Goal: Transaction & Acquisition: Book appointment/travel/reservation

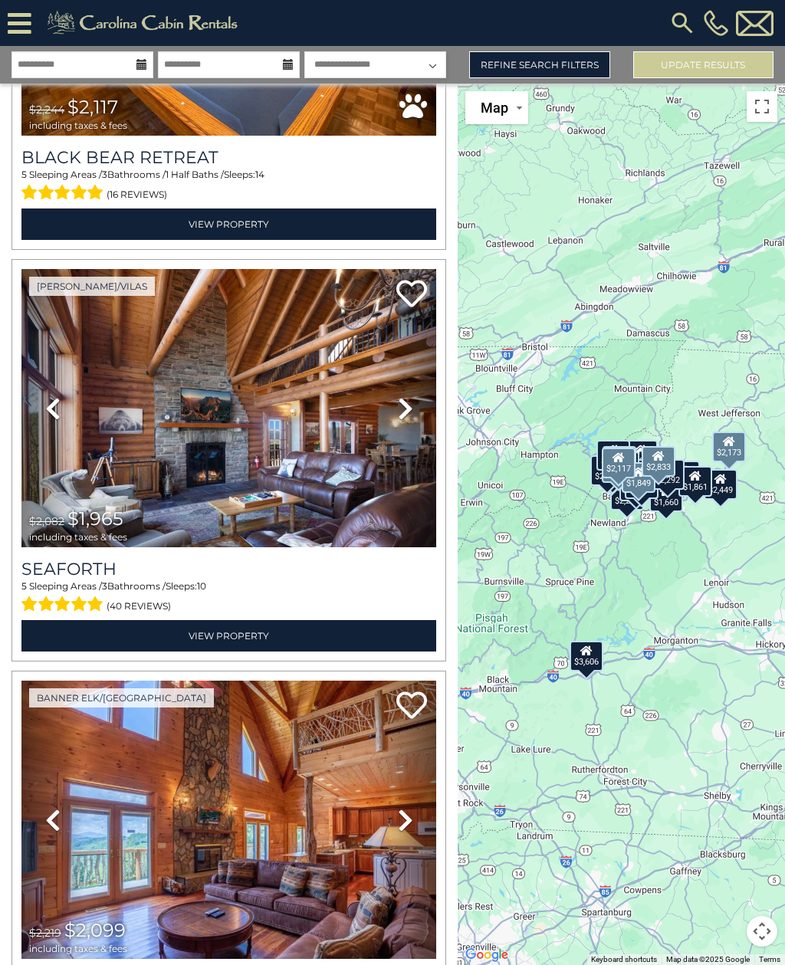
scroll to position [10161, 0]
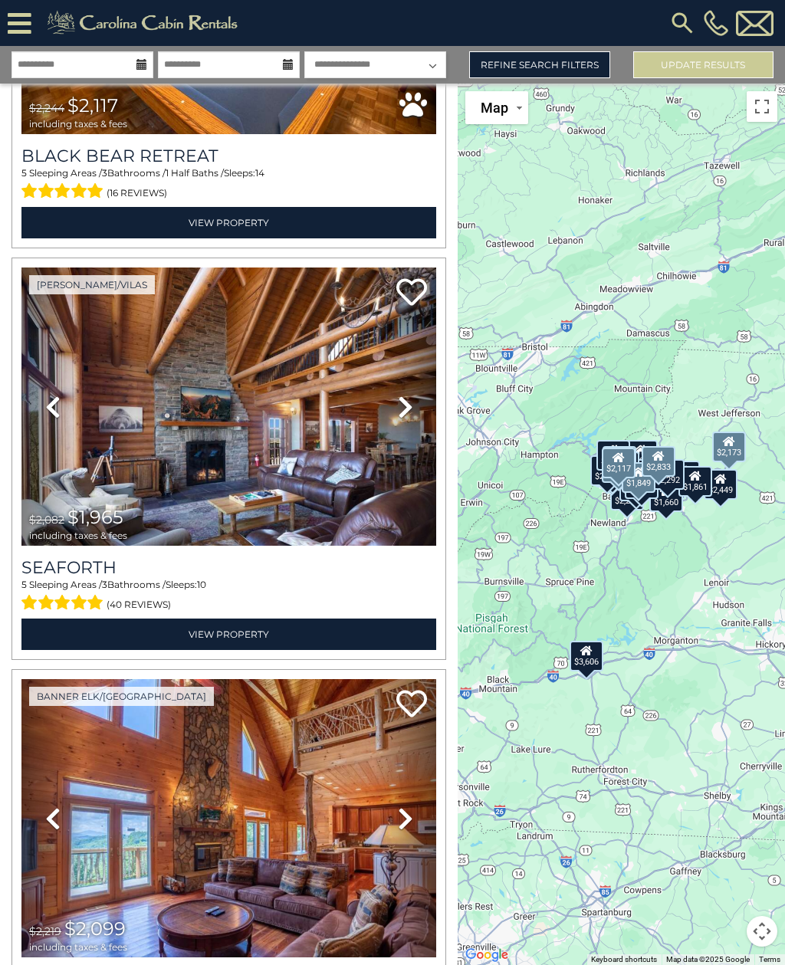
click at [48, 568] on h3 "Seaforth" at bounding box center [228, 567] width 415 height 21
click at [409, 292] on icon at bounding box center [411, 292] width 31 height 31
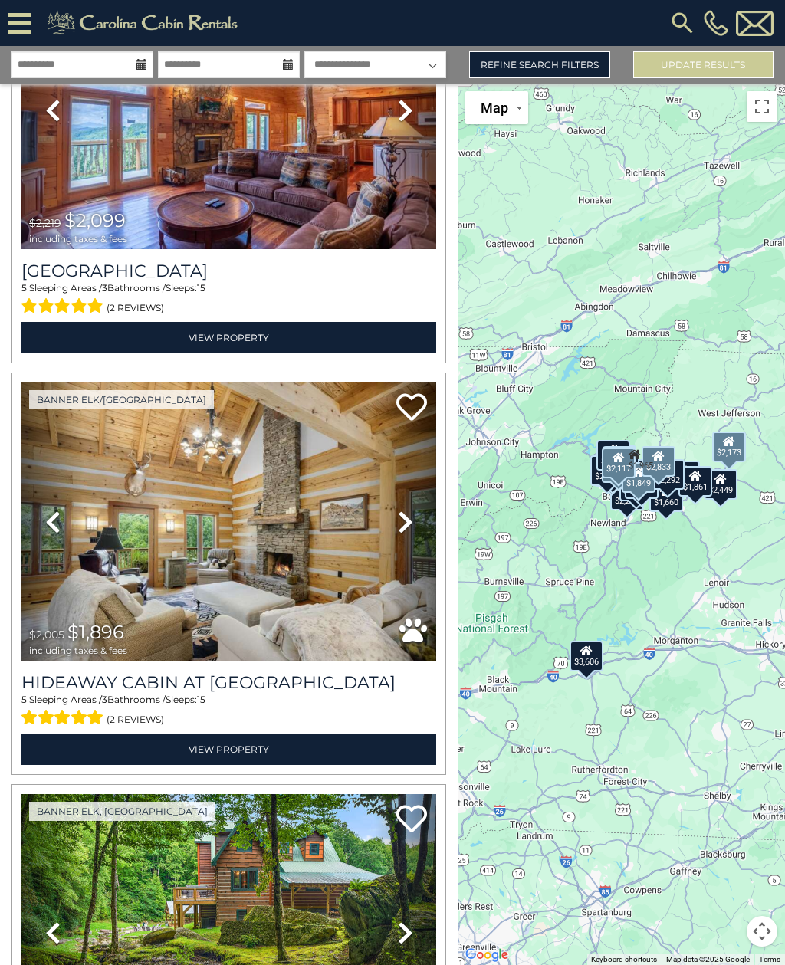
scroll to position [10884, 0]
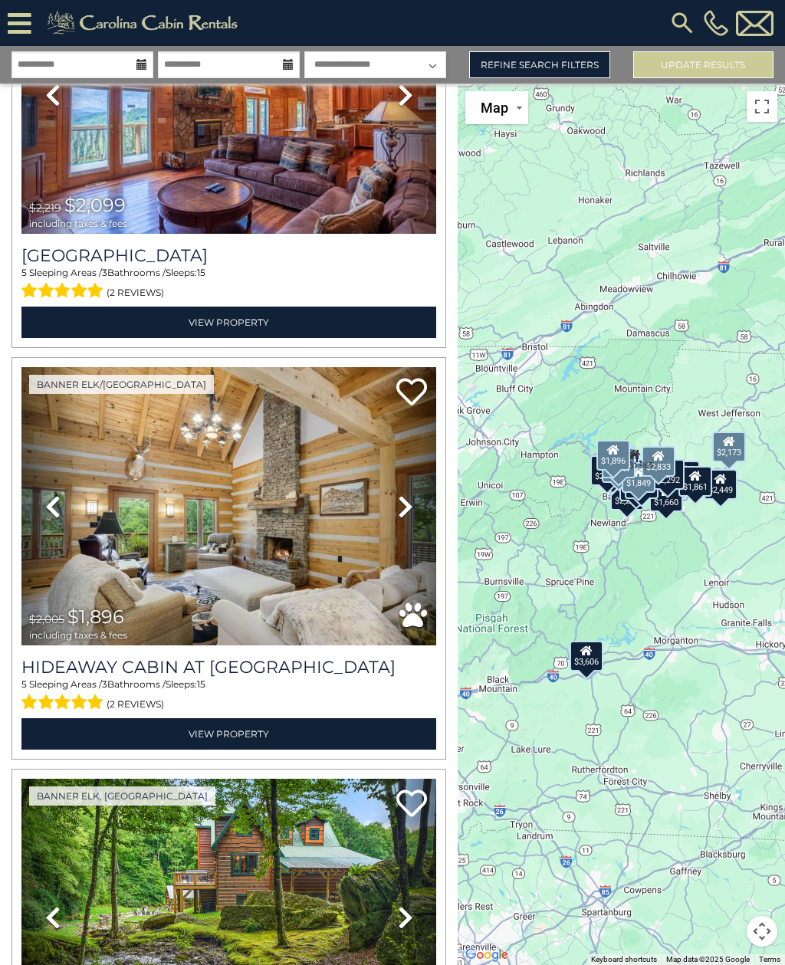
click at [408, 507] on icon at bounding box center [405, 506] width 15 height 25
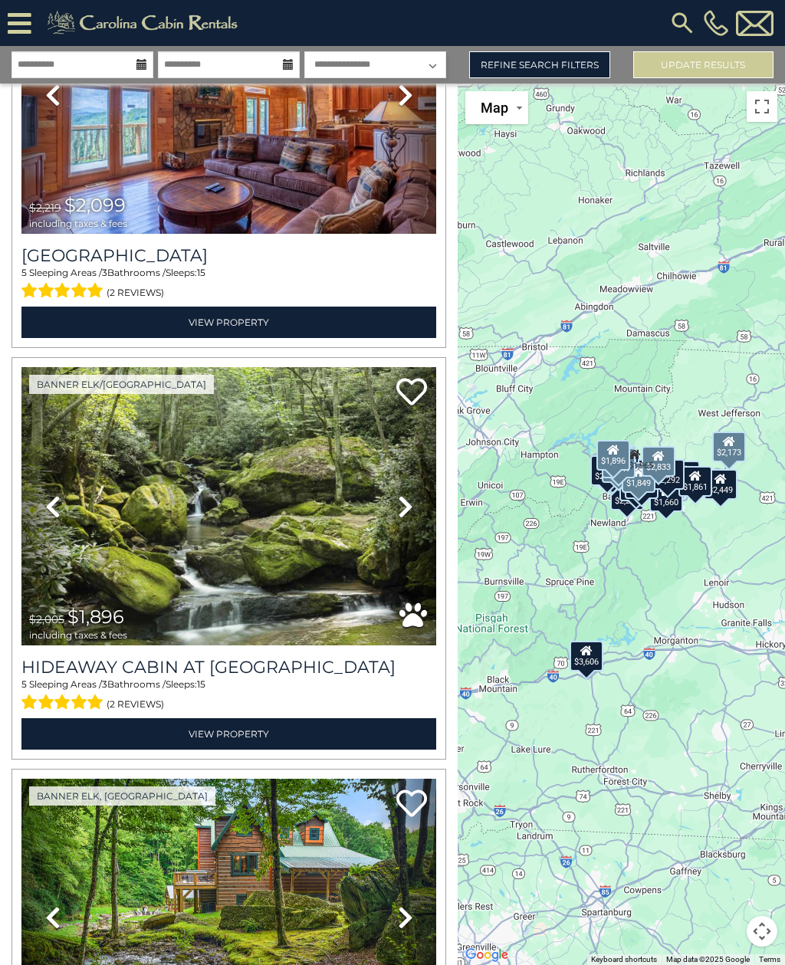
click at [411, 507] on icon at bounding box center [405, 506] width 15 height 25
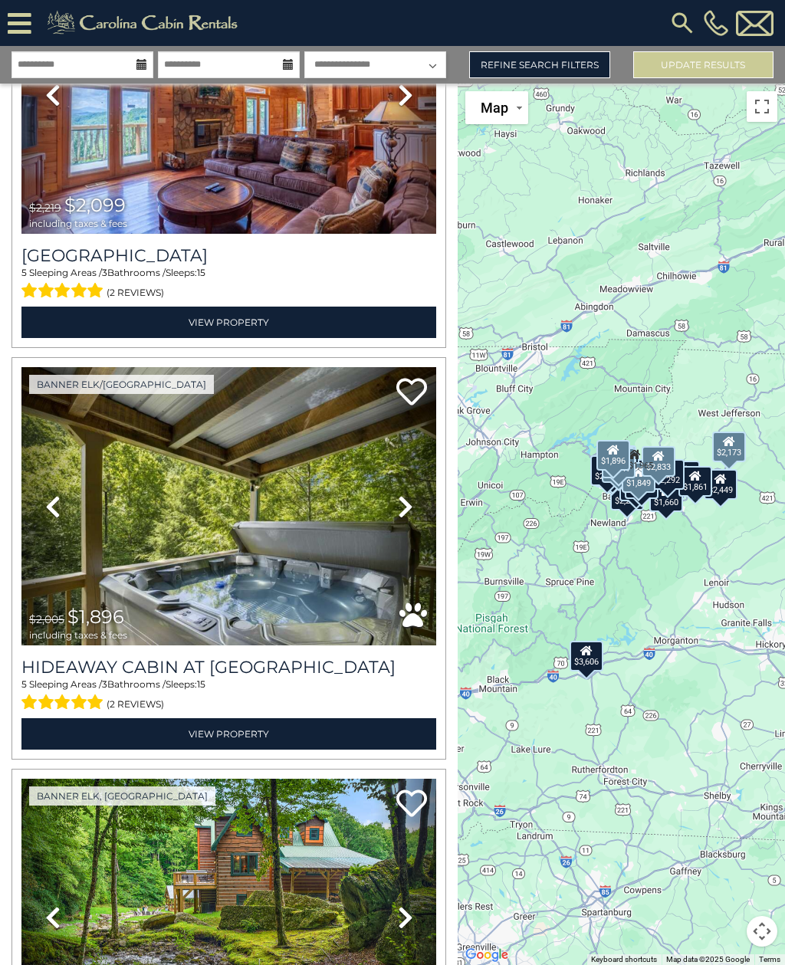
click at [54, 674] on h3 "Hideaway Cabin at Buckeye Creek" at bounding box center [228, 667] width 415 height 21
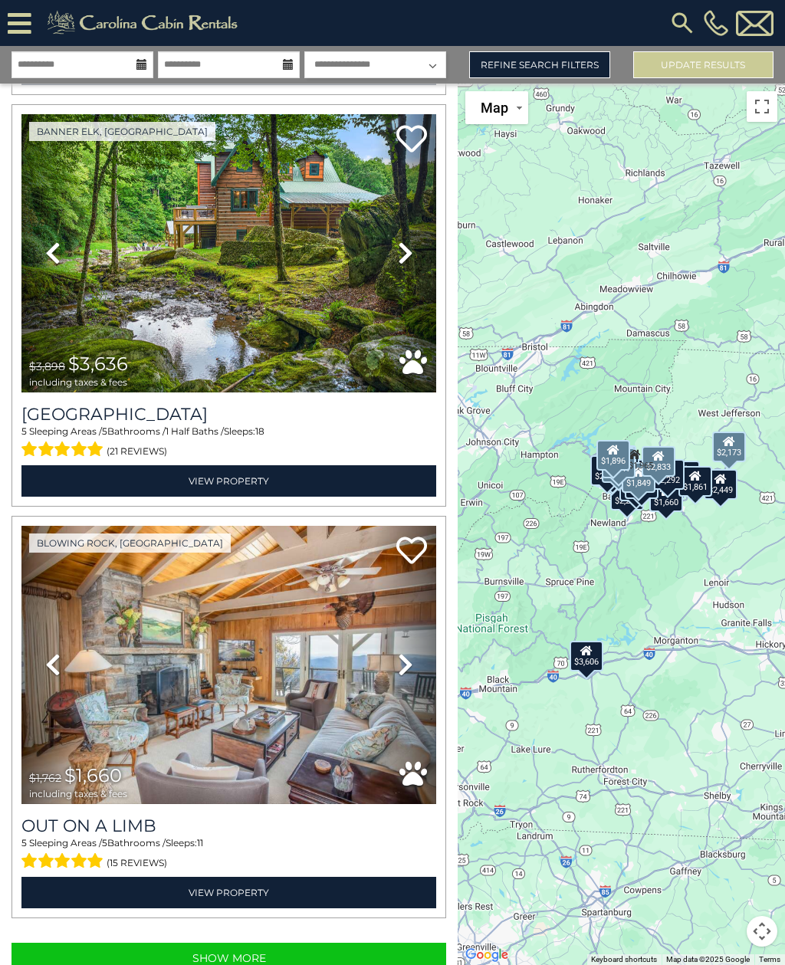
scroll to position [11547, 0]
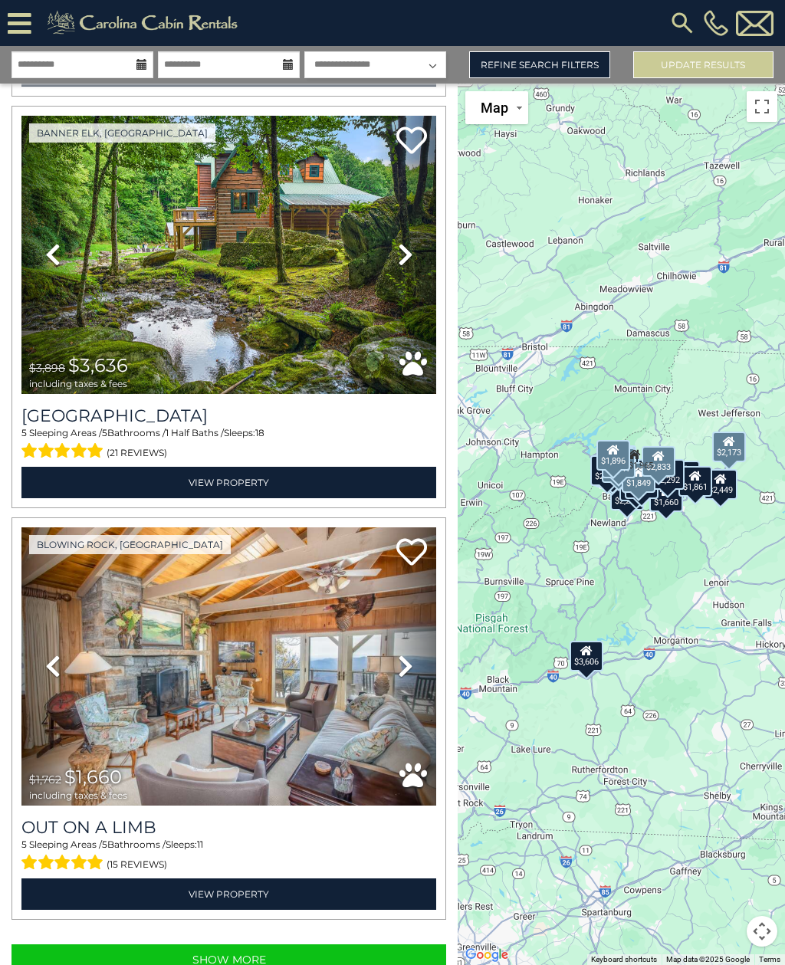
click at [349, 951] on button "Show More" at bounding box center [228, 959] width 434 height 31
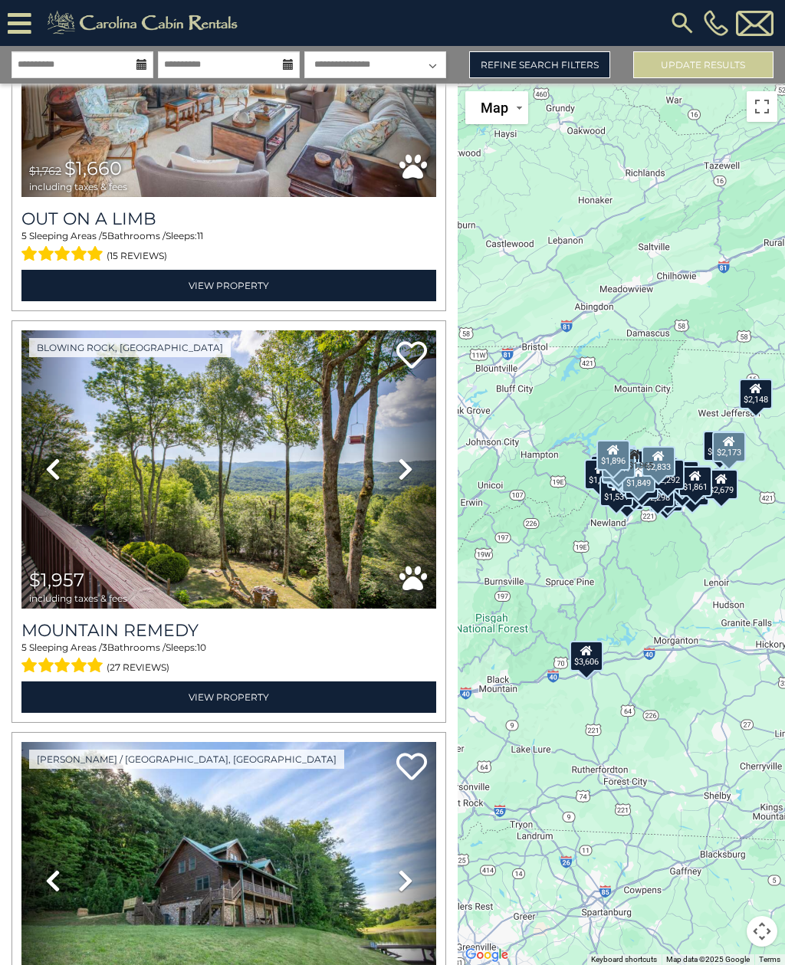
scroll to position [12158, 0]
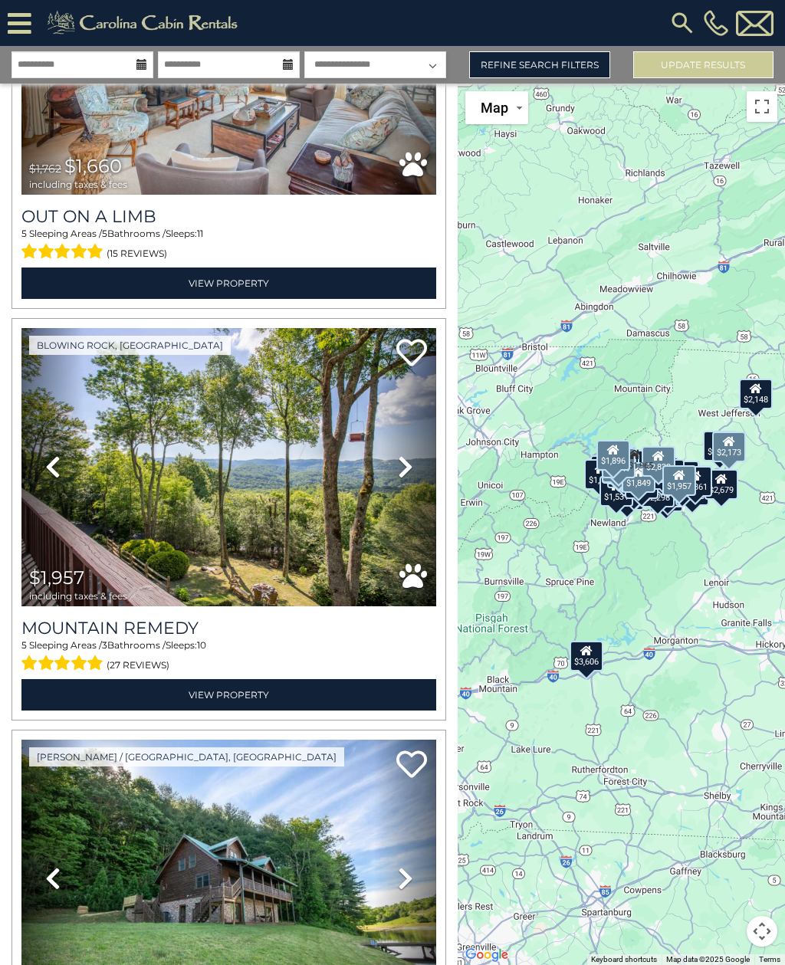
click at [154, 638] on h3 "Mountain Remedy" at bounding box center [228, 628] width 415 height 21
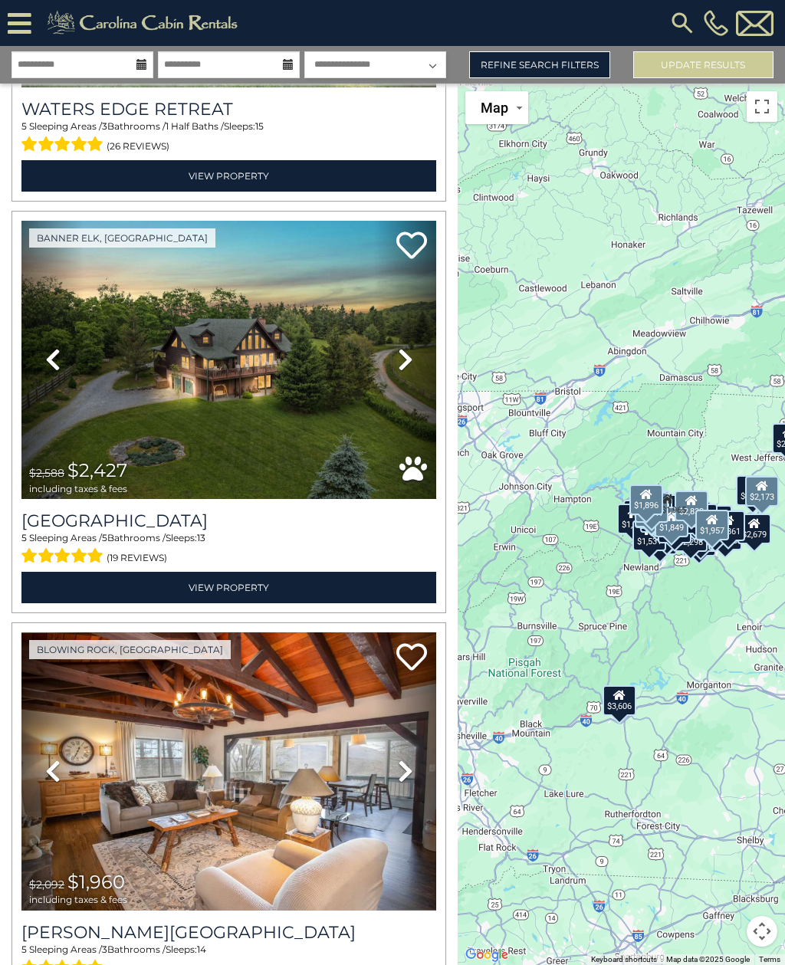
scroll to position [13092, 0]
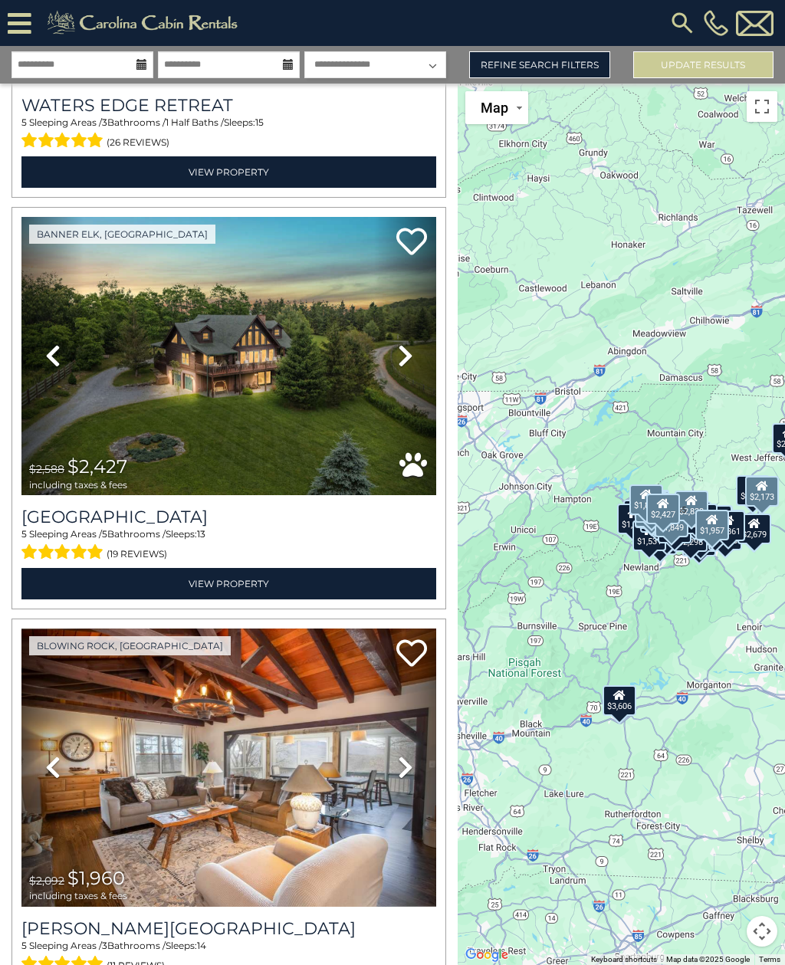
click at [185, 234] on img at bounding box center [228, 356] width 415 height 278
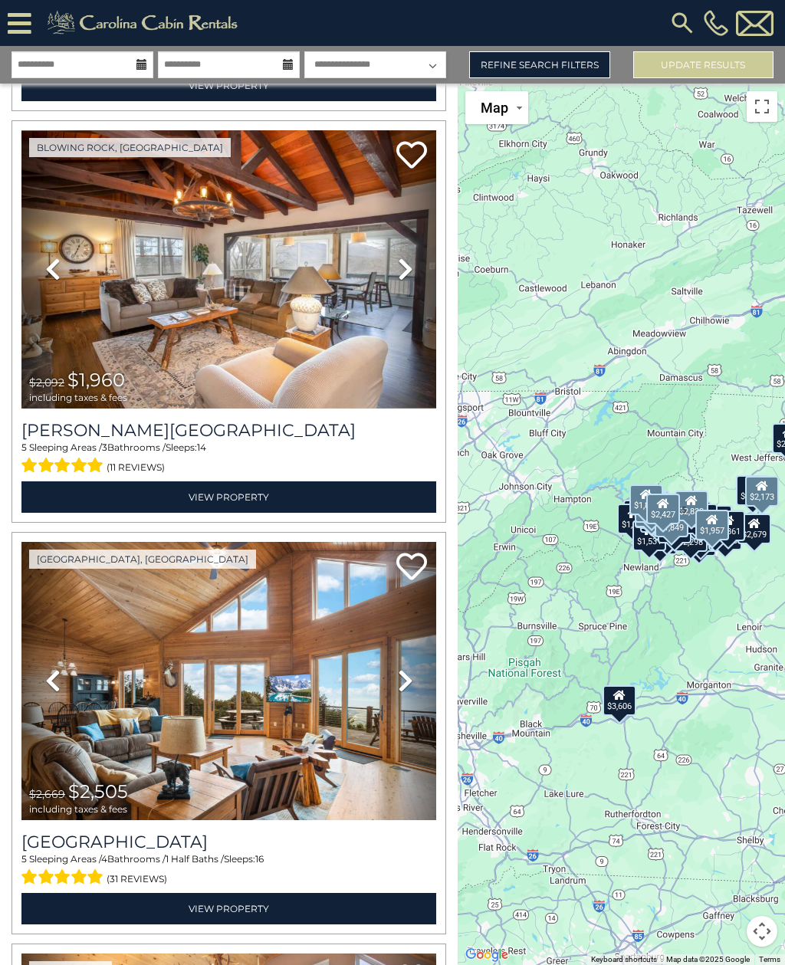
scroll to position [13598, 0]
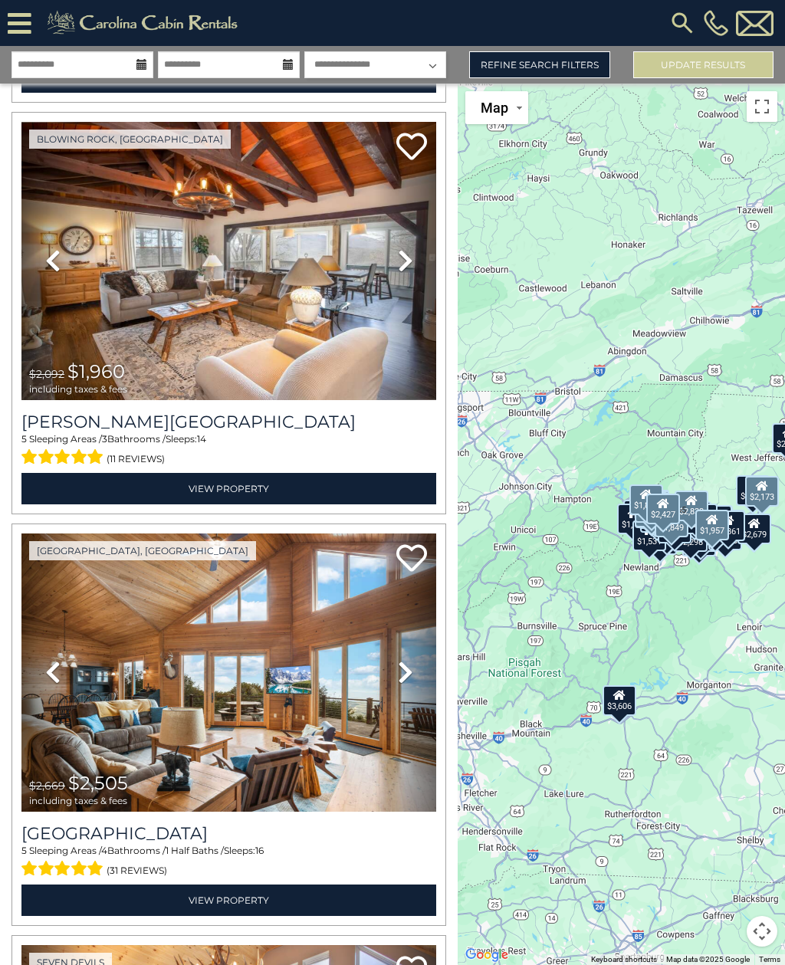
click at [81, 411] on h3 "[PERSON_NAME][GEOGRAPHIC_DATA]" at bounding box center [228, 421] width 415 height 21
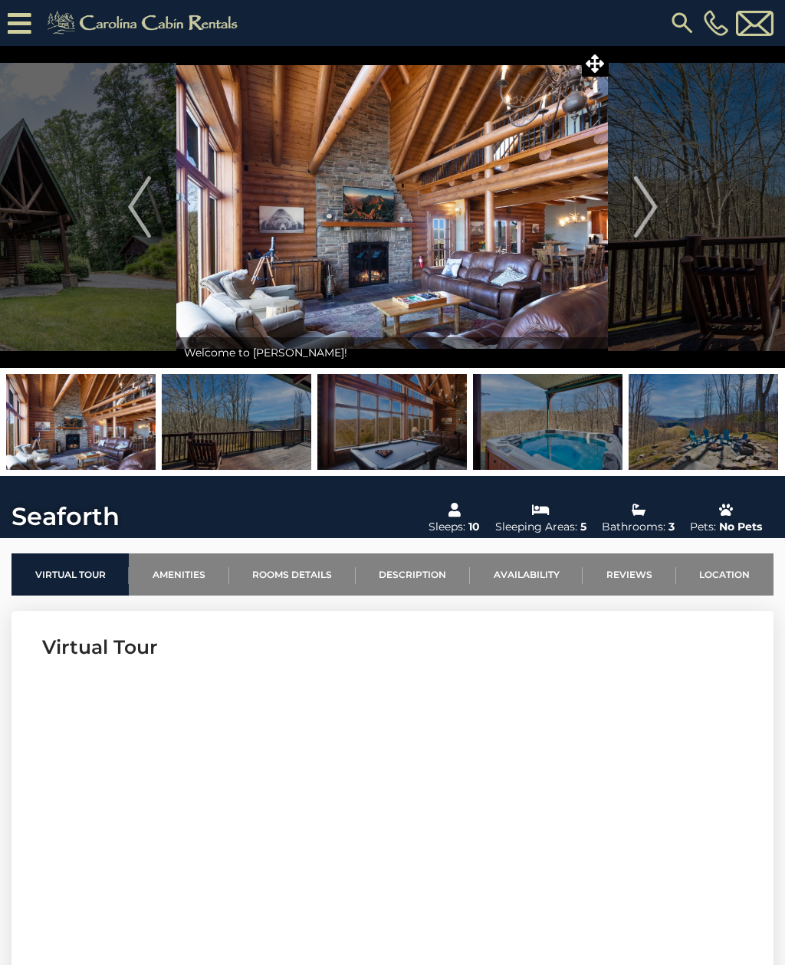
click at [756, 422] on img at bounding box center [702, 422] width 149 height 96
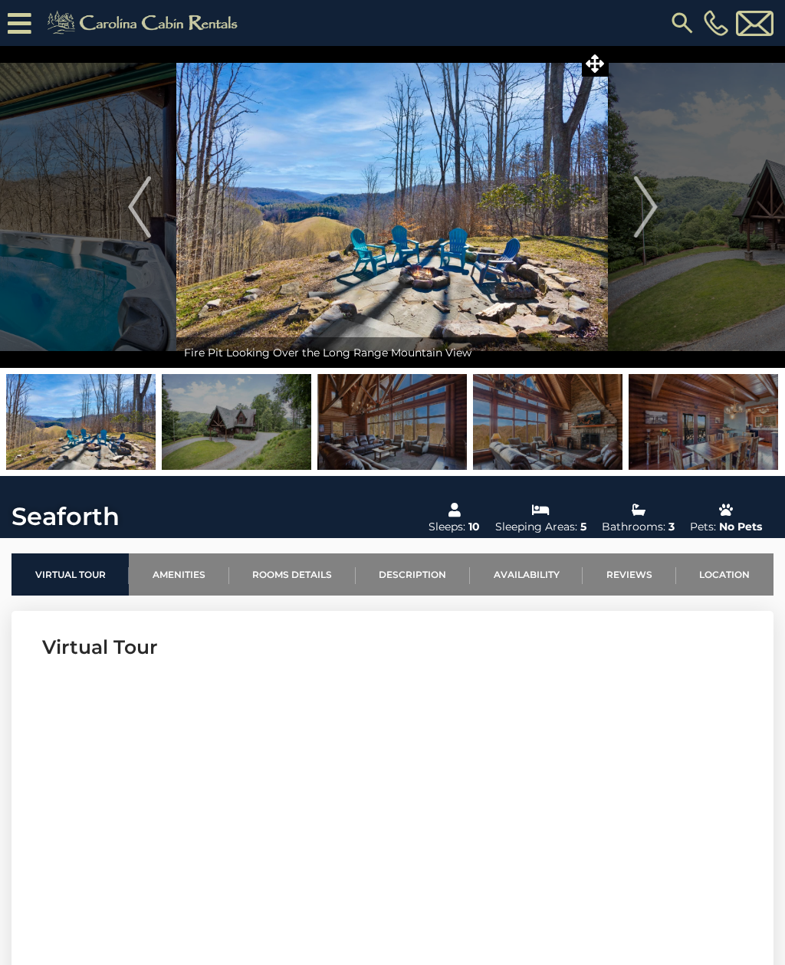
click at [578, 444] on img at bounding box center [547, 422] width 149 height 96
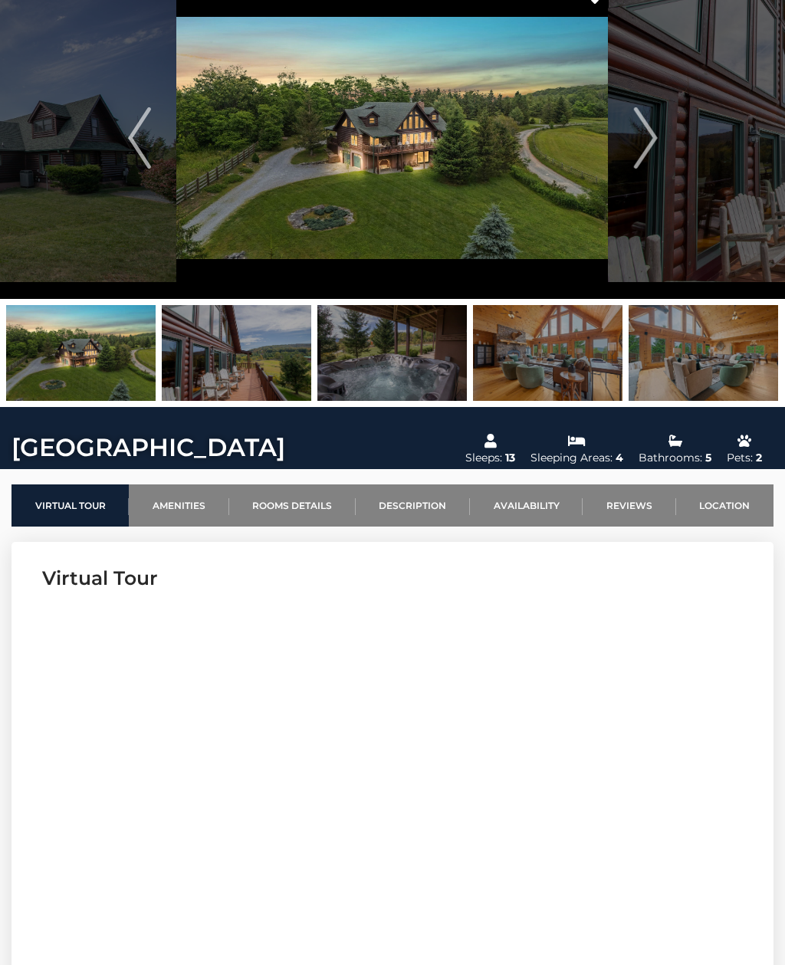
click at [741, 363] on img at bounding box center [702, 354] width 149 height 96
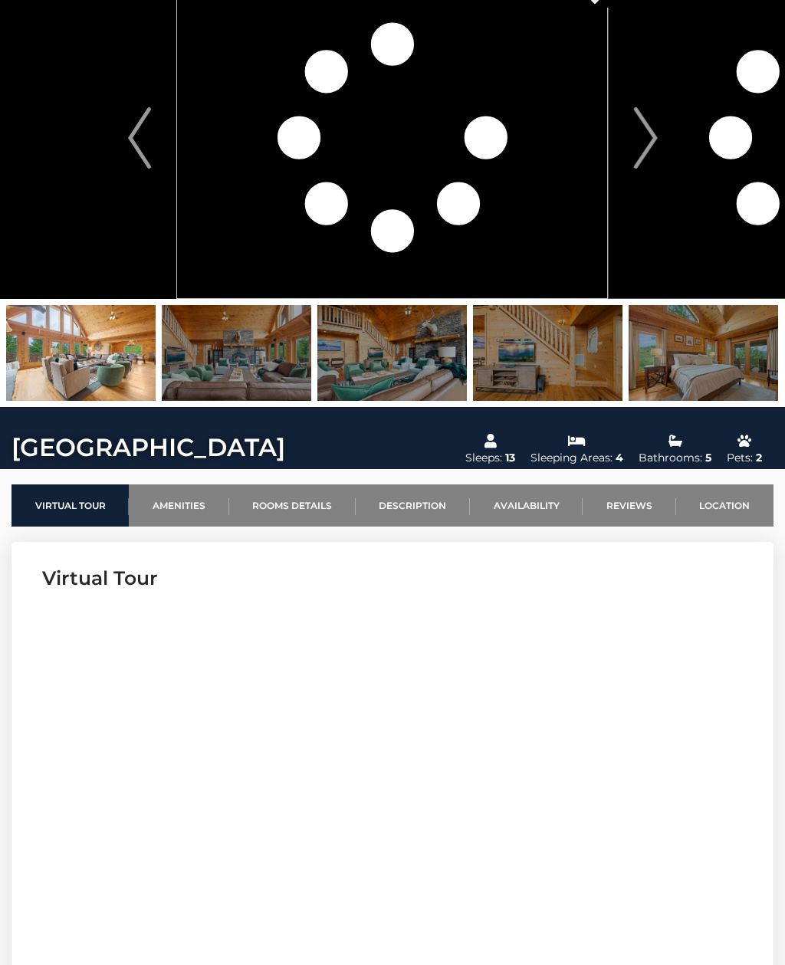
scroll to position [69, 0]
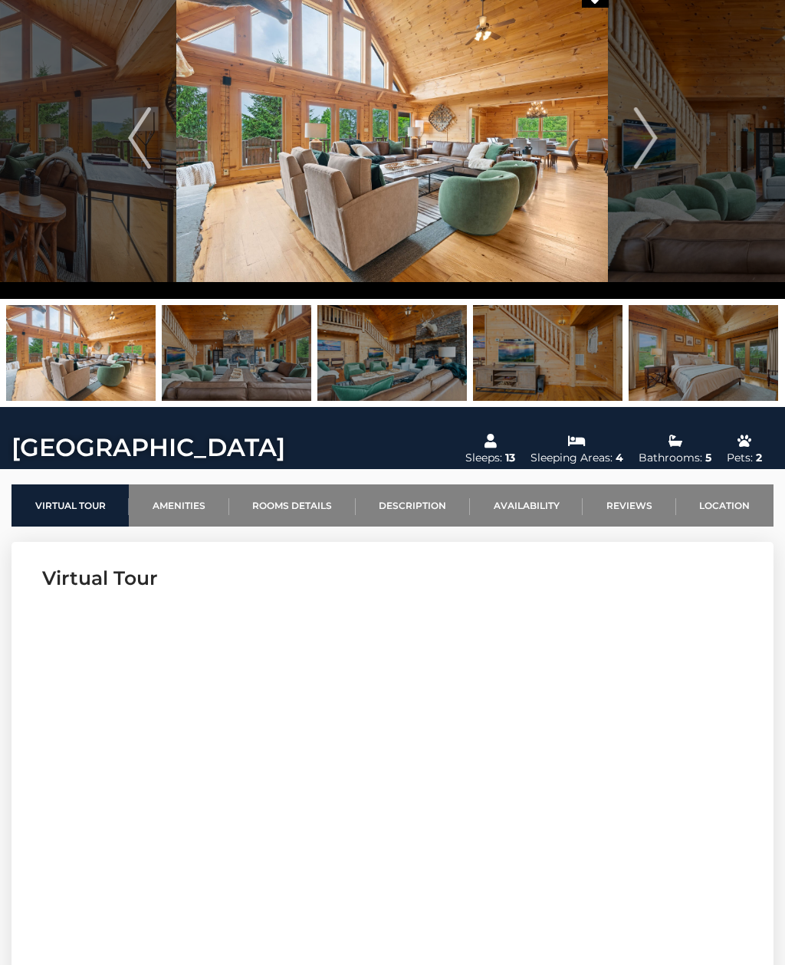
click at [229, 79] on img at bounding box center [391, 138] width 431 height 322
click at [216, 83] on img at bounding box center [391, 138] width 431 height 322
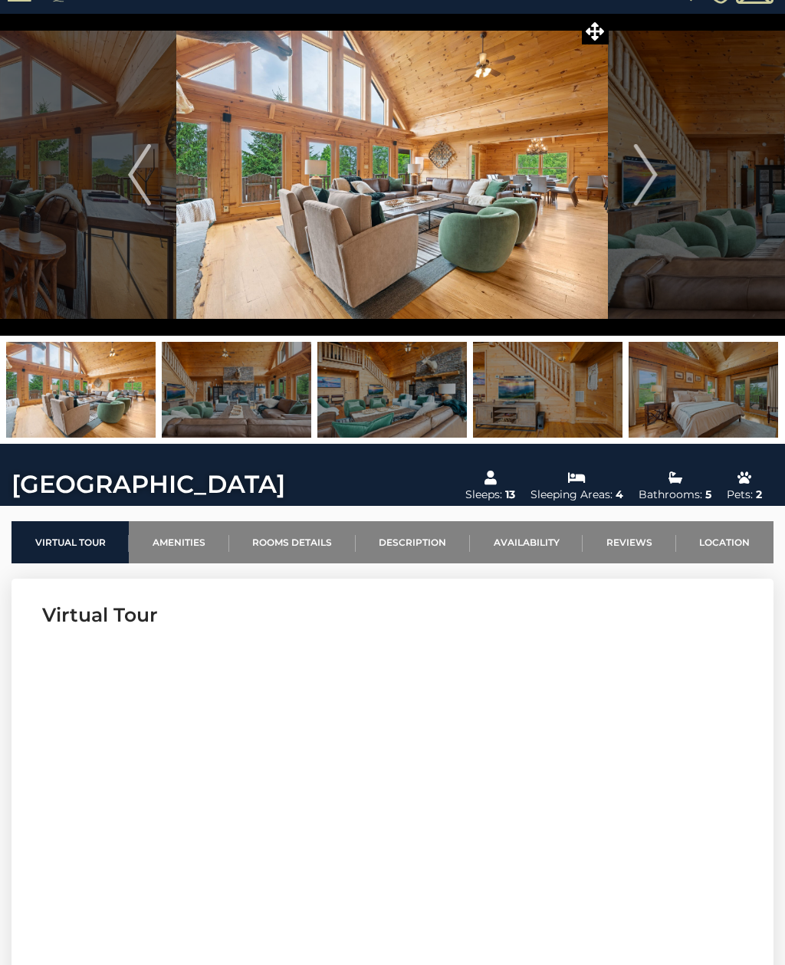
scroll to position [34, 0]
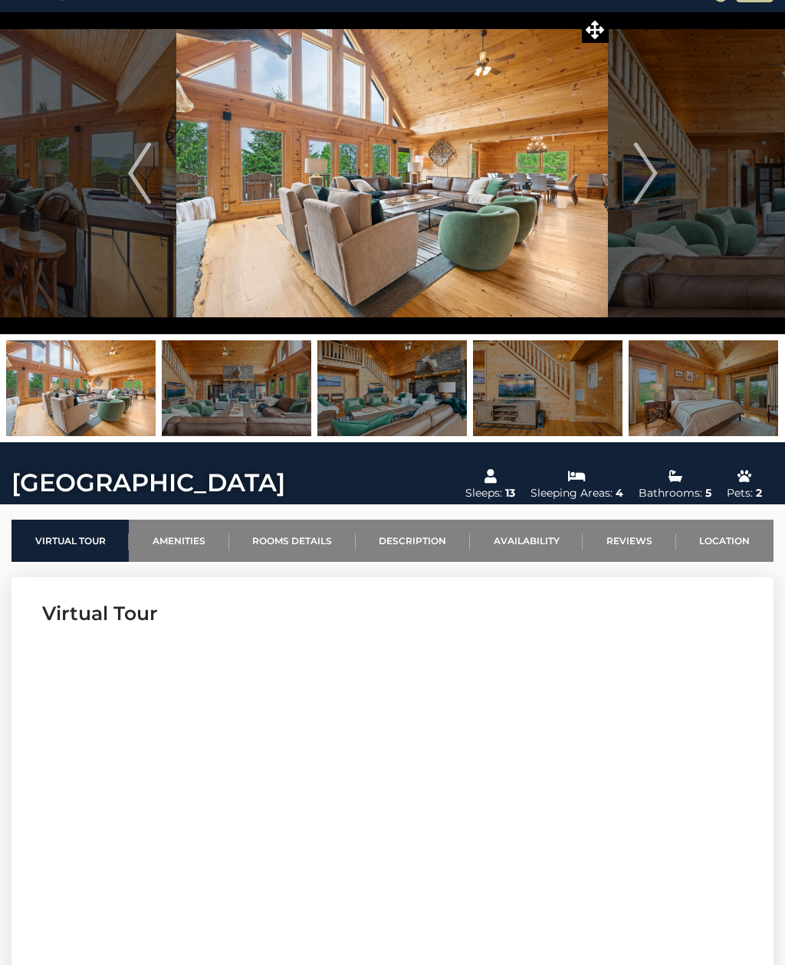
click at [599, 40] on span at bounding box center [595, 29] width 27 height 27
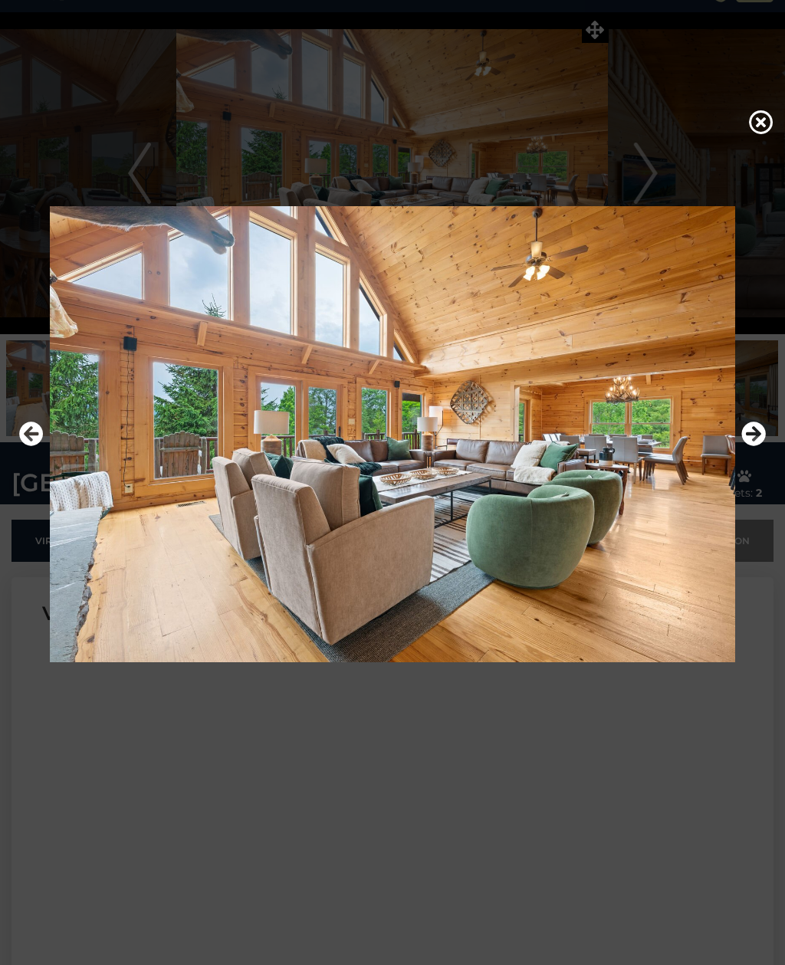
click at [755, 444] on icon "Next" at bounding box center [753, 433] width 25 height 25
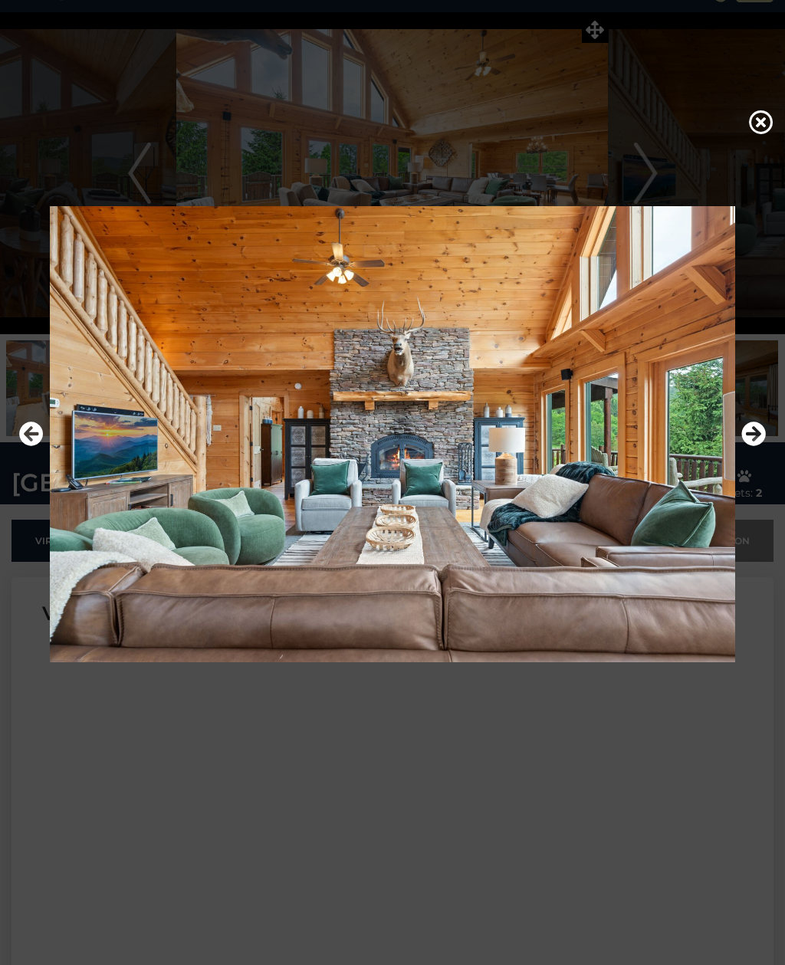
click at [751, 446] on icon "Next" at bounding box center [753, 433] width 25 height 25
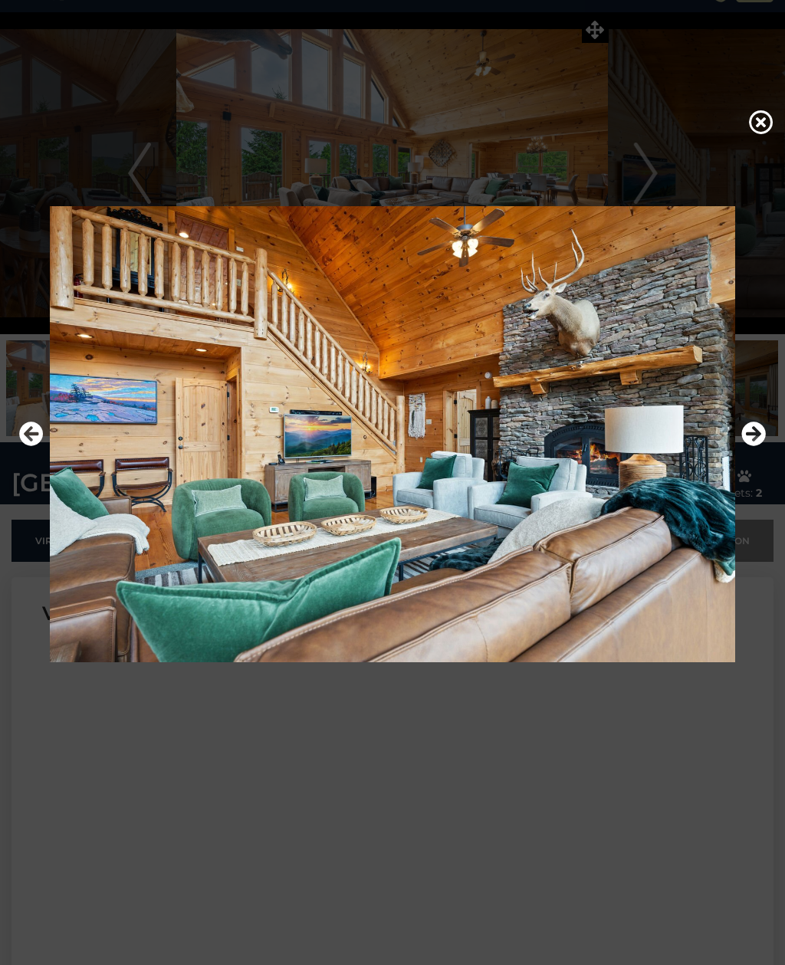
click at [755, 446] on icon "Next" at bounding box center [753, 433] width 25 height 25
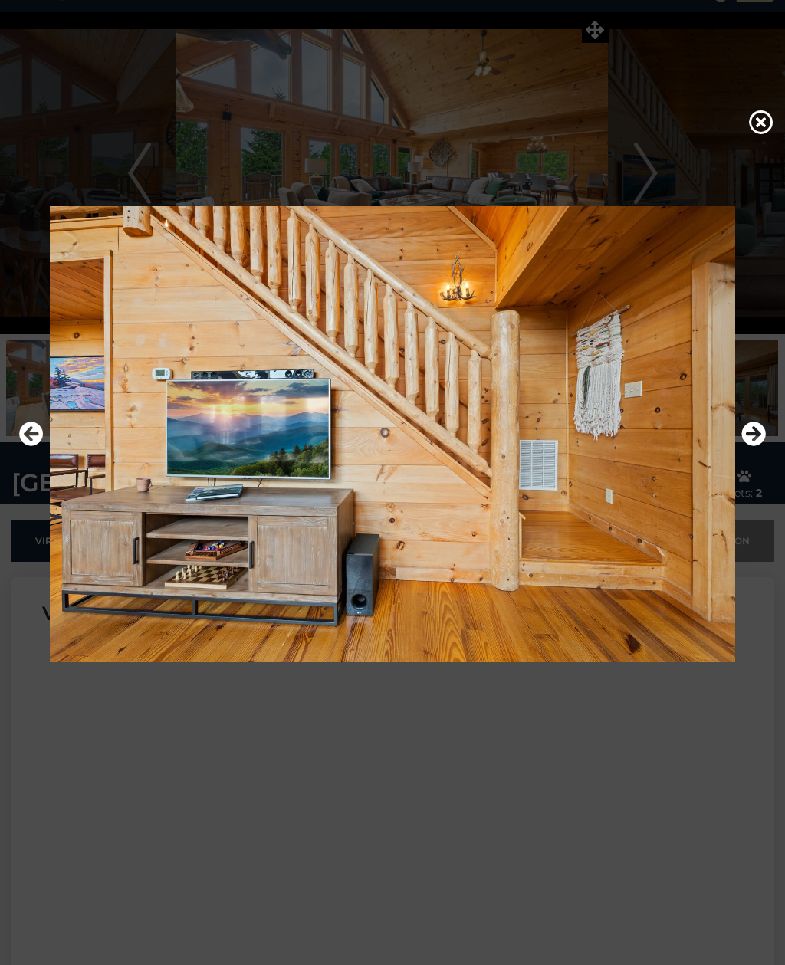
click at [752, 446] on icon "Next" at bounding box center [753, 433] width 25 height 25
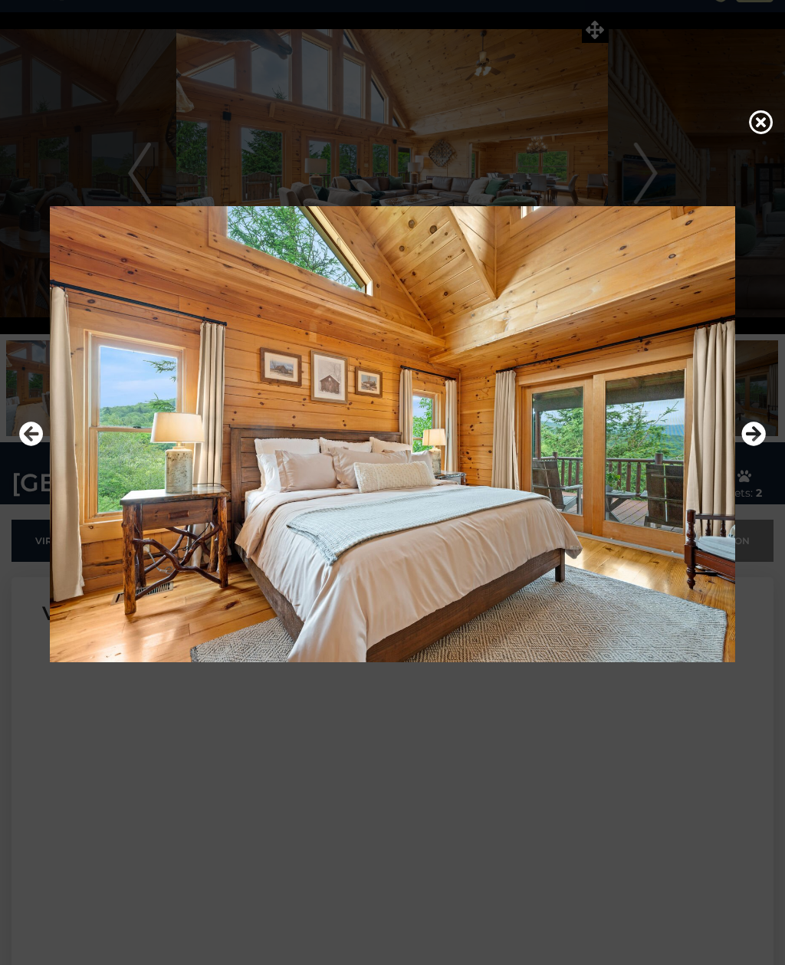
click at [748, 446] on icon "Next" at bounding box center [753, 433] width 25 height 25
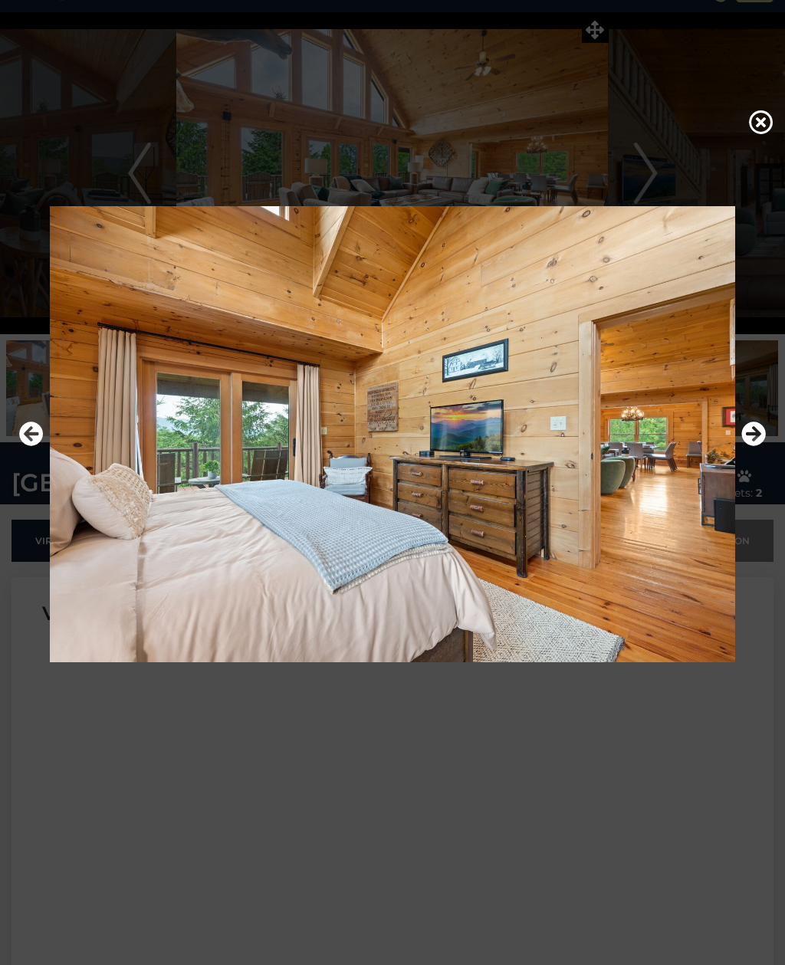
click at [751, 446] on icon "Next" at bounding box center [753, 433] width 25 height 25
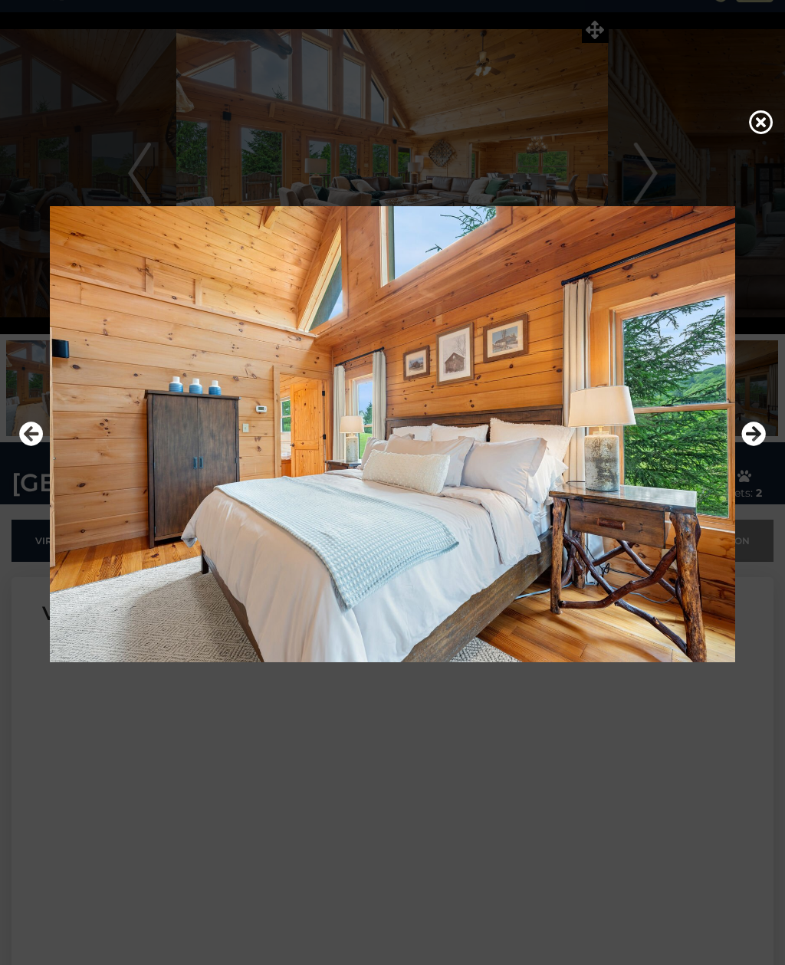
click at [746, 446] on icon "Next" at bounding box center [753, 433] width 25 height 25
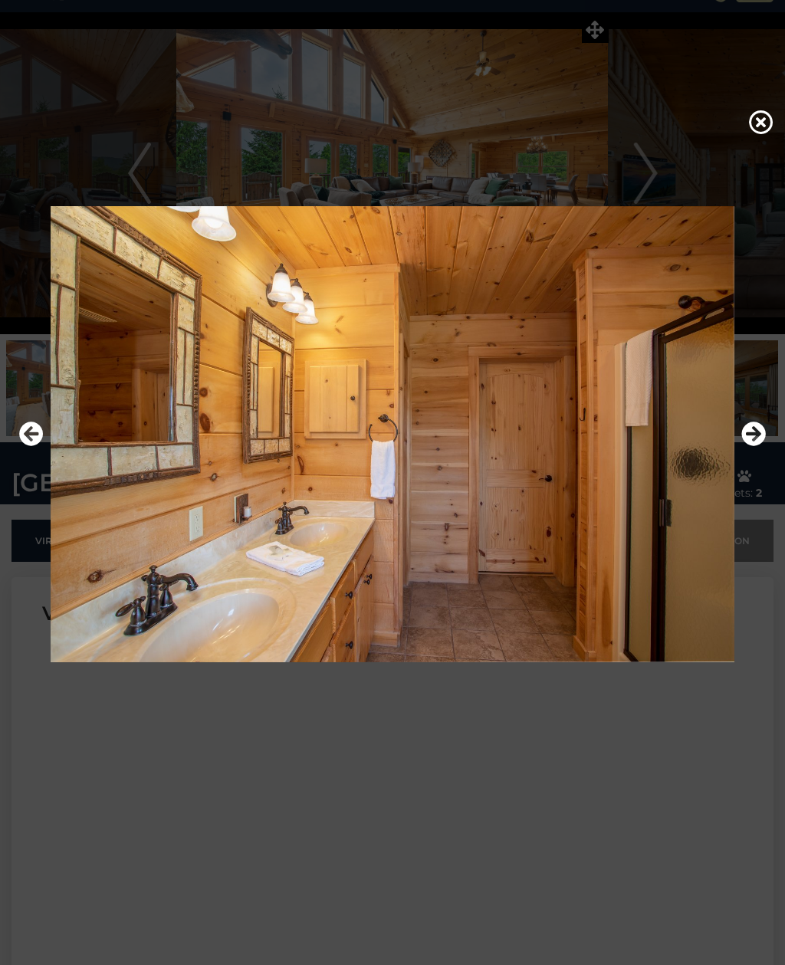
click at [744, 446] on icon "Next" at bounding box center [753, 433] width 25 height 25
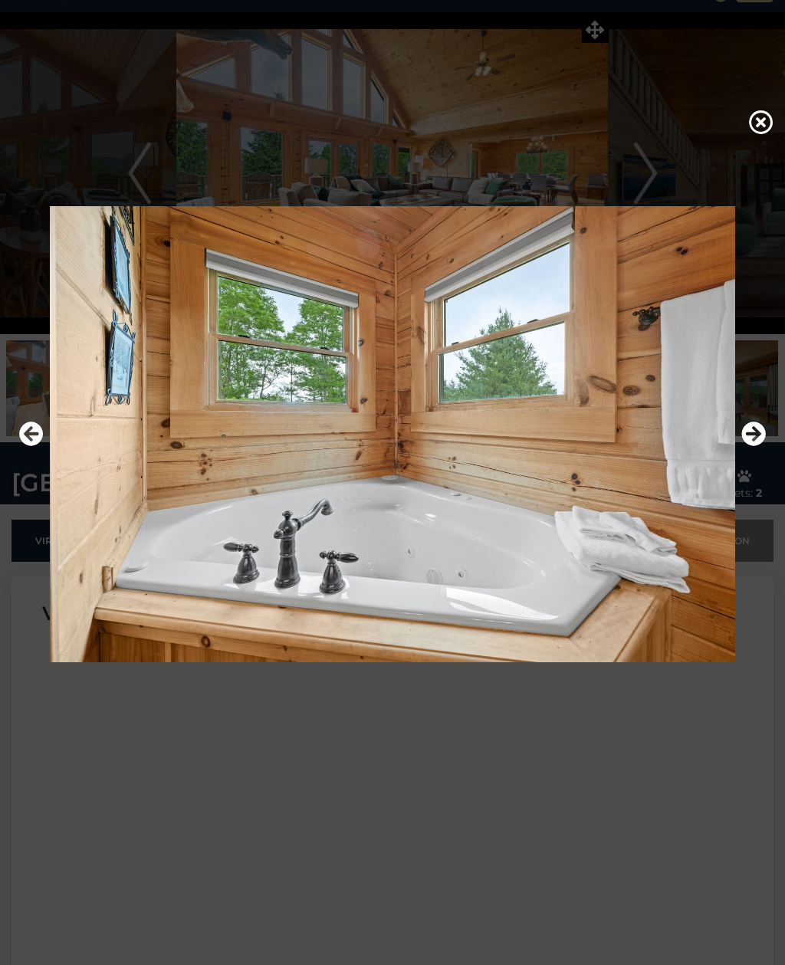
click at [744, 446] on icon "Next" at bounding box center [753, 433] width 25 height 25
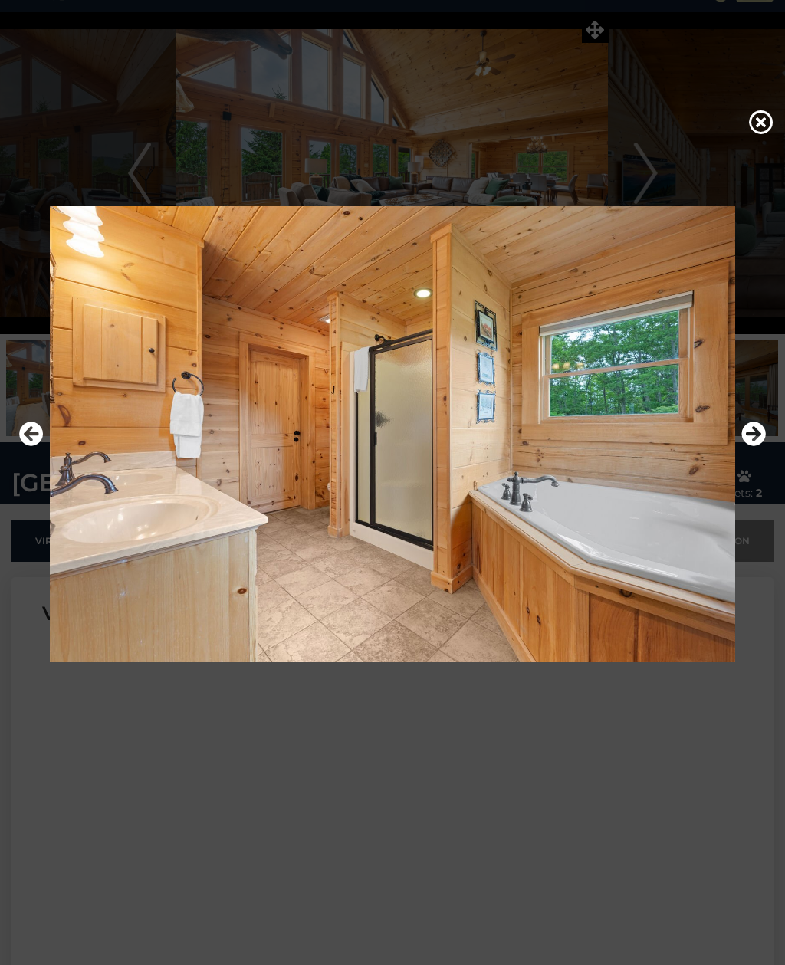
click at [745, 446] on icon "Next" at bounding box center [753, 433] width 25 height 25
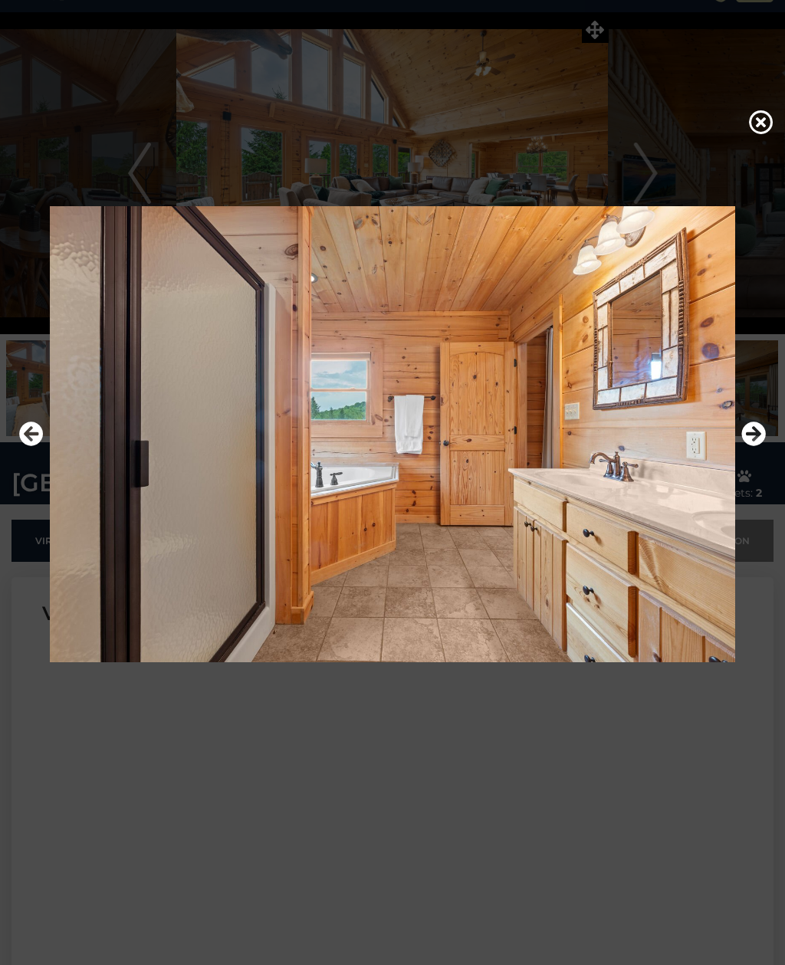
click at [745, 446] on icon "Next" at bounding box center [753, 433] width 25 height 25
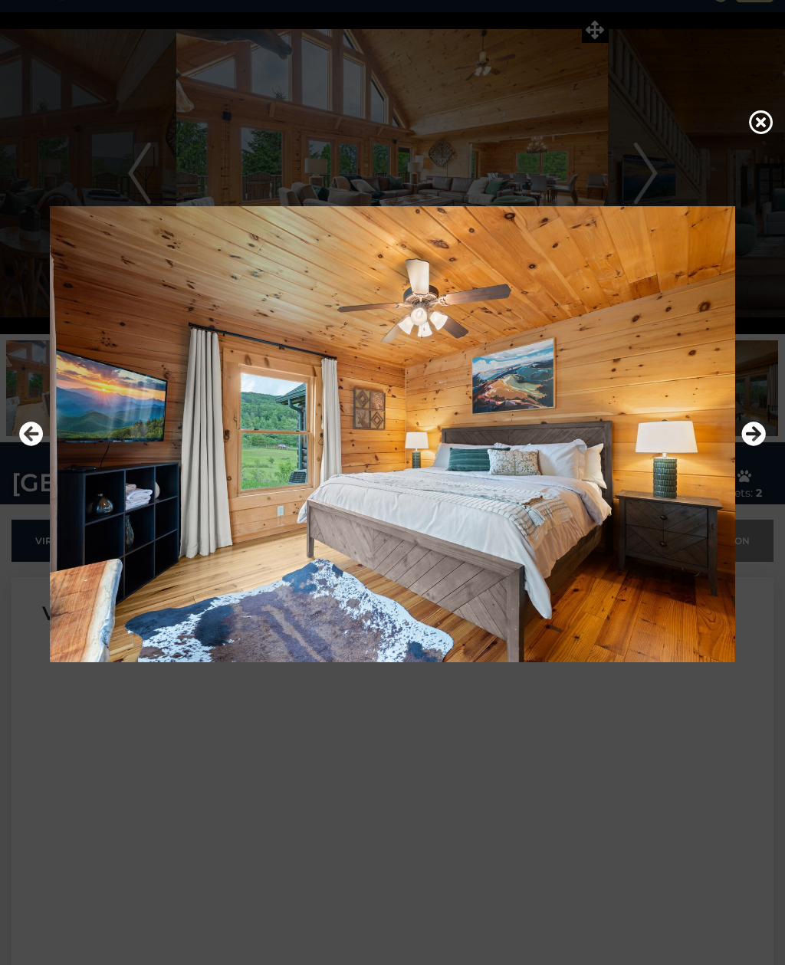
click at [746, 446] on icon "Next" at bounding box center [753, 433] width 25 height 25
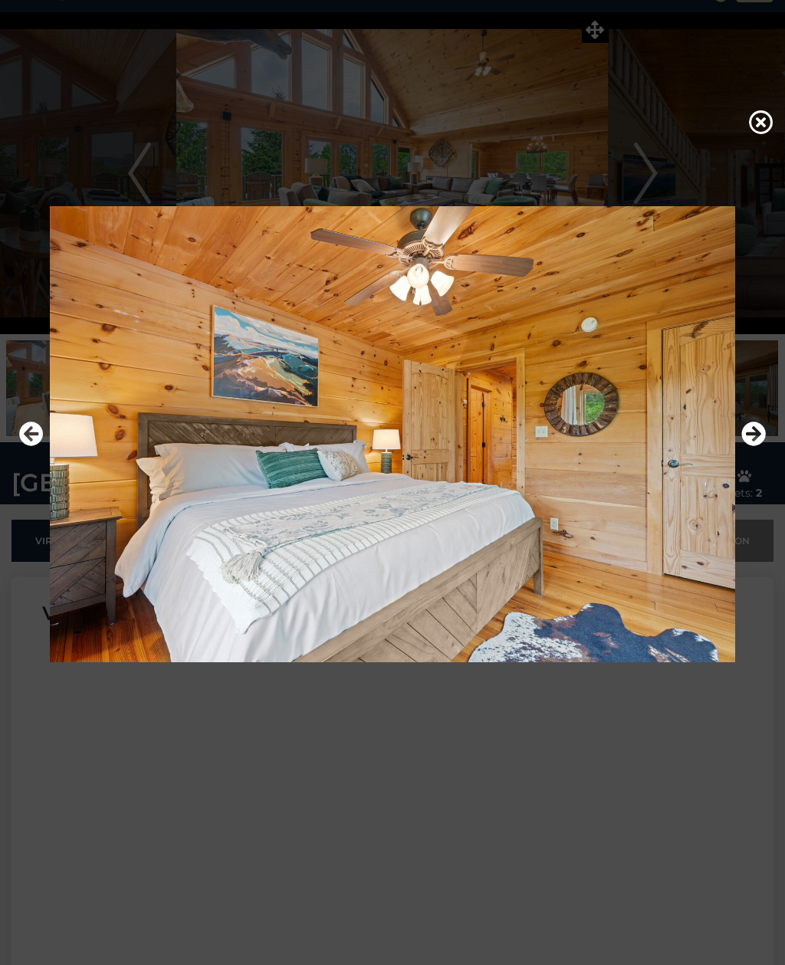
click at [744, 446] on icon "Next" at bounding box center [753, 433] width 25 height 25
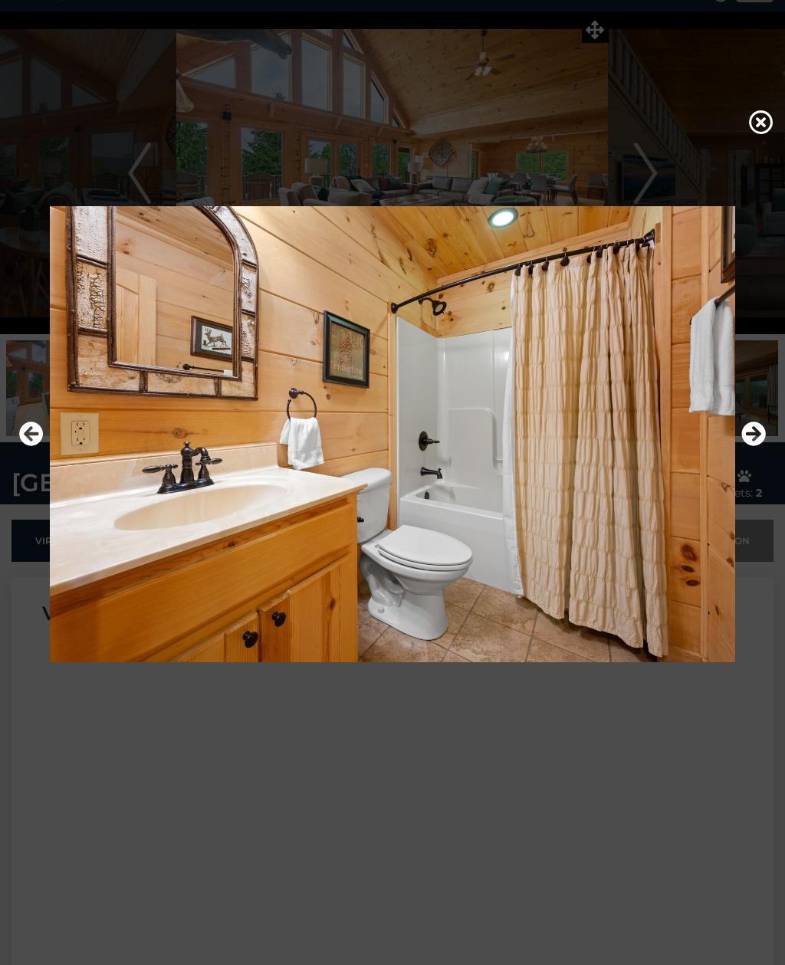
click at [748, 441] on button "Next" at bounding box center [753, 434] width 25 height 35
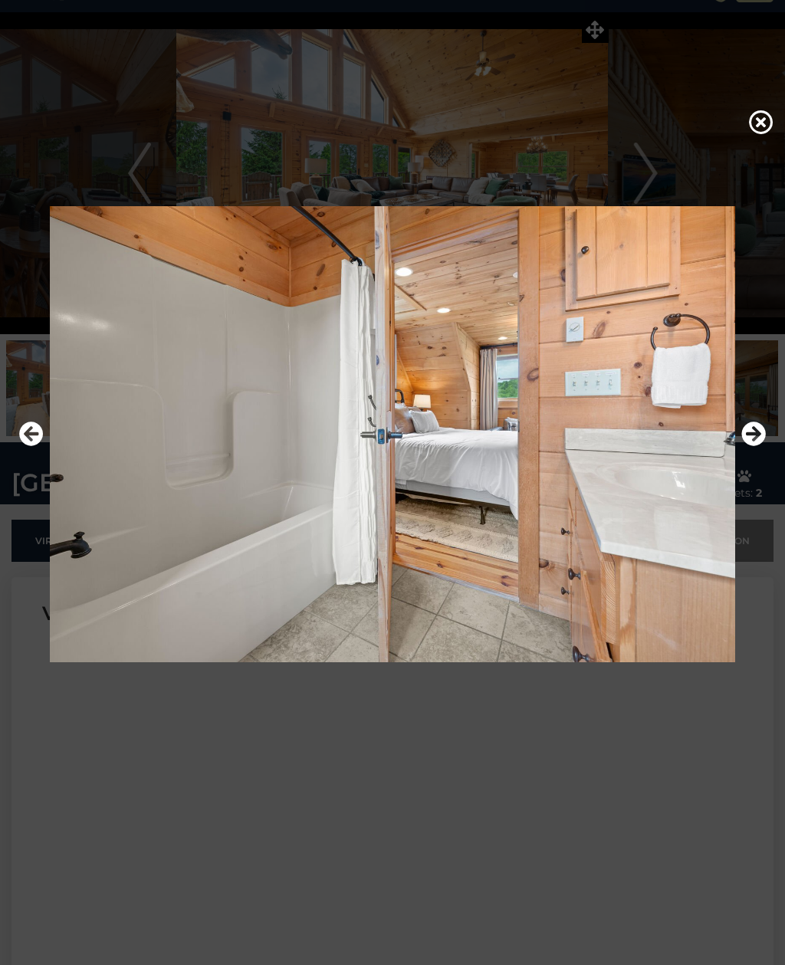
click at [754, 443] on icon "Next" at bounding box center [753, 433] width 25 height 25
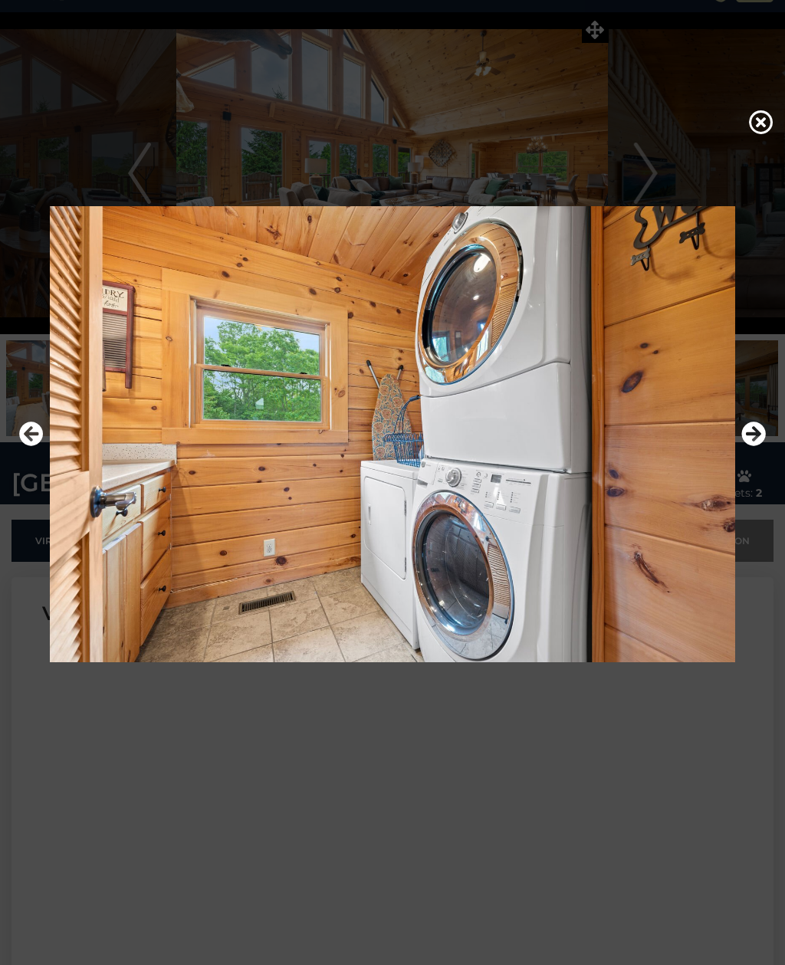
click at [754, 444] on icon "Next" at bounding box center [753, 433] width 25 height 25
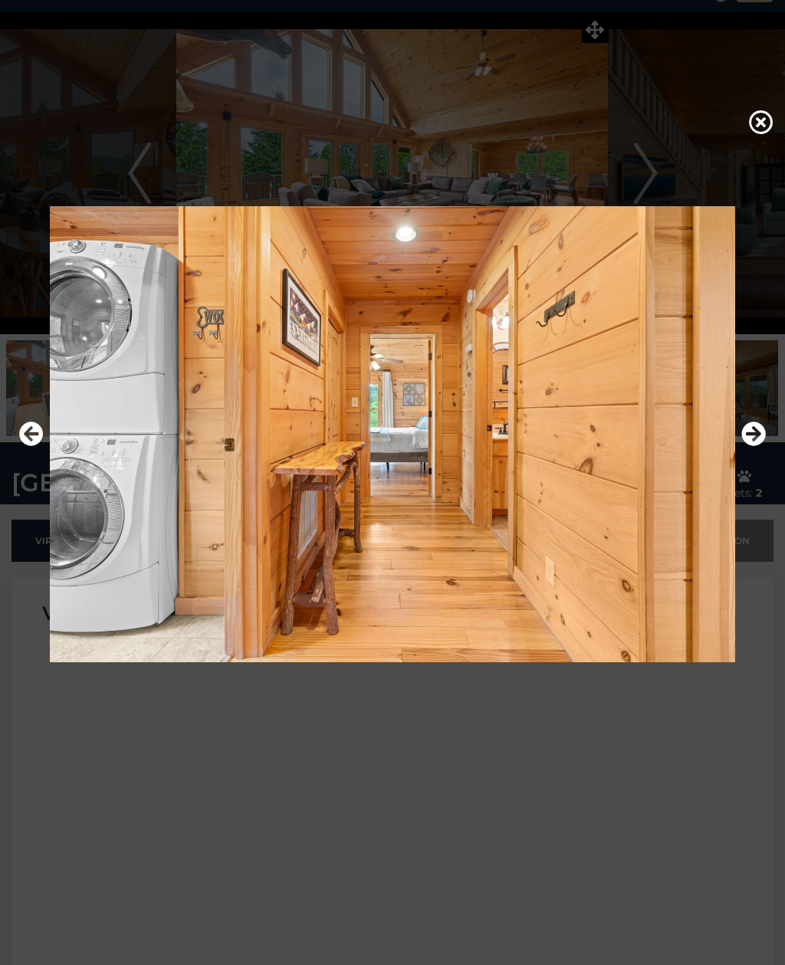
click at [754, 438] on img at bounding box center [392, 434] width 754 height 456
click at [755, 435] on img at bounding box center [392, 434] width 754 height 456
click at [754, 446] on icon "Next" at bounding box center [753, 433] width 25 height 25
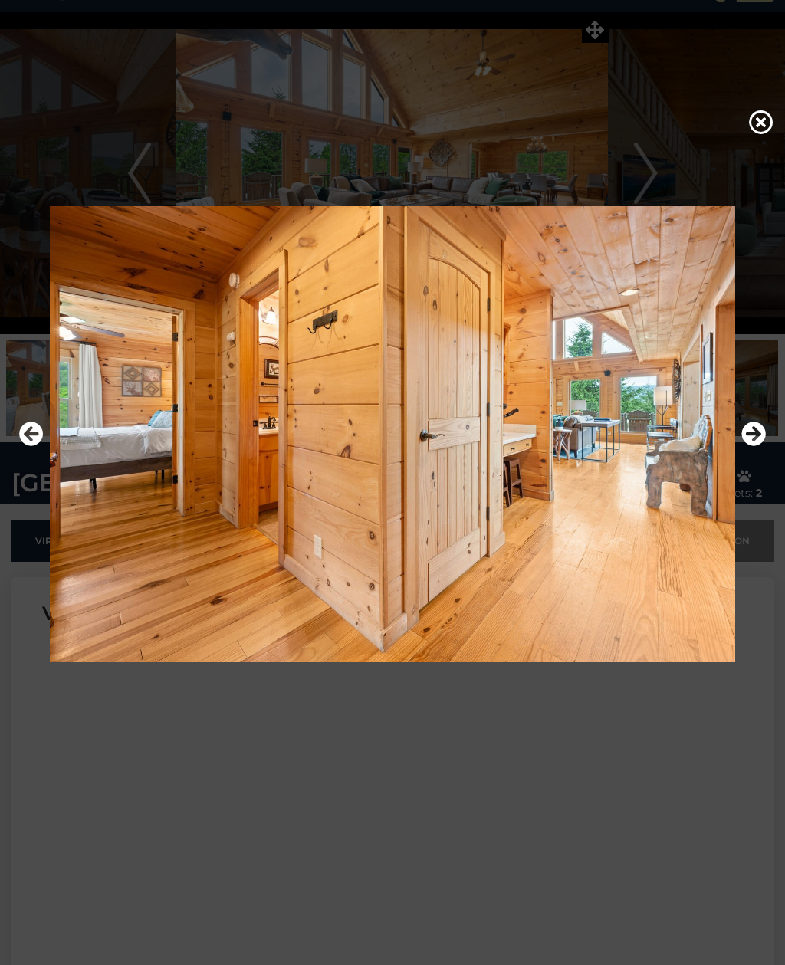
click at [752, 446] on icon "Next" at bounding box center [753, 433] width 25 height 25
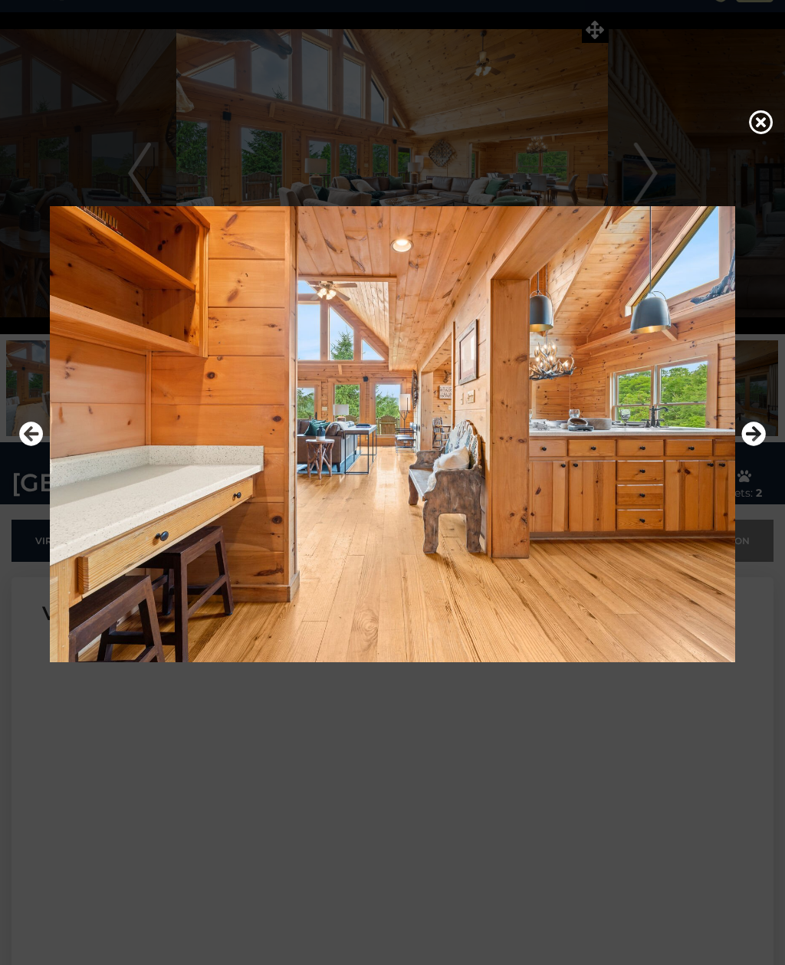
click at [751, 446] on icon "Next" at bounding box center [753, 433] width 25 height 25
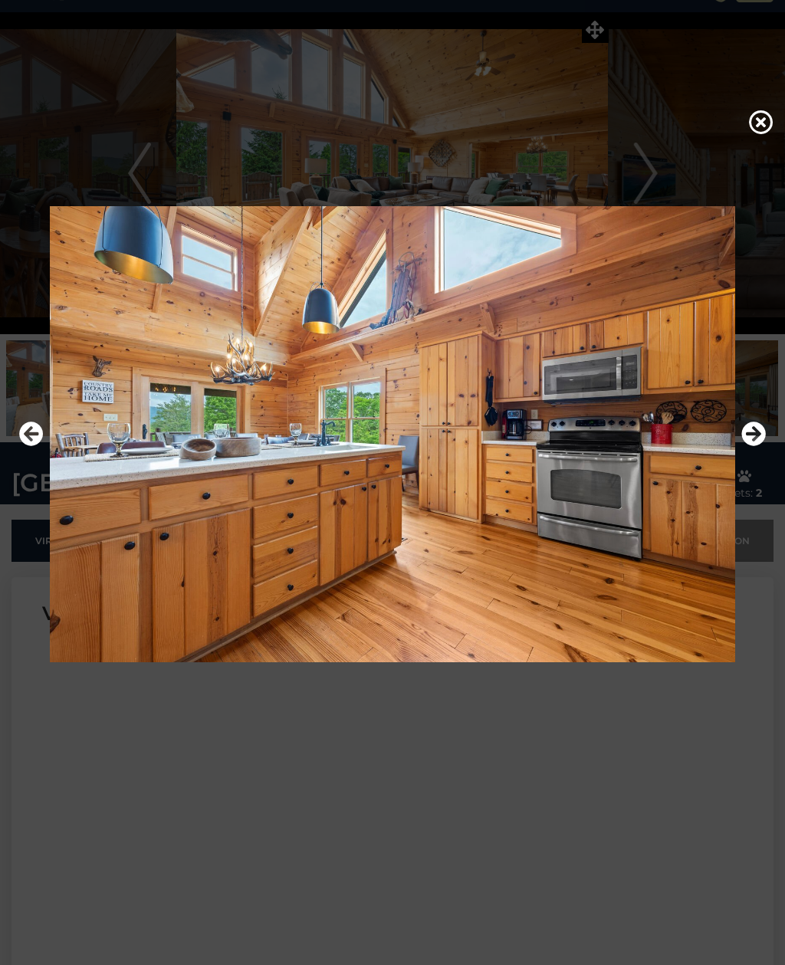
click at [752, 446] on icon "Next" at bounding box center [753, 433] width 25 height 25
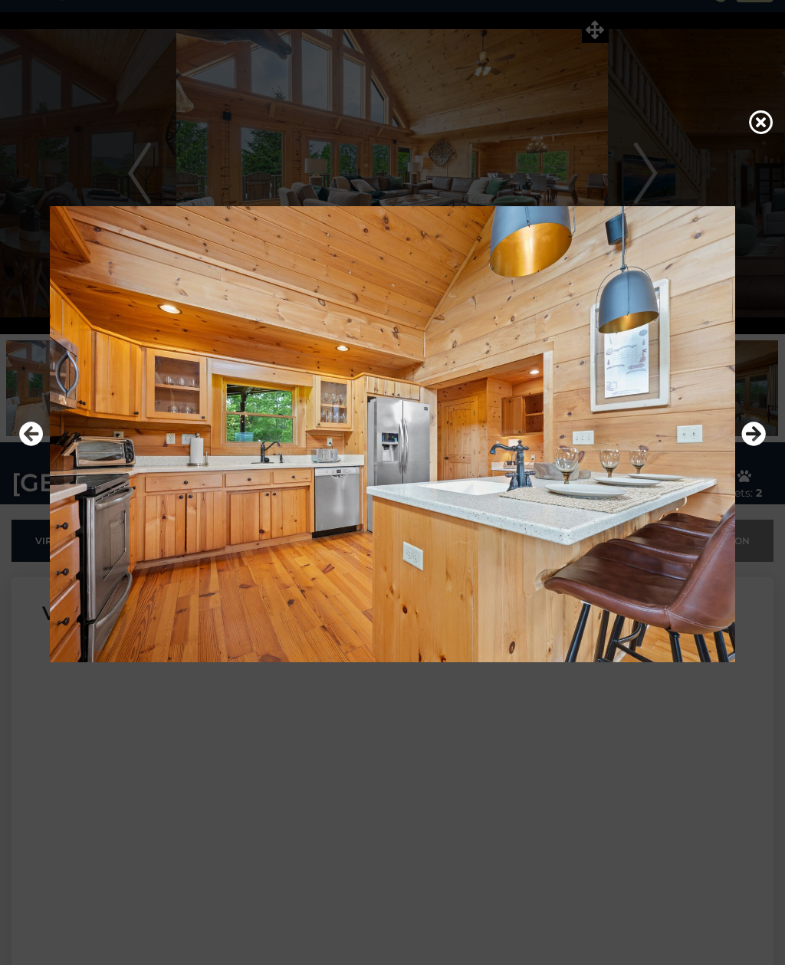
click at [752, 446] on icon "Next" at bounding box center [753, 433] width 25 height 25
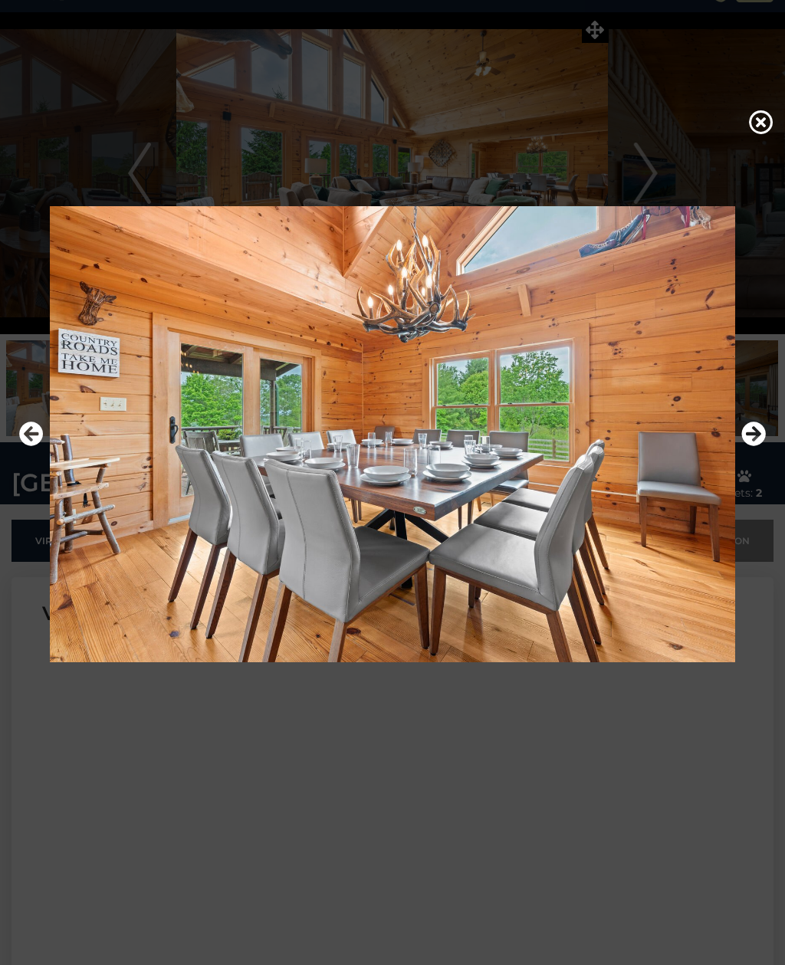
click at [752, 446] on icon "Next" at bounding box center [753, 433] width 25 height 25
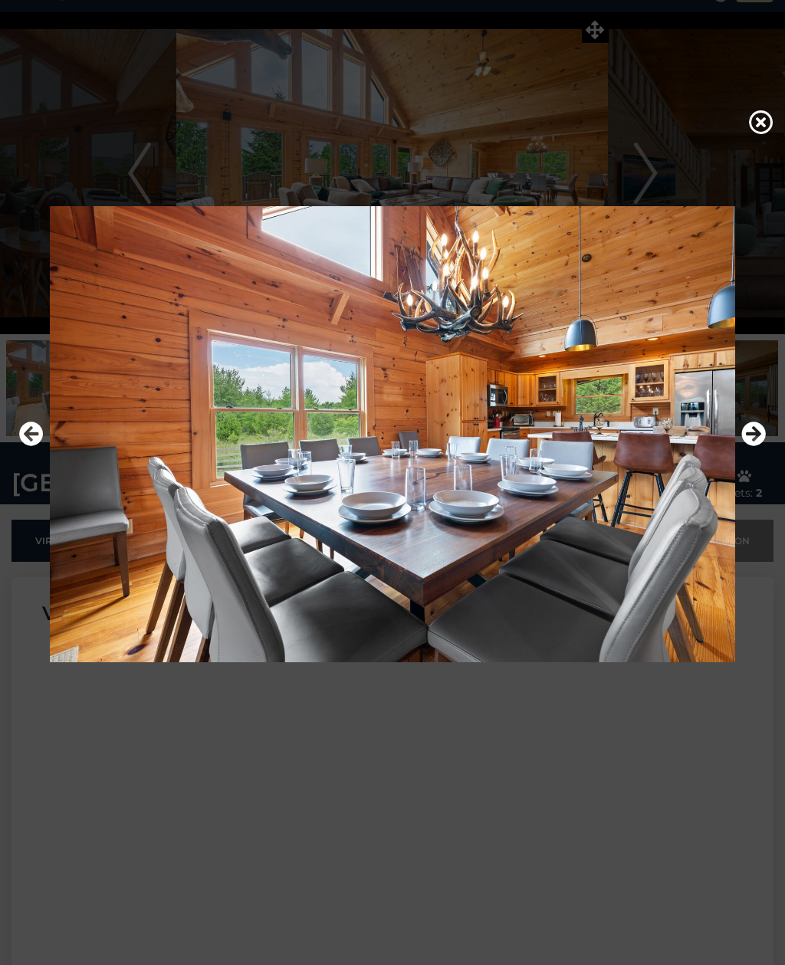
click at [752, 444] on icon "Next" at bounding box center [753, 433] width 25 height 25
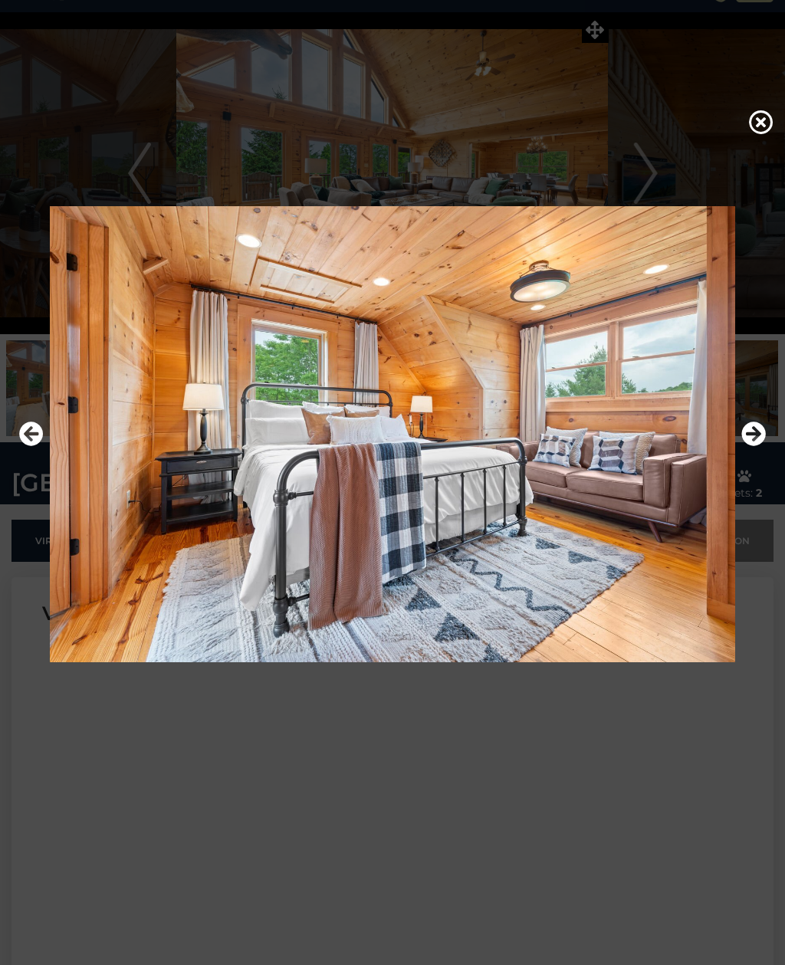
click at [752, 444] on icon "Next" at bounding box center [753, 433] width 25 height 25
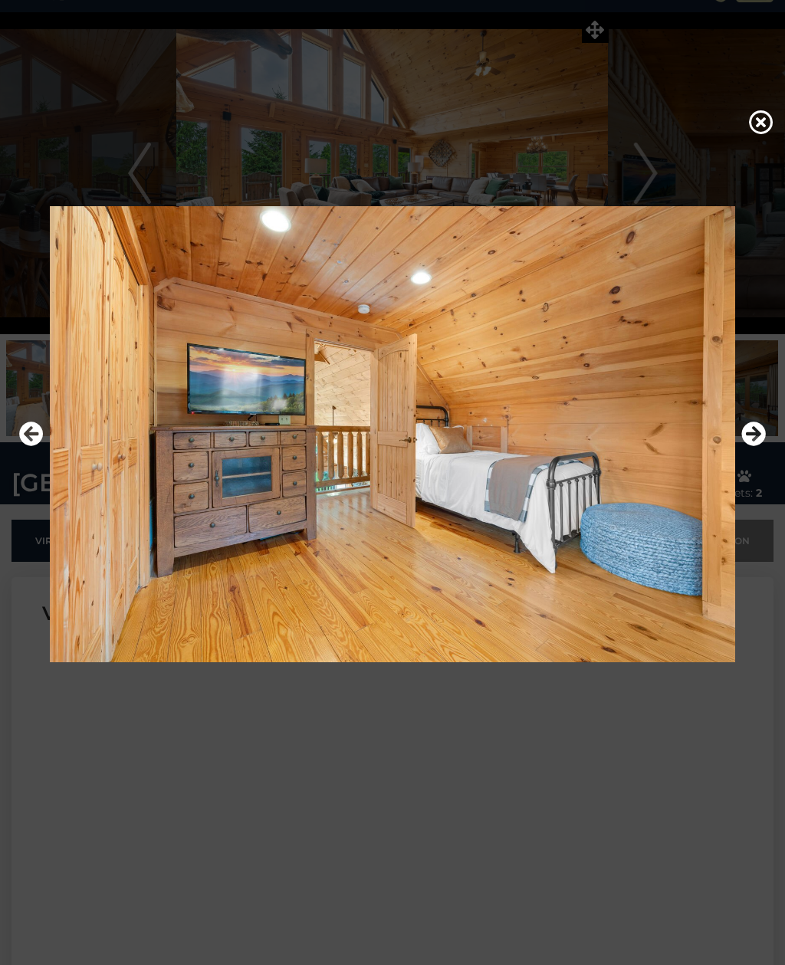
click at [760, 446] on icon "Next" at bounding box center [753, 433] width 25 height 25
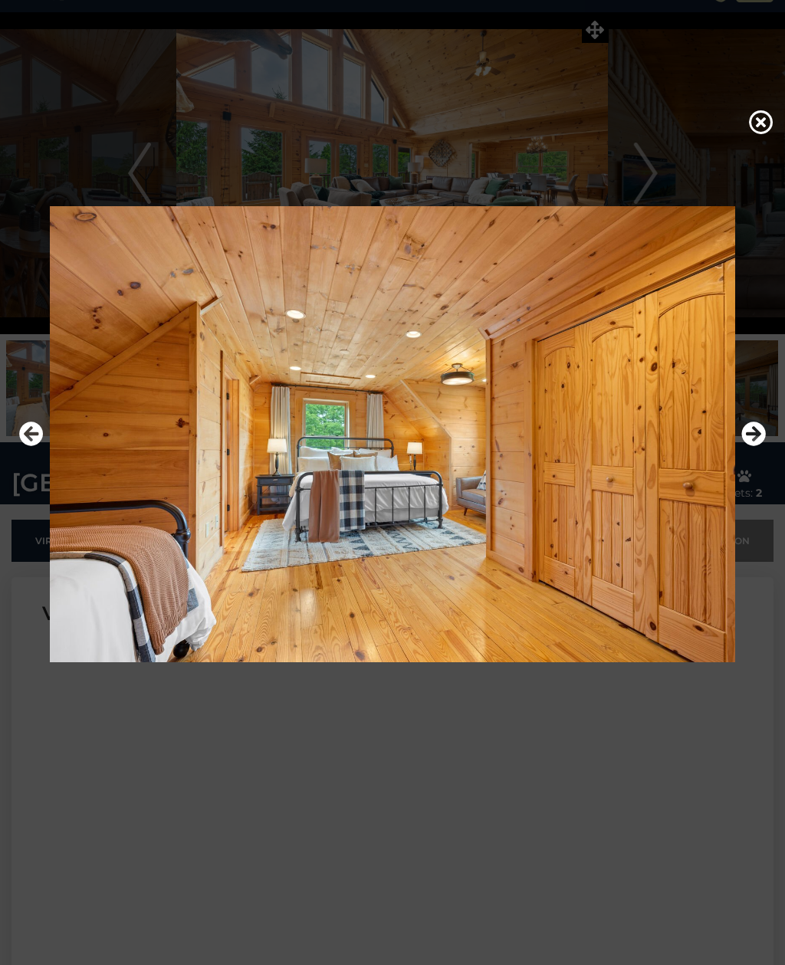
click at [755, 446] on icon "Next" at bounding box center [753, 433] width 25 height 25
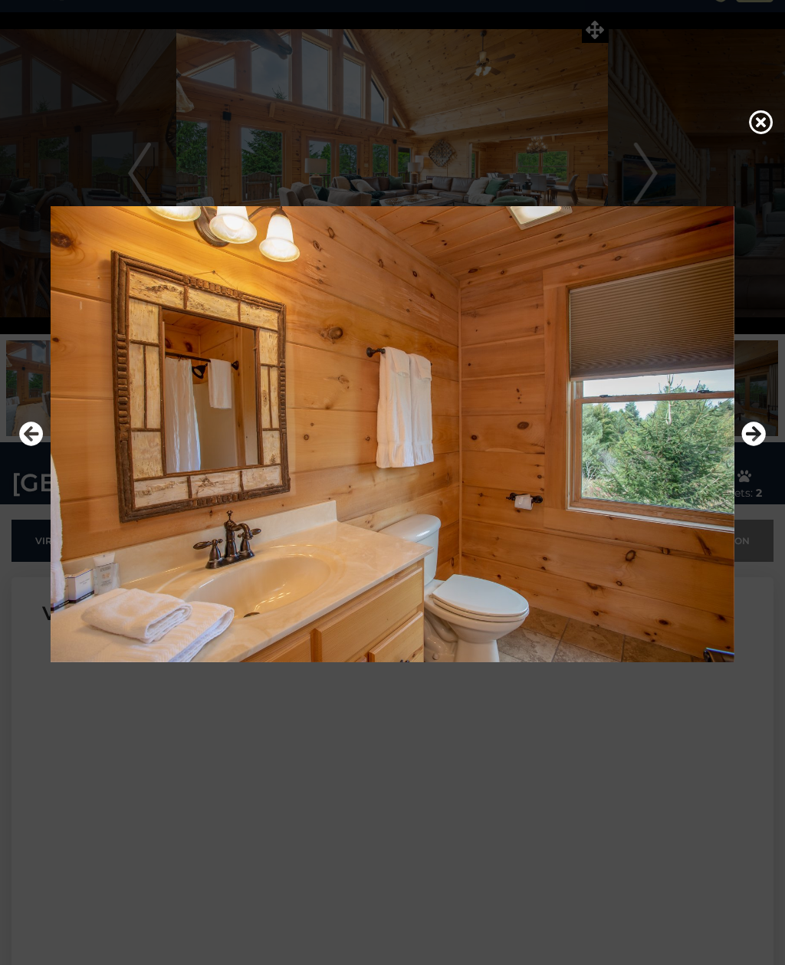
click at [758, 446] on icon "Next" at bounding box center [753, 433] width 25 height 25
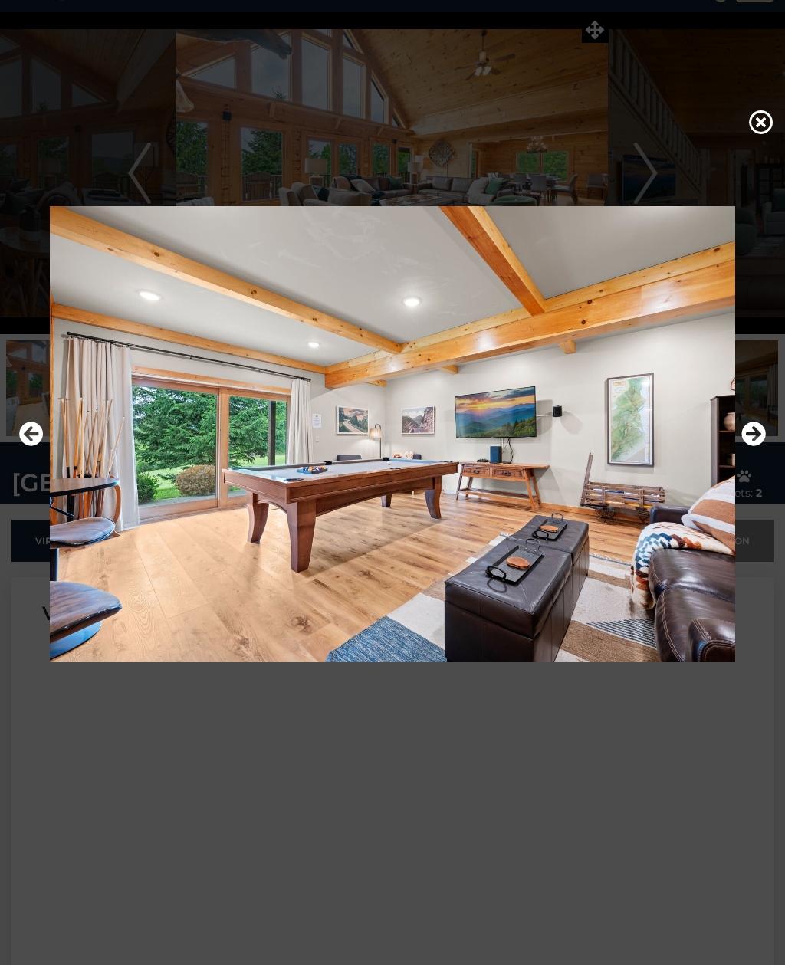
click at [758, 446] on icon "Next" at bounding box center [753, 433] width 25 height 25
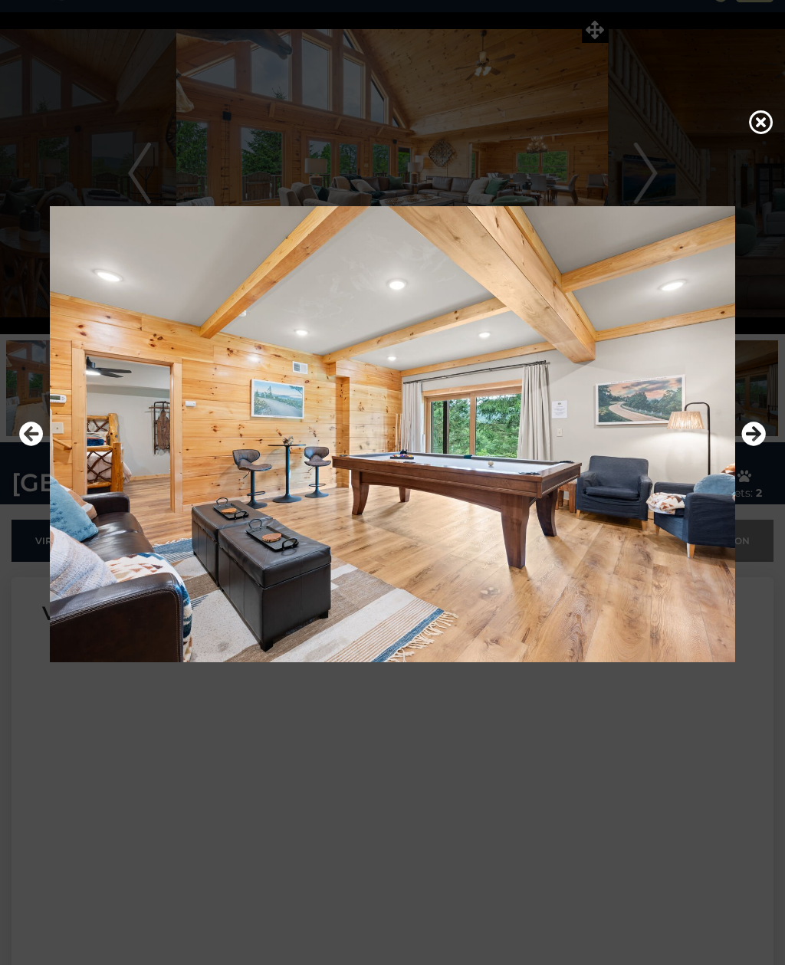
click at [758, 446] on icon "Next" at bounding box center [753, 433] width 25 height 25
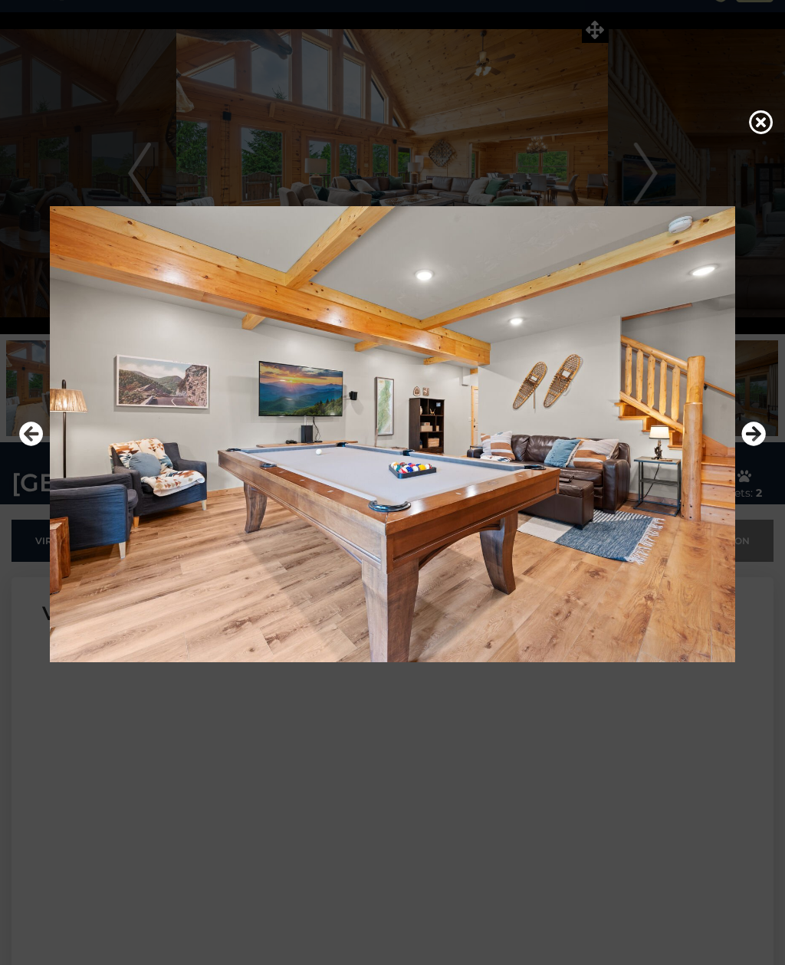
click at [757, 446] on icon "Next" at bounding box center [753, 433] width 25 height 25
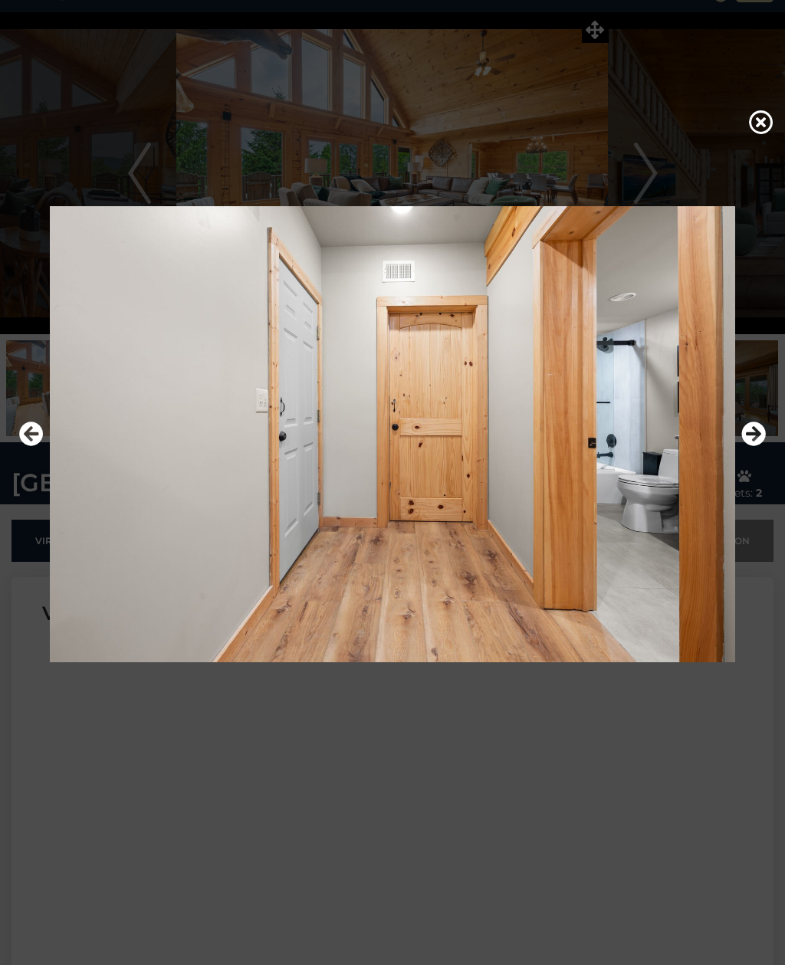
click at [752, 446] on icon "Next" at bounding box center [753, 433] width 25 height 25
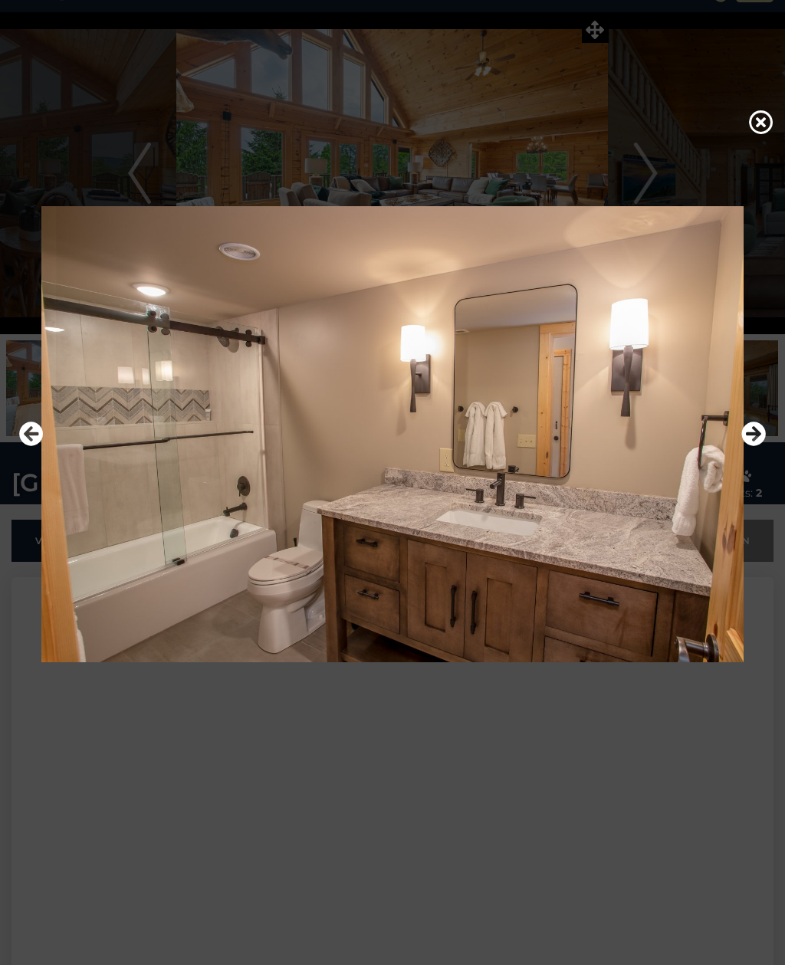
click at [750, 446] on icon "Next" at bounding box center [753, 433] width 25 height 25
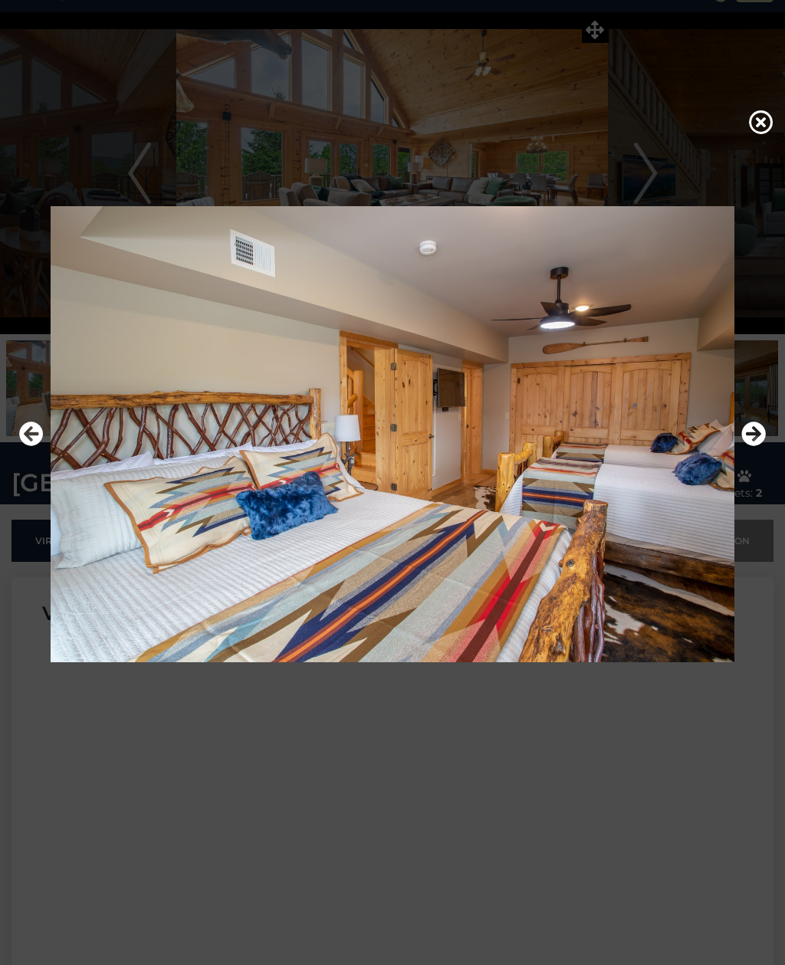
click at [760, 446] on icon "Next" at bounding box center [753, 433] width 25 height 25
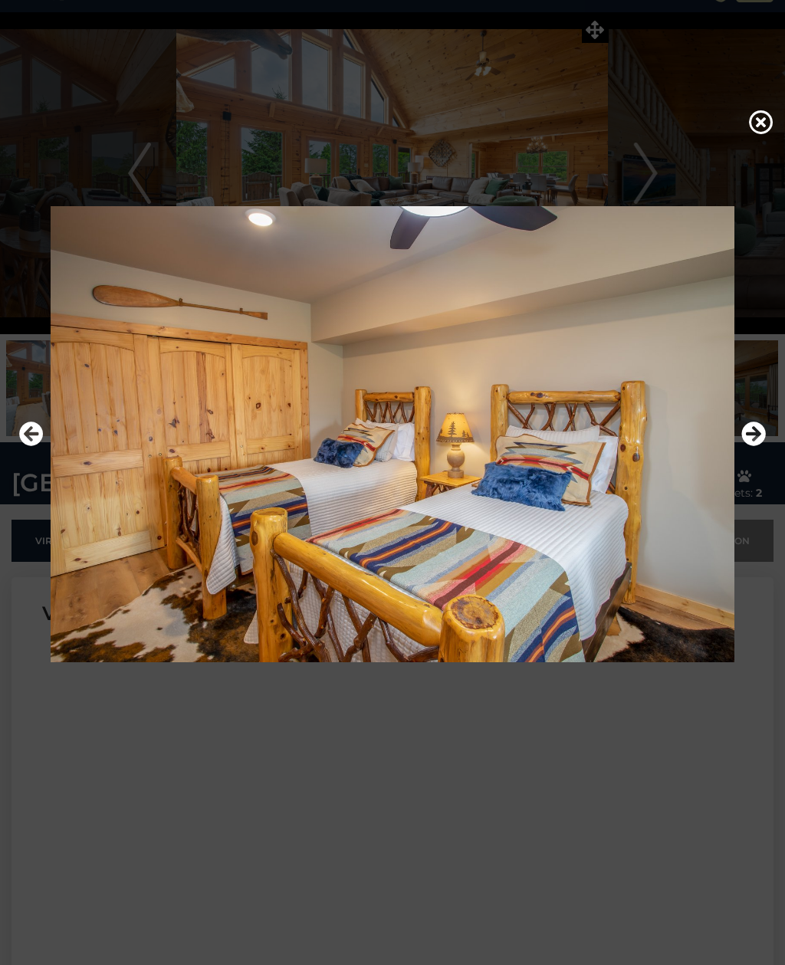
click at [759, 446] on icon "Next" at bounding box center [753, 433] width 25 height 25
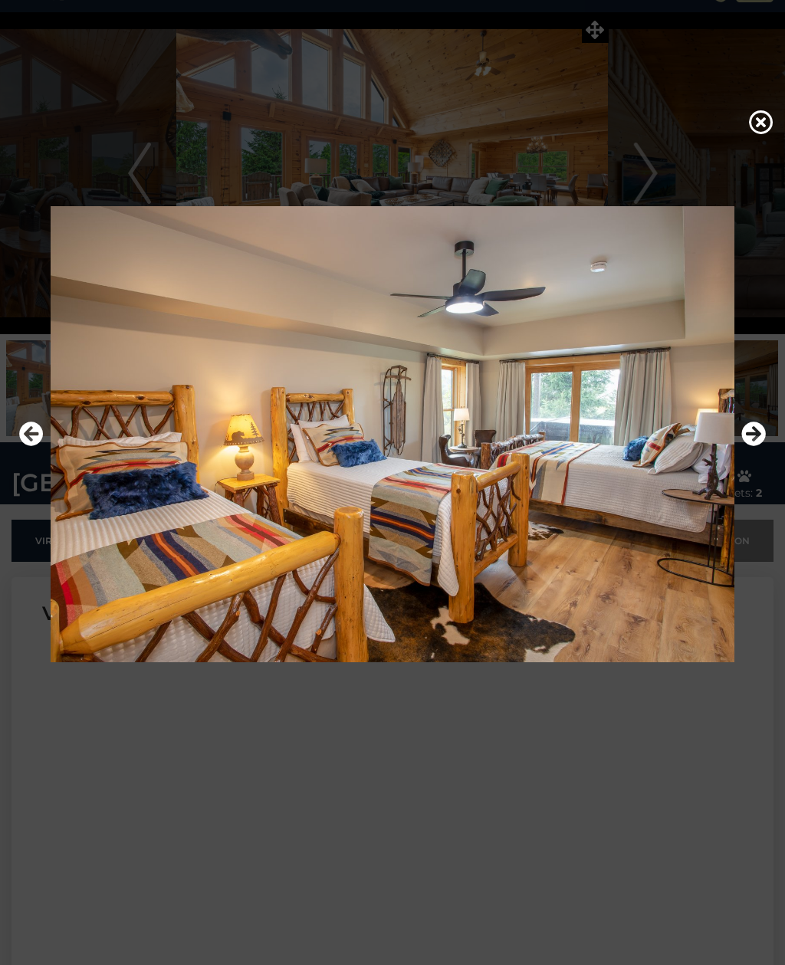
click at [769, 129] on icon at bounding box center [761, 122] width 25 height 25
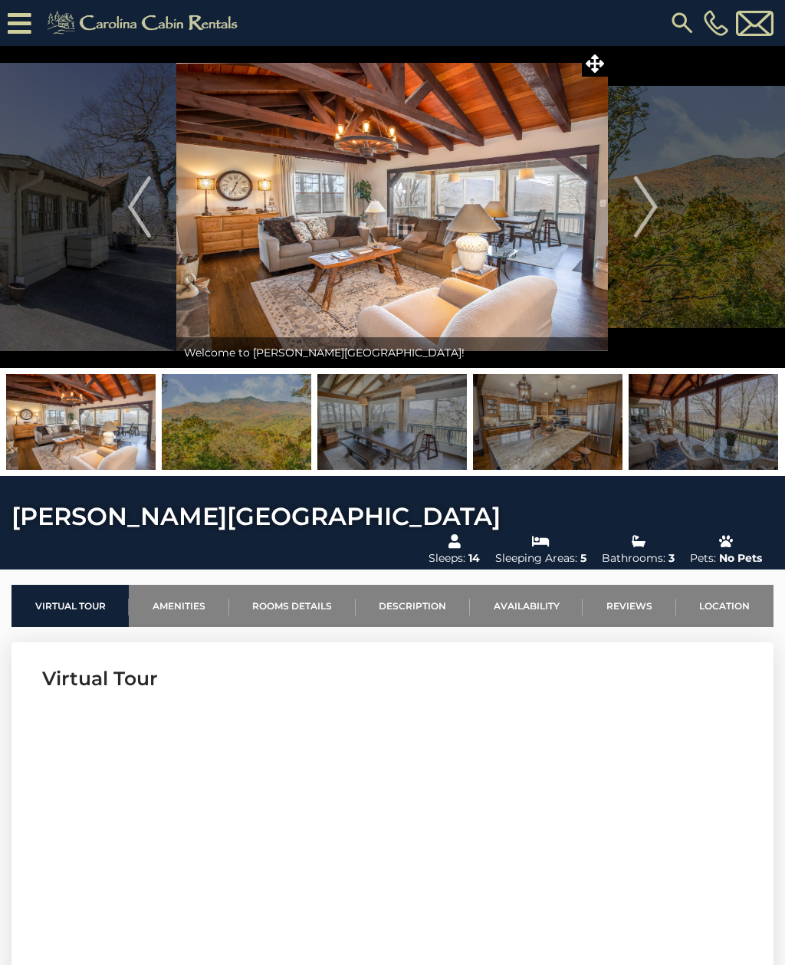
click at [591, 64] on icon at bounding box center [594, 63] width 18 height 18
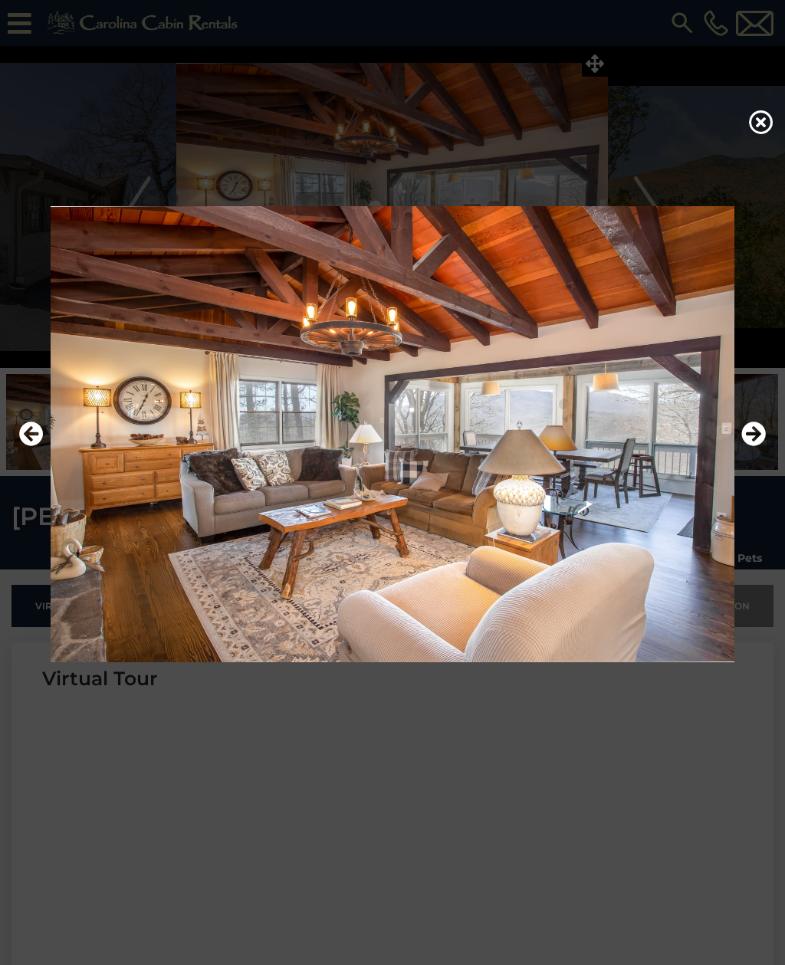
click at [750, 446] on icon "Next" at bounding box center [753, 433] width 25 height 25
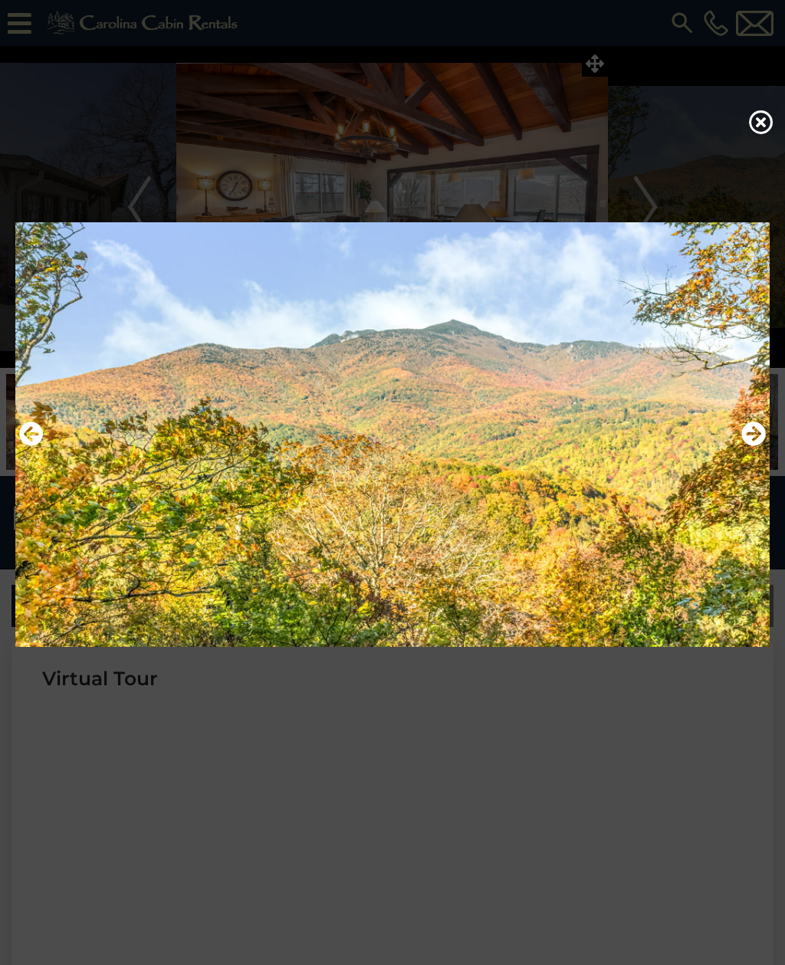
click at [759, 446] on icon "Next" at bounding box center [753, 433] width 25 height 25
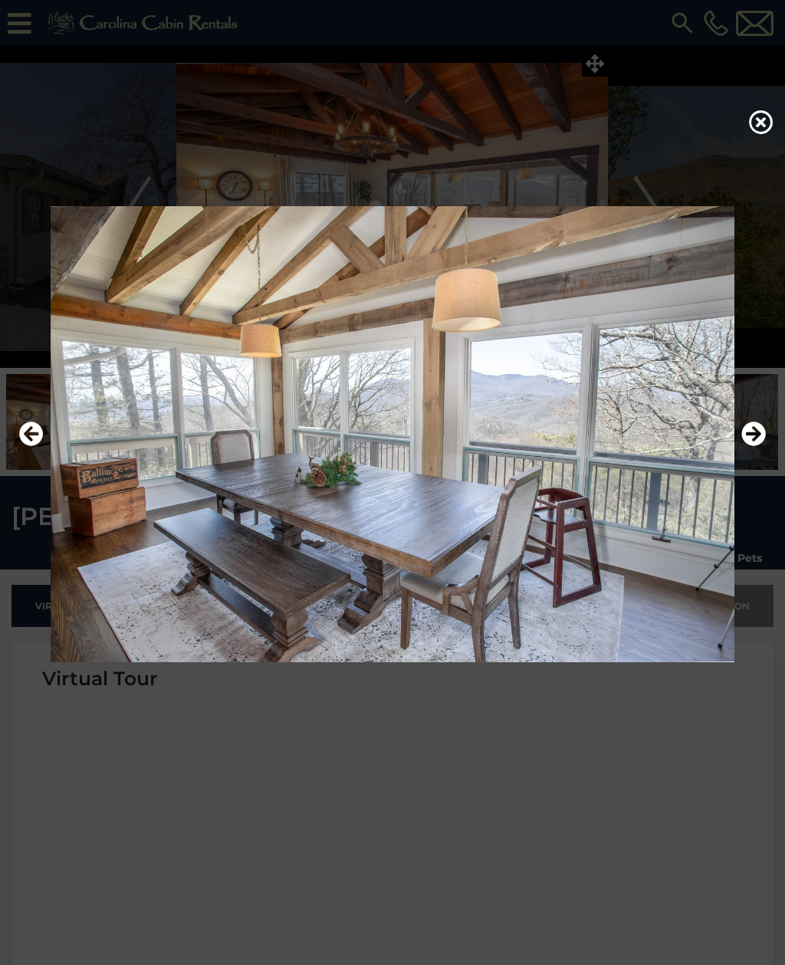
click at [755, 446] on icon "Next" at bounding box center [753, 433] width 25 height 25
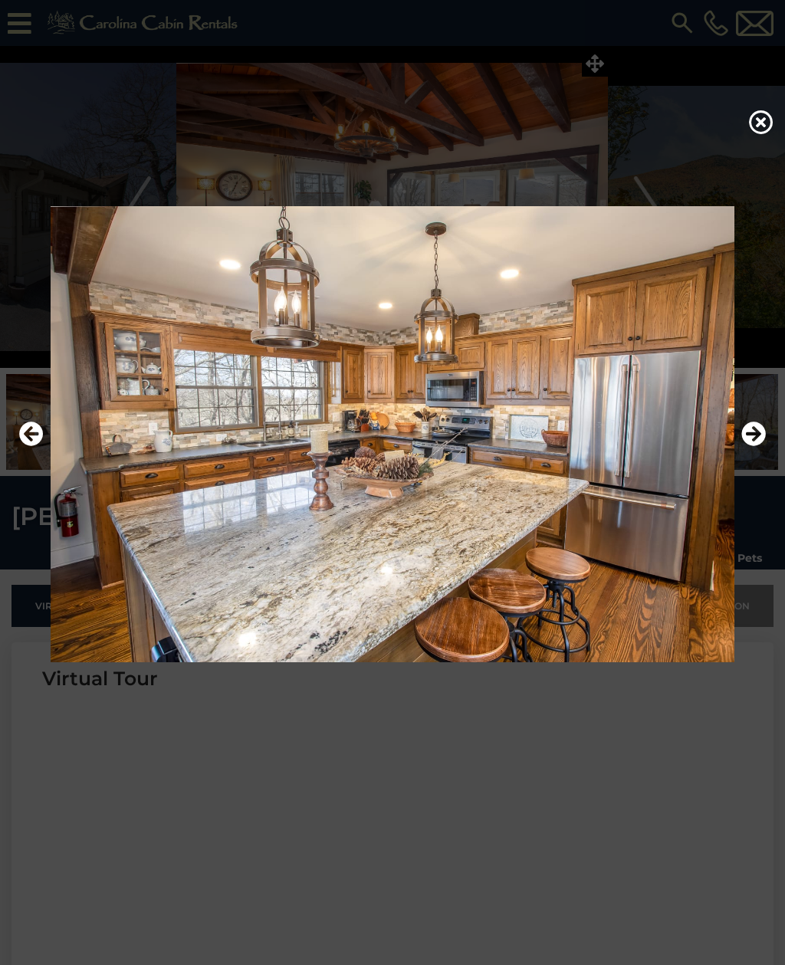
click at [759, 446] on icon "Next" at bounding box center [753, 433] width 25 height 25
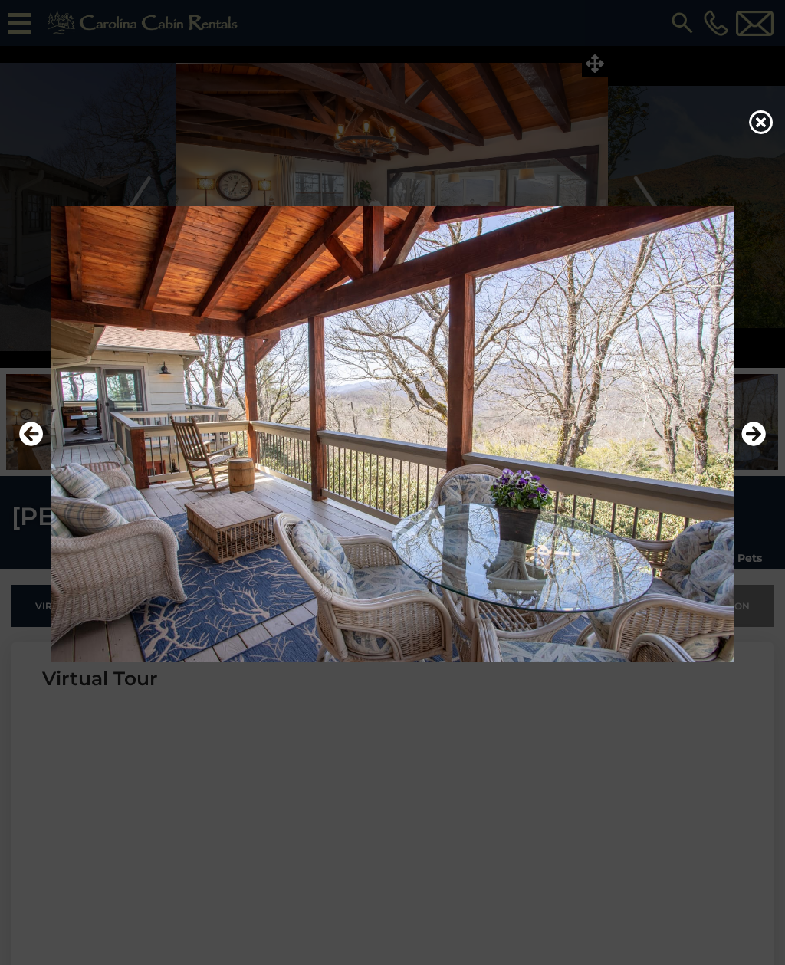
click at [755, 477] on img at bounding box center [392, 434] width 754 height 456
click at [749, 446] on icon "Next" at bounding box center [753, 433] width 25 height 25
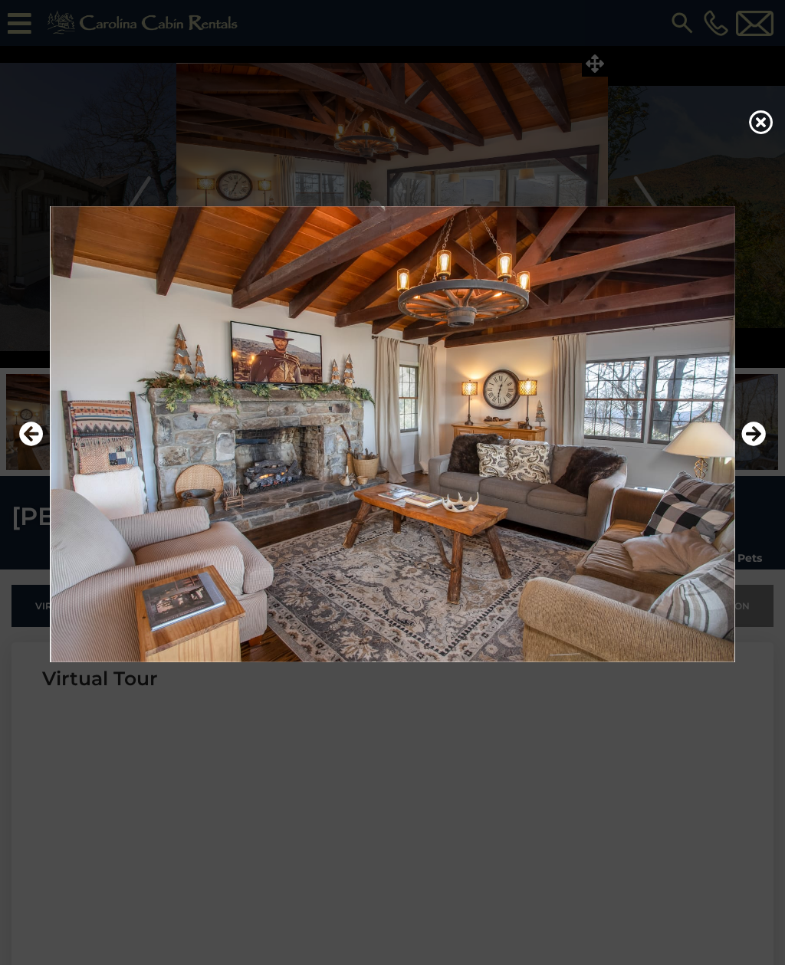
click at [752, 446] on icon "Next" at bounding box center [753, 433] width 25 height 25
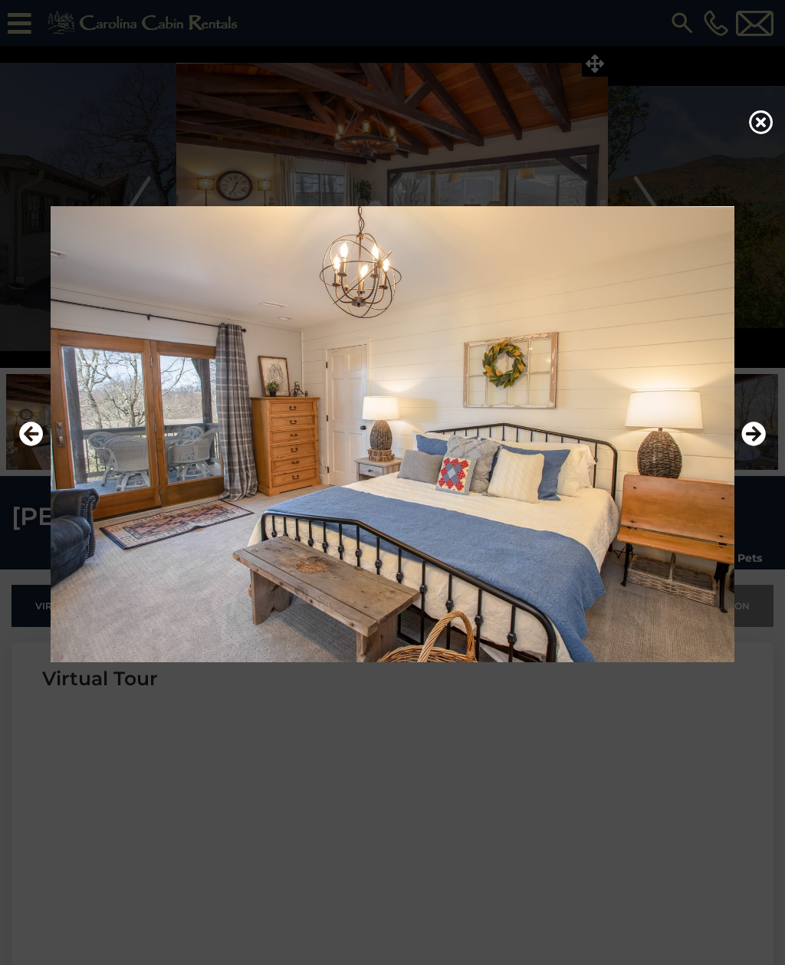
click at [751, 446] on icon "Next" at bounding box center [753, 433] width 25 height 25
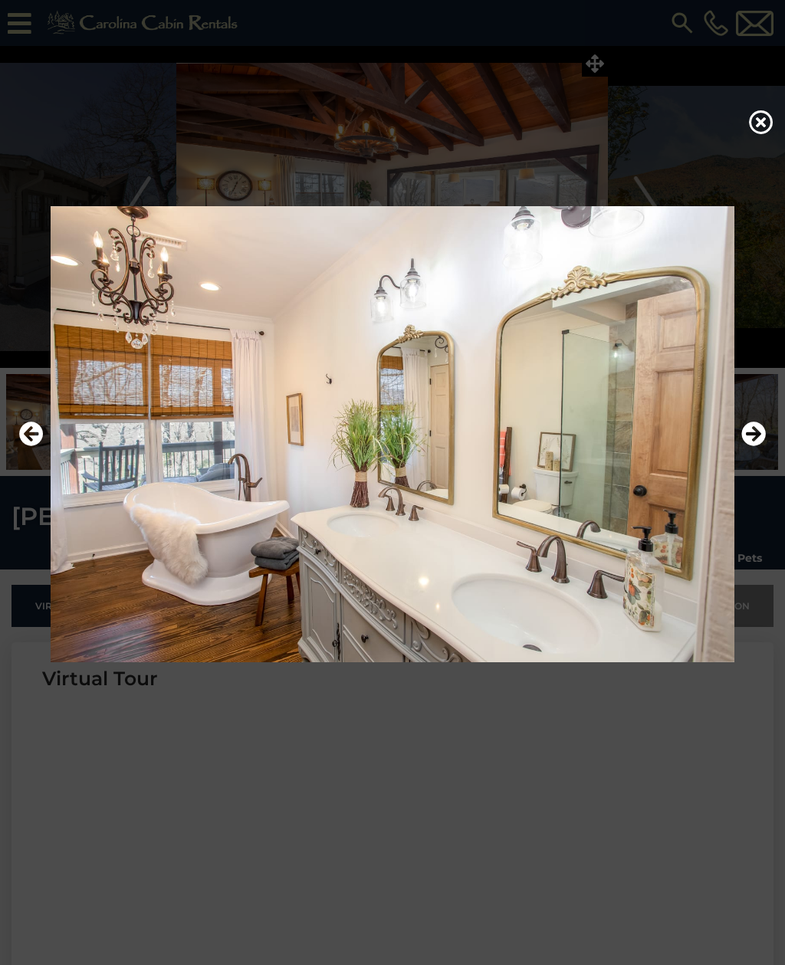
click at [25, 437] on img at bounding box center [392, 434] width 754 height 456
click at [34, 452] on button "Previous" at bounding box center [31, 434] width 25 height 35
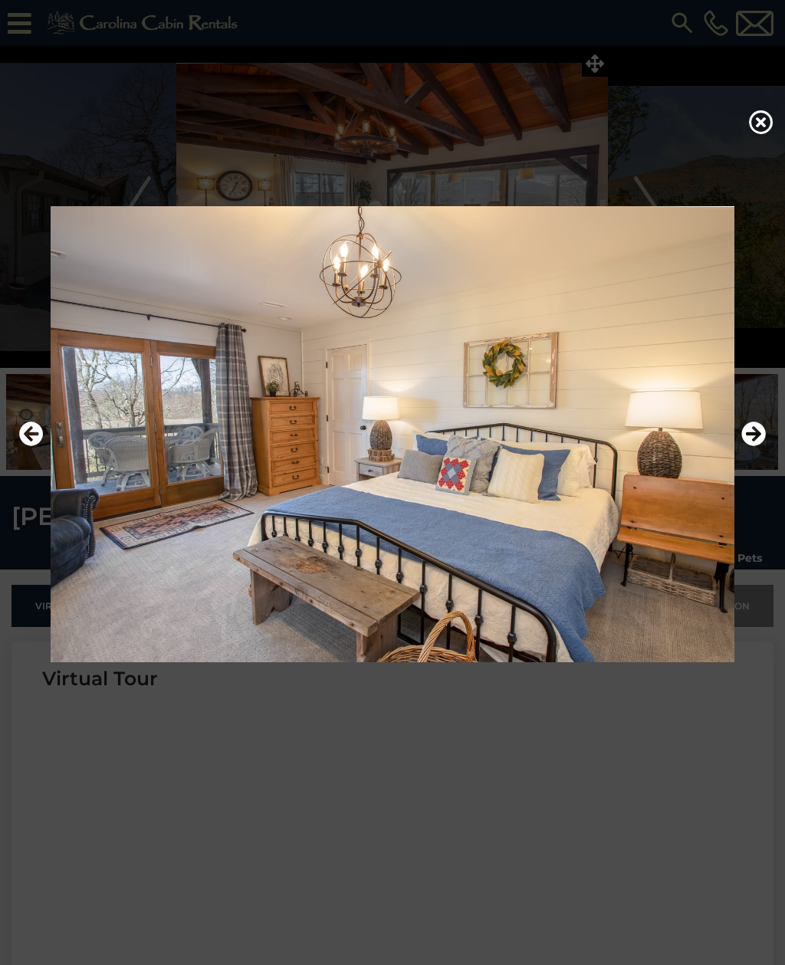
click at [740, 485] on img at bounding box center [392, 434] width 754 height 456
click at [748, 446] on icon "Next" at bounding box center [753, 433] width 25 height 25
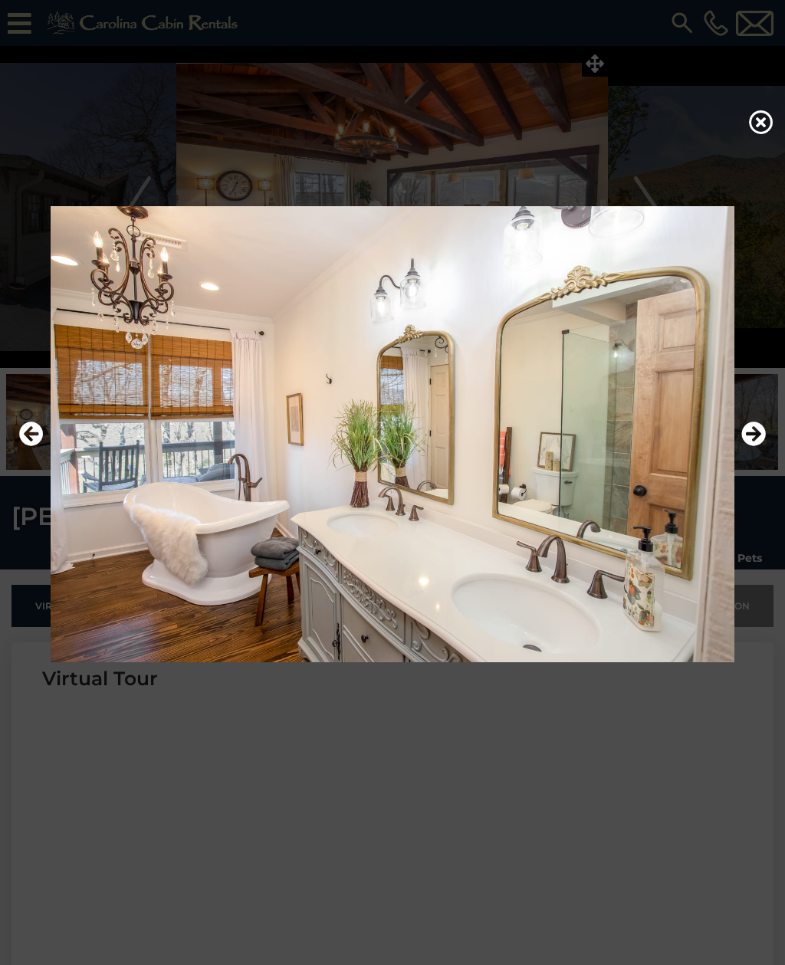
click at [752, 446] on icon "Next" at bounding box center [753, 433] width 25 height 25
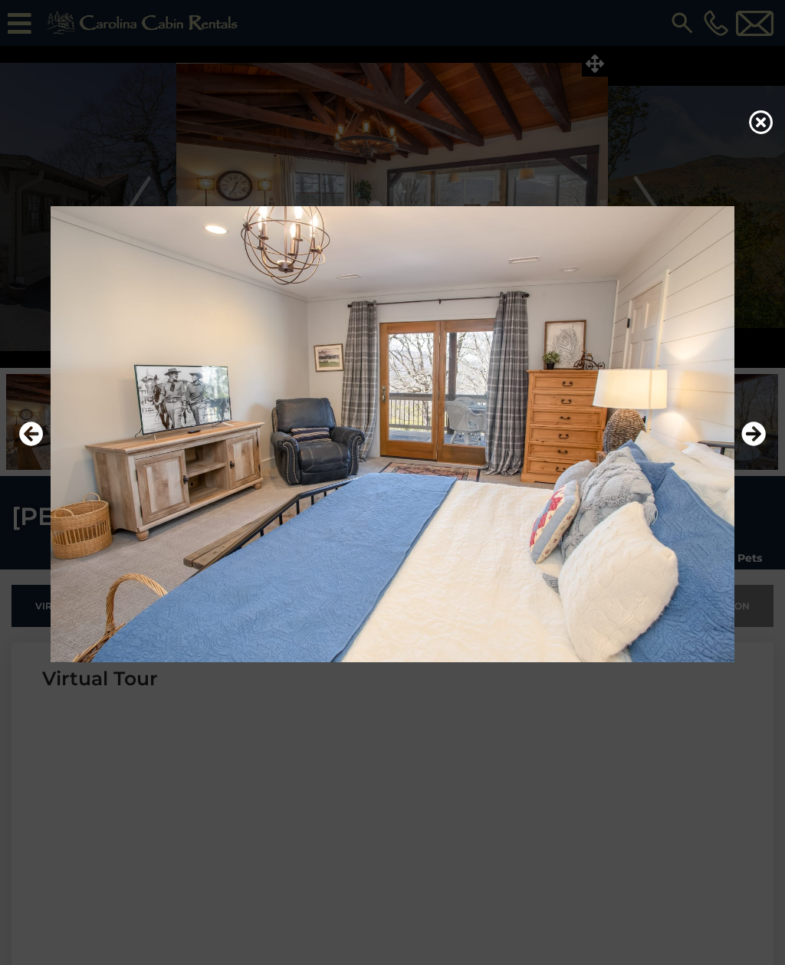
click at [749, 446] on icon "Next" at bounding box center [753, 433] width 25 height 25
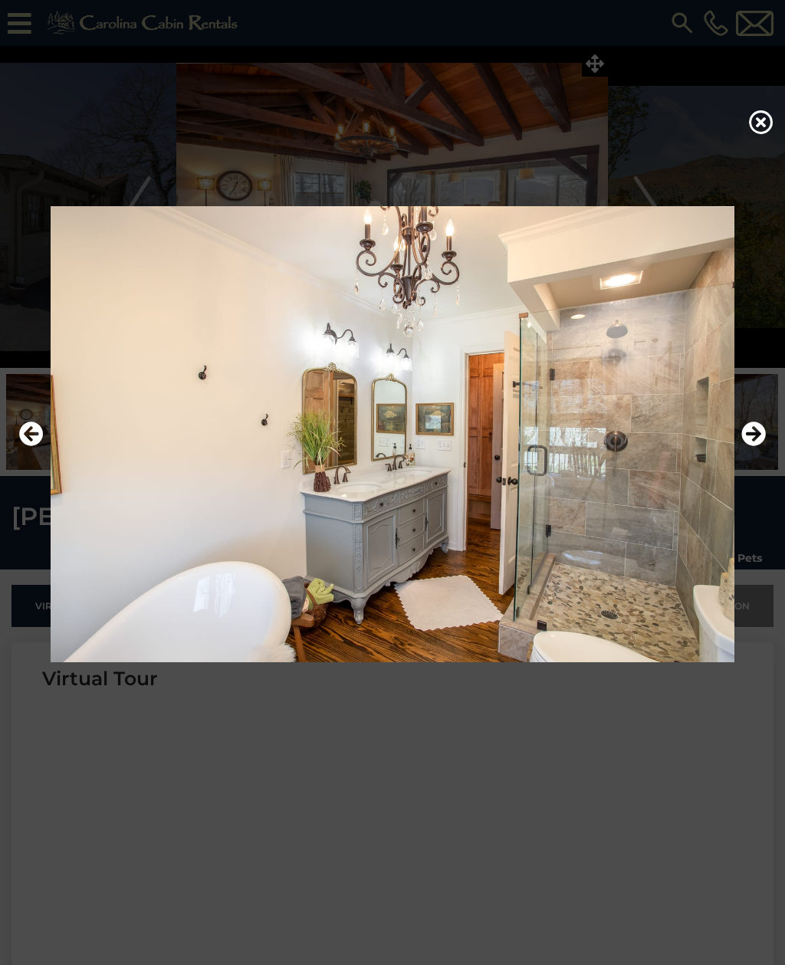
click at [749, 446] on icon "Next" at bounding box center [753, 433] width 25 height 25
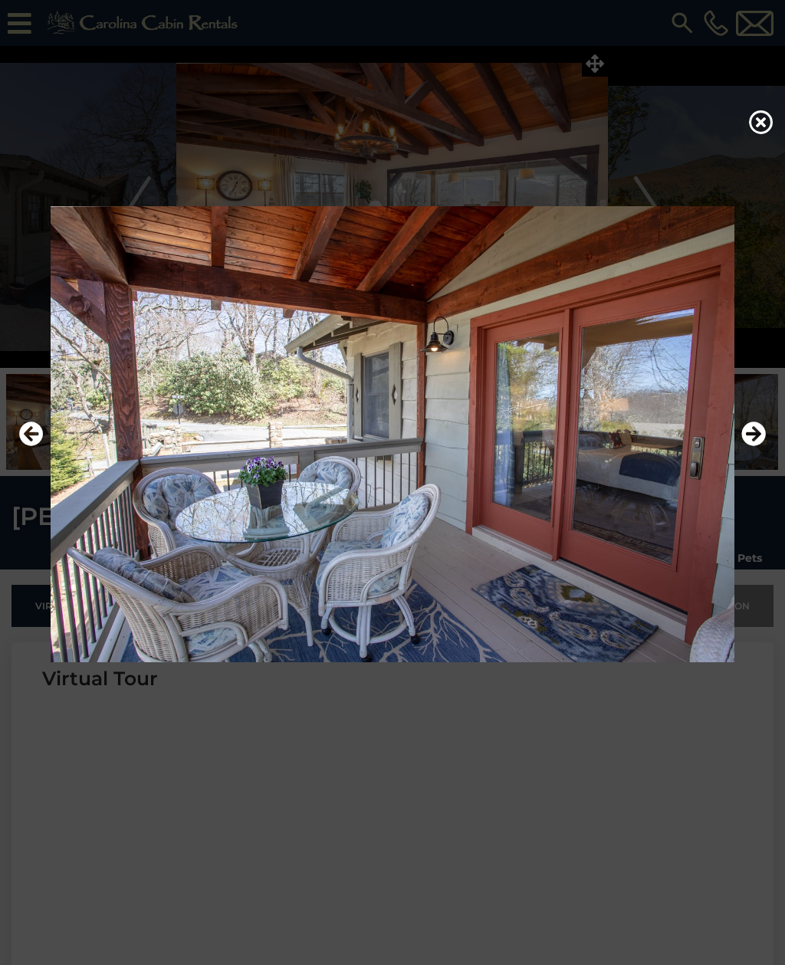
click at [751, 446] on icon "Next" at bounding box center [753, 433] width 25 height 25
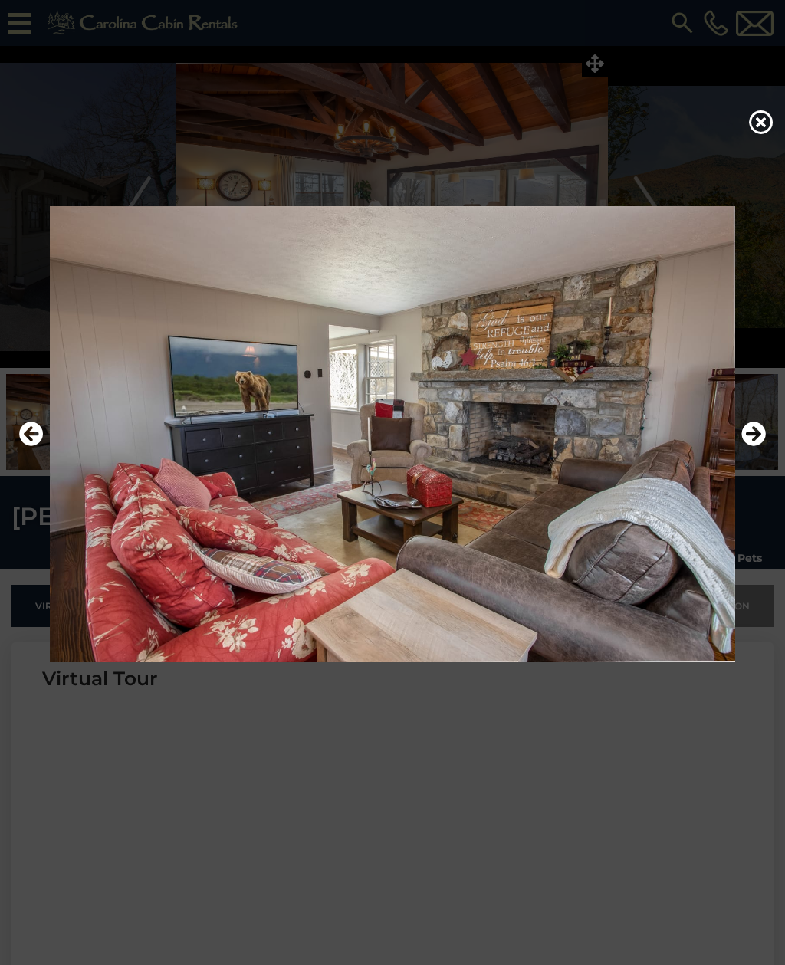
click at [752, 446] on icon "Next" at bounding box center [753, 433] width 25 height 25
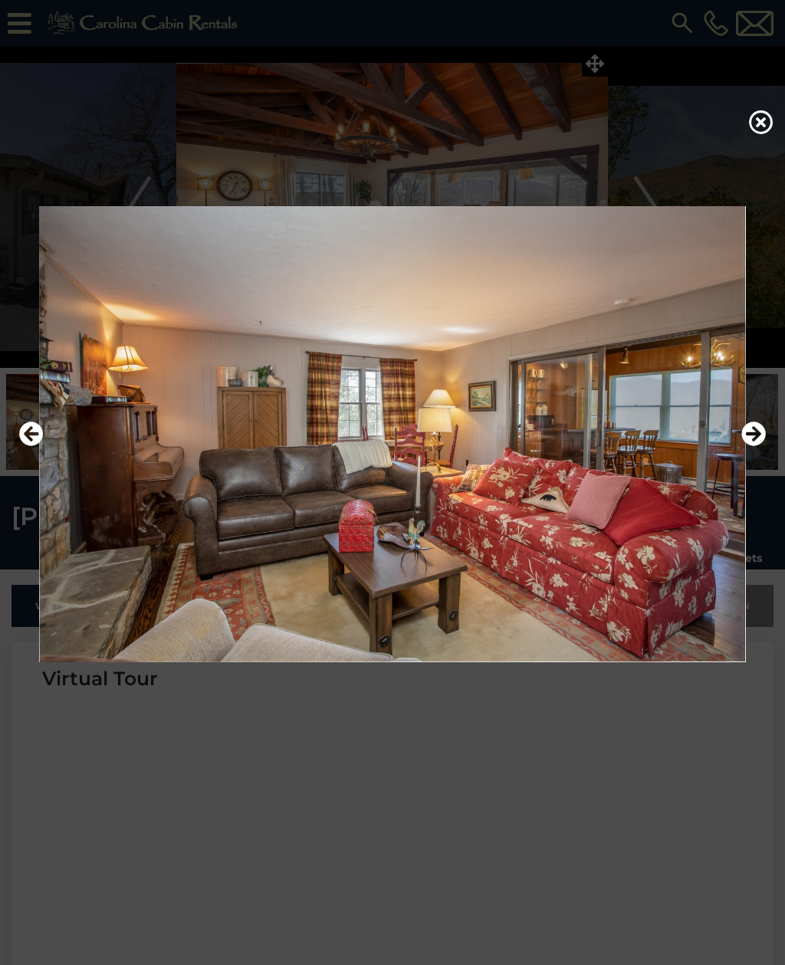
click at [745, 446] on icon "Next" at bounding box center [753, 433] width 25 height 25
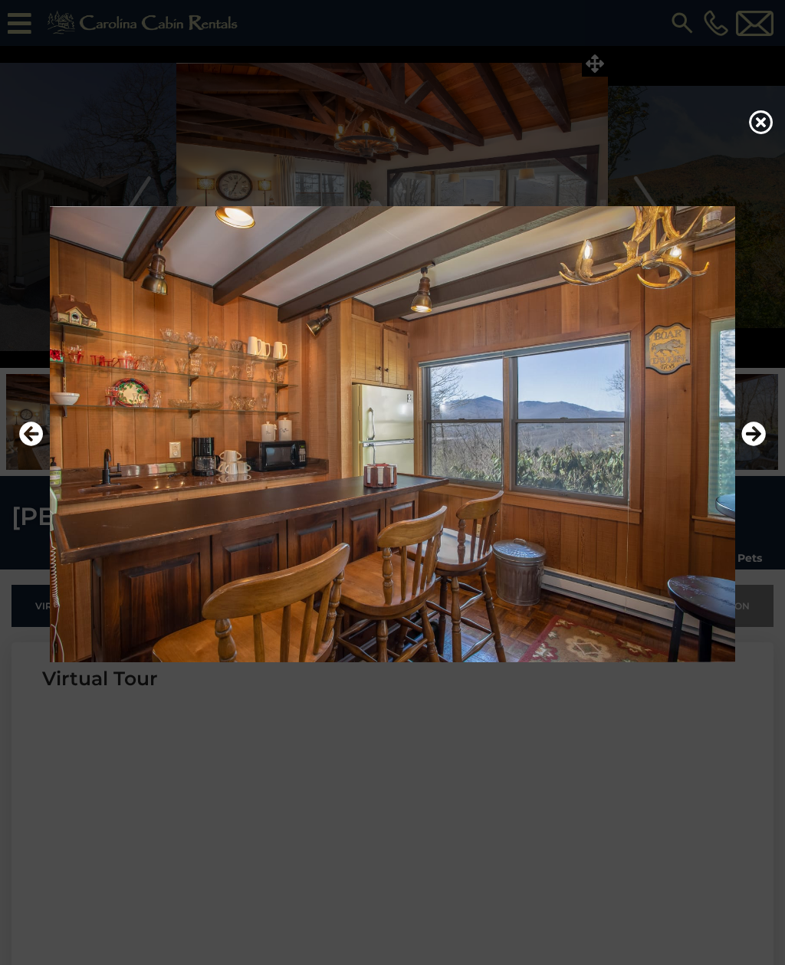
click at [744, 446] on icon "Next" at bounding box center [753, 433] width 25 height 25
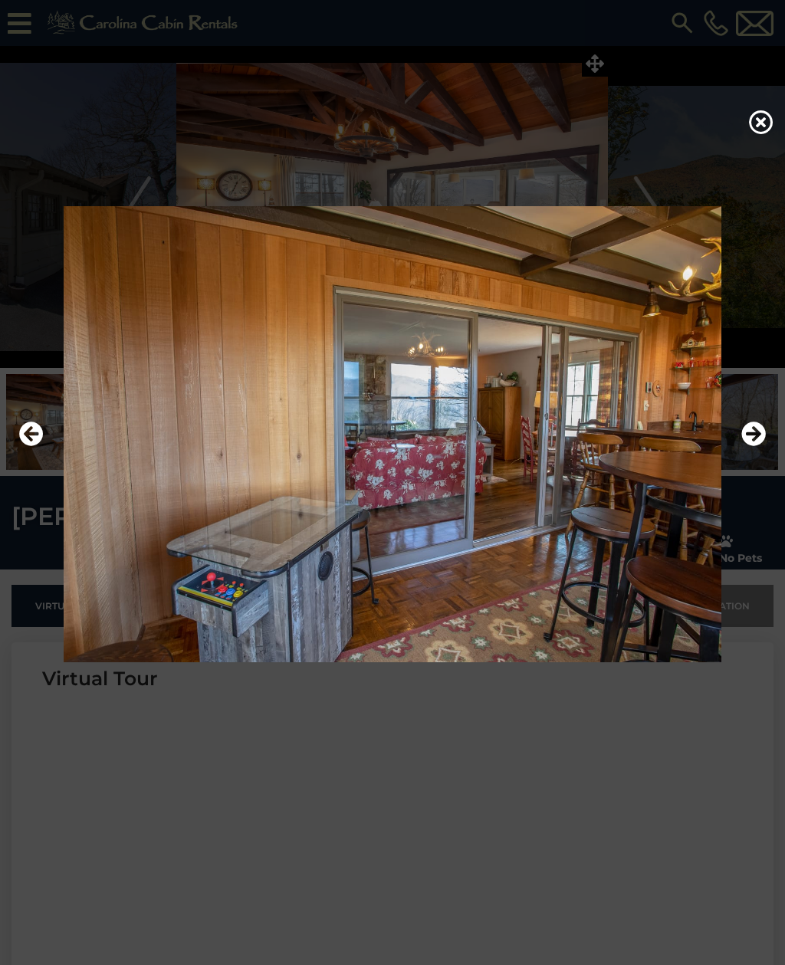
click at [745, 446] on icon "Next" at bounding box center [753, 433] width 25 height 25
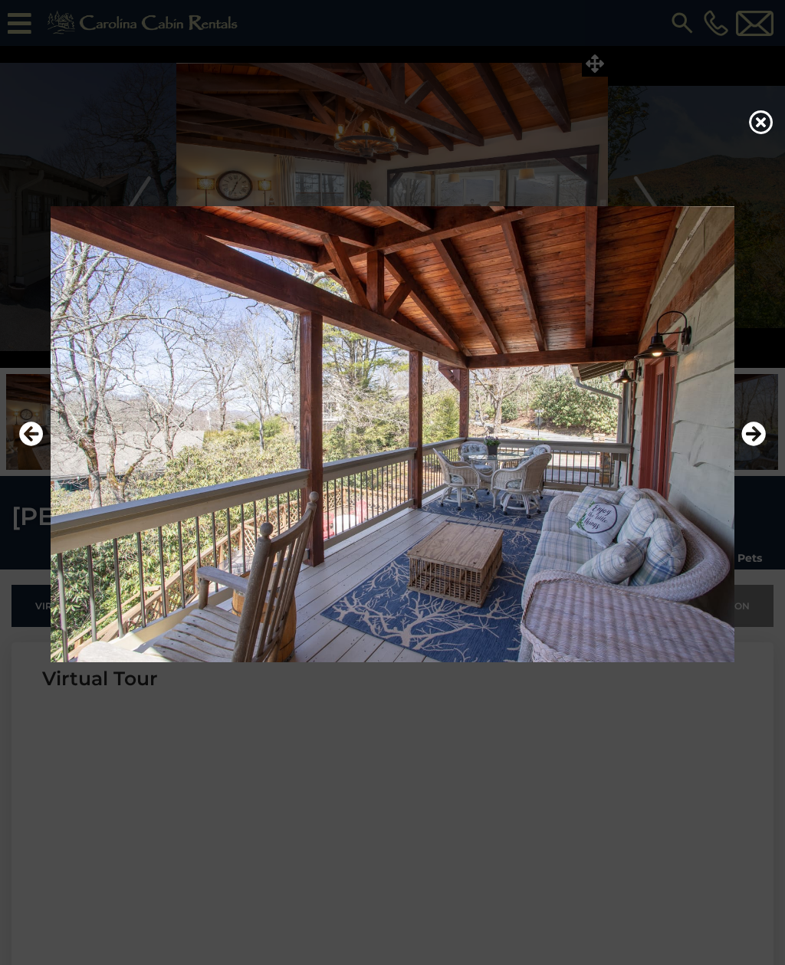
click at [744, 446] on icon "Next" at bounding box center [753, 433] width 25 height 25
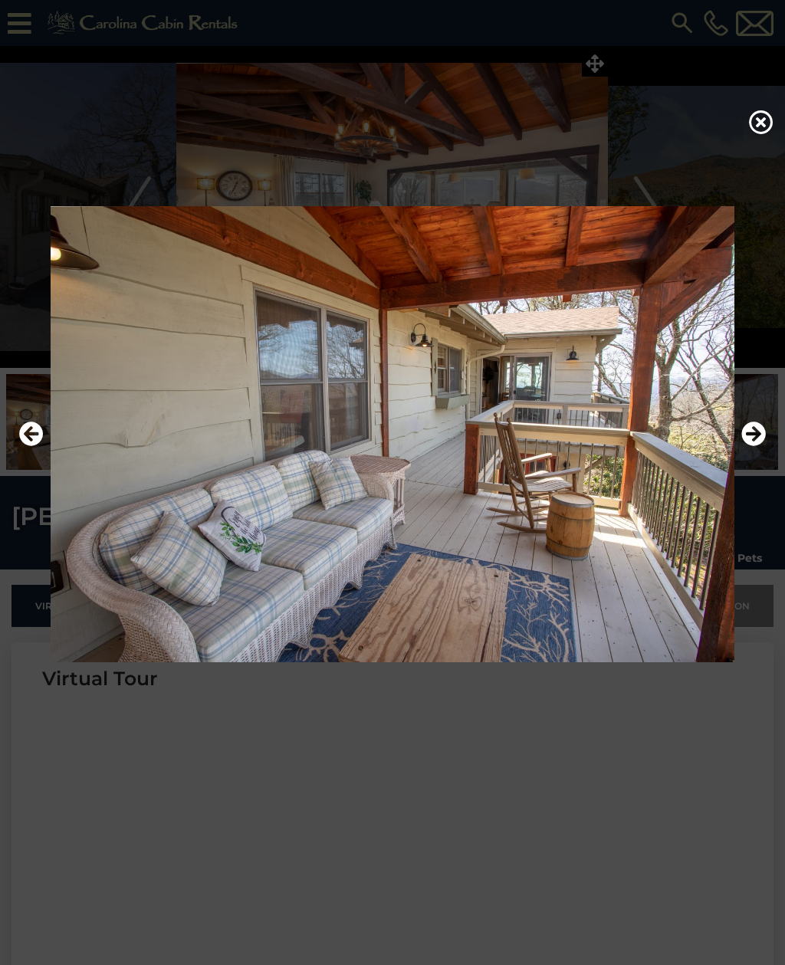
click at [742, 446] on icon "Next" at bounding box center [753, 433] width 25 height 25
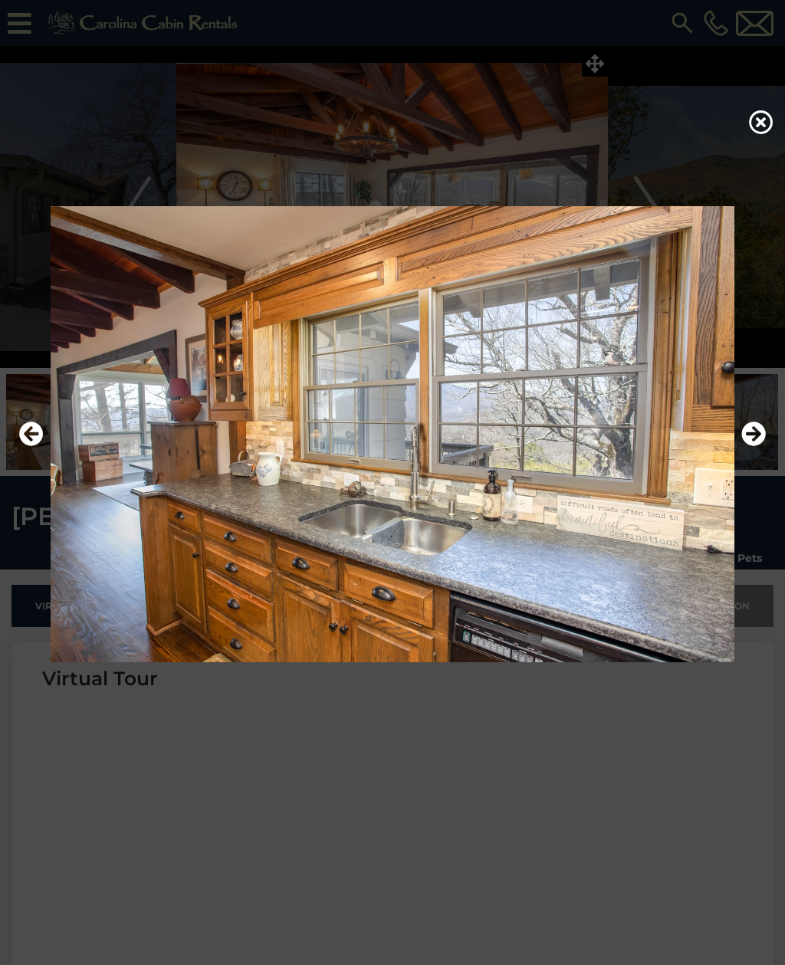
click at [738, 456] on img at bounding box center [392, 434] width 754 height 456
click at [738, 452] on img at bounding box center [392, 434] width 754 height 456
click at [750, 446] on icon "Next" at bounding box center [753, 433] width 25 height 25
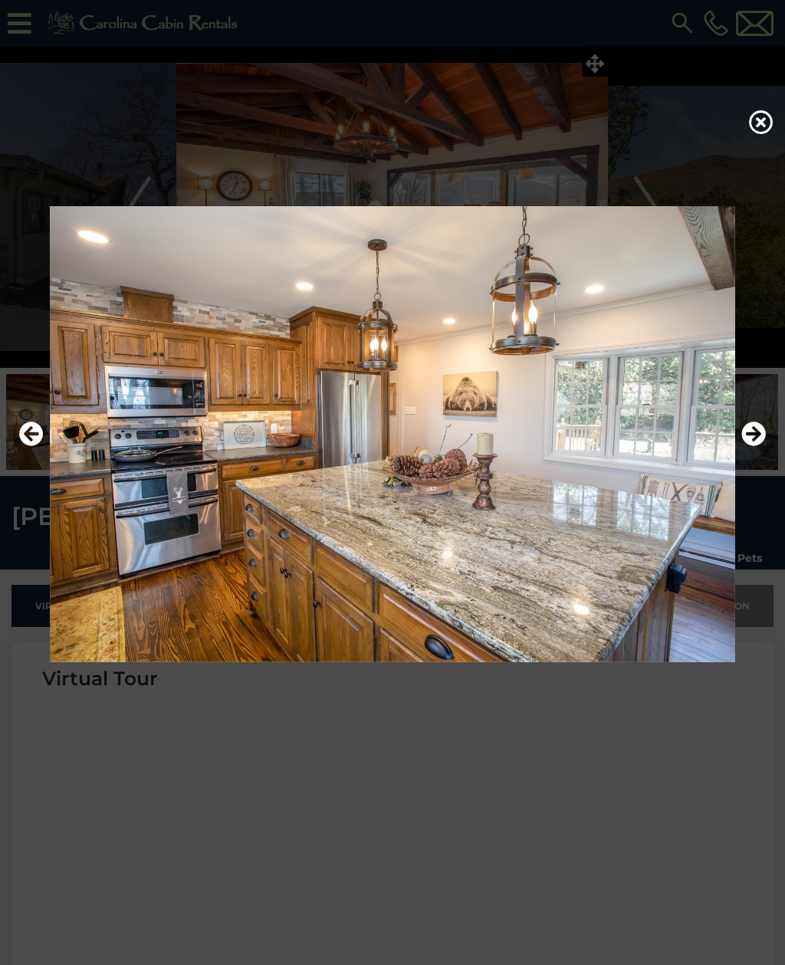
click at [752, 446] on icon "Next" at bounding box center [753, 433] width 25 height 25
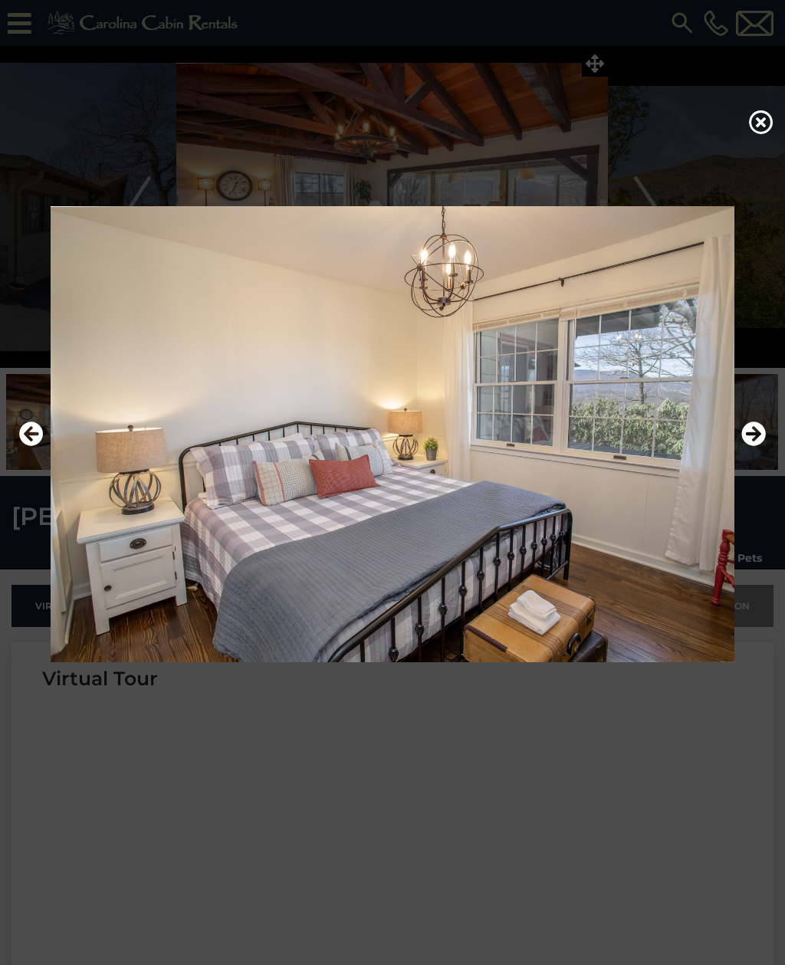
click at [753, 446] on icon "Next" at bounding box center [753, 433] width 25 height 25
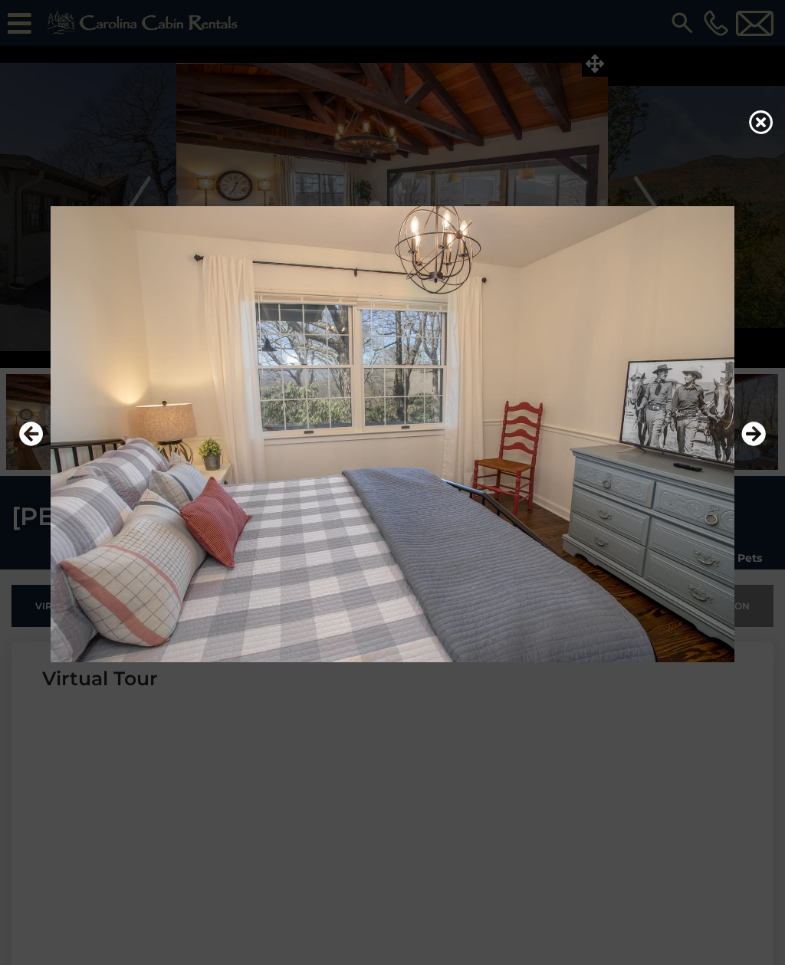
click at [753, 446] on icon "Next" at bounding box center [753, 433] width 25 height 25
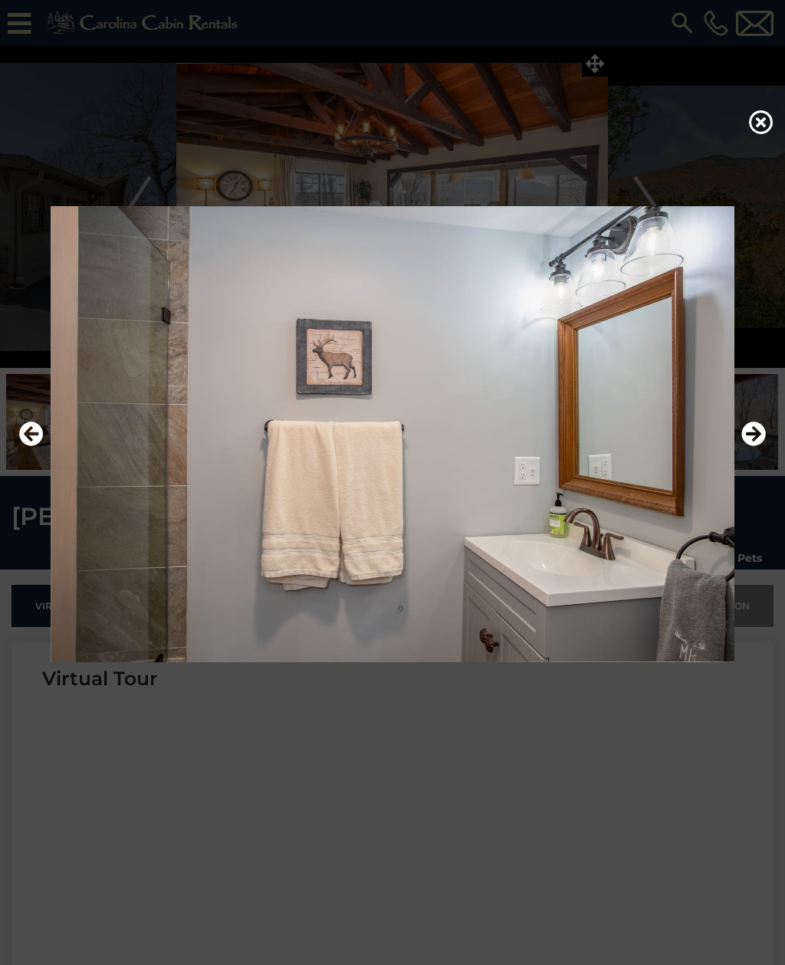
click at [752, 446] on icon "Next" at bounding box center [753, 433] width 25 height 25
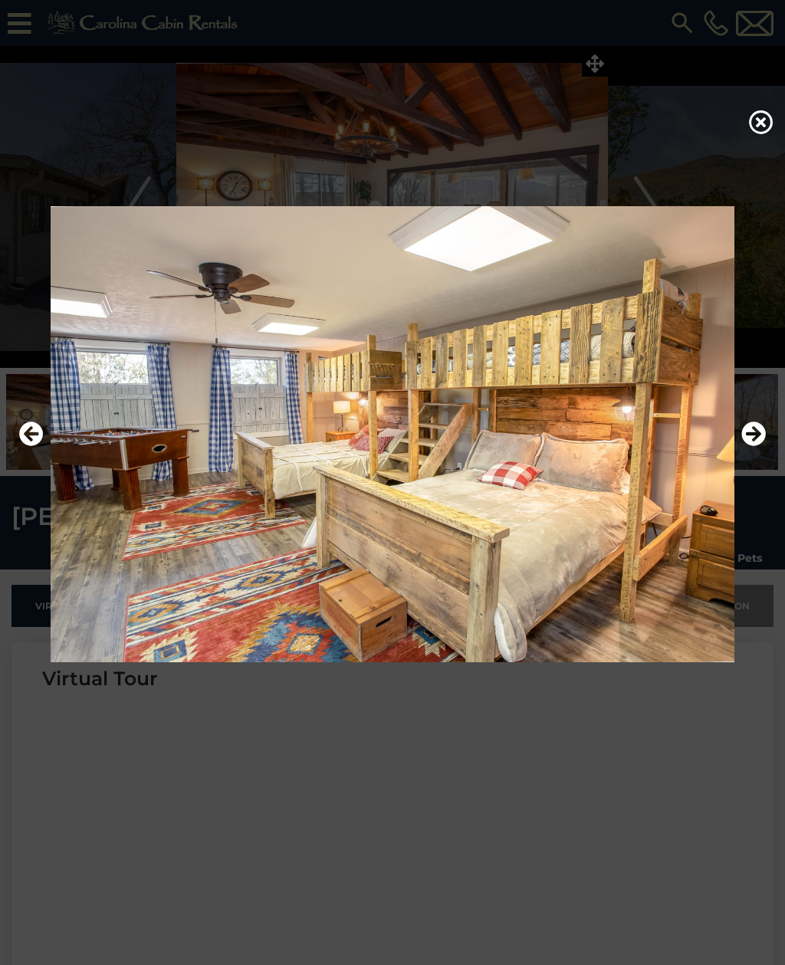
click at [748, 446] on icon "Next" at bounding box center [753, 433] width 25 height 25
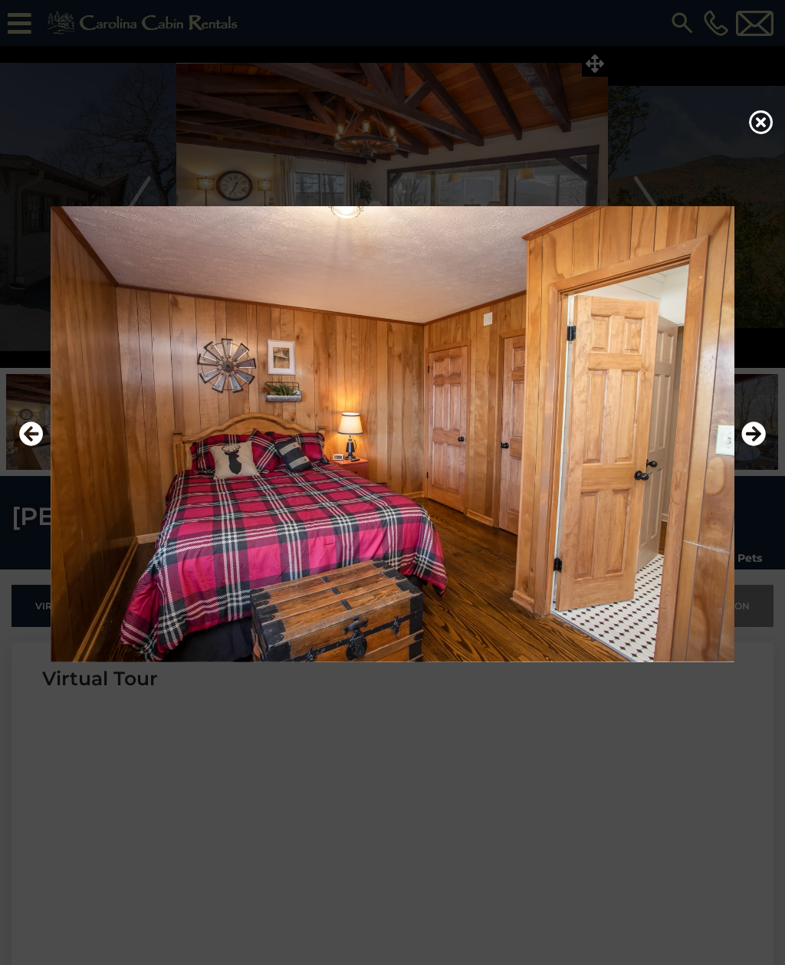
click at [21, 442] on button "Previous" at bounding box center [31, 434] width 25 height 35
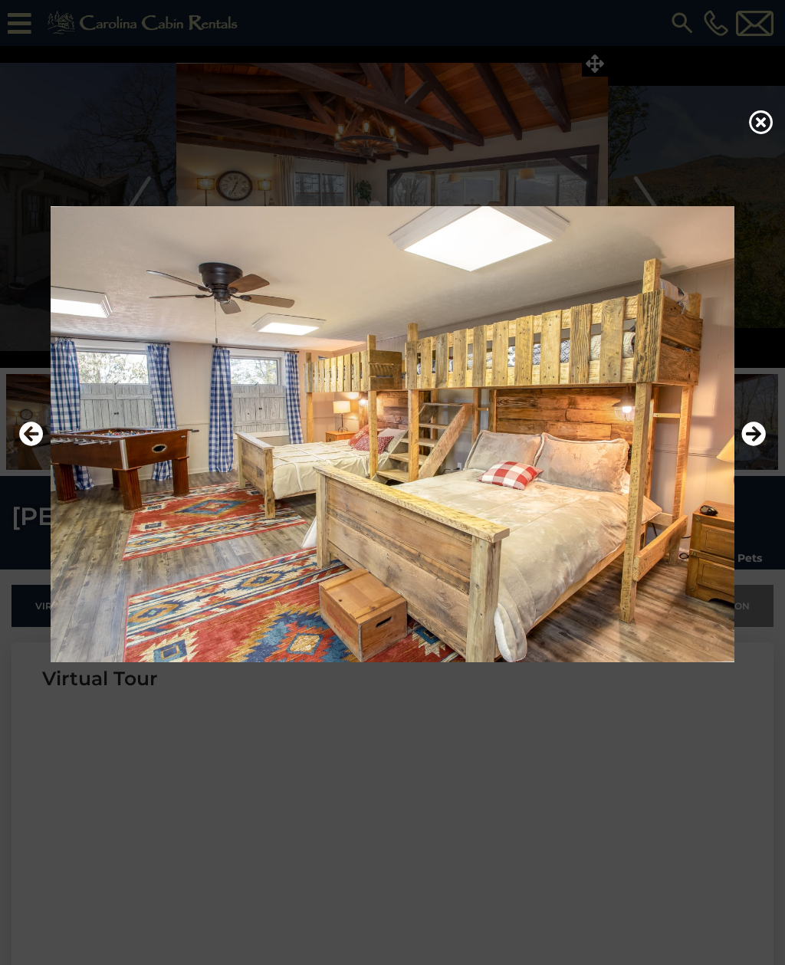
click at [762, 446] on icon "Next" at bounding box center [753, 433] width 25 height 25
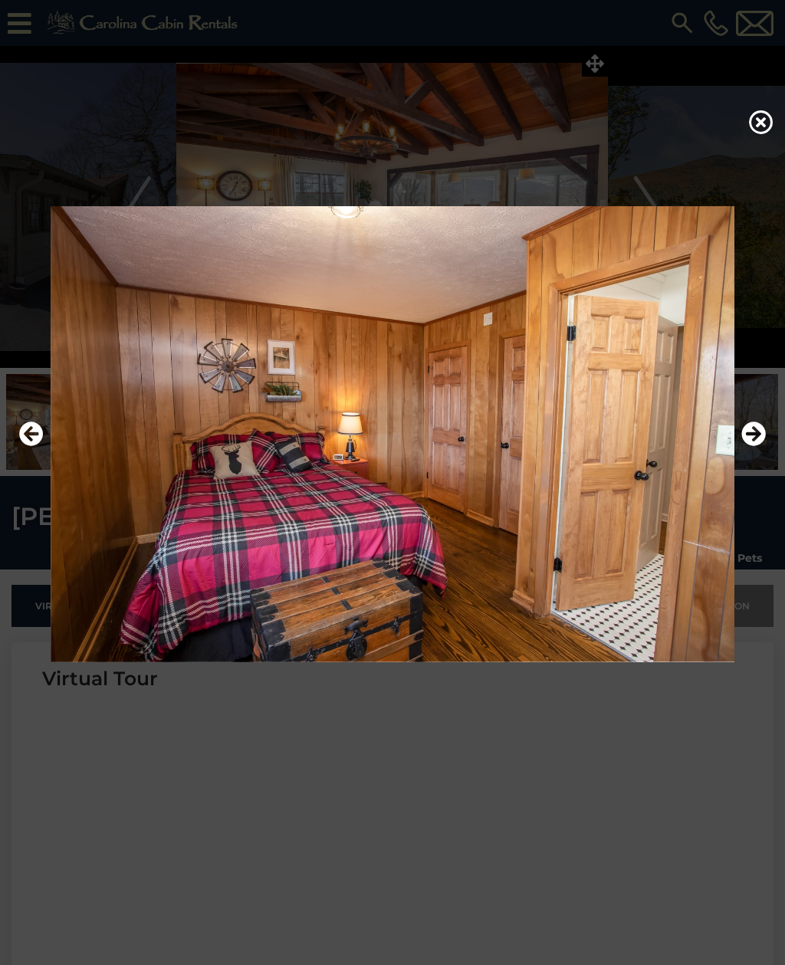
click at [759, 446] on icon "Next" at bounding box center [753, 433] width 25 height 25
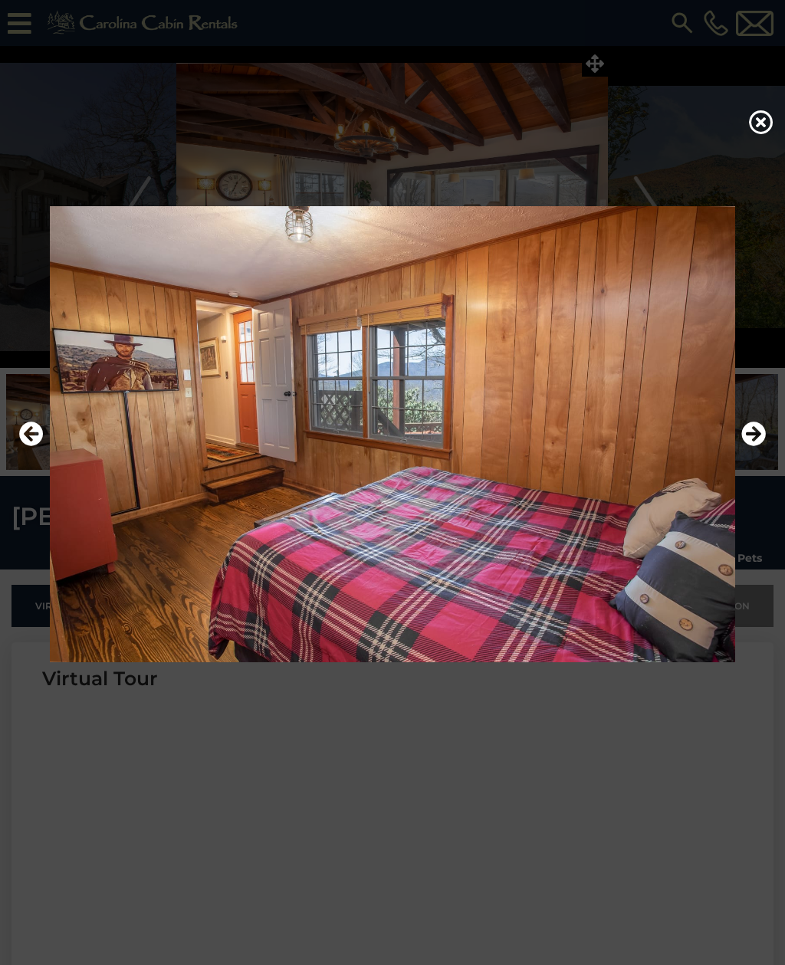
click at [760, 446] on icon "Next" at bounding box center [753, 433] width 25 height 25
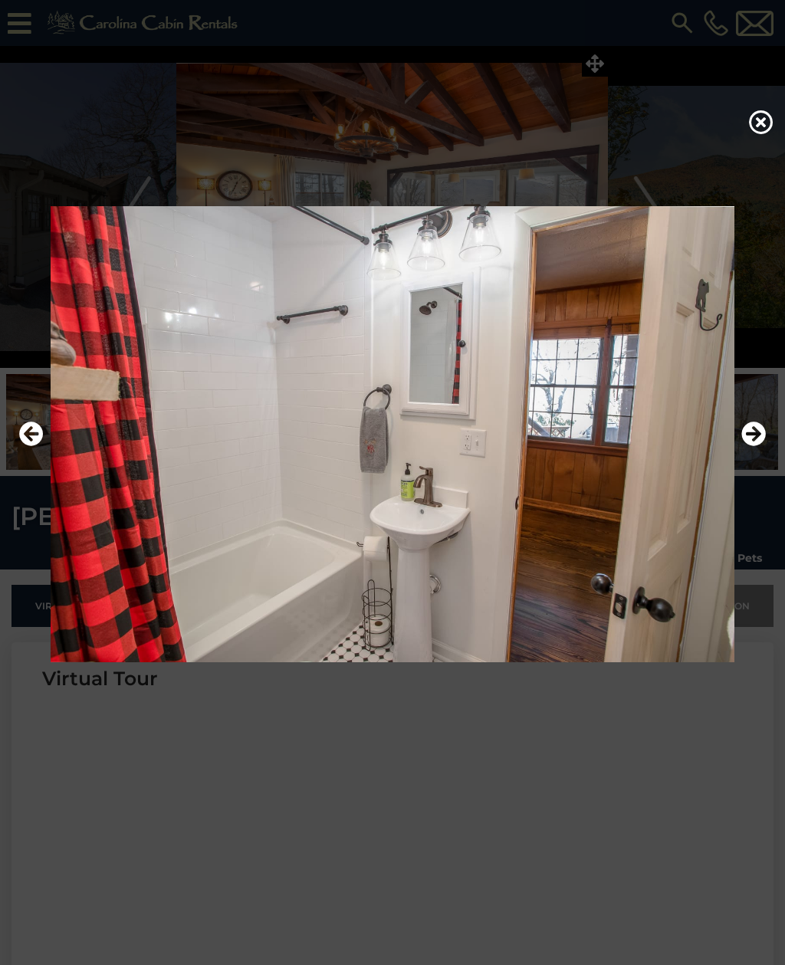
click at [759, 446] on icon "Next" at bounding box center [753, 433] width 25 height 25
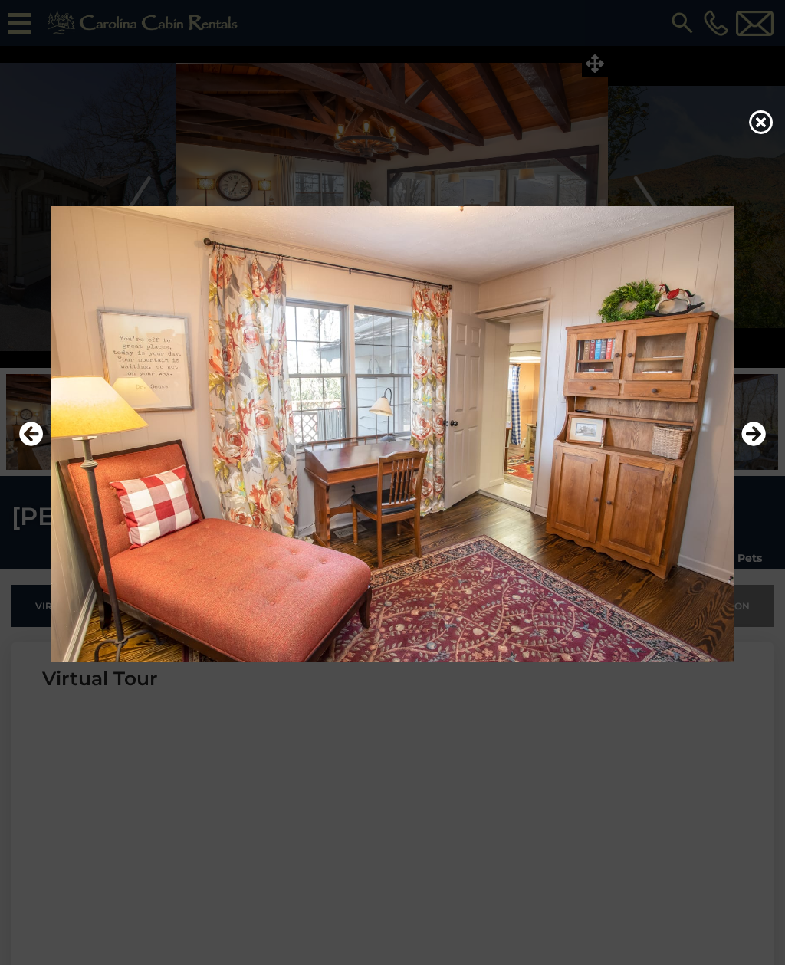
click at [761, 446] on icon "Next" at bounding box center [753, 433] width 25 height 25
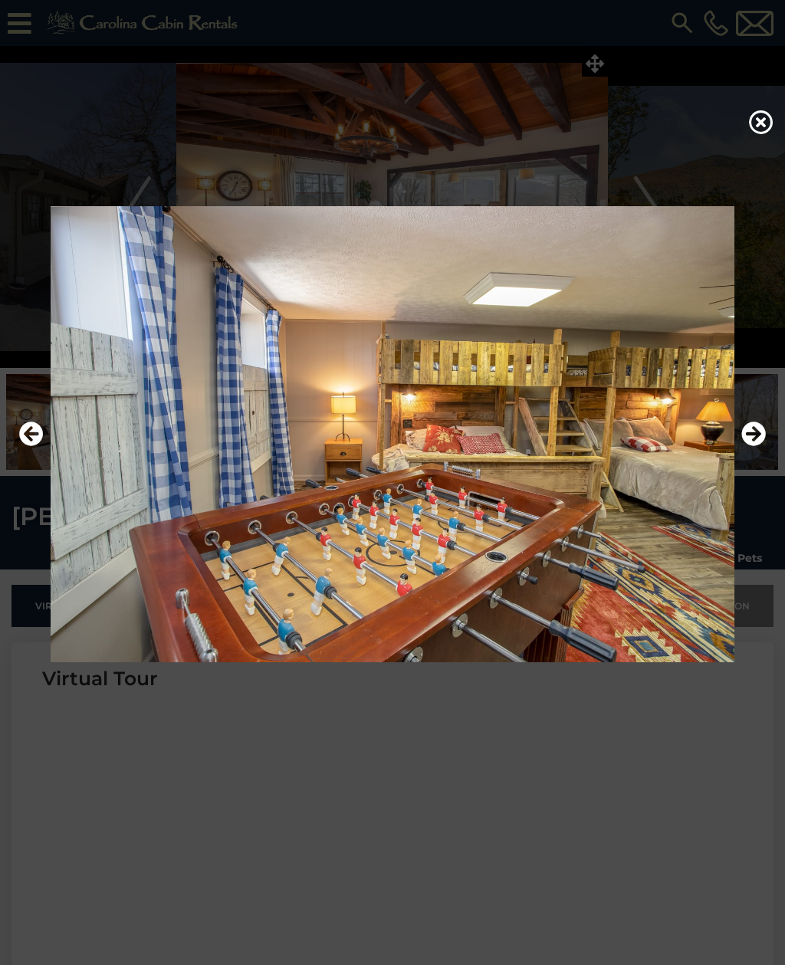
click at [759, 446] on icon "Next" at bounding box center [753, 433] width 25 height 25
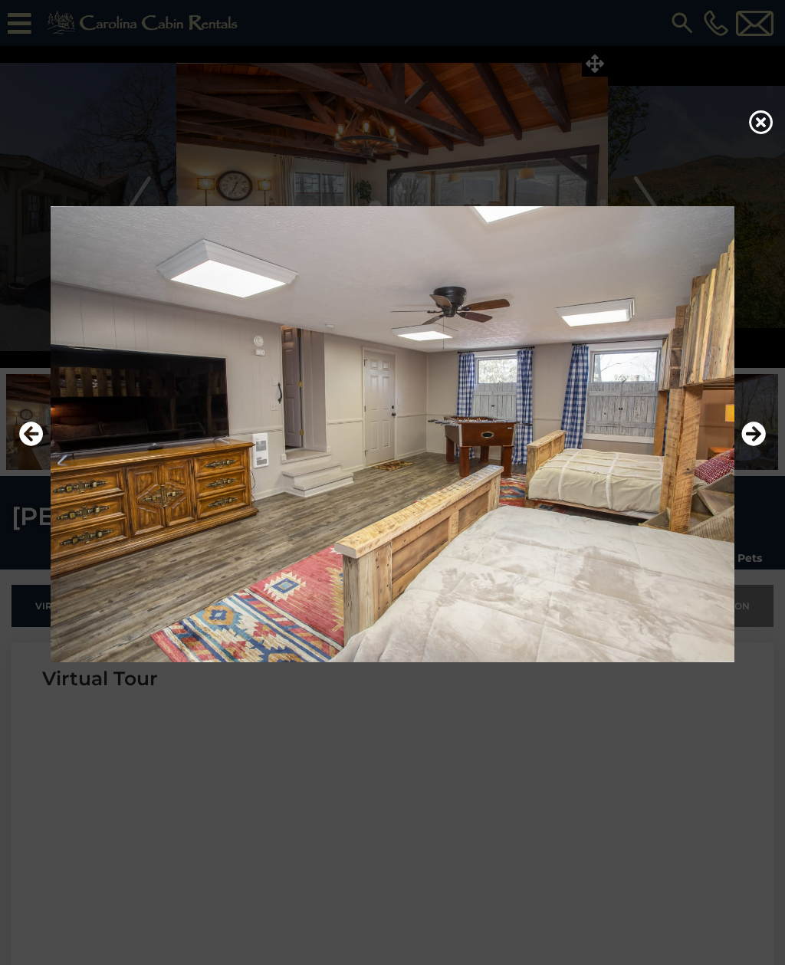
click at [38, 444] on icon "Previous" at bounding box center [31, 433] width 25 height 25
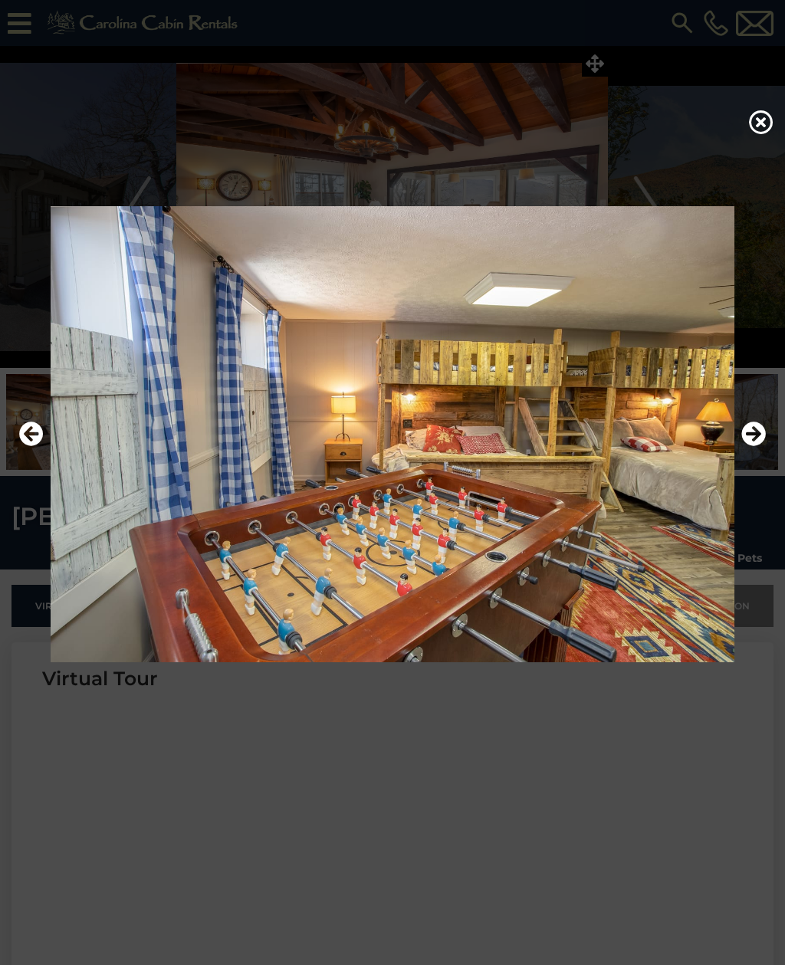
click at [759, 446] on icon "Next" at bounding box center [753, 433] width 25 height 25
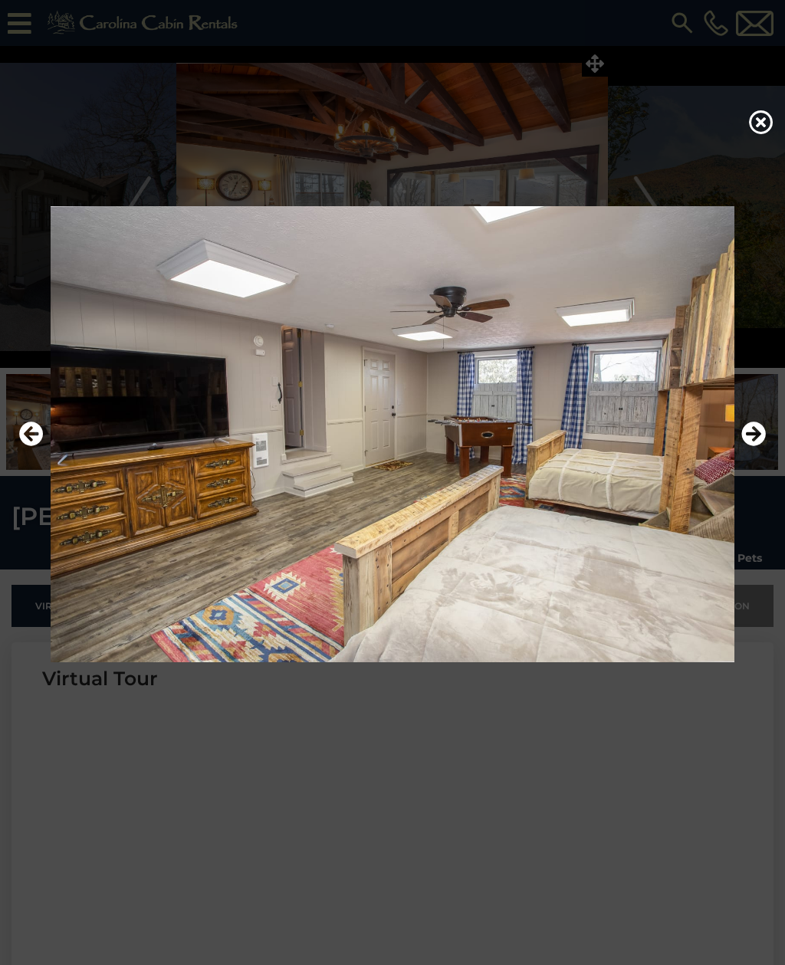
click at [759, 446] on icon "Next" at bounding box center [753, 433] width 25 height 25
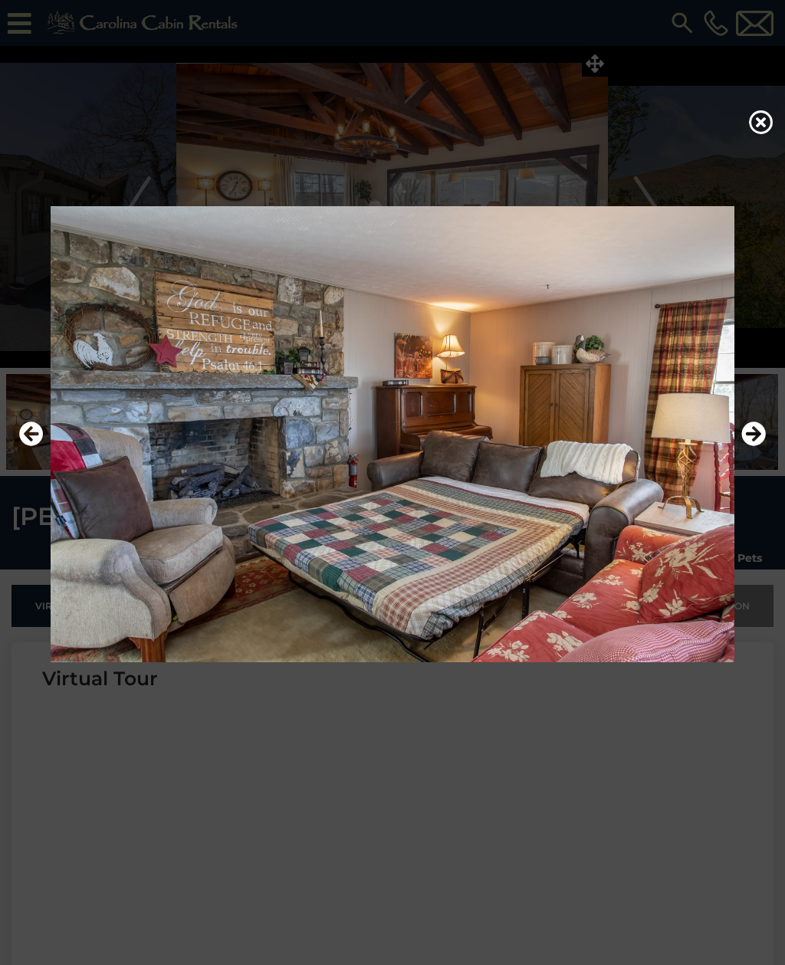
click at [755, 446] on icon "Next" at bounding box center [753, 433] width 25 height 25
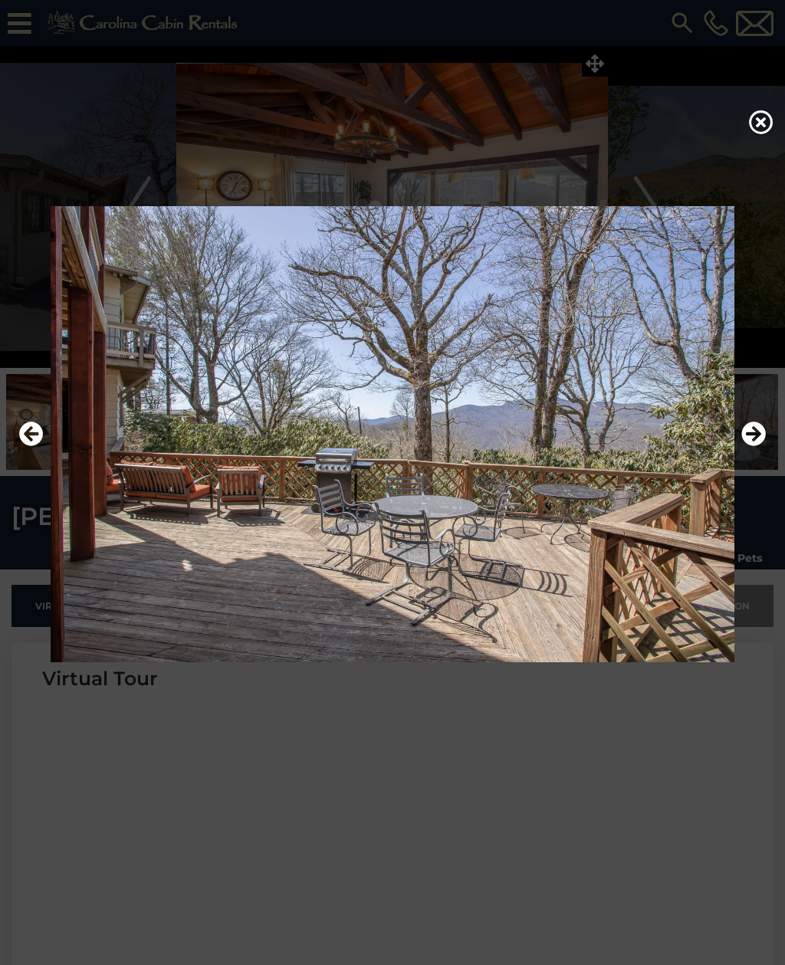
click at [759, 446] on icon "Next" at bounding box center [753, 433] width 25 height 25
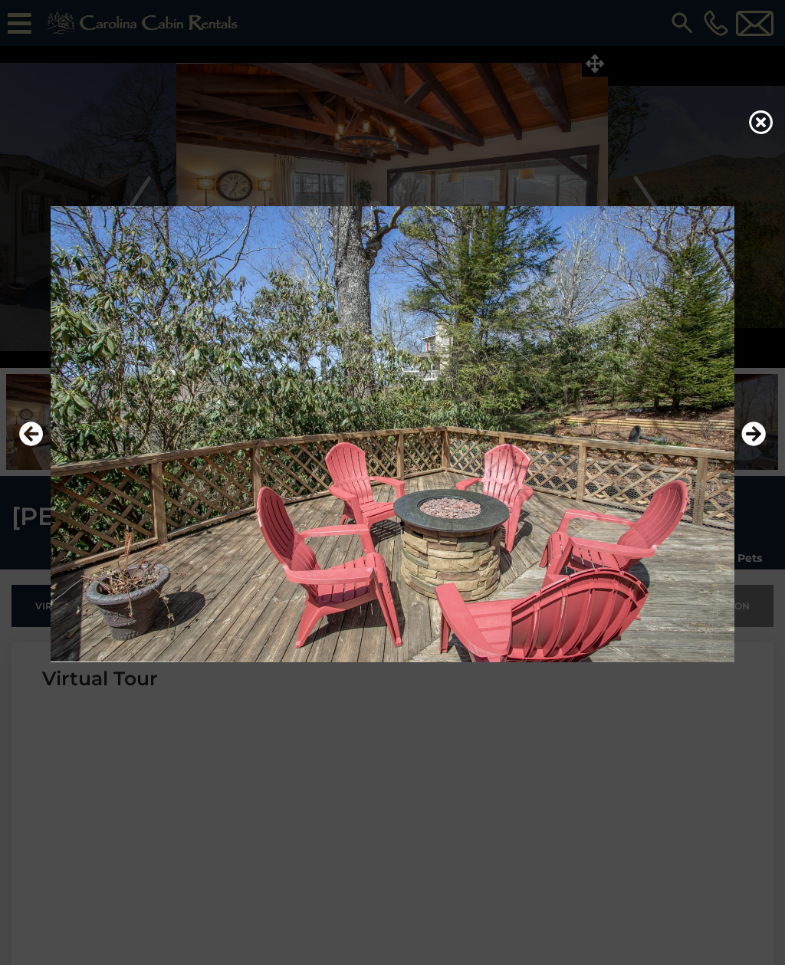
click at [760, 446] on icon "Next" at bounding box center [753, 433] width 25 height 25
click at [759, 446] on icon "Next" at bounding box center [753, 433] width 25 height 25
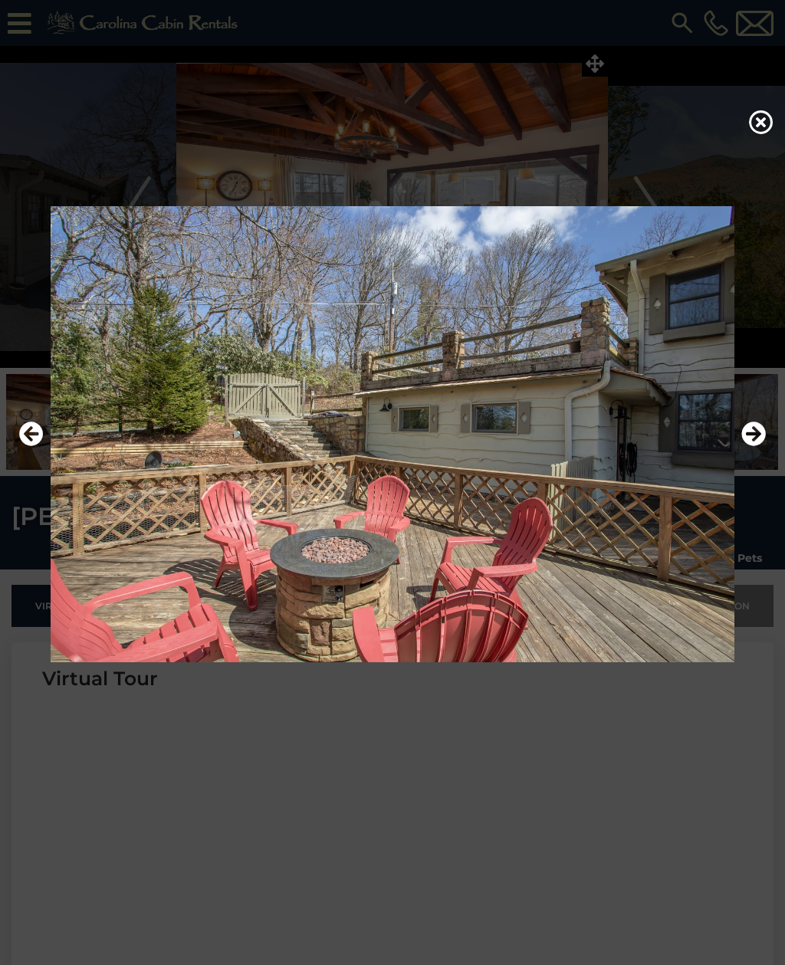
click at [757, 446] on icon "Next" at bounding box center [753, 433] width 25 height 25
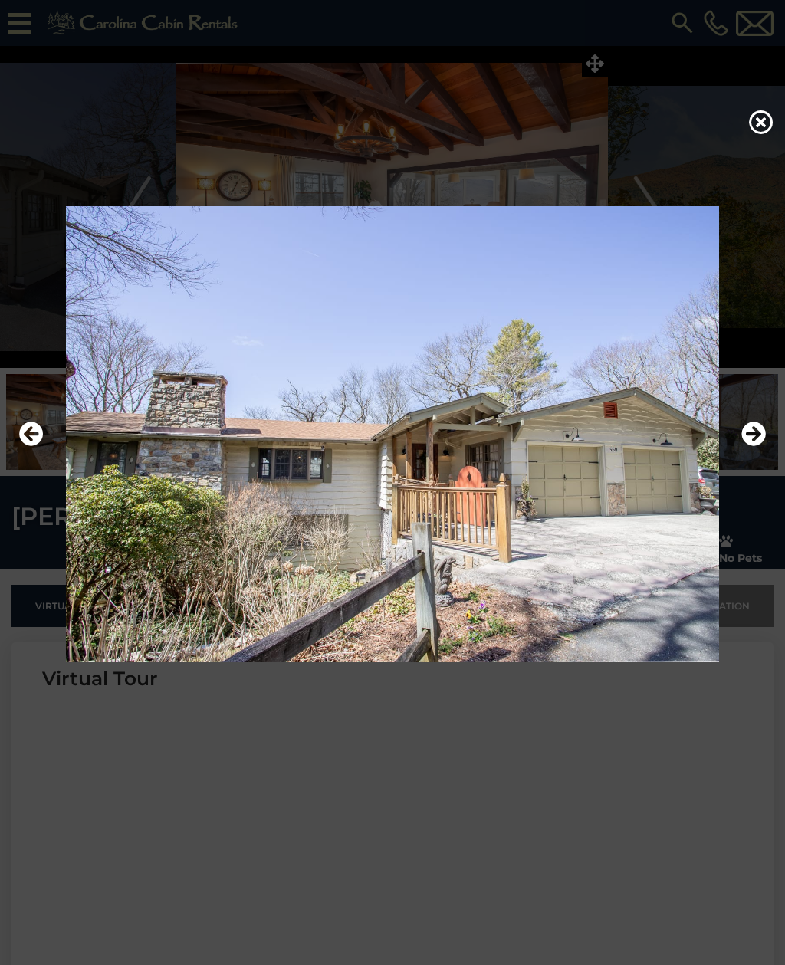
click at [757, 129] on icon at bounding box center [761, 122] width 25 height 25
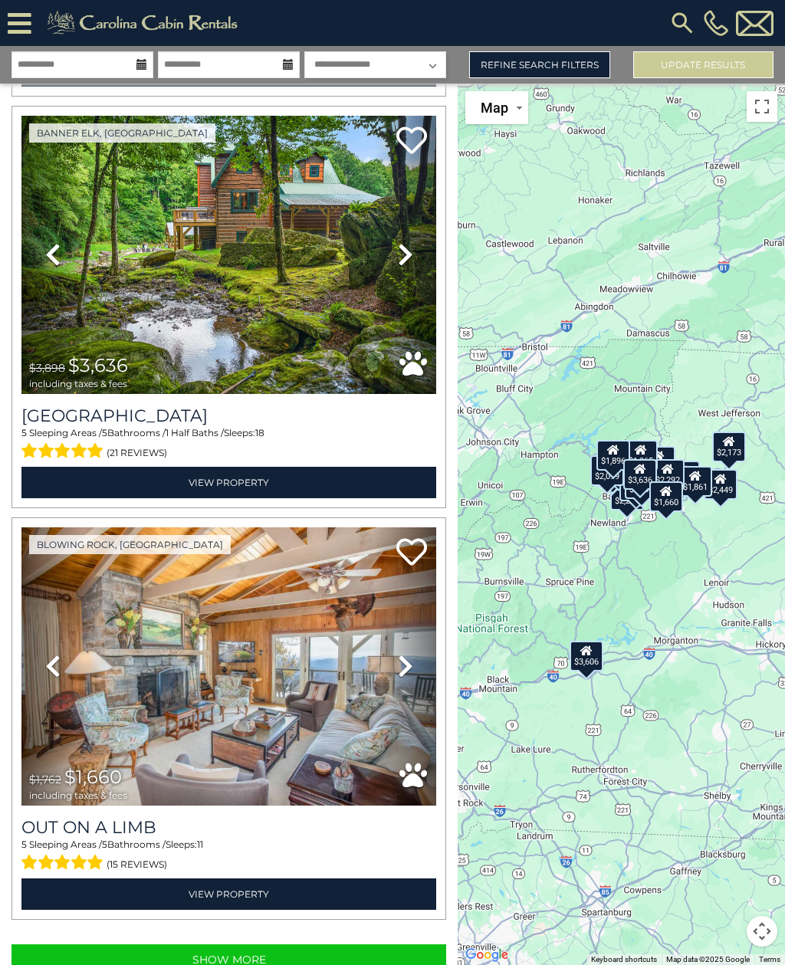
scroll to position [80, 0]
click at [302, 944] on button "Show More" at bounding box center [228, 959] width 434 height 31
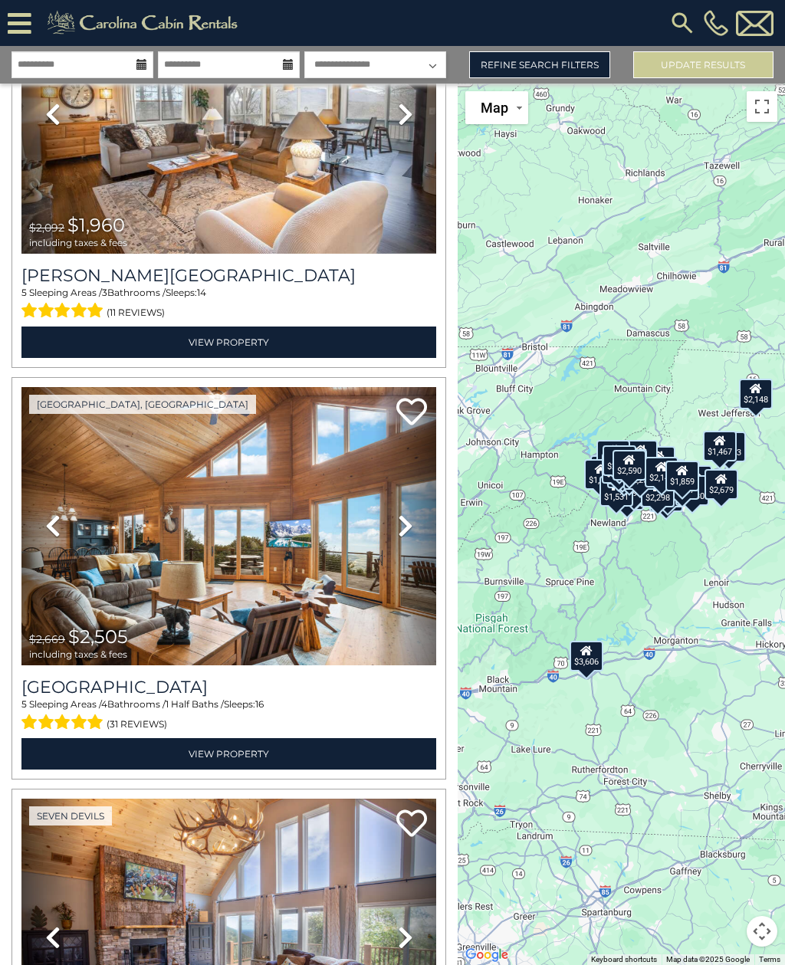
scroll to position [13745, 0]
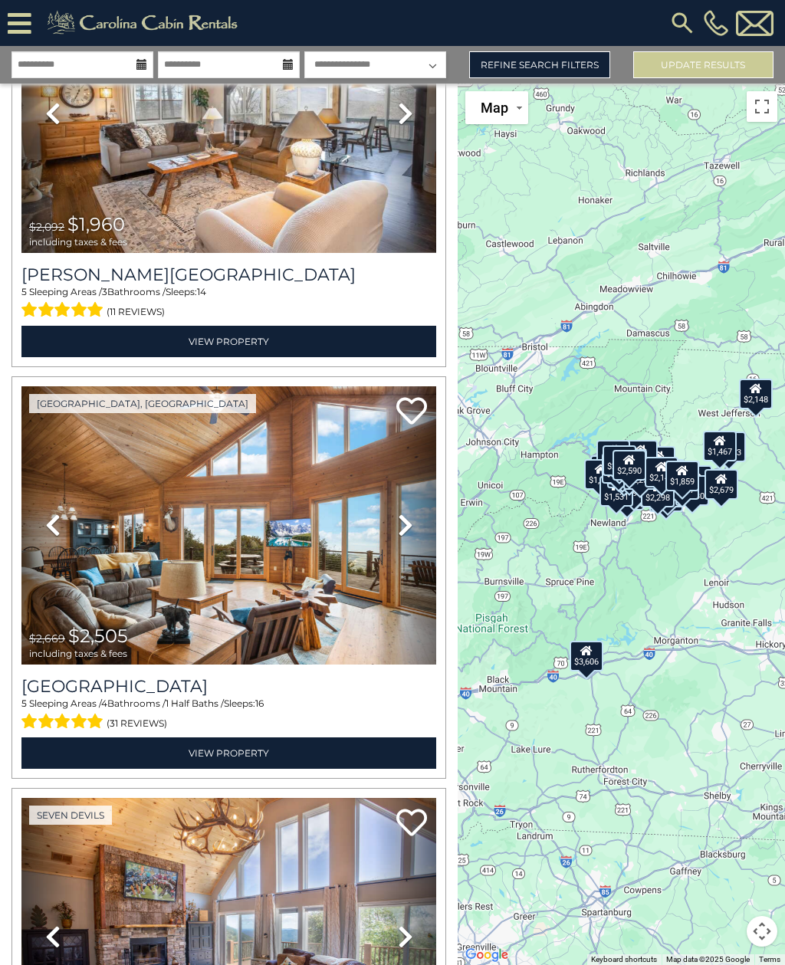
click at [203, 676] on h3 "[GEOGRAPHIC_DATA]" at bounding box center [228, 686] width 415 height 21
click at [417, 395] on icon at bounding box center [411, 410] width 31 height 31
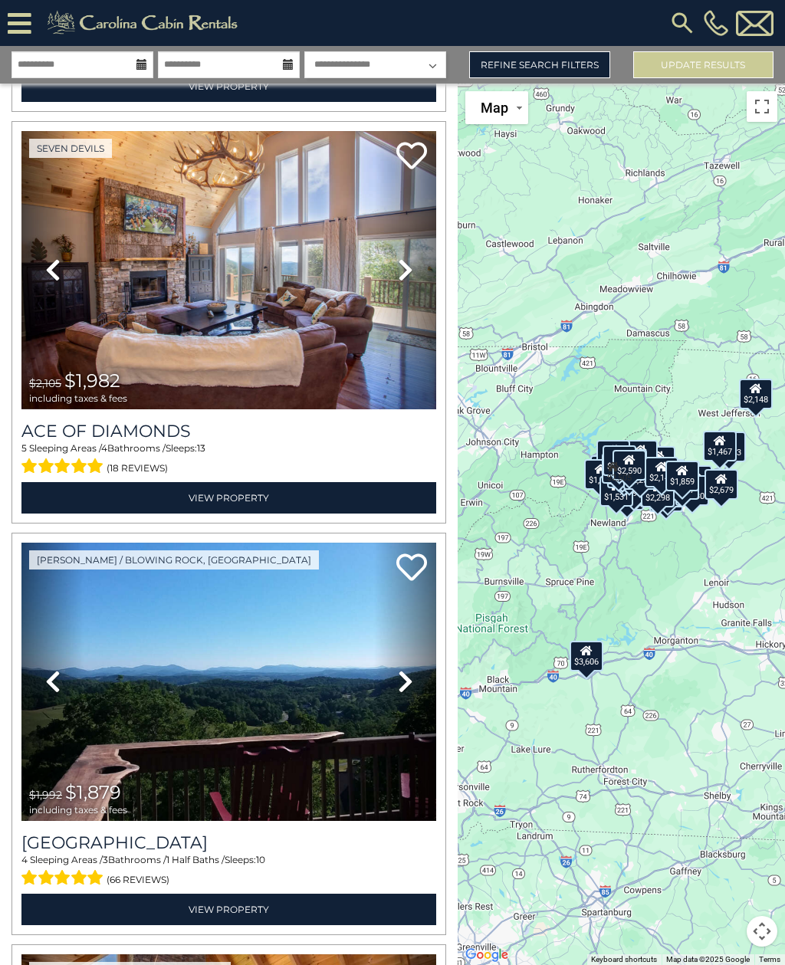
scroll to position [14415, 0]
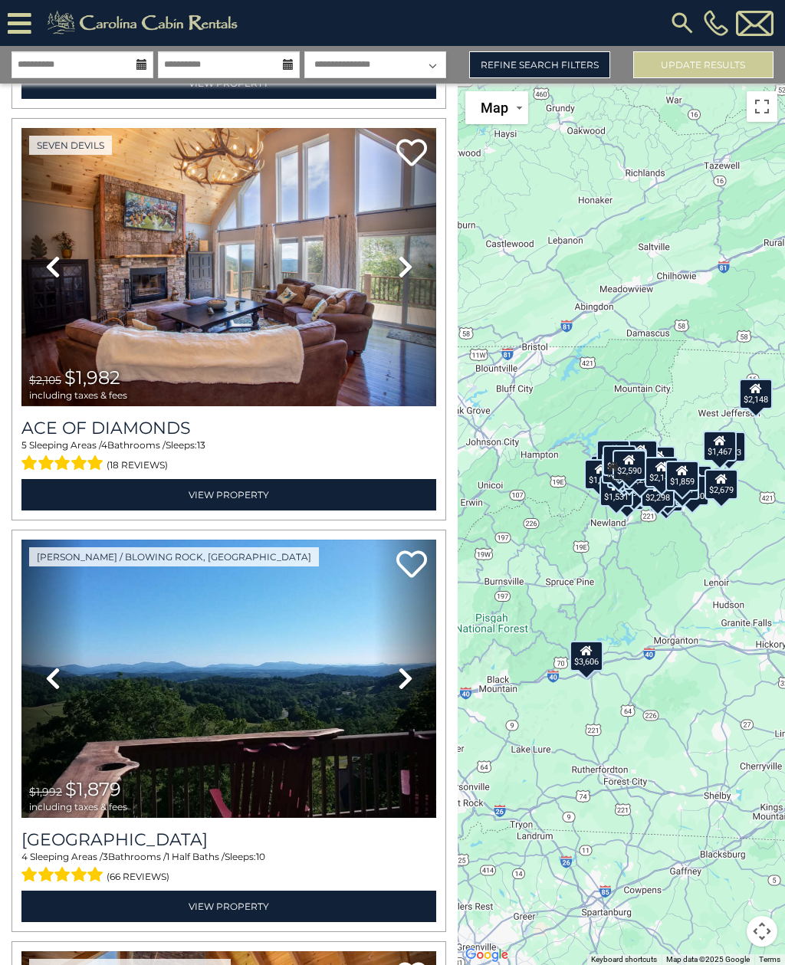
click at [358, 256] on img at bounding box center [228, 267] width 415 height 278
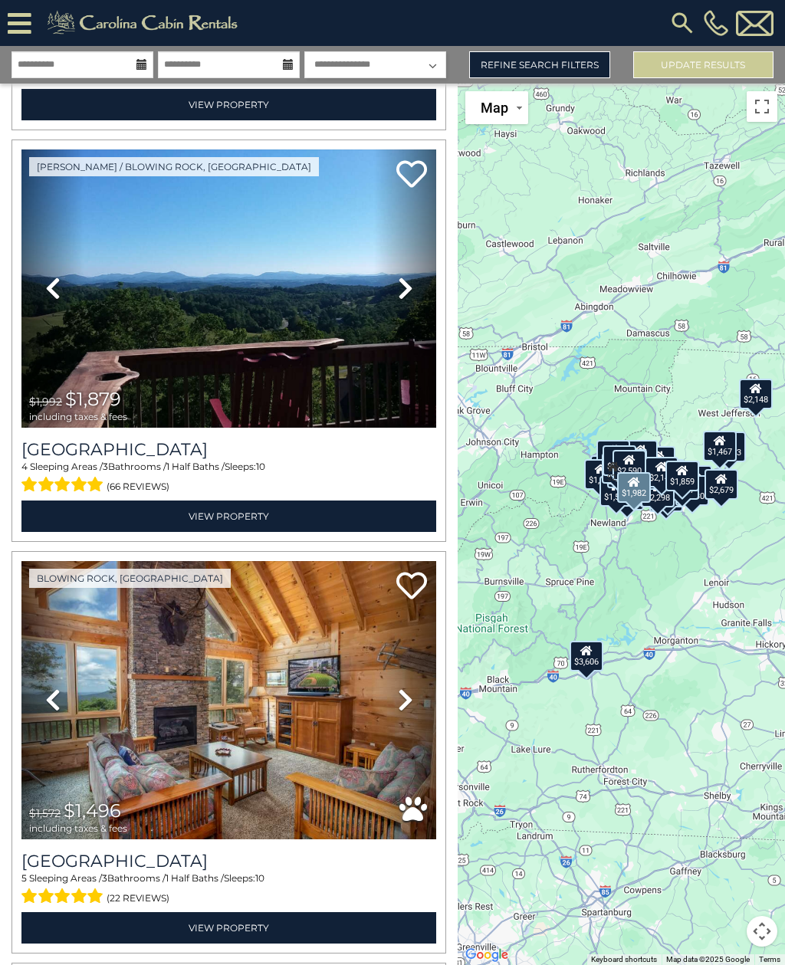
scroll to position [14827, 0]
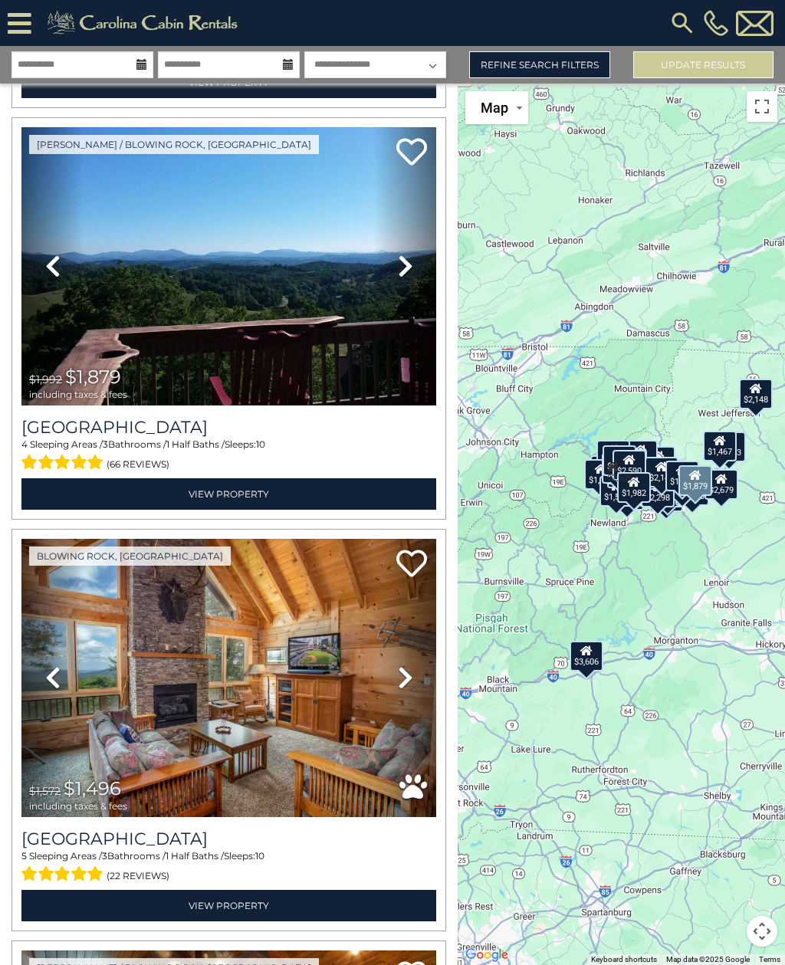
click at [415, 225] on link "Next" at bounding box center [405, 266] width 62 height 278
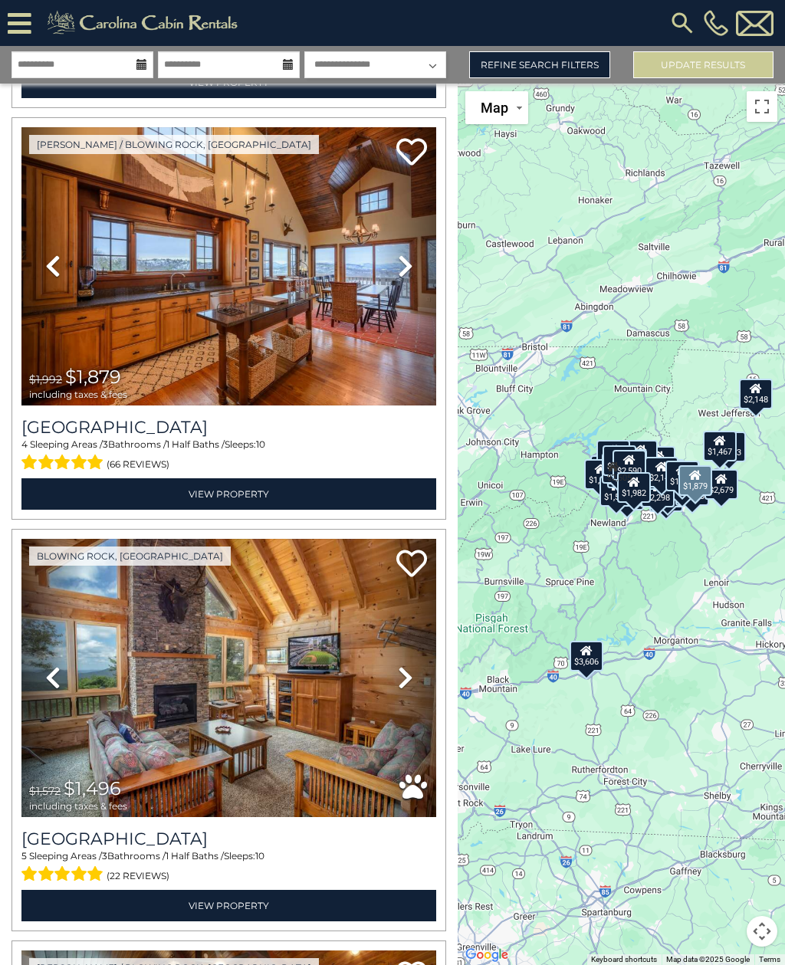
click at [424, 226] on link "Next" at bounding box center [405, 266] width 62 height 278
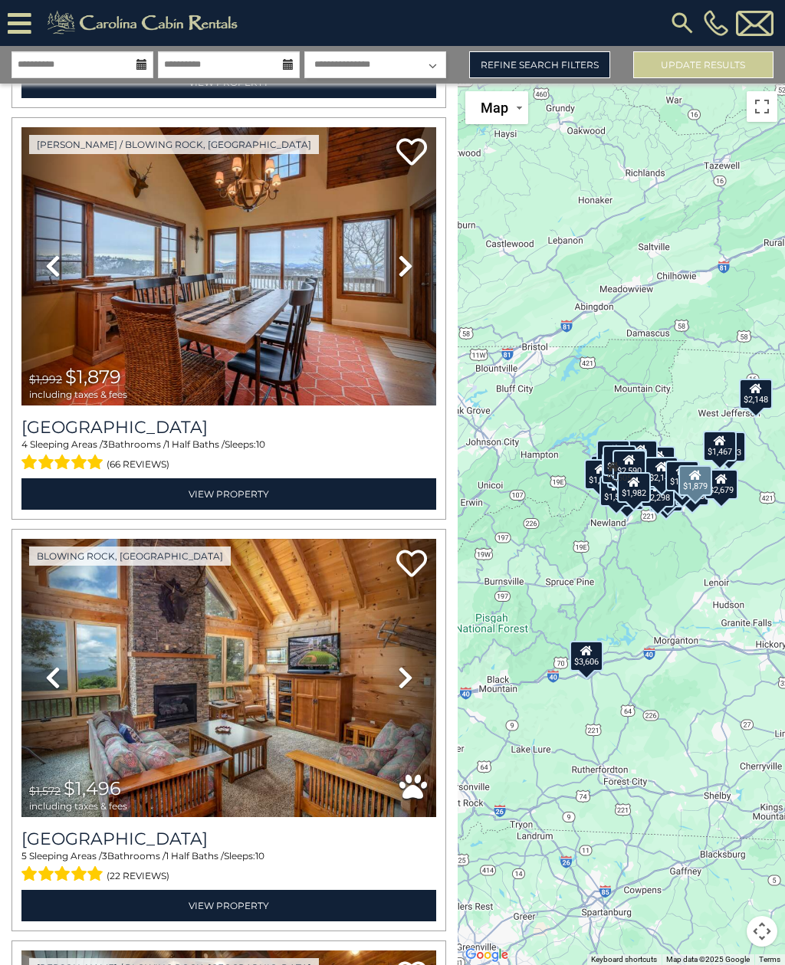
click at [51, 417] on h3 "[GEOGRAPHIC_DATA]" at bounding box center [228, 427] width 415 height 21
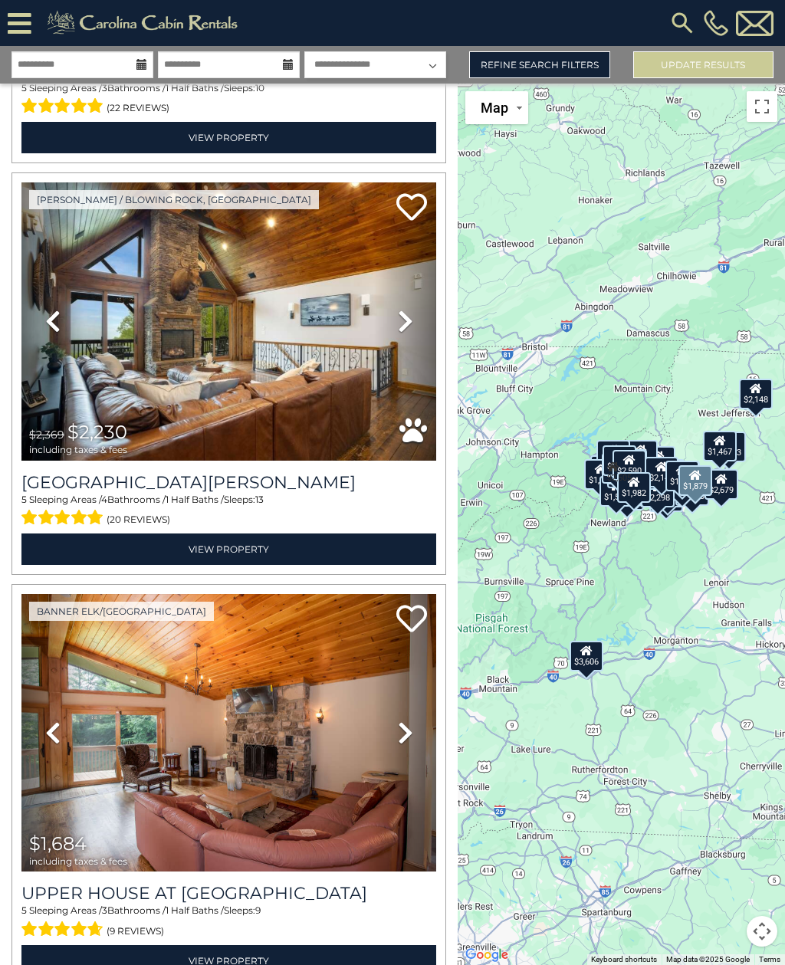
scroll to position [15592, 0]
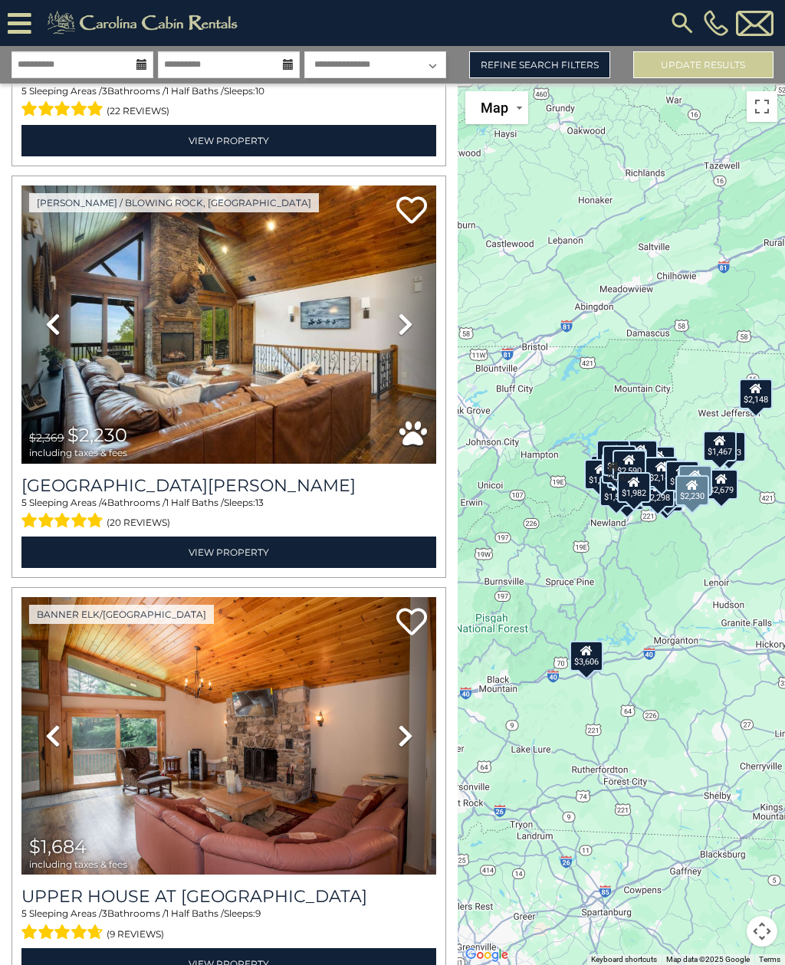
click at [54, 464] on div "Mountain Laurel Lodge 5 Sleeping Areas / 4 Bathrooms / 1 Half Baths / Sleeps: 1…" at bounding box center [228, 516] width 415 height 104
click at [88, 475] on h3 "Mountain Laurel Lodge" at bounding box center [228, 485] width 415 height 21
click at [413, 195] on icon at bounding box center [411, 210] width 31 height 31
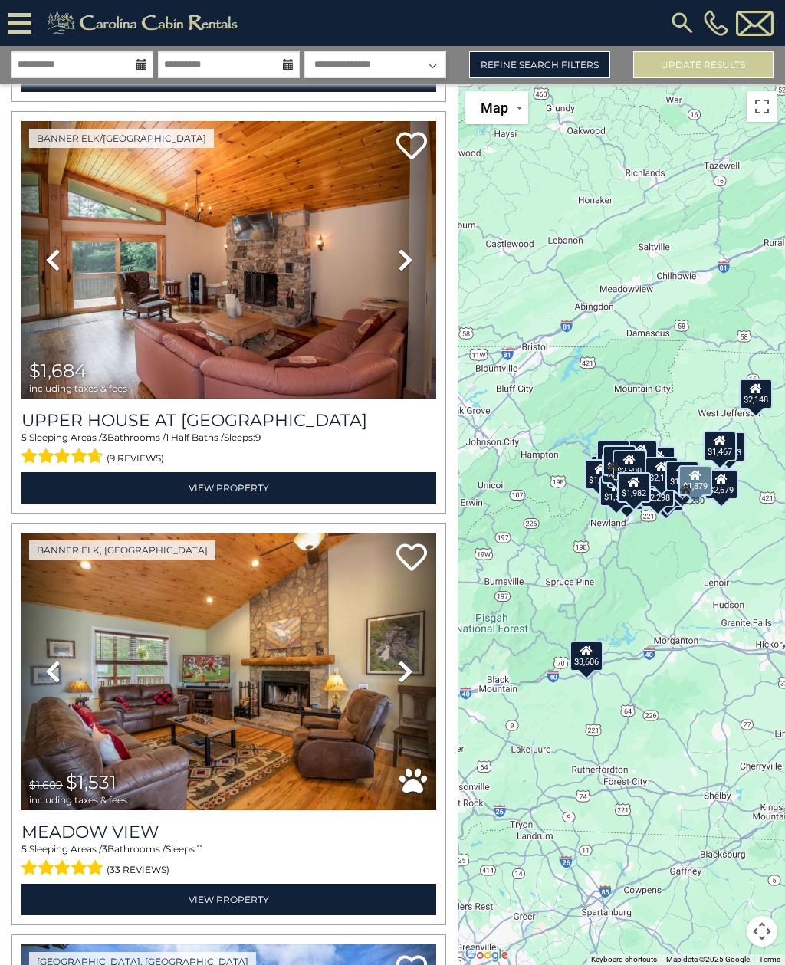
scroll to position [16059, 0]
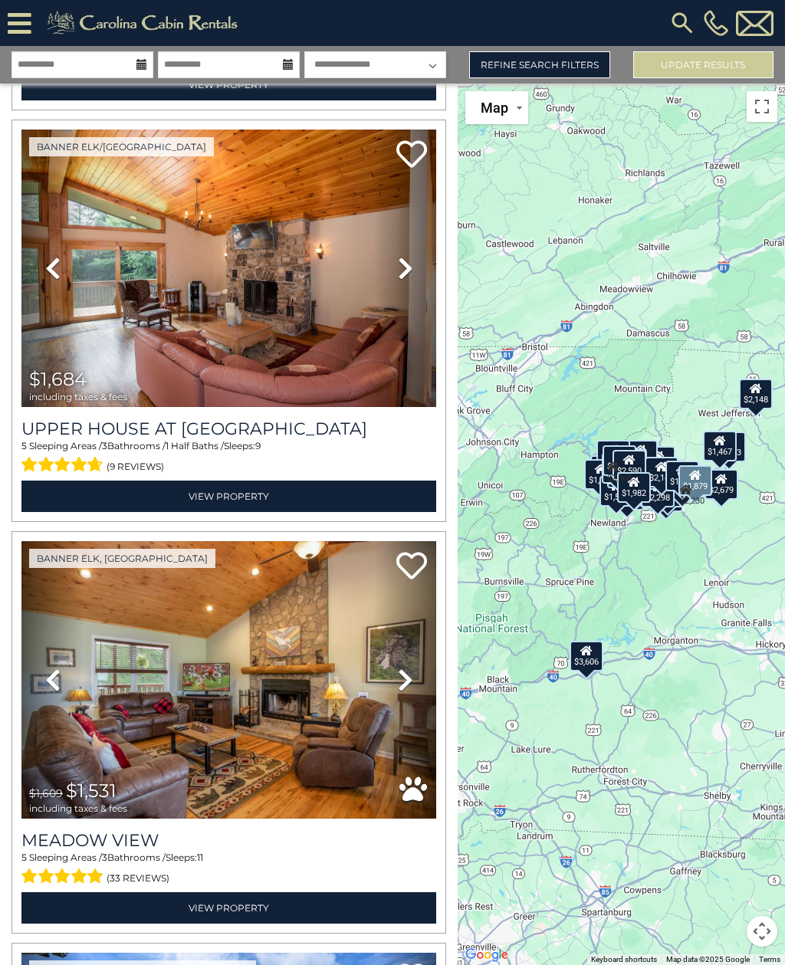
click at [422, 231] on link "Next" at bounding box center [405, 268] width 62 height 278
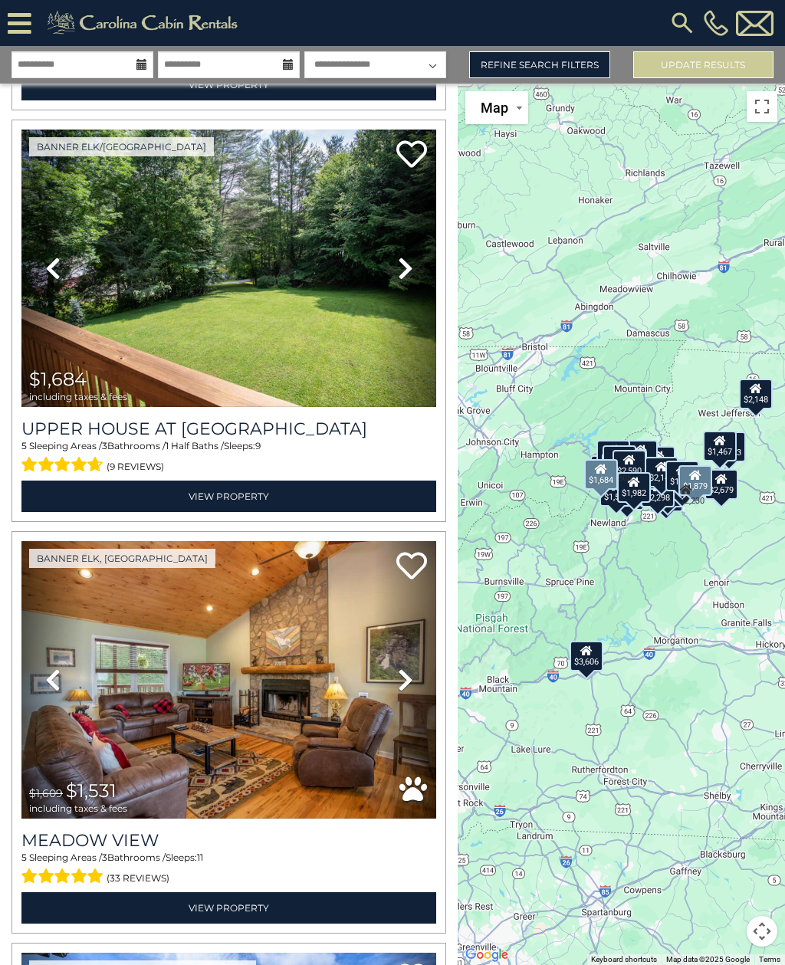
click at [422, 219] on link "Next" at bounding box center [405, 268] width 62 height 278
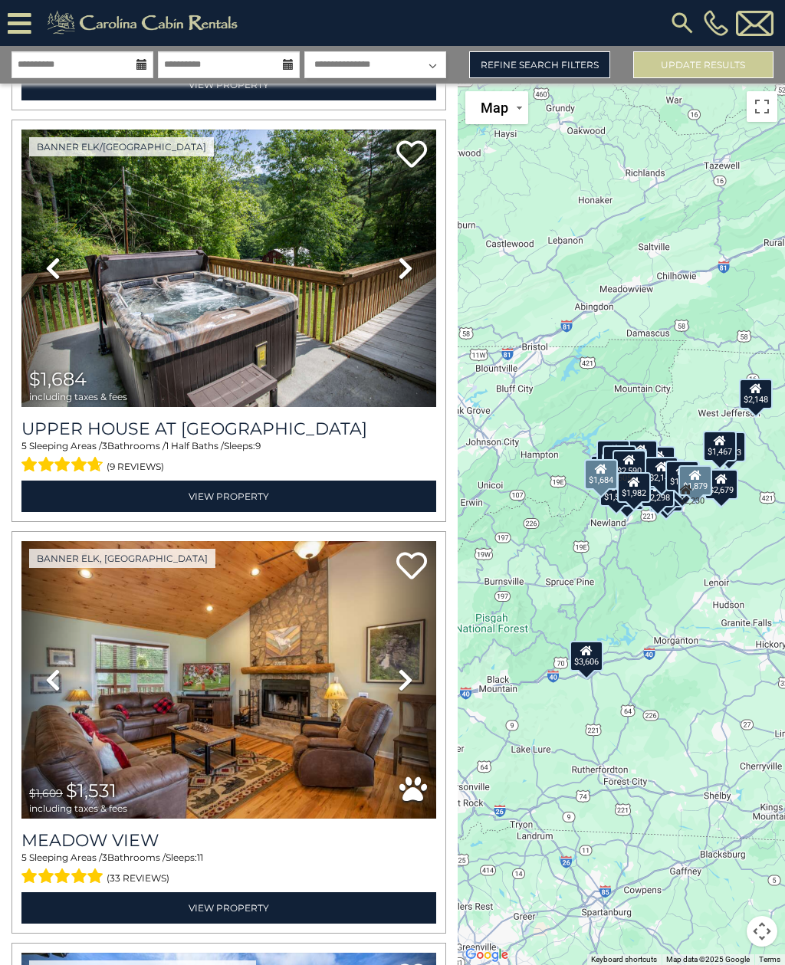
click at [415, 236] on link "Next" at bounding box center [405, 268] width 62 height 278
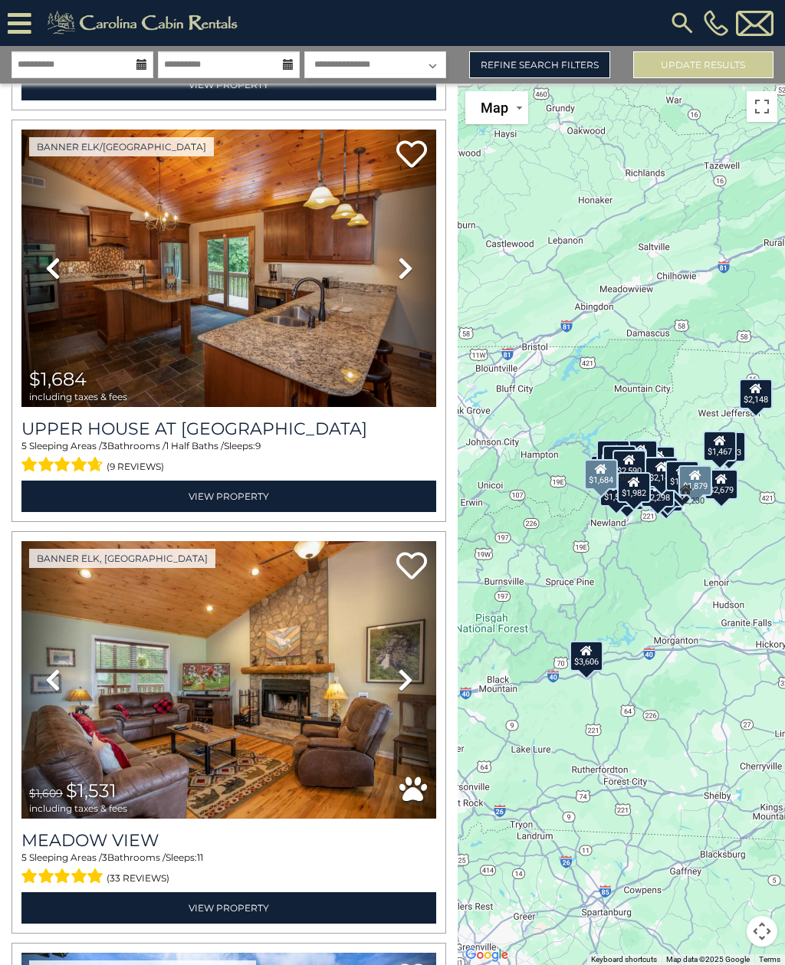
click at [420, 225] on link "Next" at bounding box center [405, 268] width 62 height 278
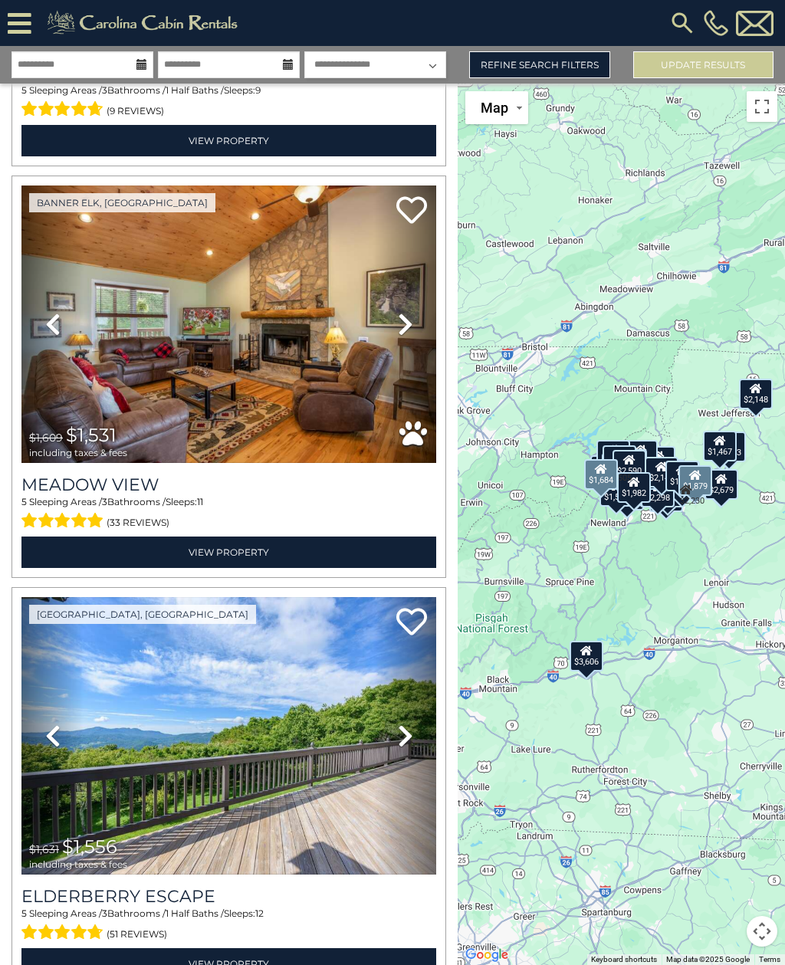
scroll to position [16427, 0]
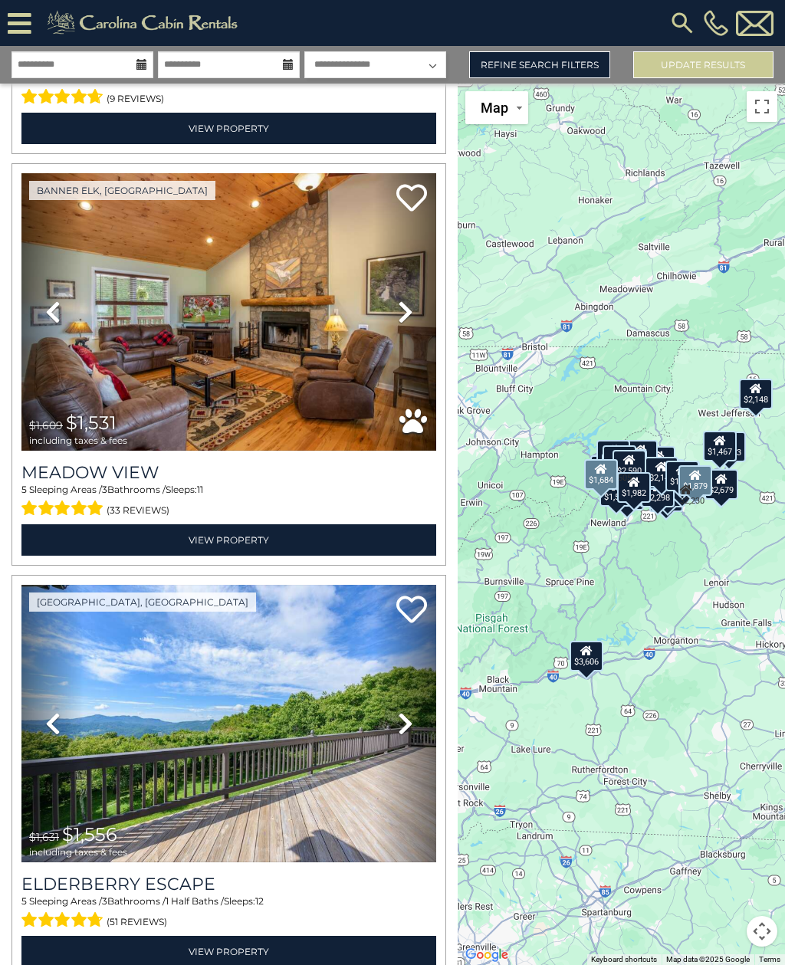
click at [419, 271] on link "Next" at bounding box center [405, 312] width 62 height 278
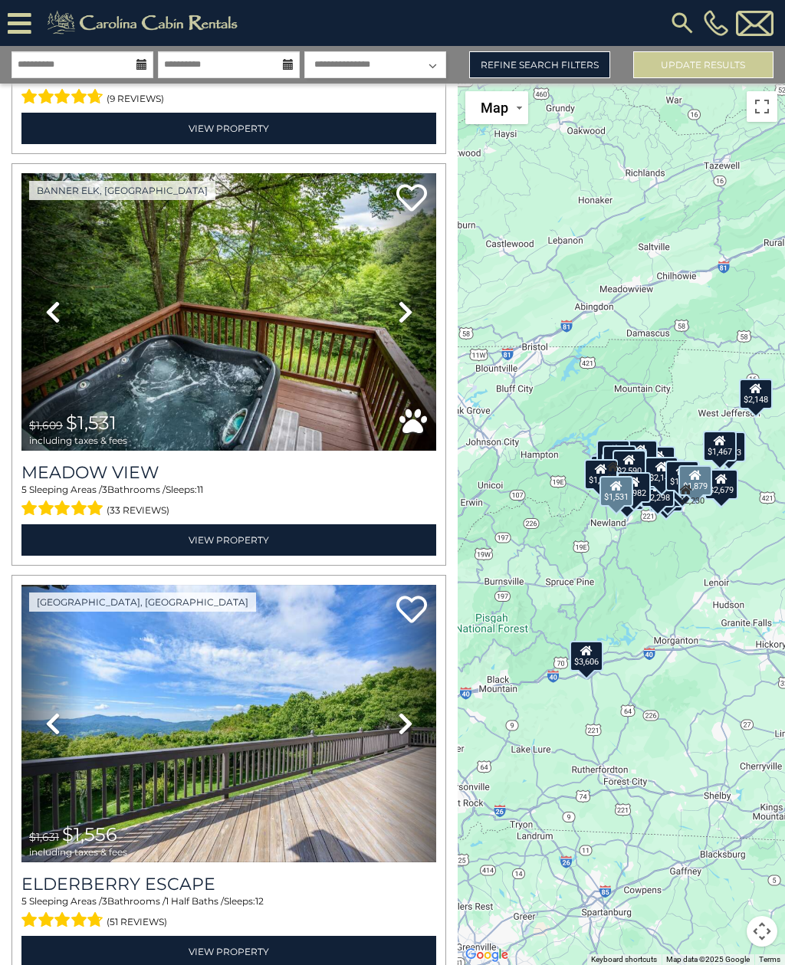
click at [417, 270] on link "Next" at bounding box center [405, 312] width 62 height 278
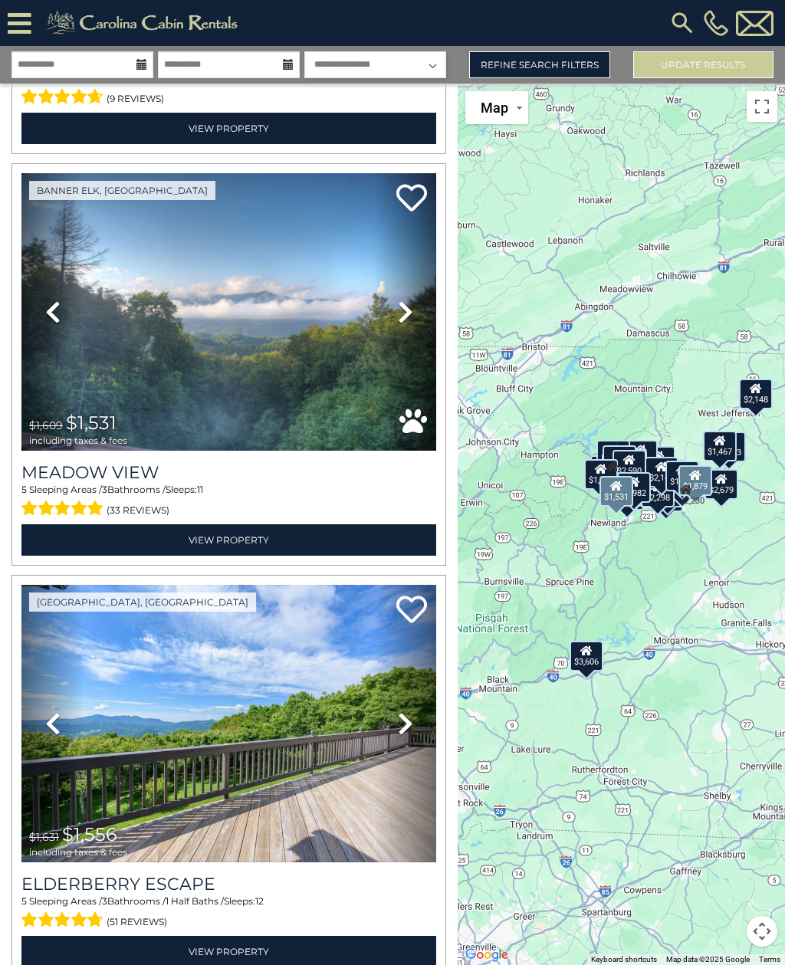
click at [417, 274] on link "Next" at bounding box center [405, 312] width 62 height 278
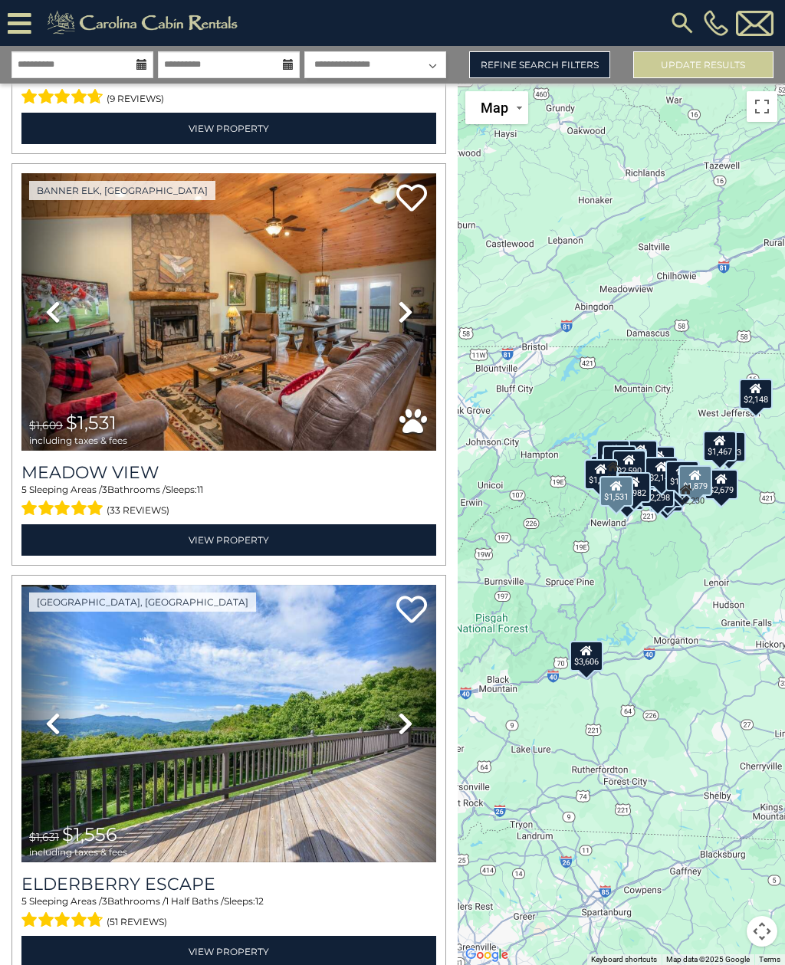
click at [422, 277] on link "Next" at bounding box center [405, 312] width 62 height 278
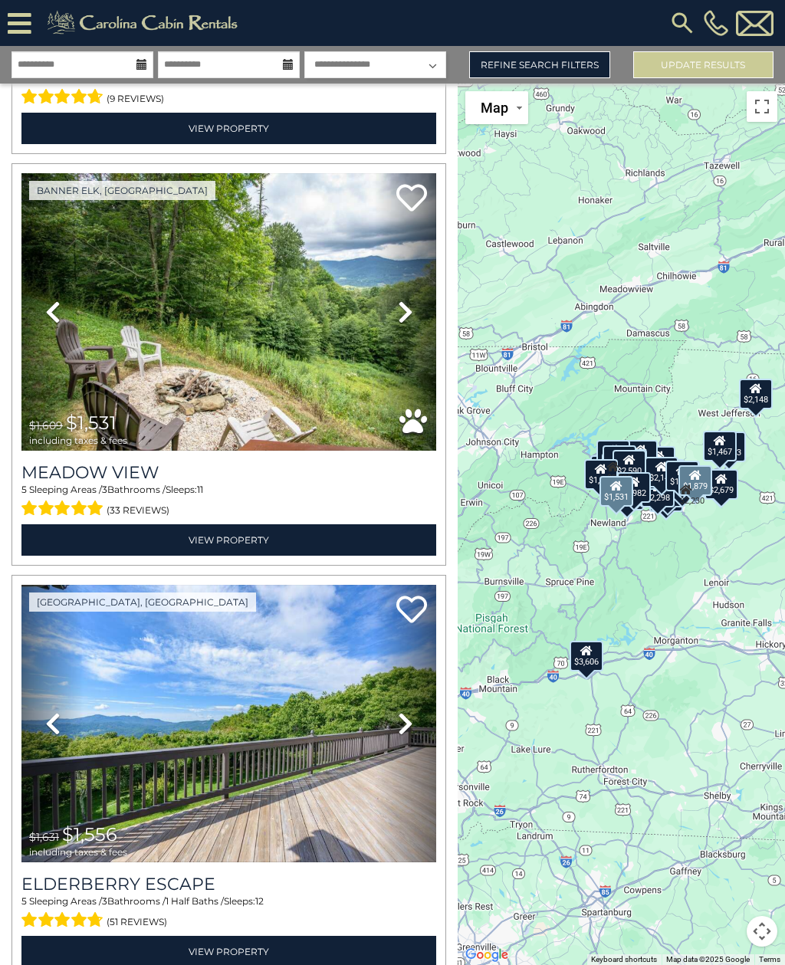
click at [420, 264] on link "Next" at bounding box center [405, 312] width 62 height 278
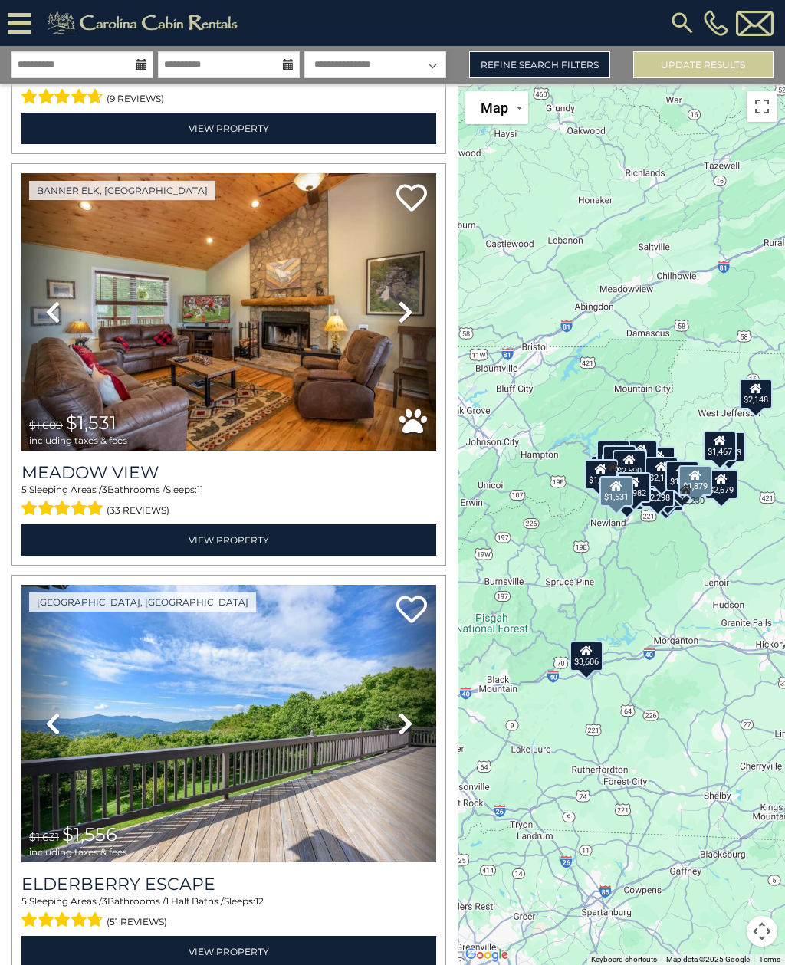
click at [60, 462] on h3 "Meadow View" at bounding box center [228, 472] width 415 height 21
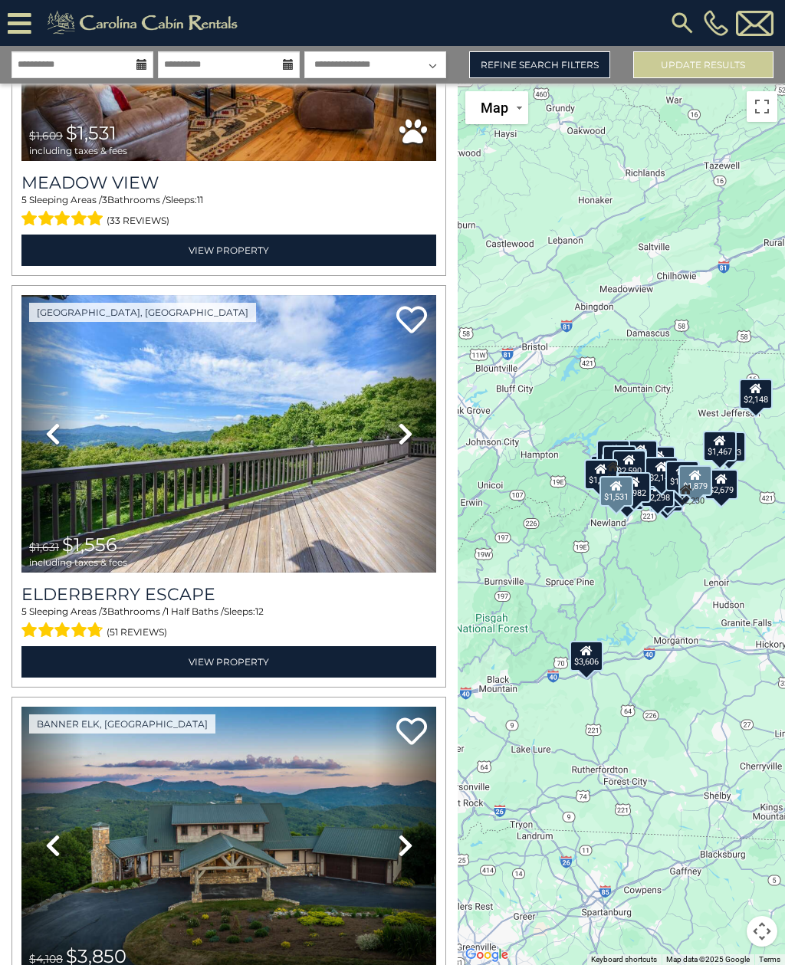
scroll to position [16746, 0]
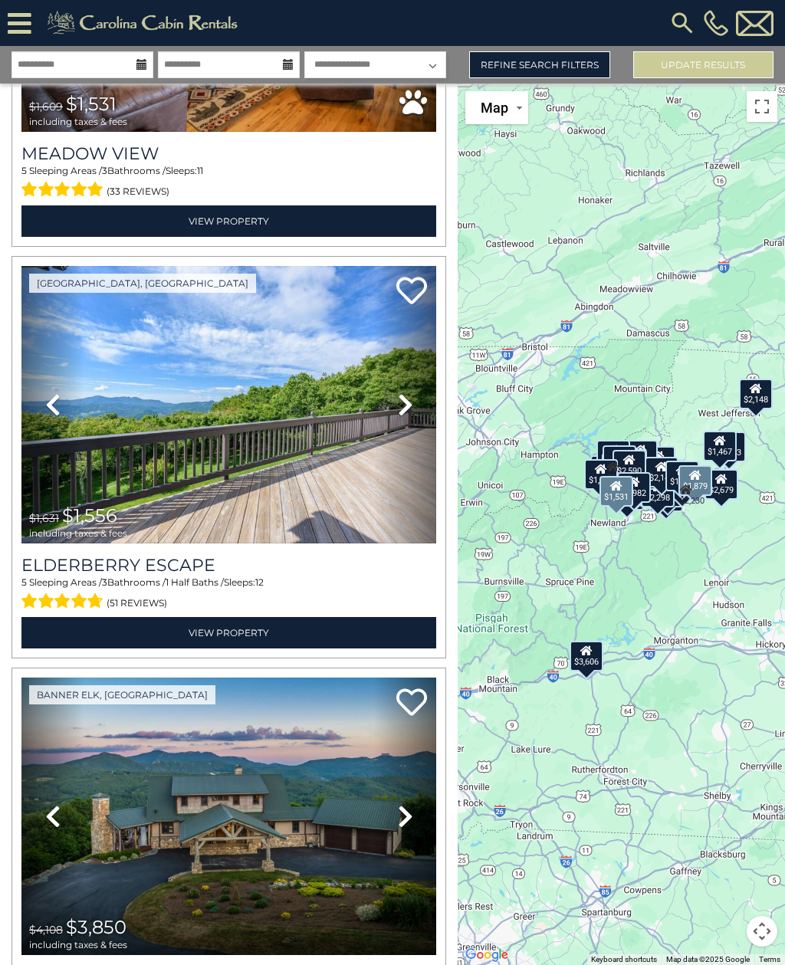
click at [418, 353] on link "Next" at bounding box center [405, 405] width 62 height 278
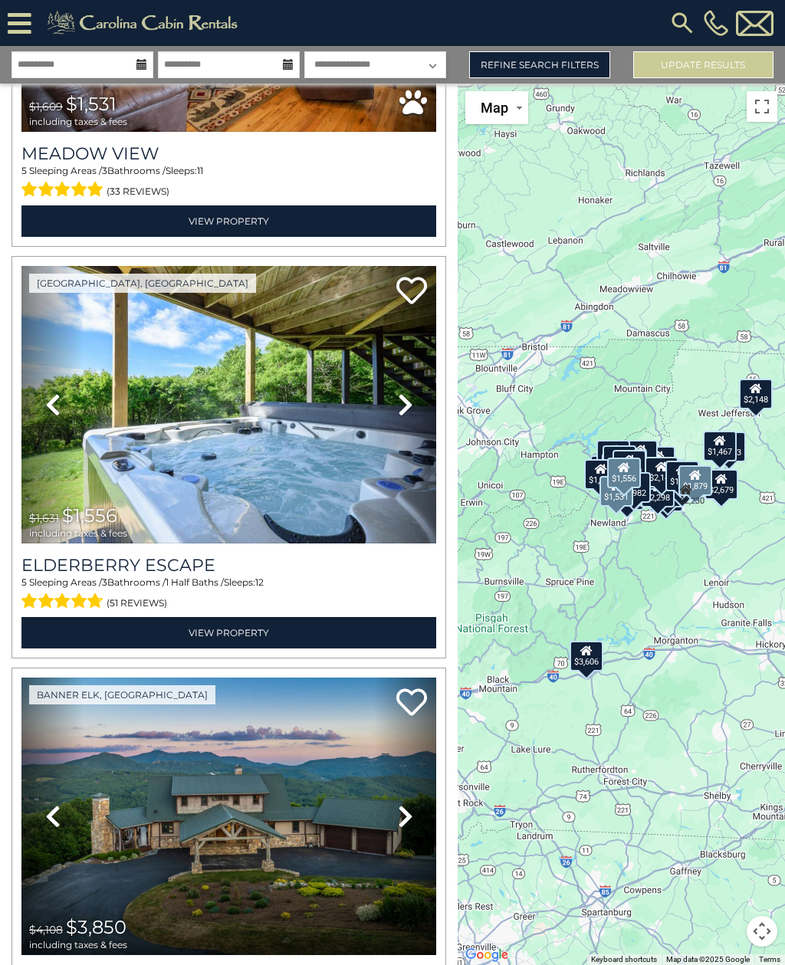
click at [141, 307] on img at bounding box center [228, 405] width 415 height 278
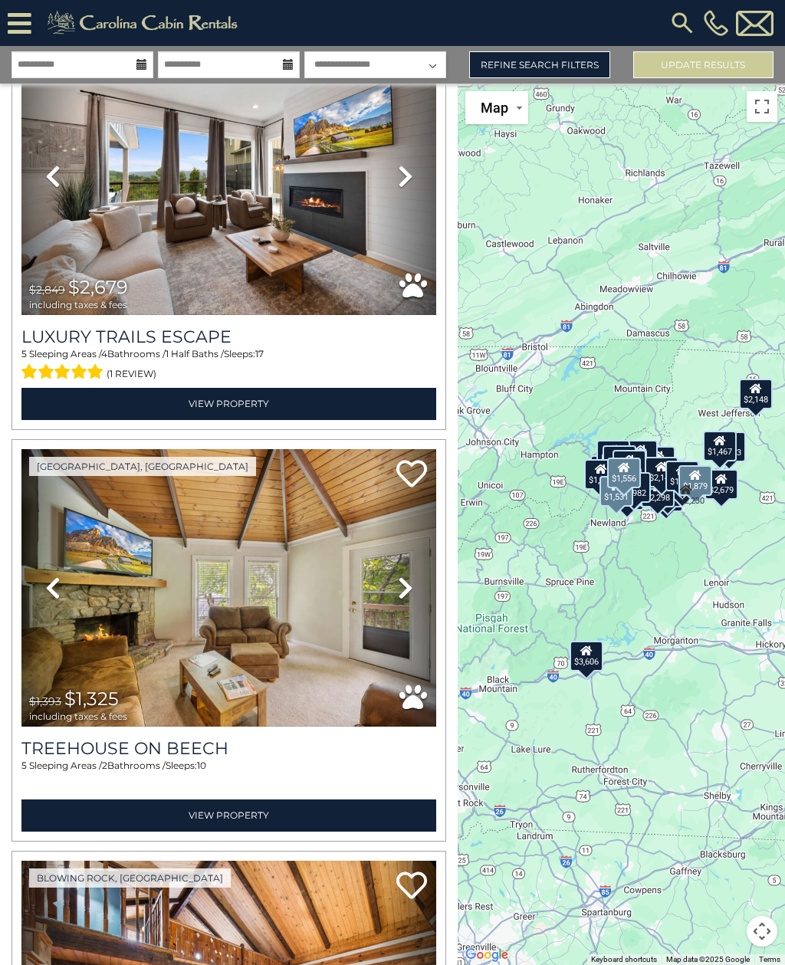
scroll to position [17753, 0]
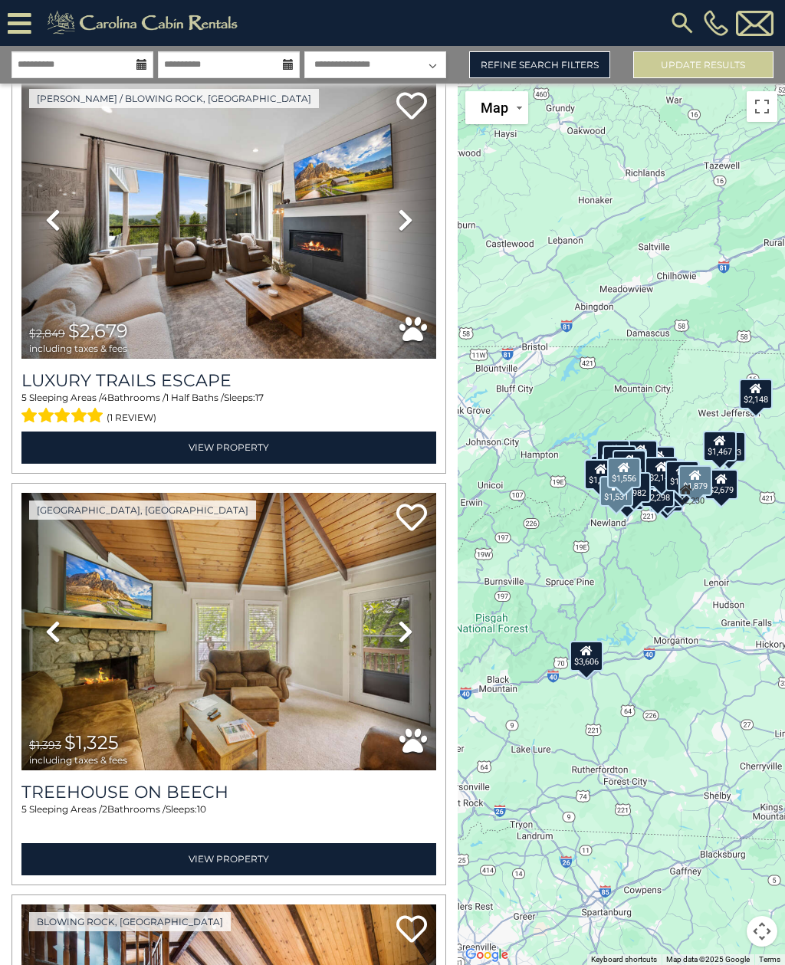
click at [407, 208] on icon at bounding box center [405, 220] width 15 height 25
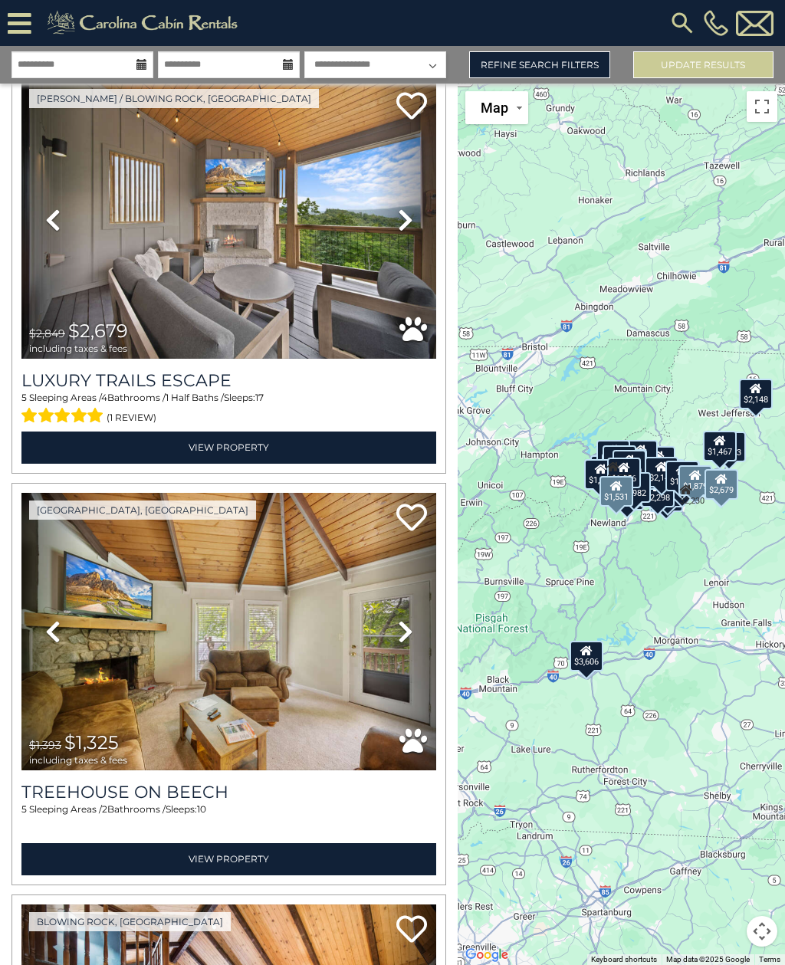
click at [154, 370] on h3 "Luxury Trails Escape" at bounding box center [228, 380] width 415 height 21
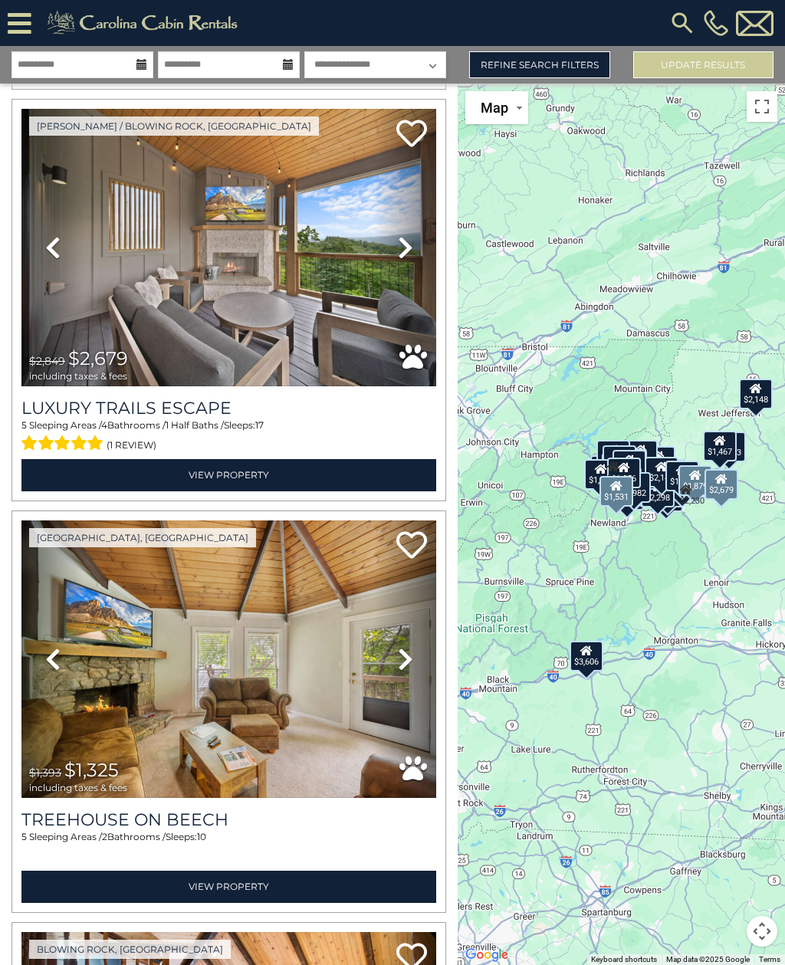
scroll to position [17718, 0]
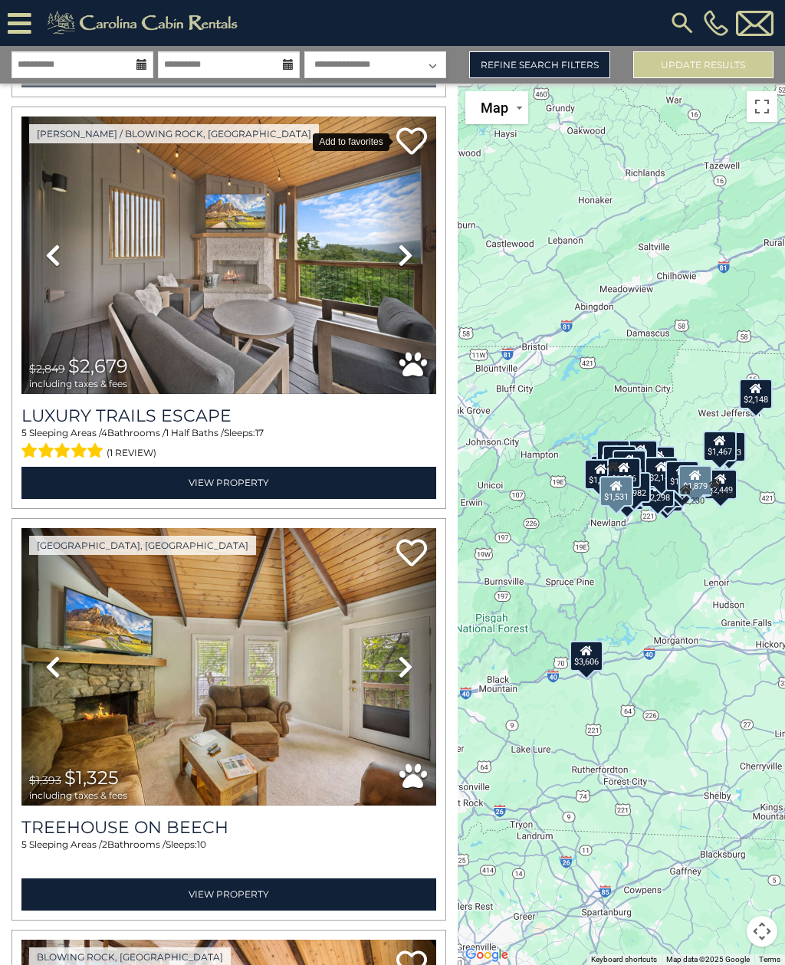
click at [416, 126] on icon at bounding box center [411, 141] width 31 height 31
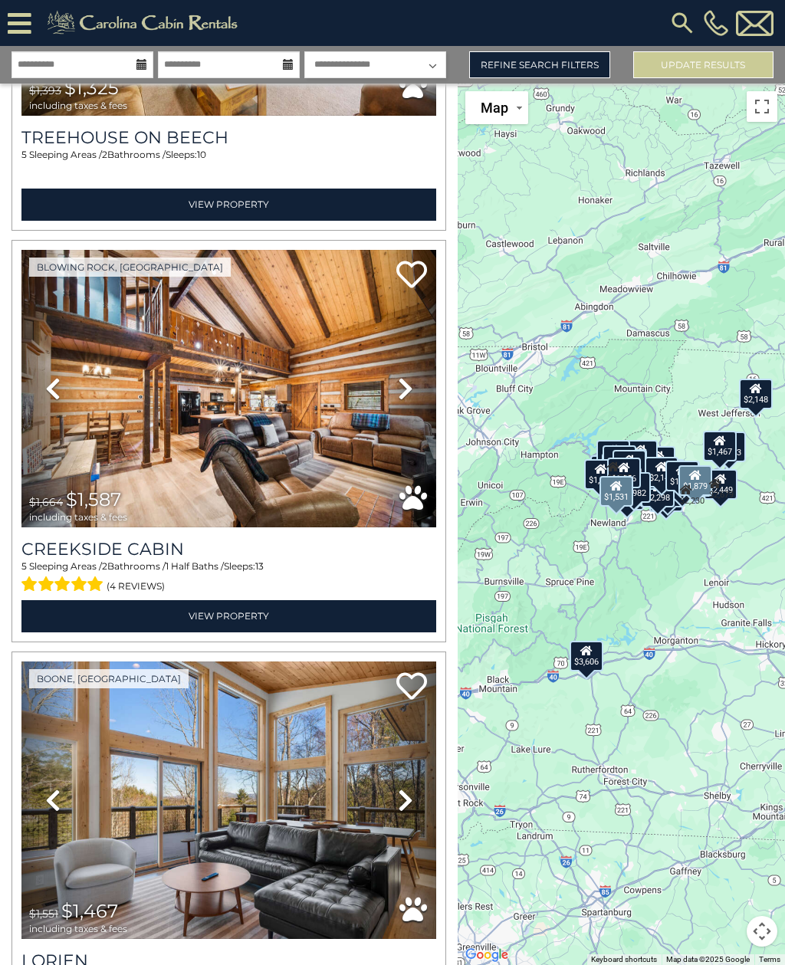
scroll to position [18430, 0]
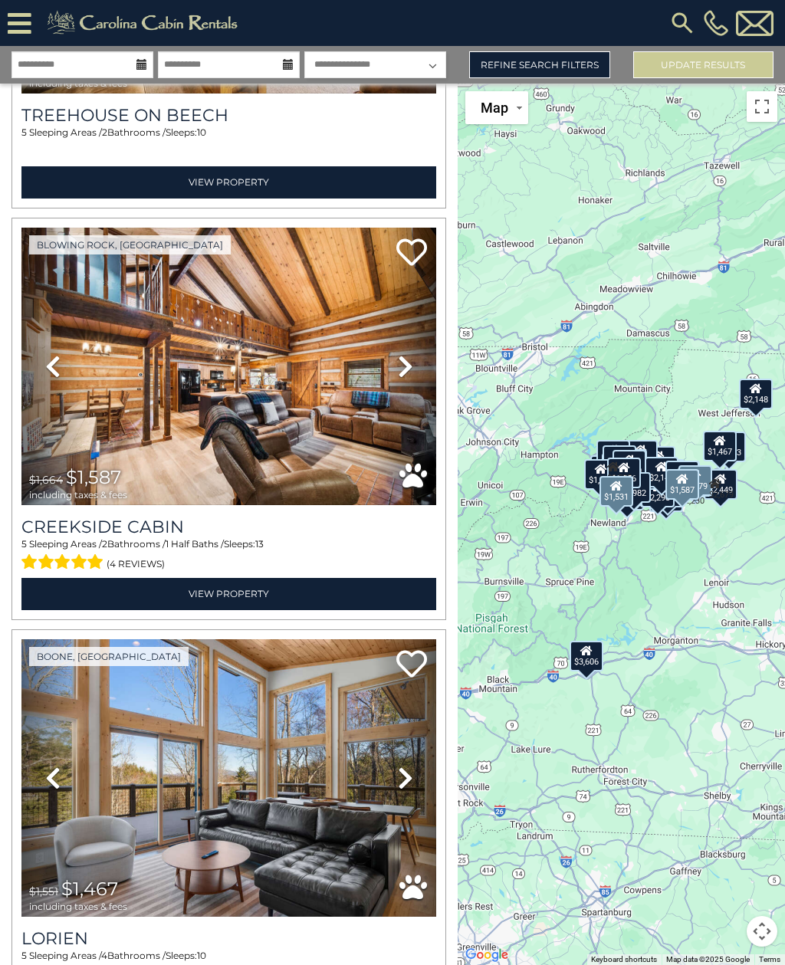
click at [283, 252] on img at bounding box center [228, 367] width 415 height 278
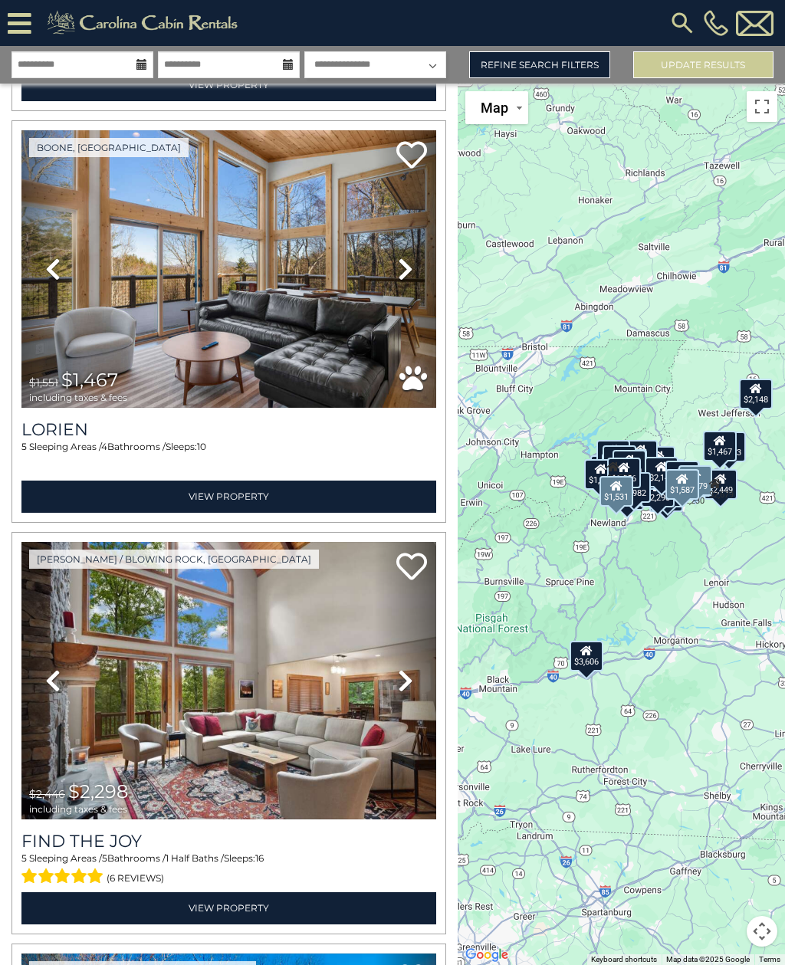
scroll to position [18940, 0]
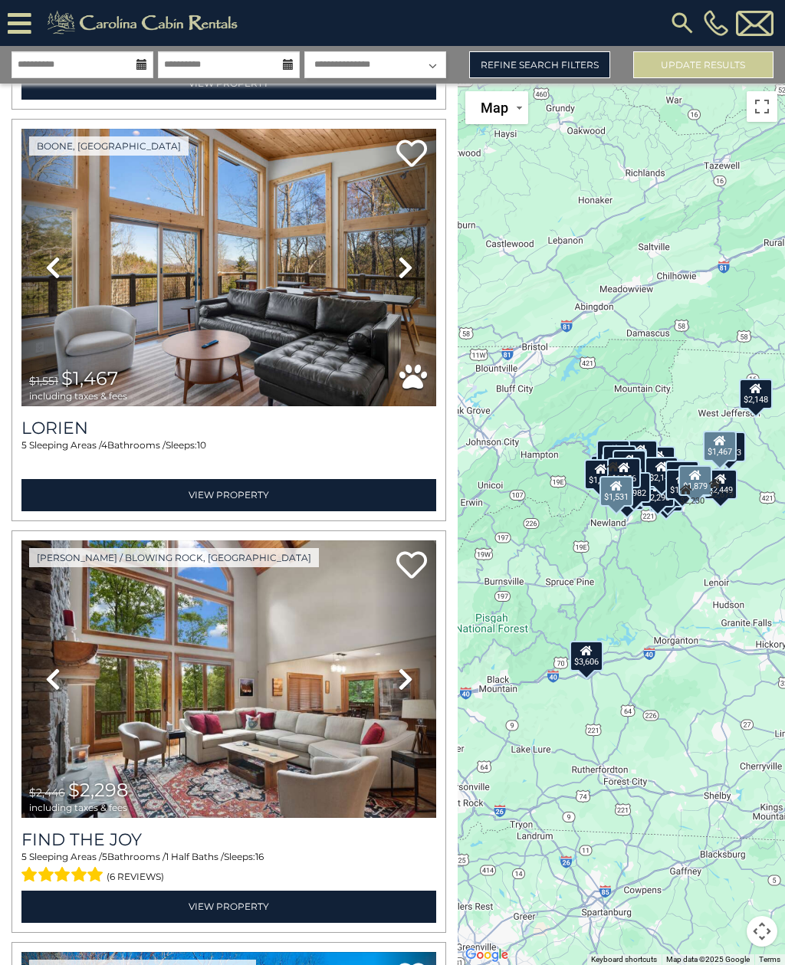
click at [48, 418] on h3 "Lorien" at bounding box center [228, 428] width 415 height 21
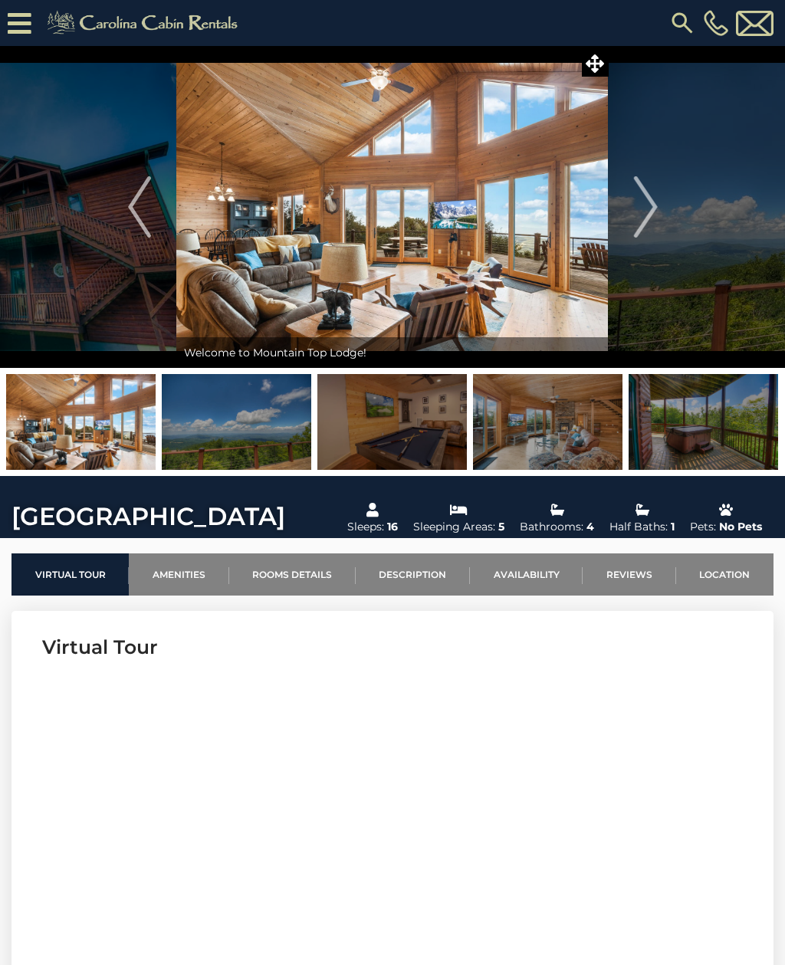
click at [639, 218] on img "Next" at bounding box center [645, 206] width 23 height 61
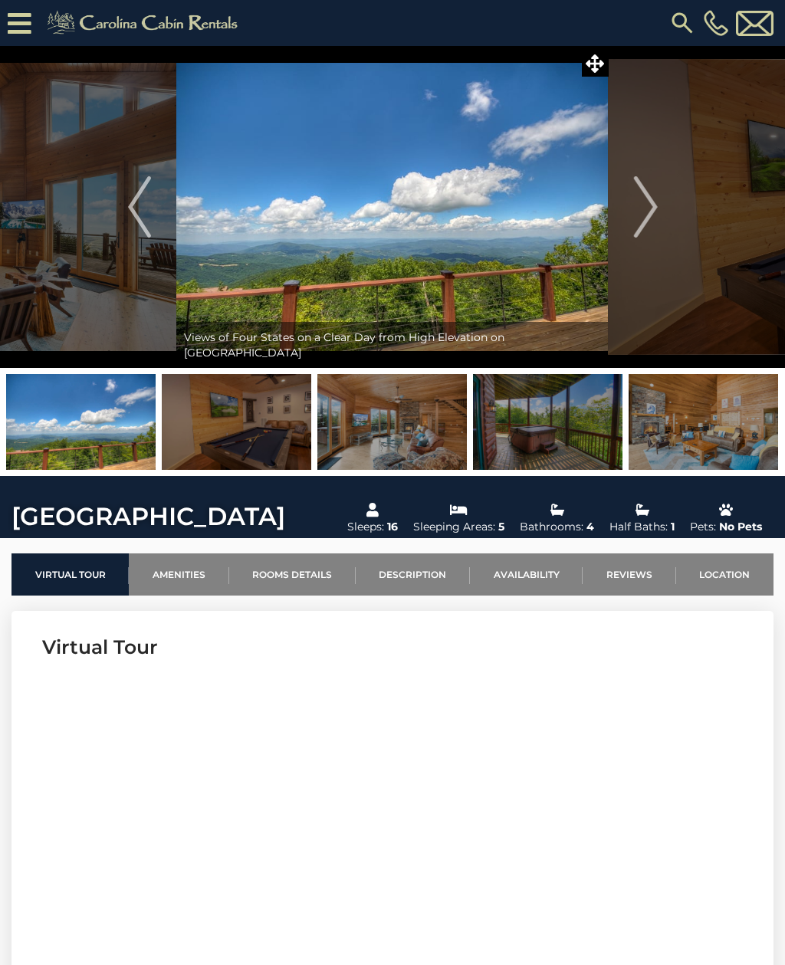
click at [649, 207] on img "Next" at bounding box center [645, 206] width 23 height 61
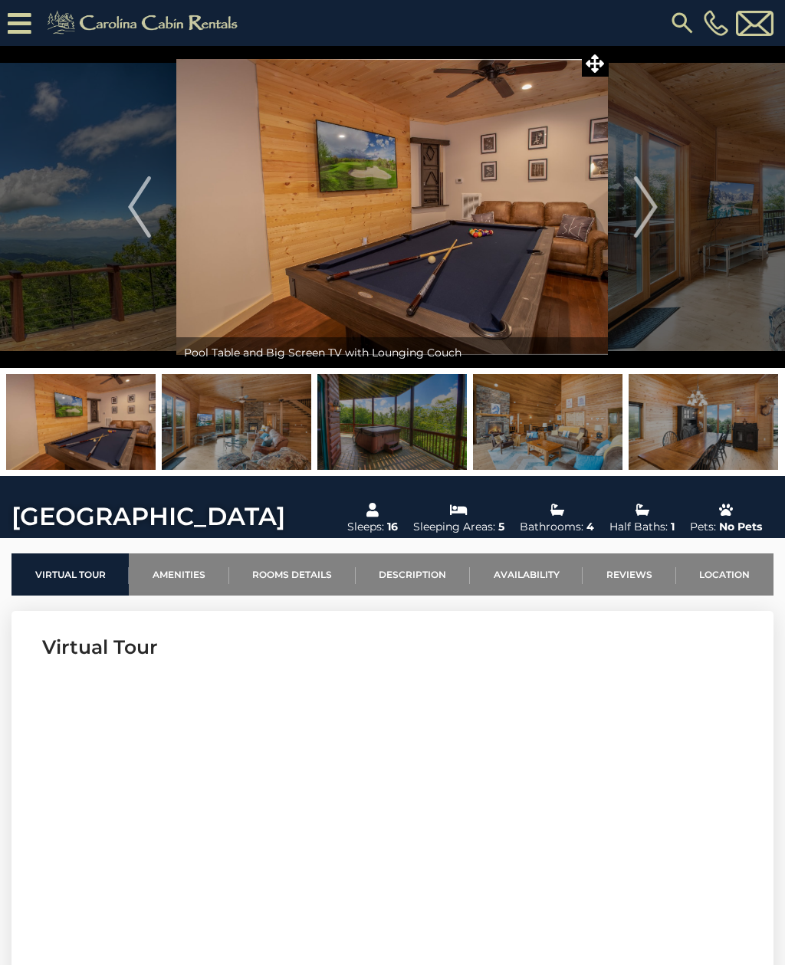
click at [649, 204] on img "Next" at bounding box center [645, 206] width 23 height 61
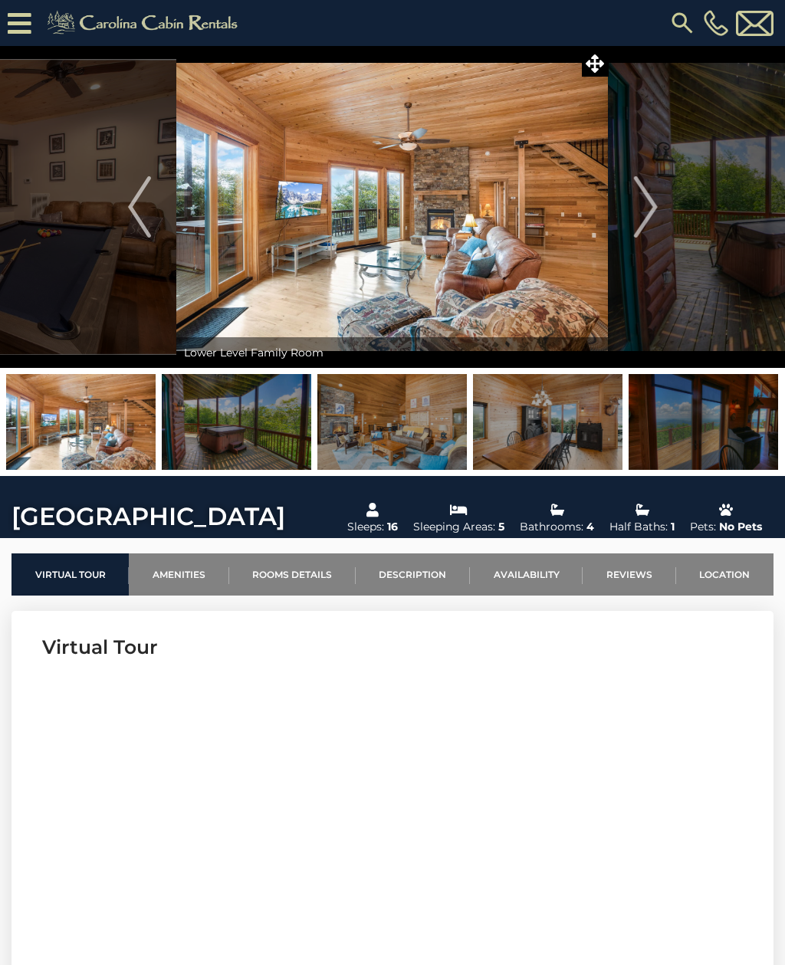
click at [646, 216] on img "Next" at bounding box center [645, 206] width 23 height 61
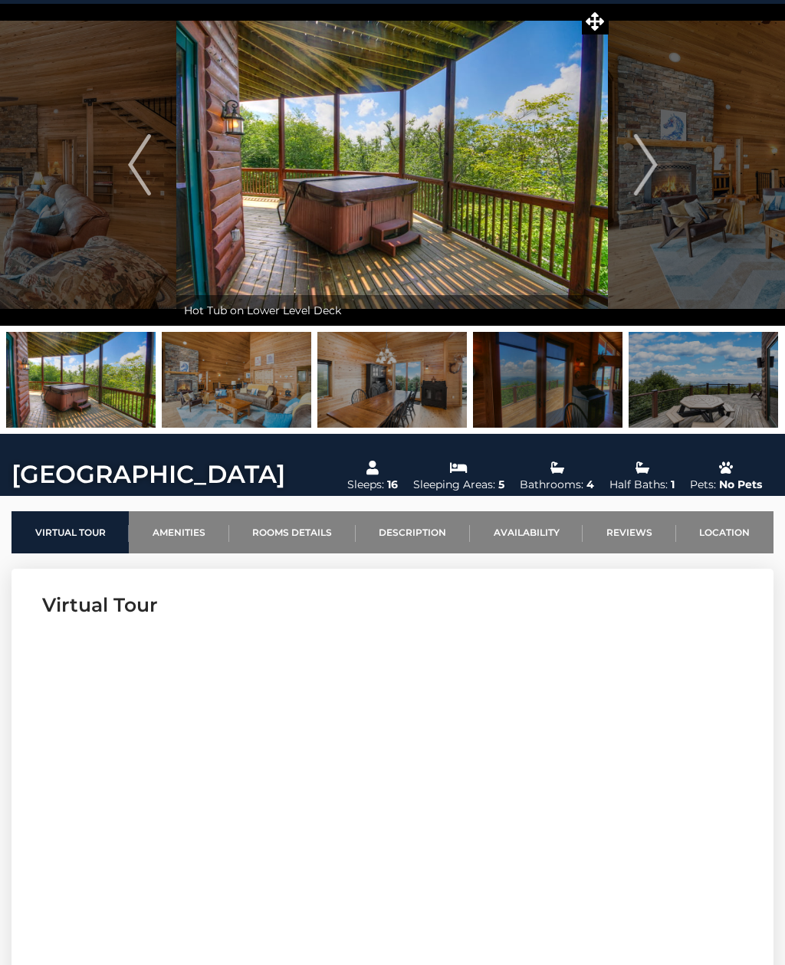
scroll to position [42, 0]
click at [641, 155] on img "Next" at bounding box center [645, 164] width 23 height 61
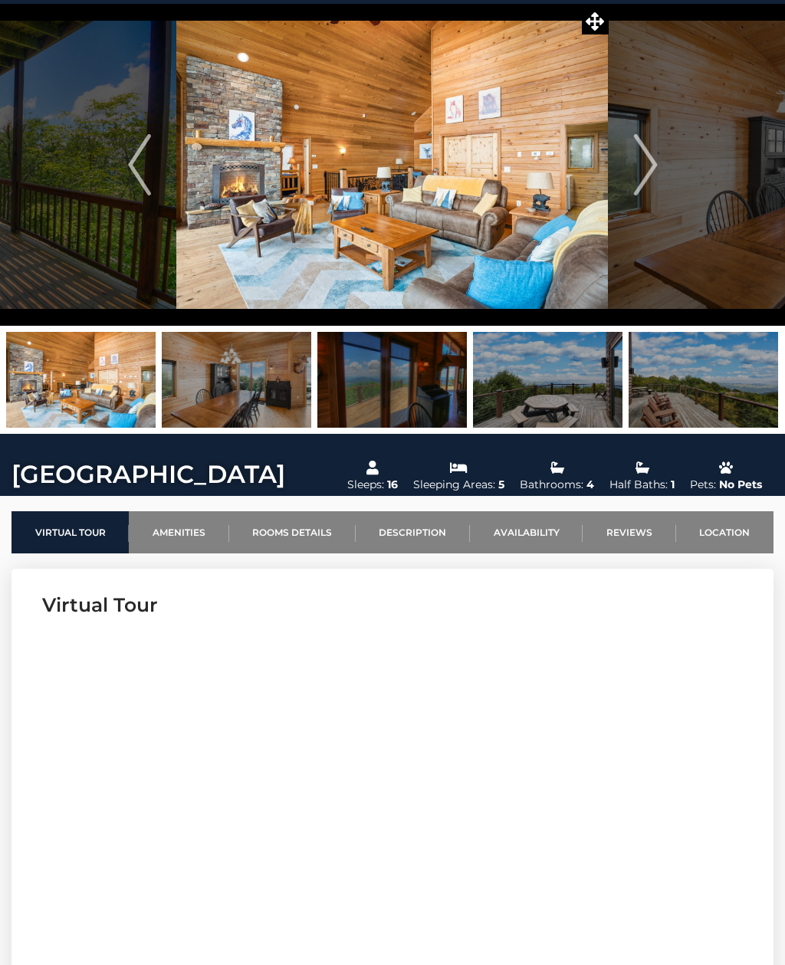
click at [640, 167] on img "Next" at bounding box center [645, 164] width 23 height 61
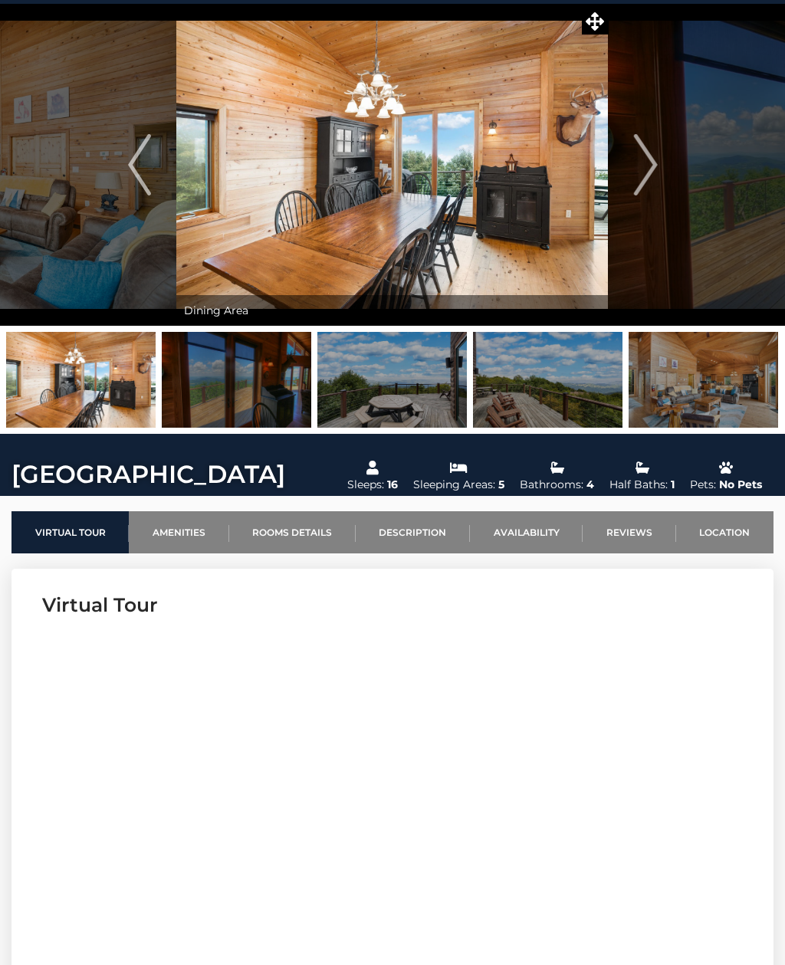
click at [640, 162] on img "Next" at bounding box center [645, 164] width 23 height 61
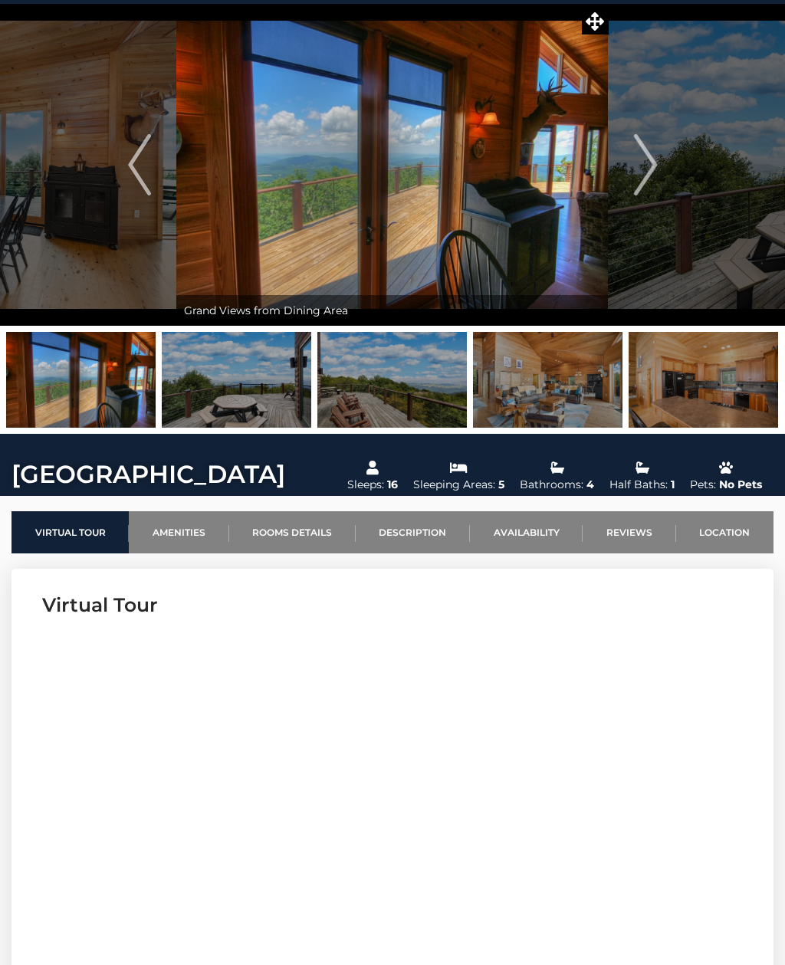
click at [642, 163] on img "Next" at bounding box center [645, 164] width 23 height 61
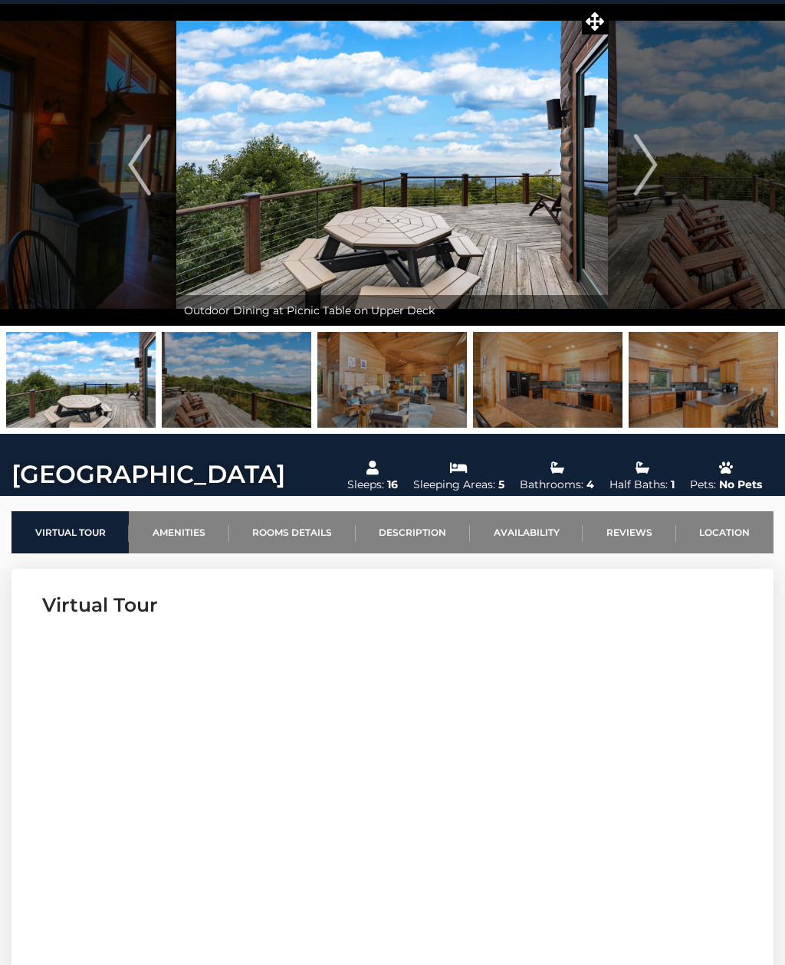
click at [731, 386] on img at bounding box center [702, 380] width 149 height 96
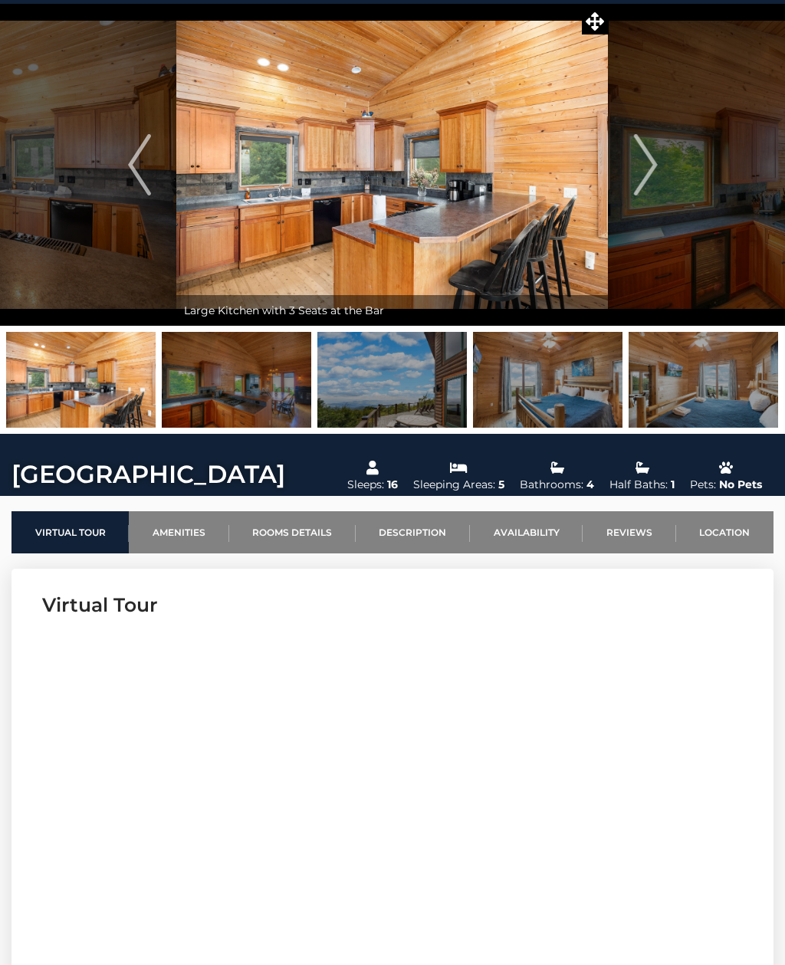
click at [593, 25] on icon at bounding box center [594, 21] width 18 height 18
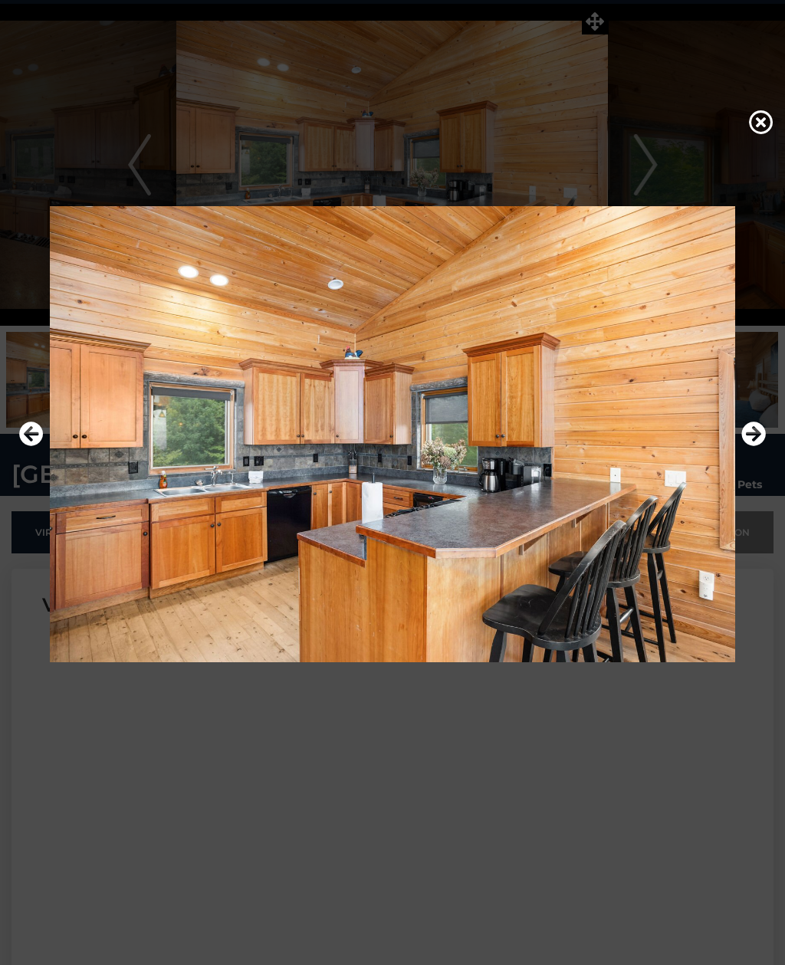
click at [758, 438] on img at bounding box center [392, 434] width 754 height 456
click at [754, 446] on icon "Next" at bounding box center [753, 433] width 25 height 25
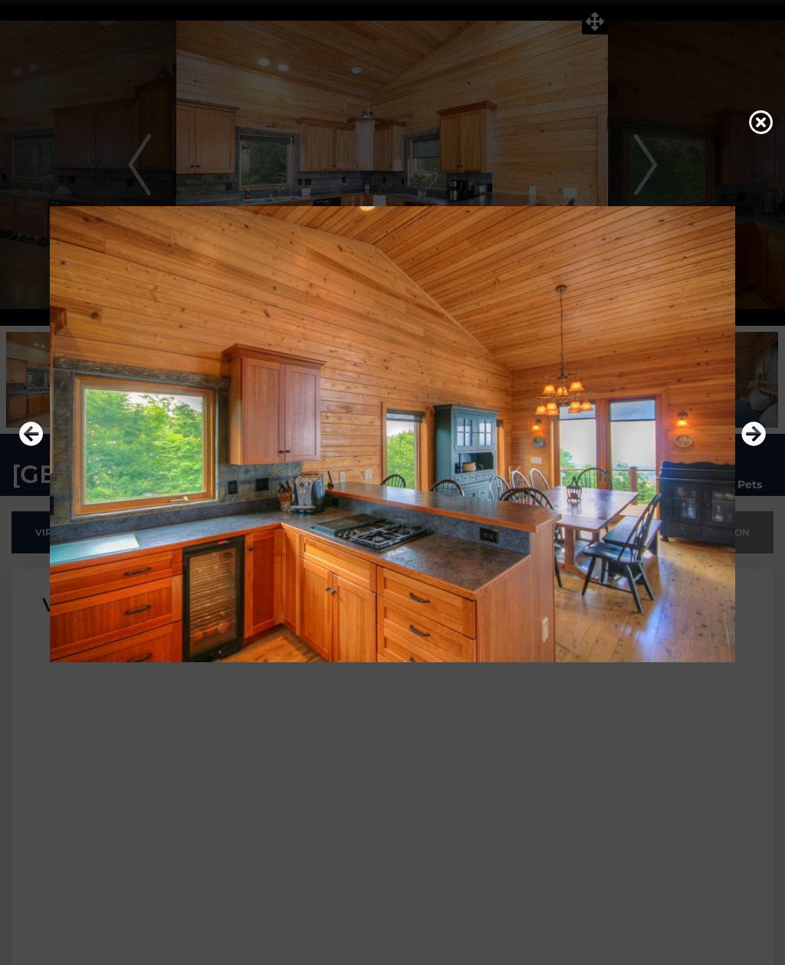
click at [757, 446] on icon "Next" at bounding box center [753, 433] width 25 height 25
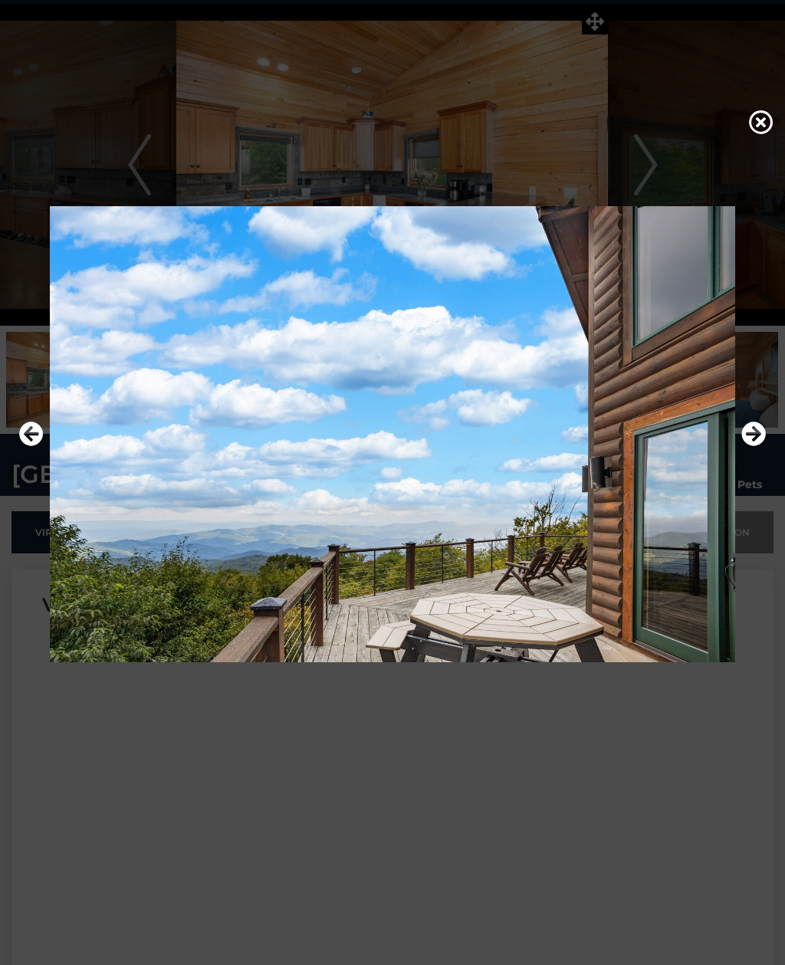
click at [759, 446] on icon "Next" at bounding box center [753, 433] width 25 height 25
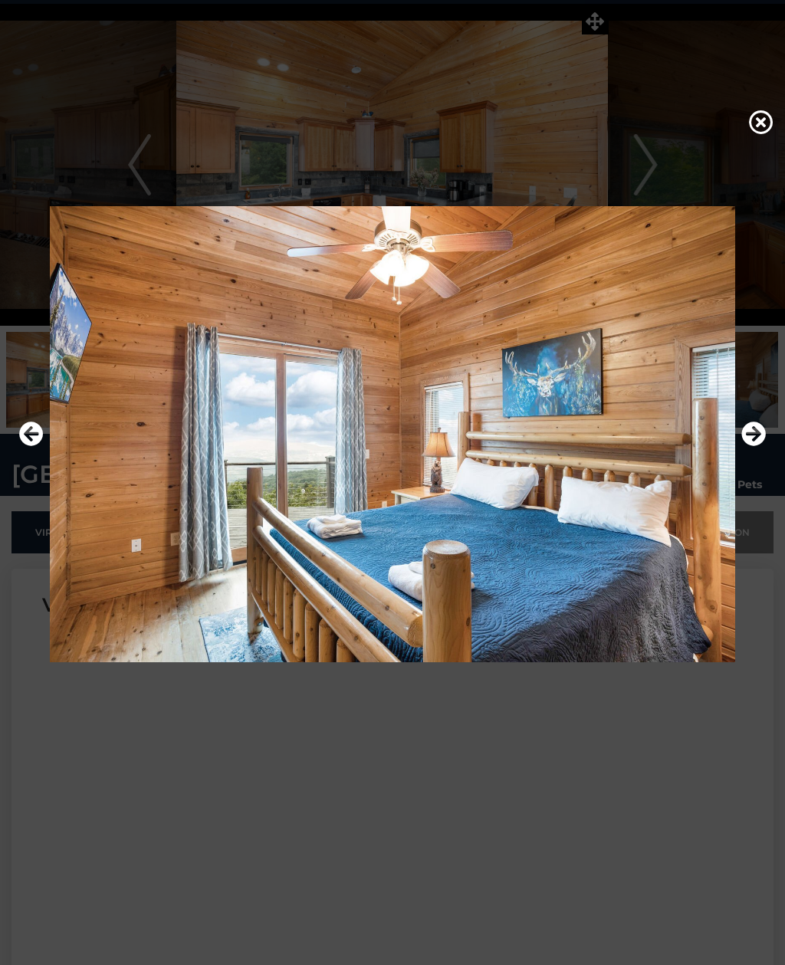
click at [759, 446] on icon "Next" at bounding box center [753, 433] width 25 height 25
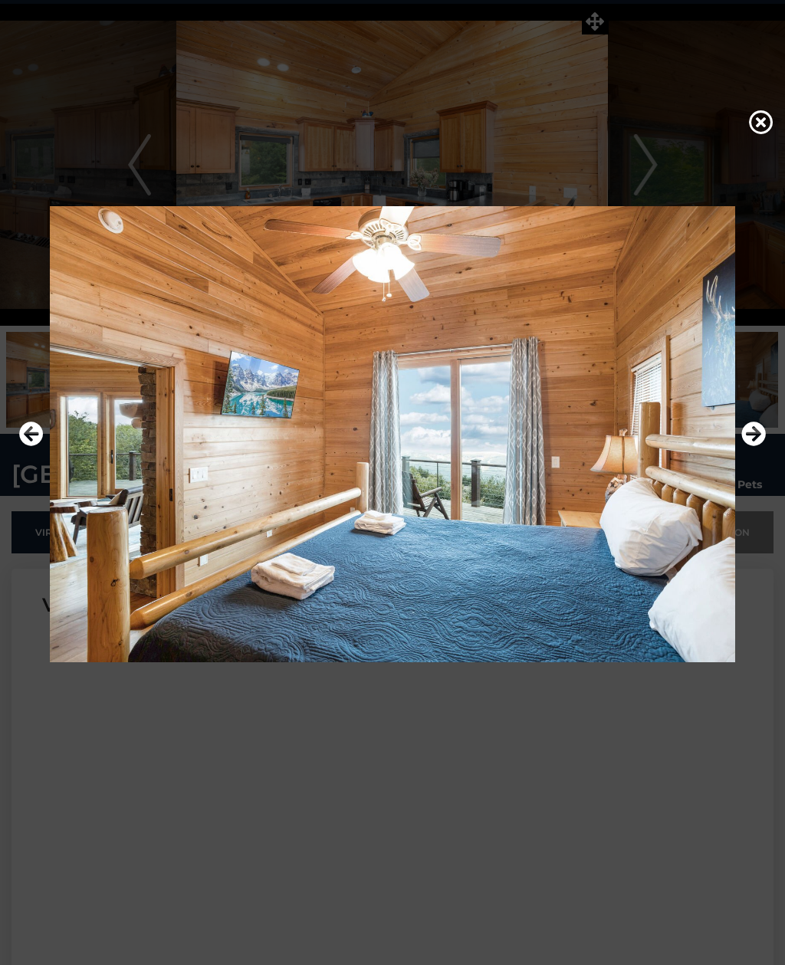
click at [755, 446] on icon "Next" at bounding box center [753, 433] width 25 height 25
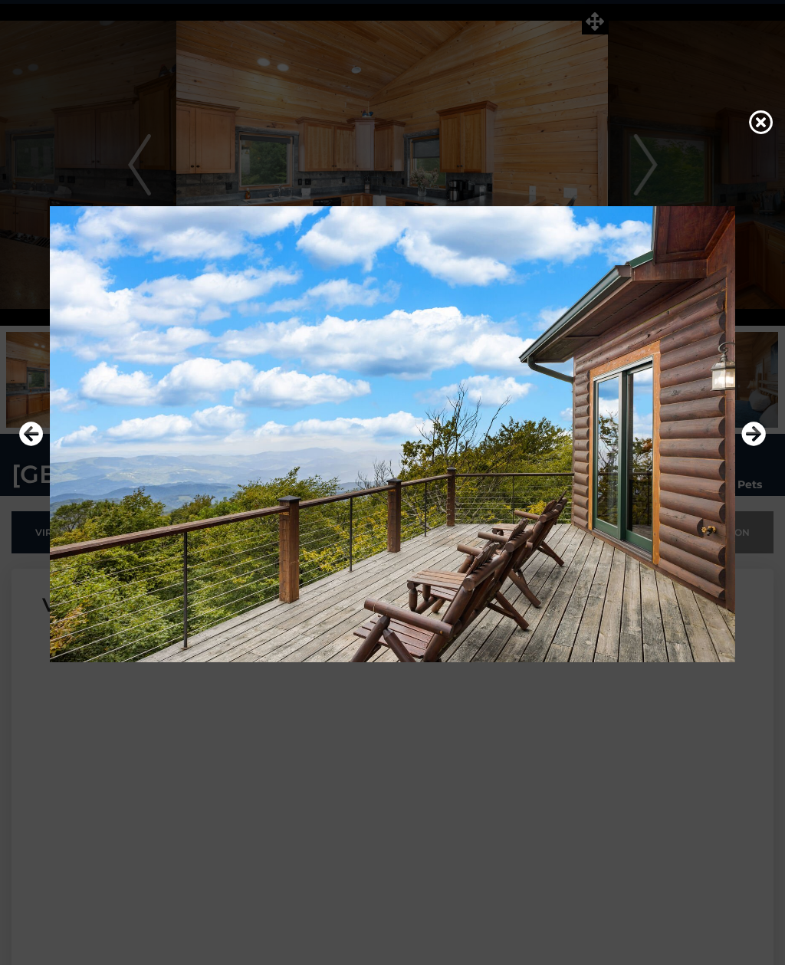
click at [755, 446] on icon "Next" at bounding box center [753, 433] width 25 height 25
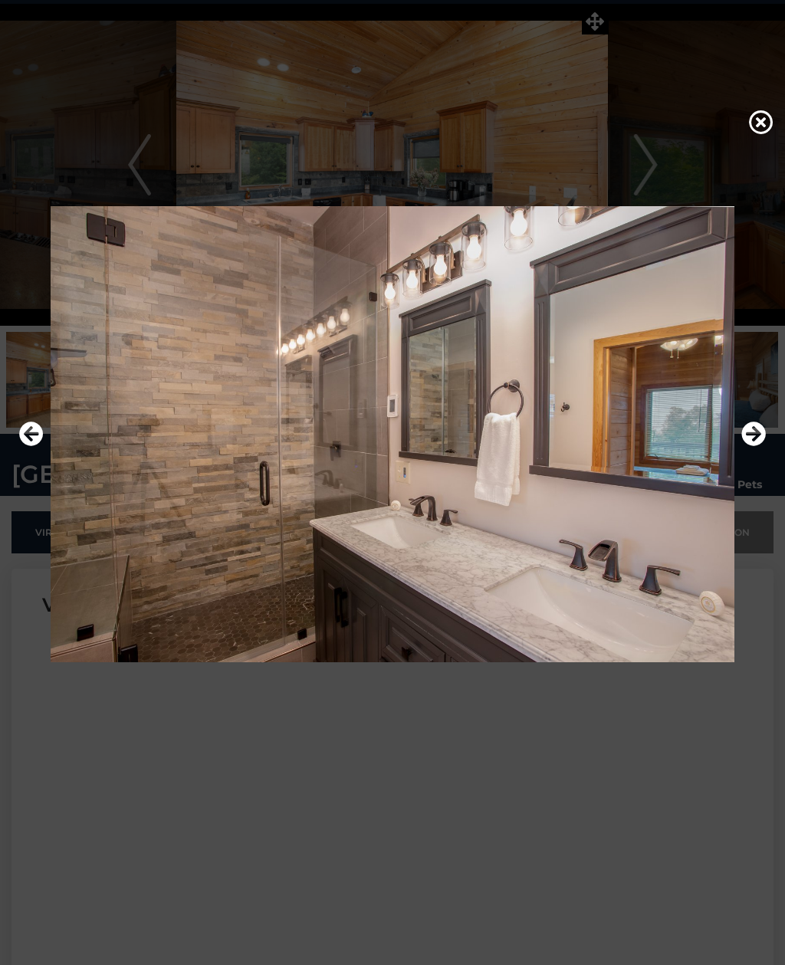
click at [748, 446] on icon "Next" at bounding box center [753, 433] width 25 height 25
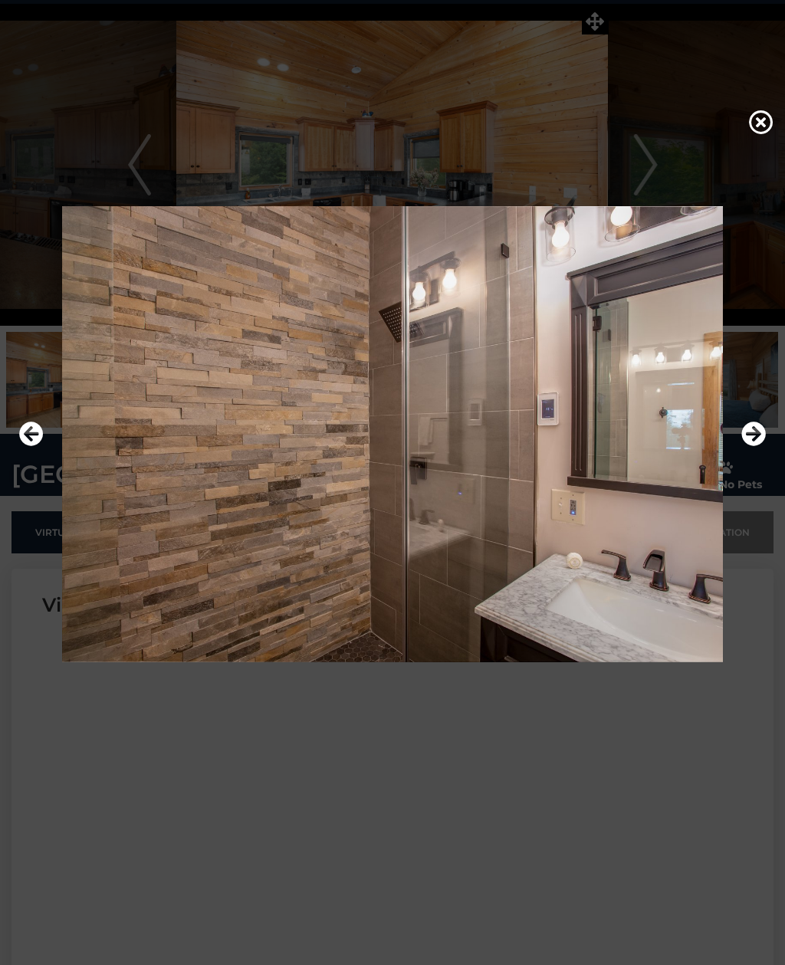
click at [751, 446] on icon "Next" at bounding box center [753, 433] width 25 height 25
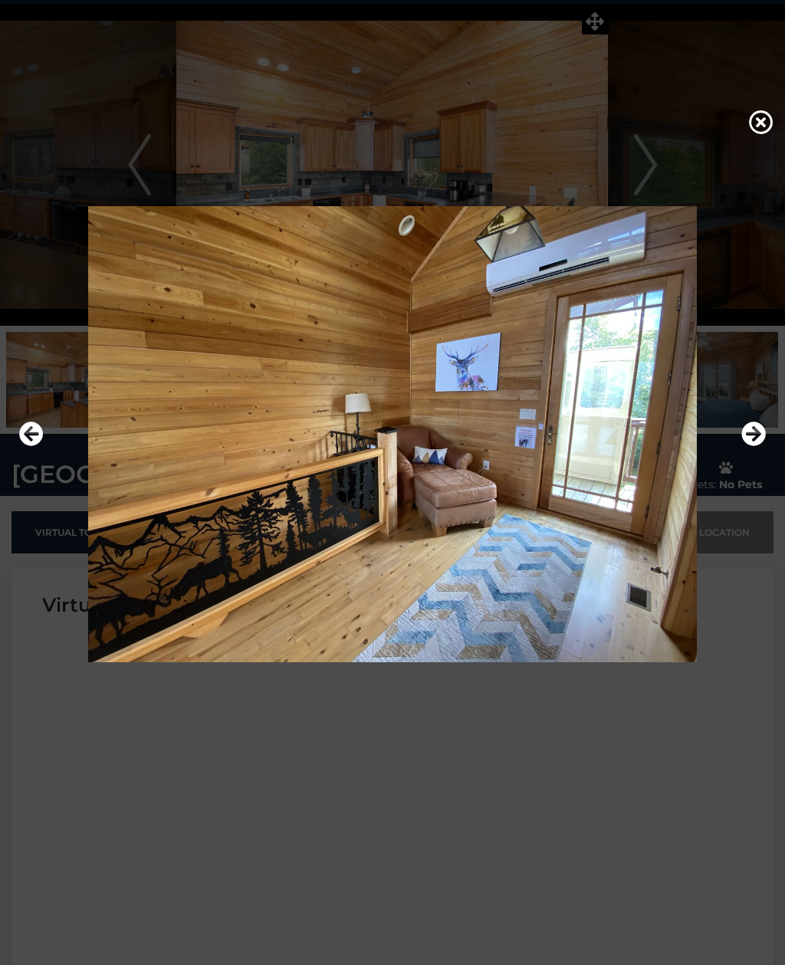
click at [745, 452] on button "Next" at bounding box center [753, 434] width 25 height 35
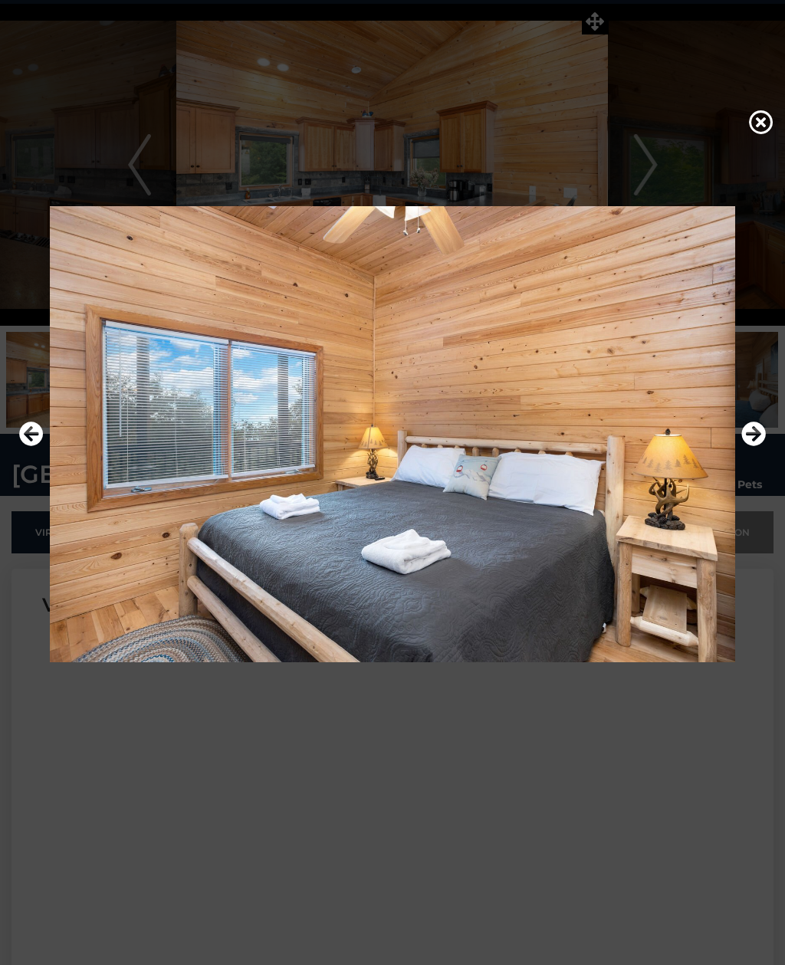
click at [751, 446] on icon "Next" at bounding box center [753, 433] width 25 height 25
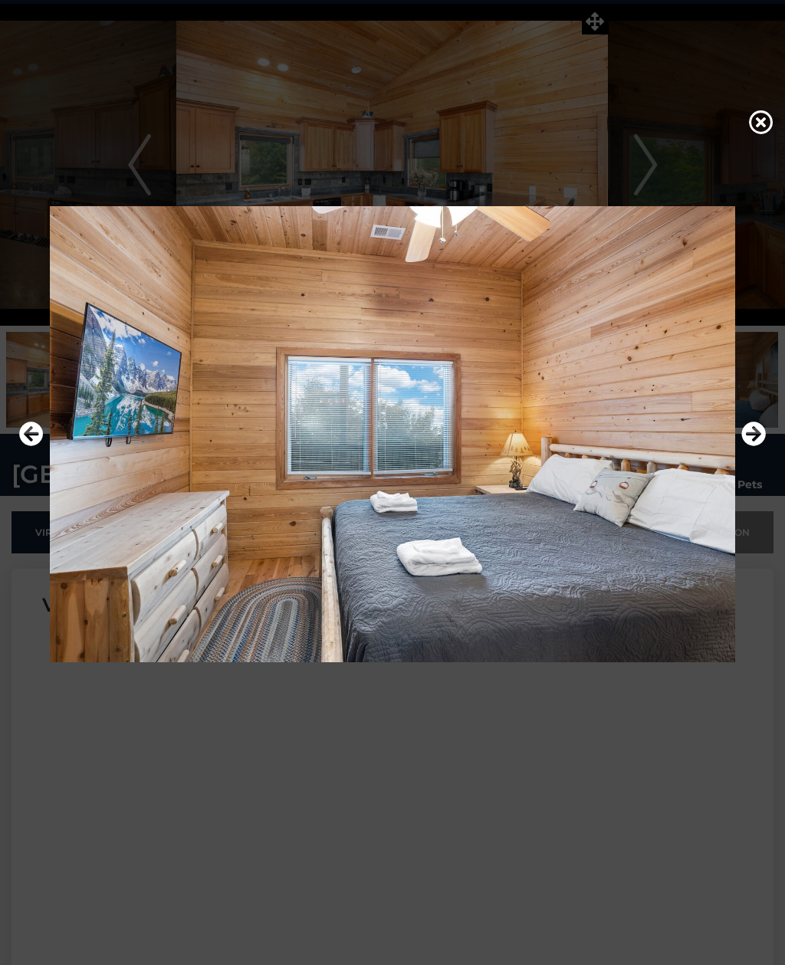
click at [758, 446] on icon "Next" at bounding box center [753, 433] width 25 height 25
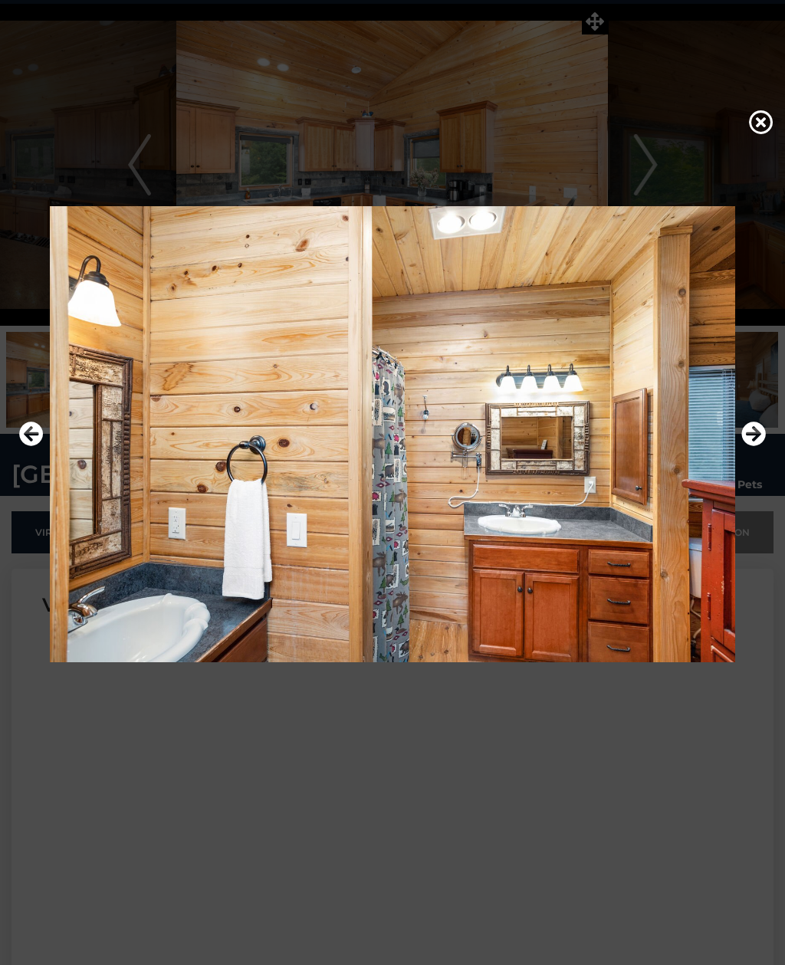
click at [755, 446] on icon "Next" at bounding box center [753, 433] width 25 height 25
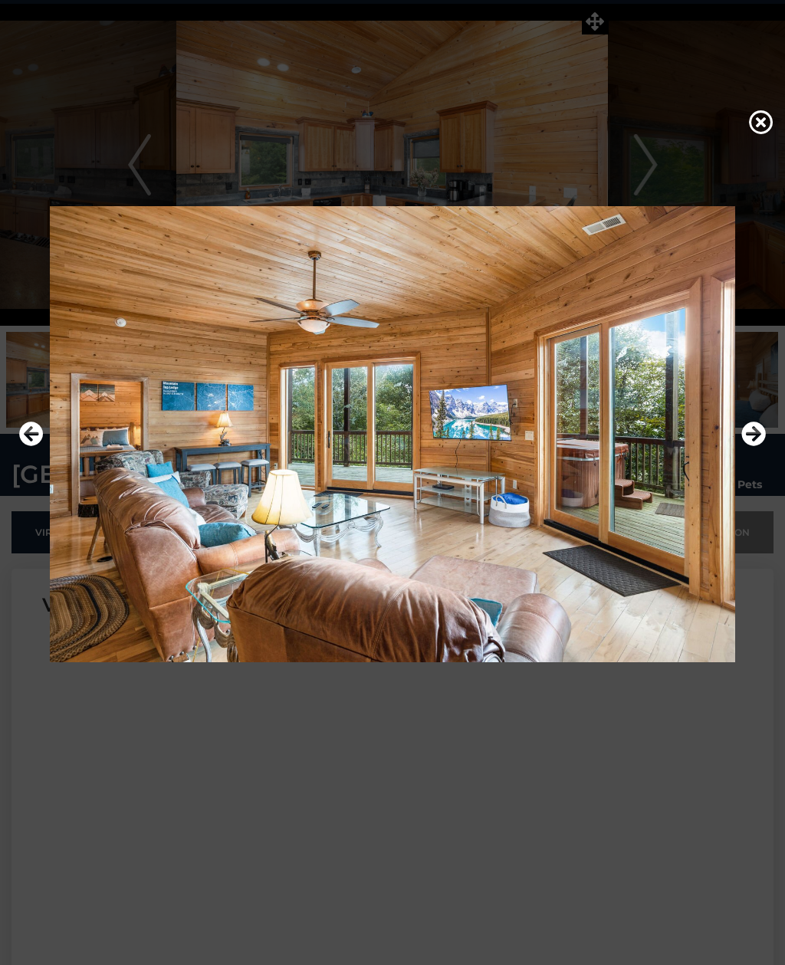
click at [745, 446] on icon "Next" at bounding box center [753, 433] width 25 height 25
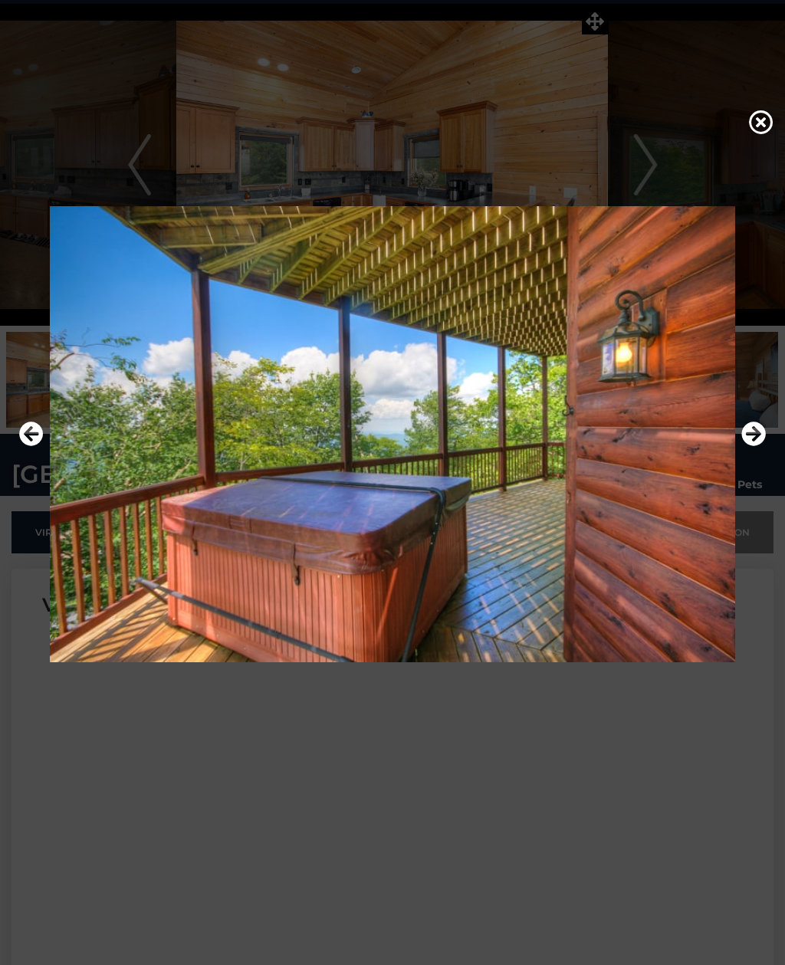
click at [750, 446] on icon "Next" at bounding box center [753, 433] width 25 height 25
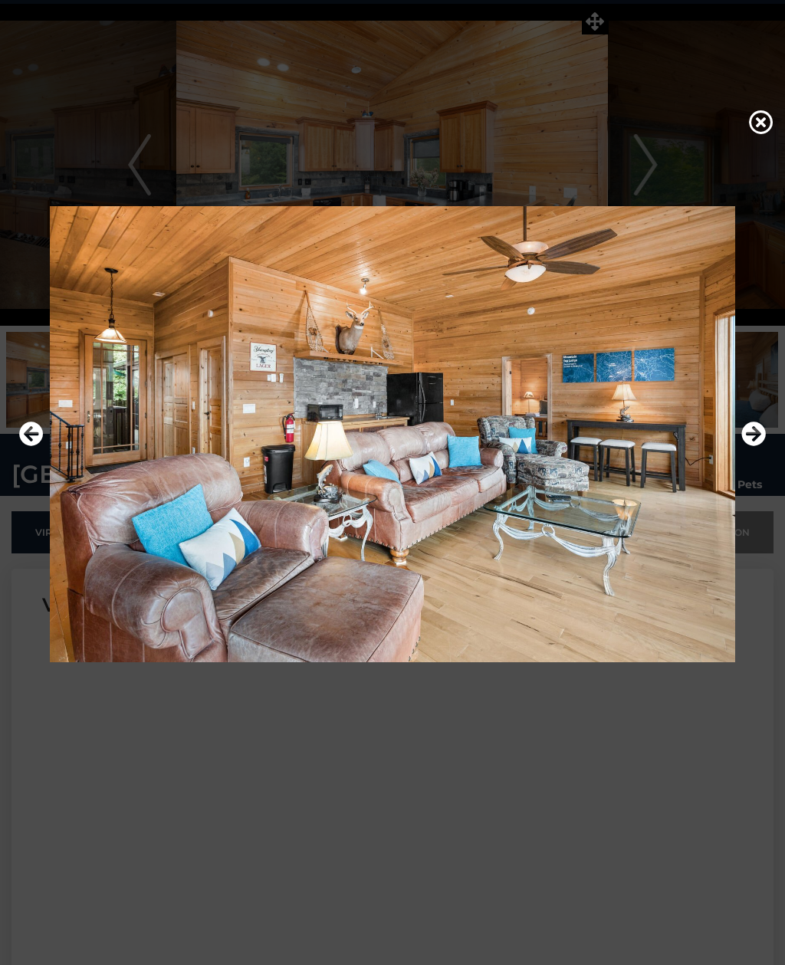
click at [752, 446] on icon "Next" at bounding box center [753, 433] width 25 height 25
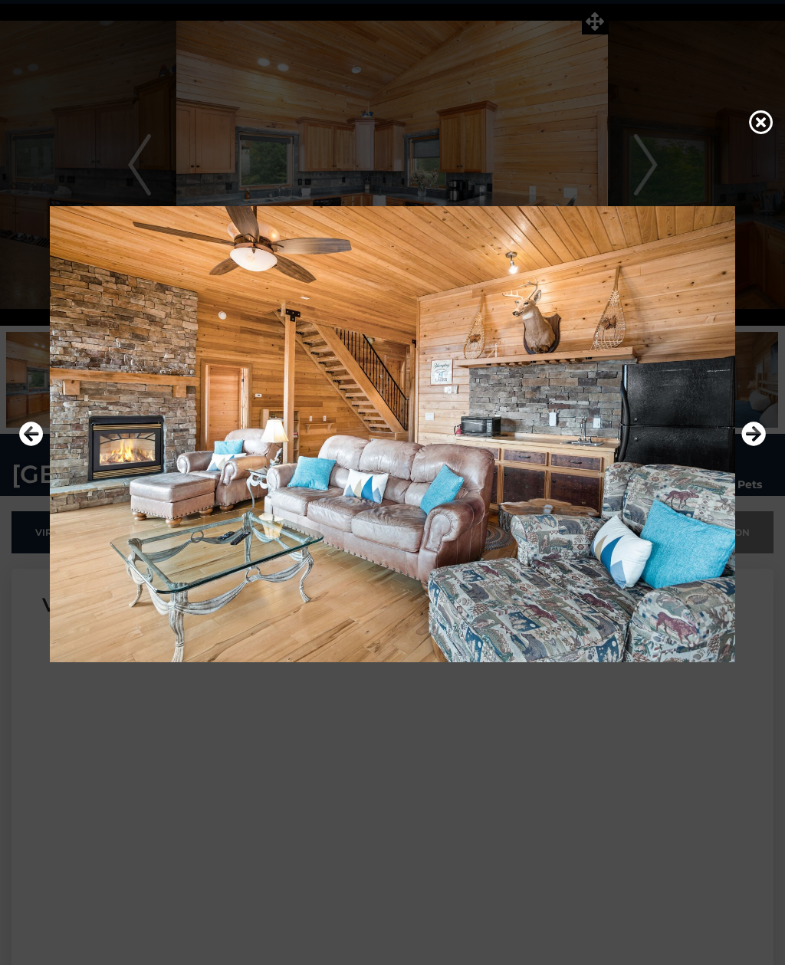
click at [753, 446] on icon "Next" at bounding box center [753, 433] width 25 height 25
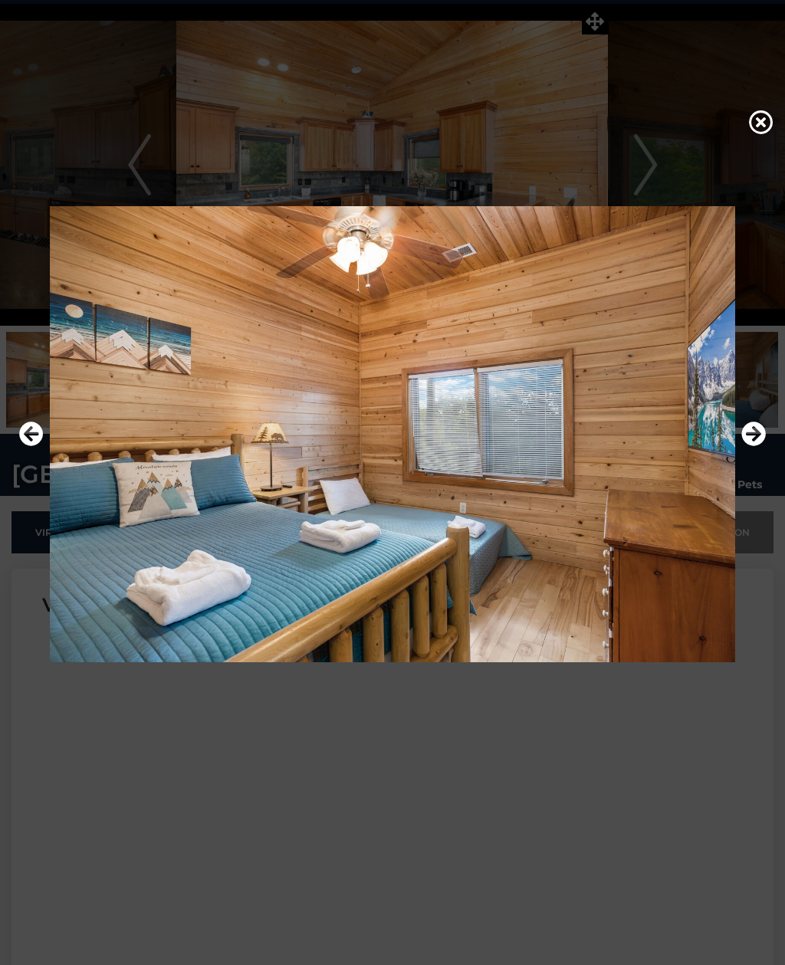
click at [752, 446] on icon "Next" at bounding box center [753, 433] width 25 height 25
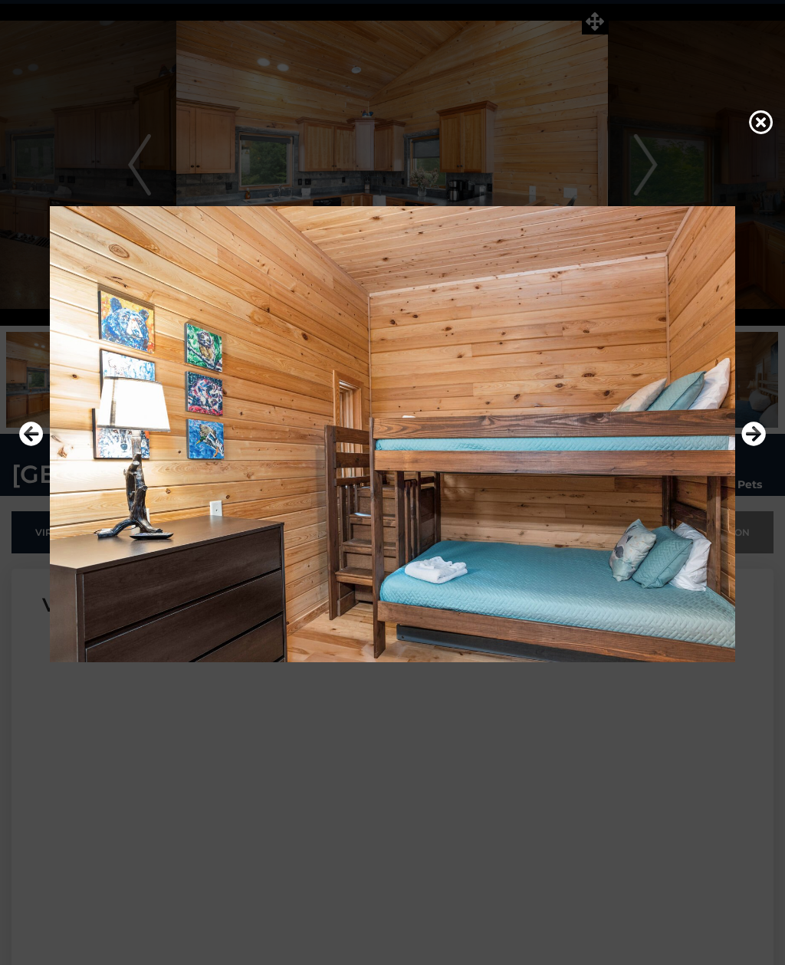
click at [36, 446] on icon "Previous" at bounding box center [31, 433] width 25 height 25
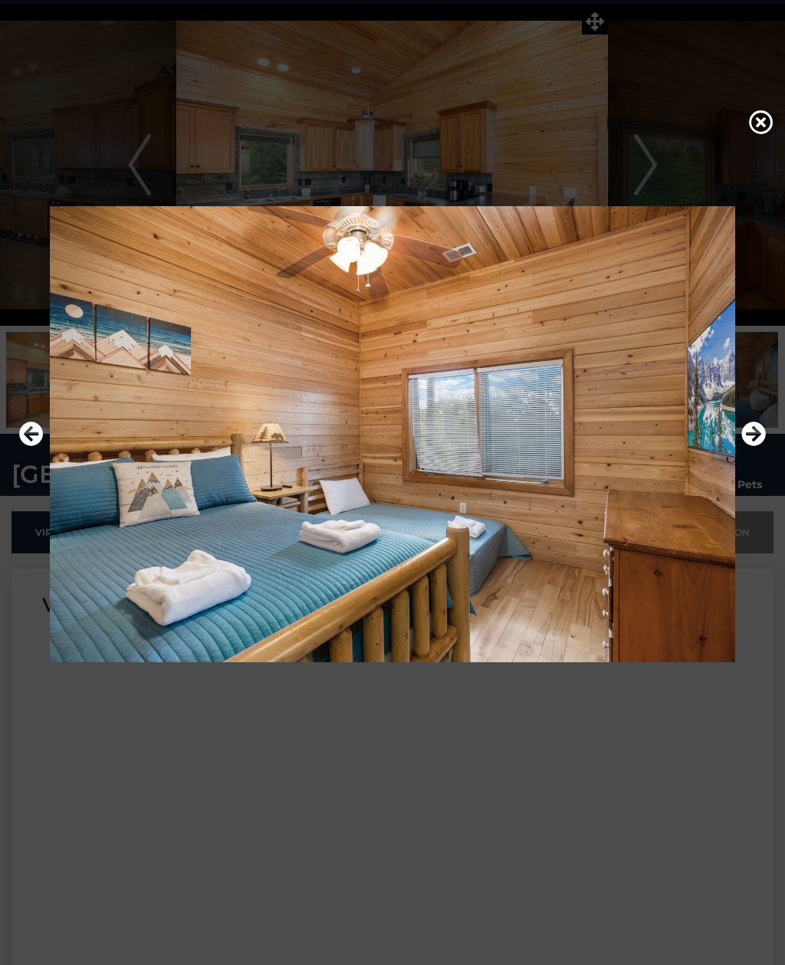
click at [748, 446] on icon "Next" at bounding box center [753, 433] width 25 height 25
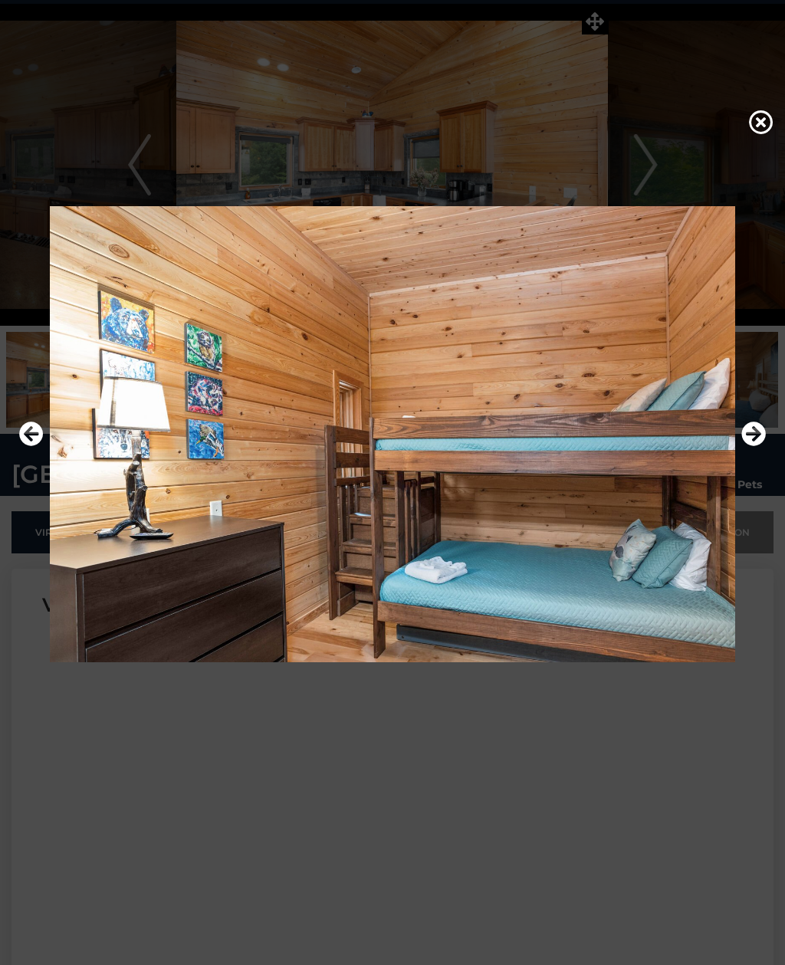
click at [758, 446] on icon "Next" at bounding box center [753, 433] width 25 height 25
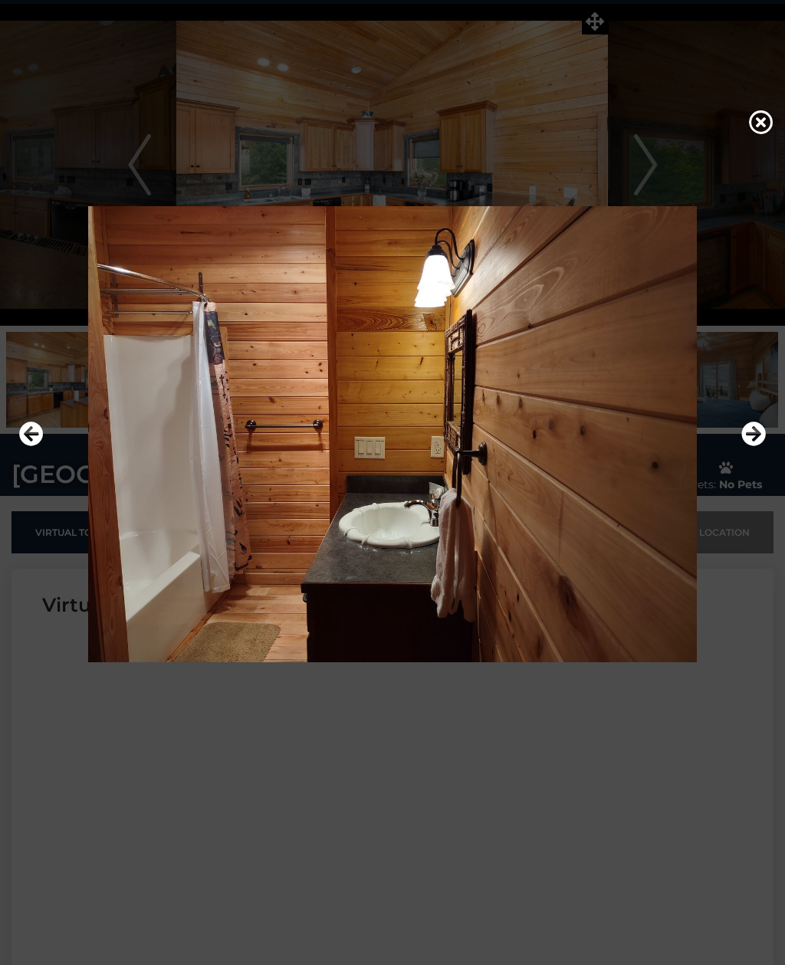
click at [756, 446] on icon "Next" at bounding box center [753, 433] width 25 height 25
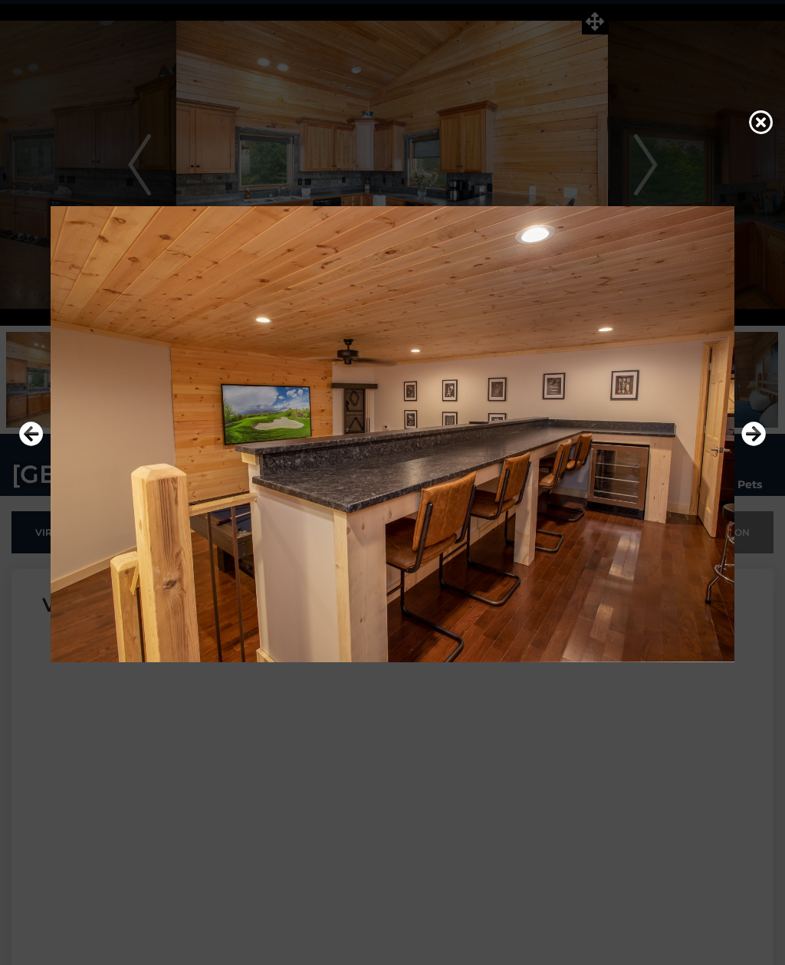
click at [753, 446] on icon "Next" at bounding box center [753, 433] width 25 height 25
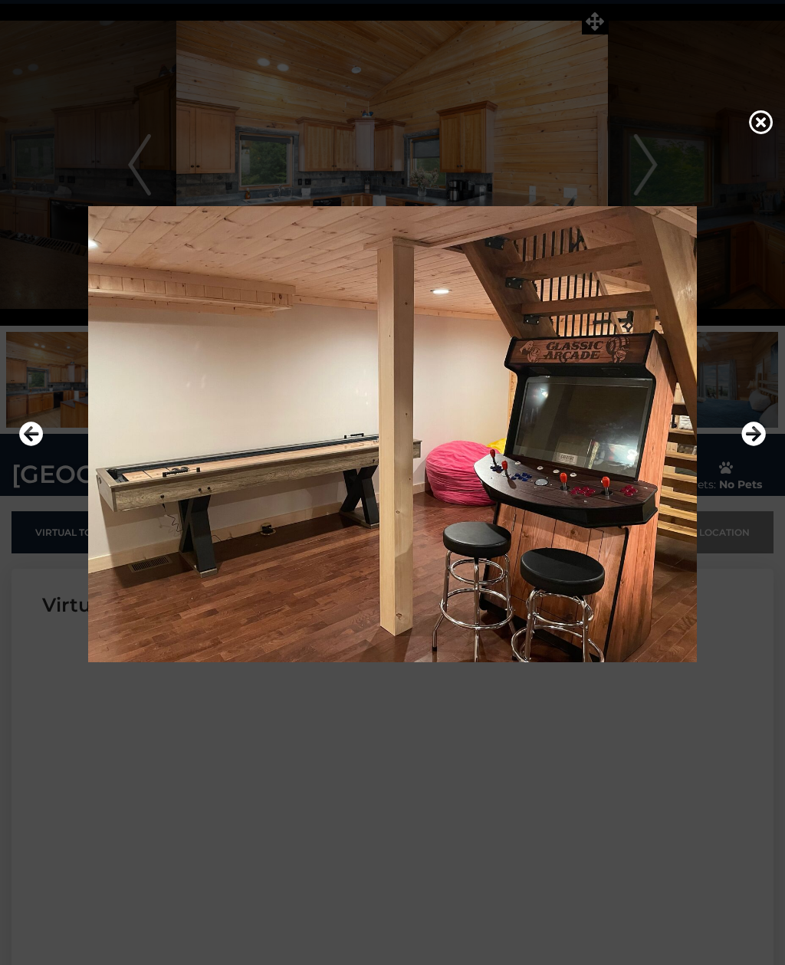
click at [755, 446] on icon "Next" at bounding box center [753, 433] width 25 height 25
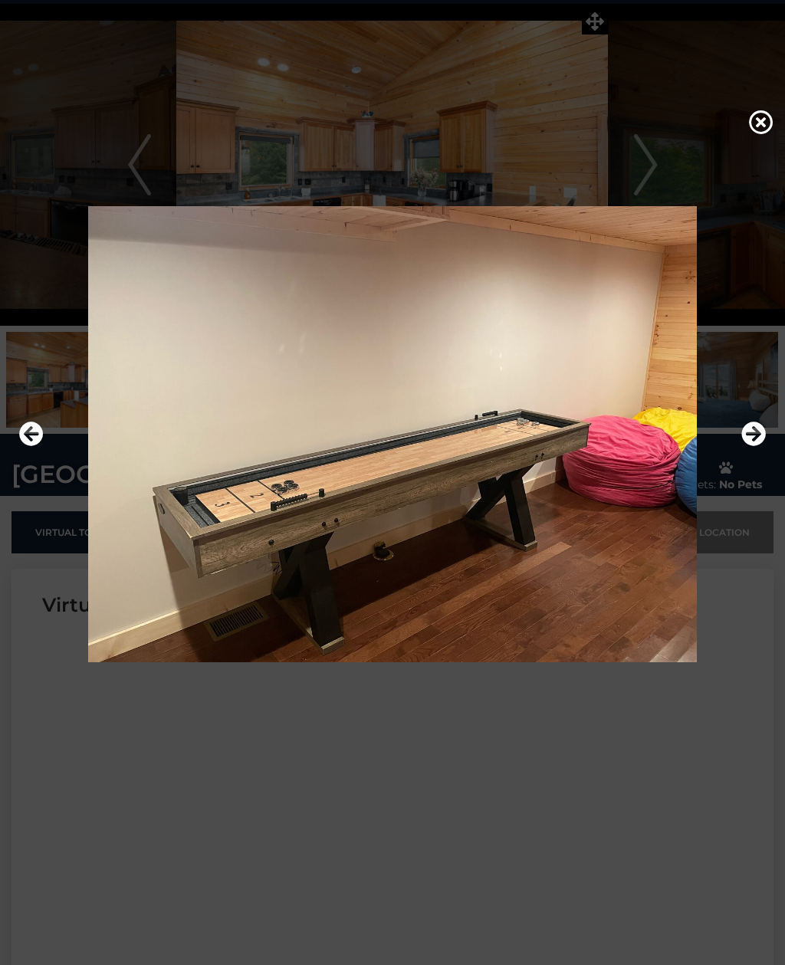
click at [755, 446] on icon "Next" at bounding box center [753, 433] width 25 height 25
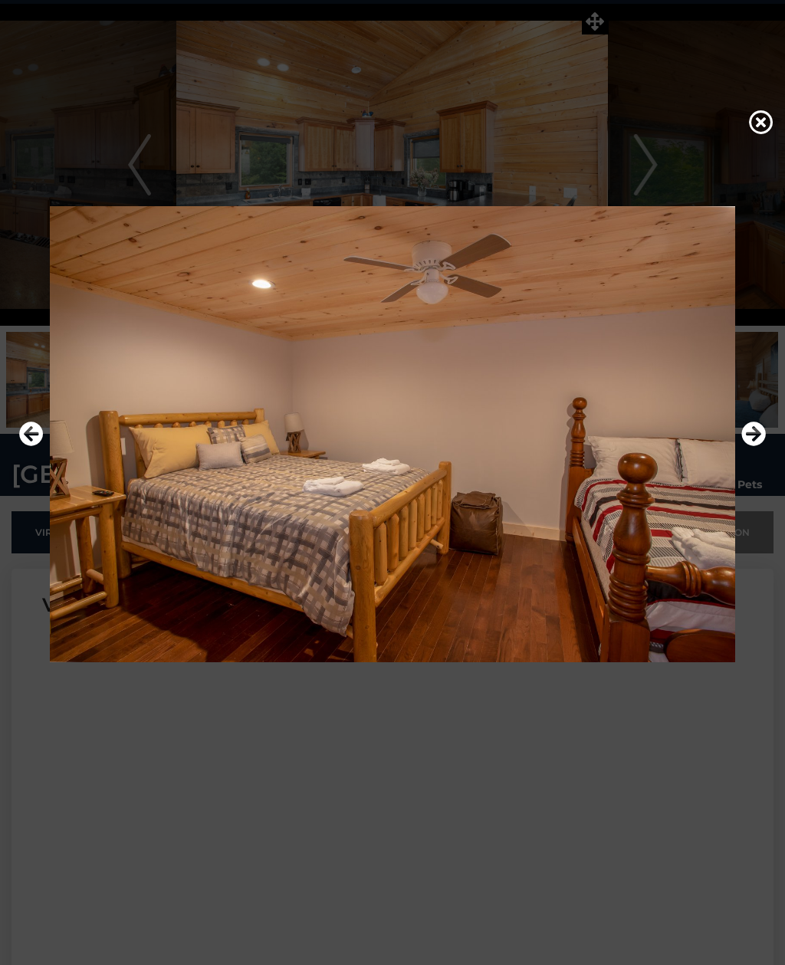
click at [756, 446] on icon "Next" at bounding box center [753, 433] width 25 height 25
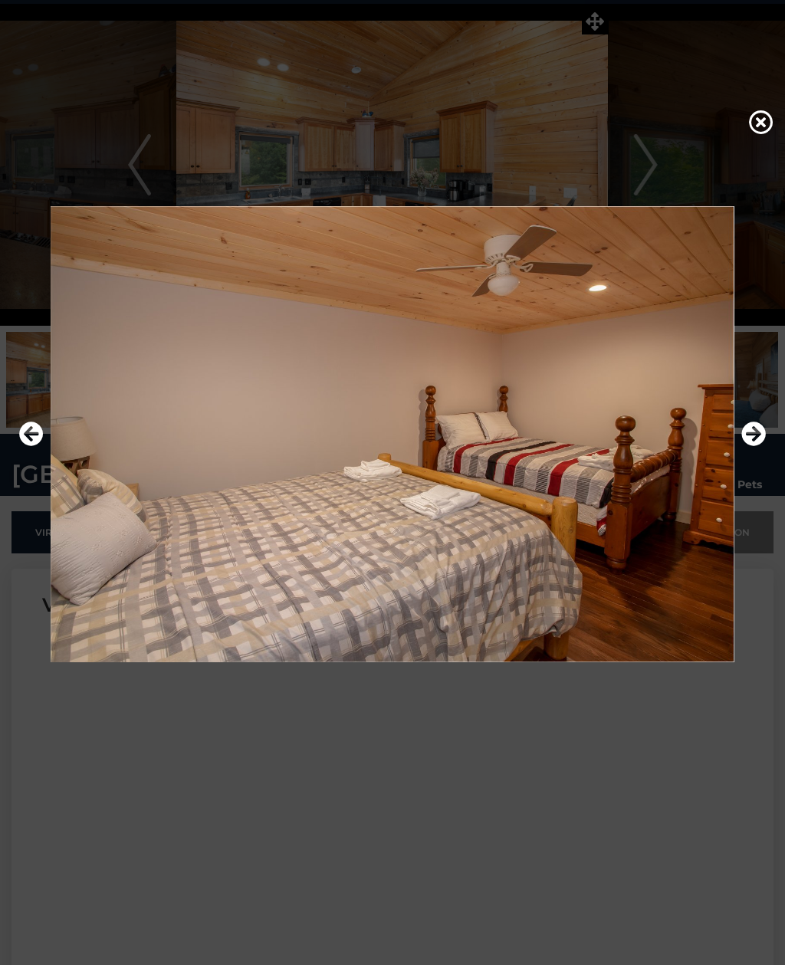
click at [766, 126] on icon at bounding box center [761, 122] width 25 height 25
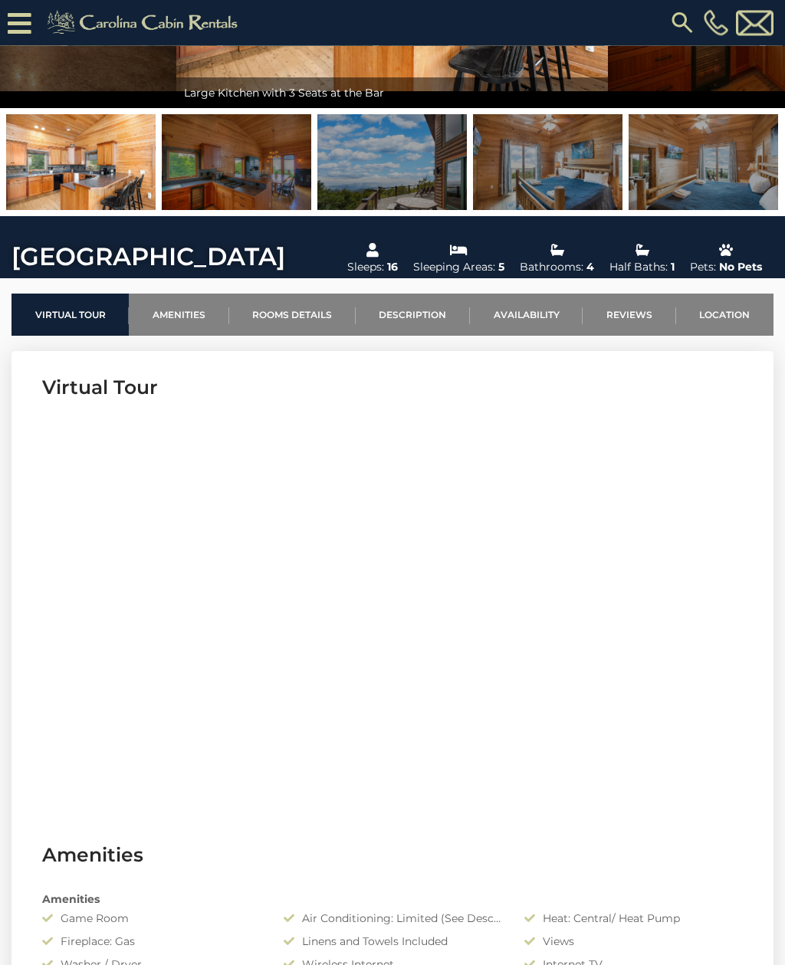
scroll to position [0, 0]
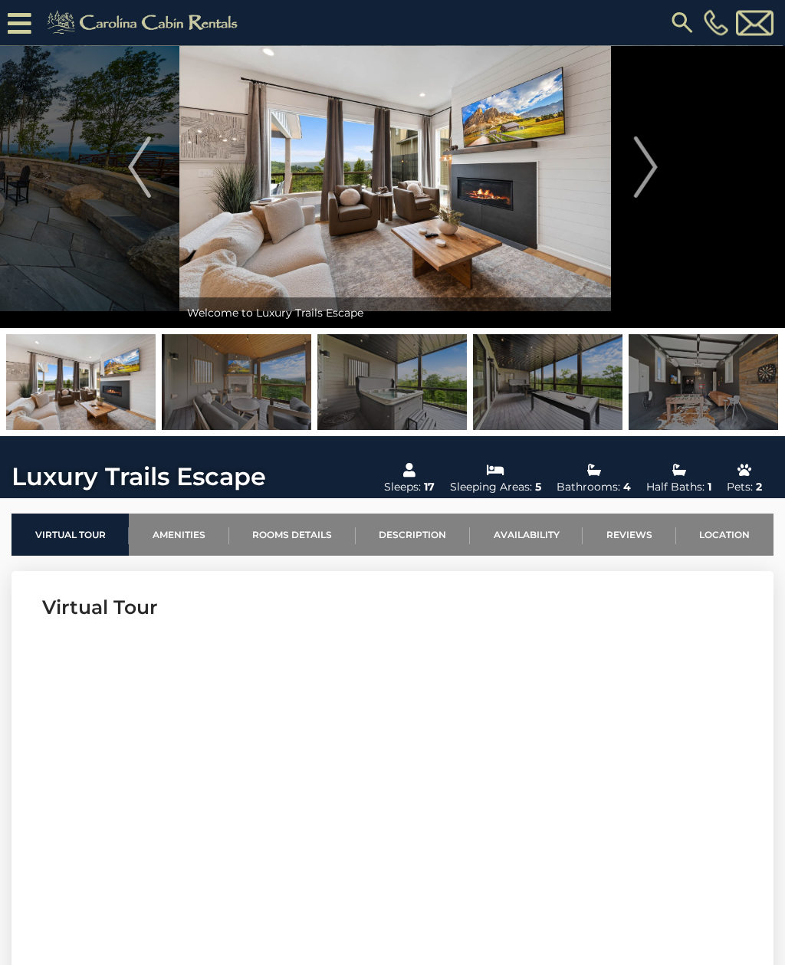
scroll to position [70, 0]
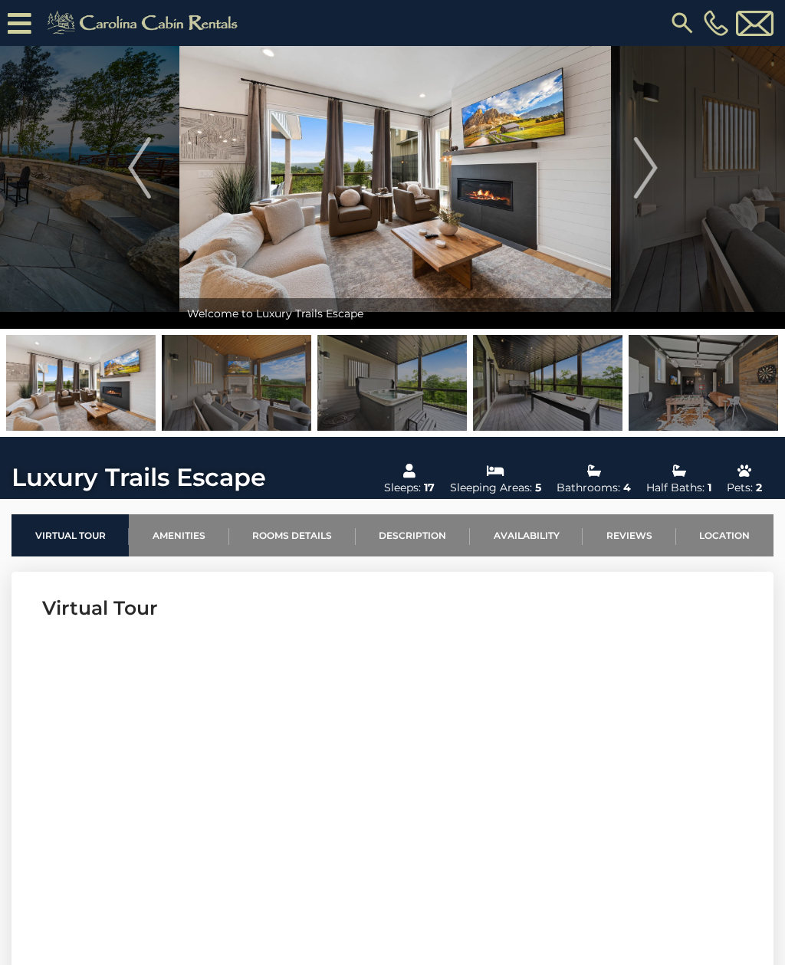
click at [720, 368] on img at bounding box center [702, 383] width 149 height 96
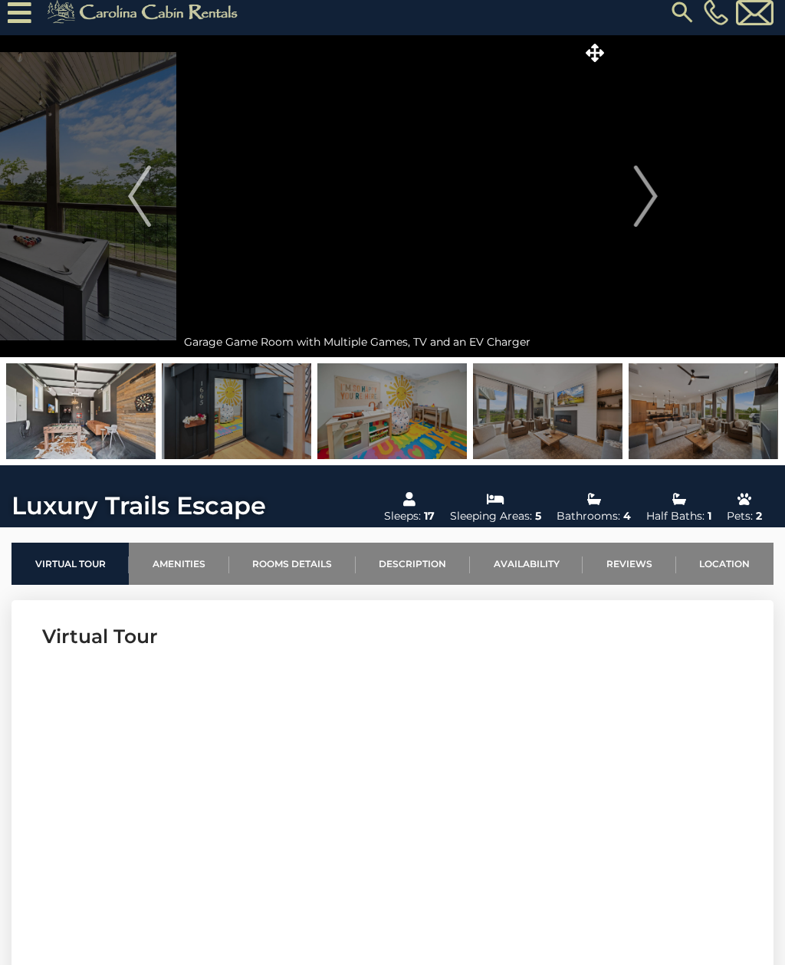
scroll to position [0, 0]
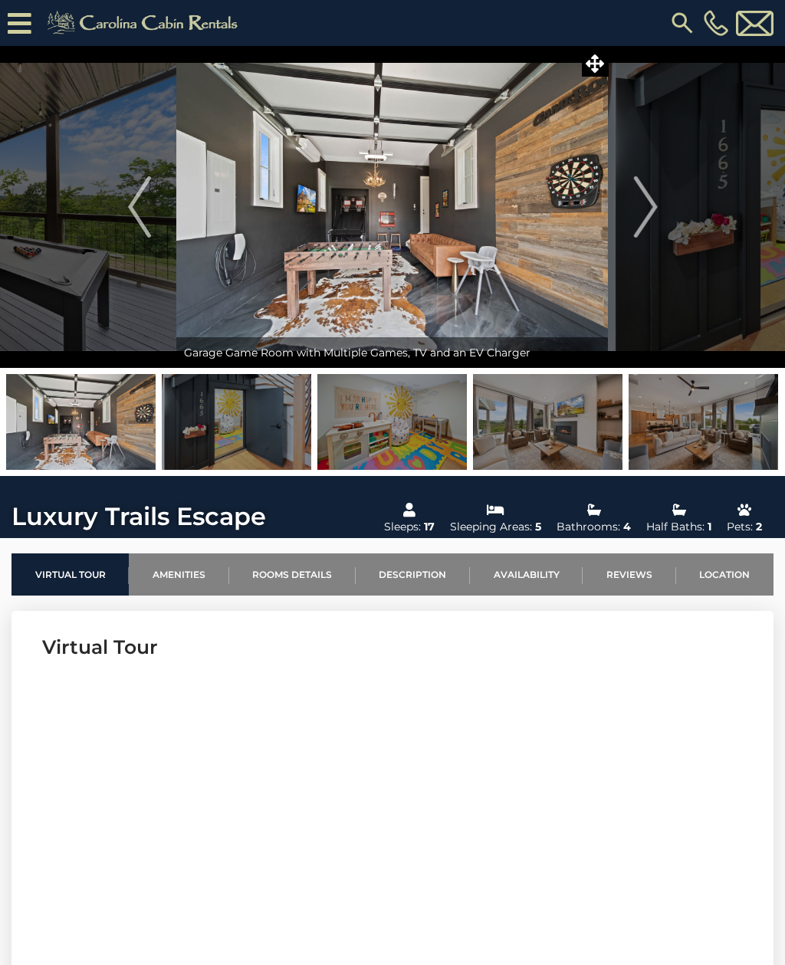
click at [599, 71] on icon at bounding box center [594, 63] width 18 height 18
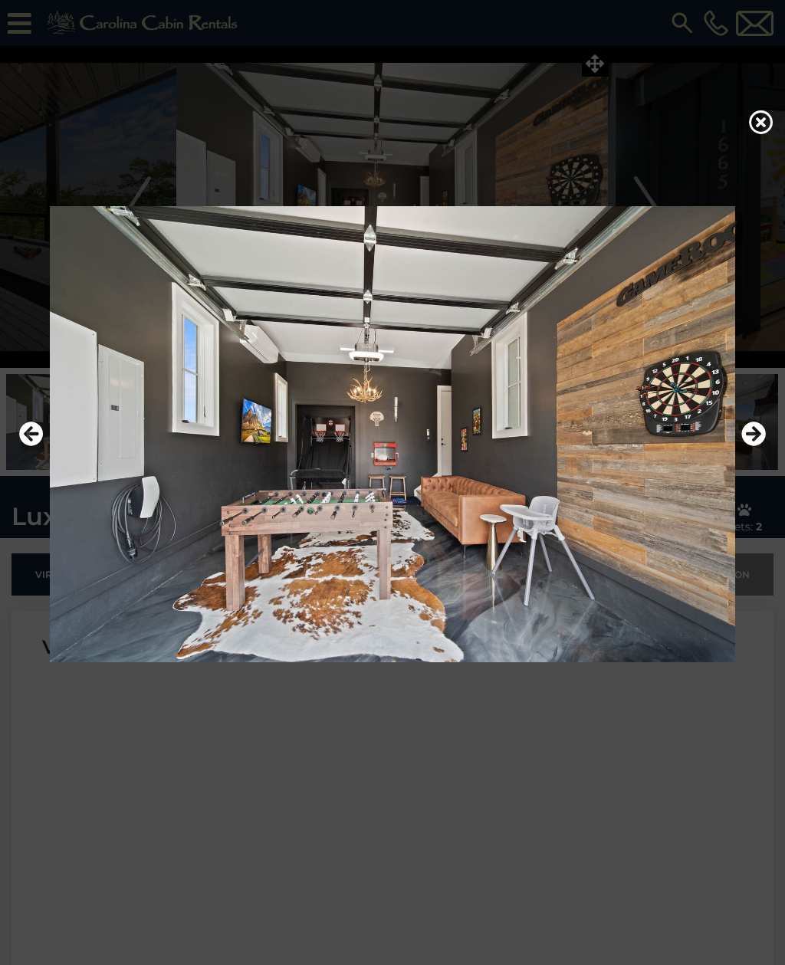
click at [760, 446] on icon "Next" at bounding box center [753, 433] width 25 height 25
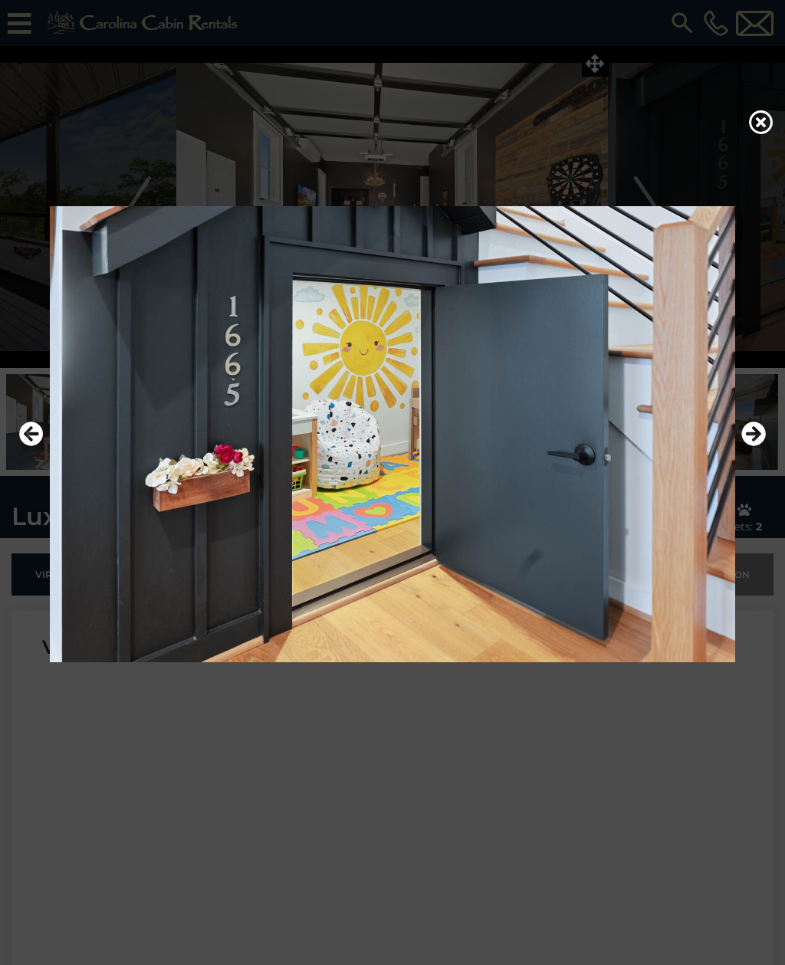
click at [744, 452] on button "Next" at bounding box center [753, 434] width 25 height 35
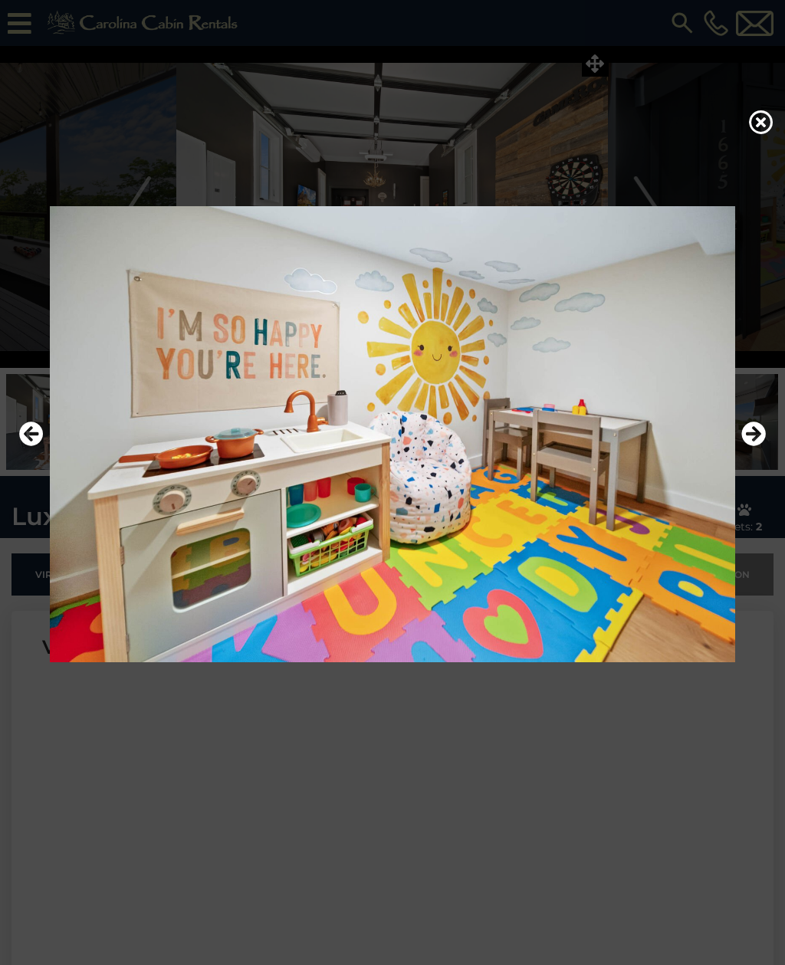
click at [759, 446] on icon "Next" at bounding box center [753, 433] width 25 height 25
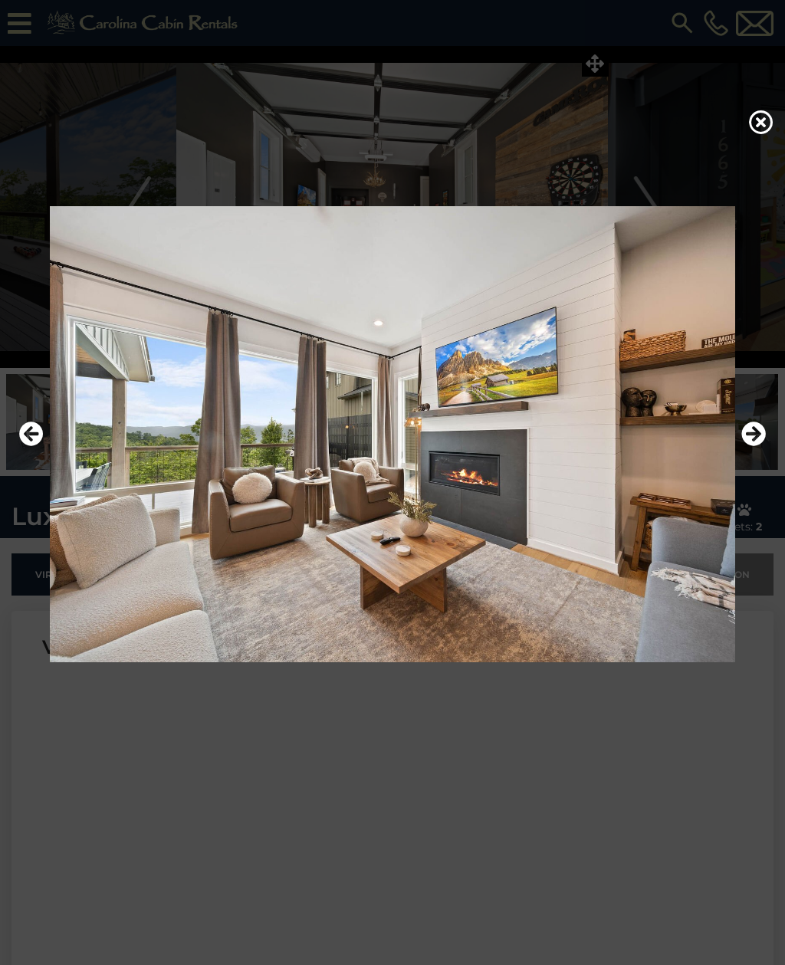
click at [752, 446] on icon "Next" at bounding box center [753, 433] width 25 height 25
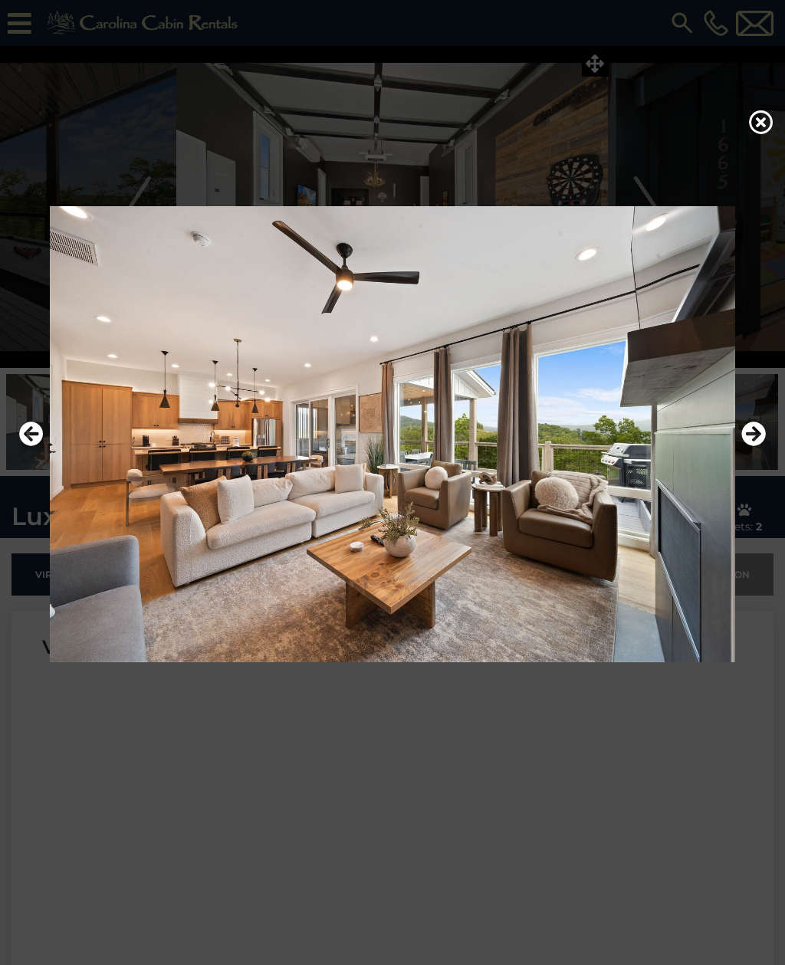
click at [752, 446] on icon "Next" at bounding box center [753, 433] width 25 height 25
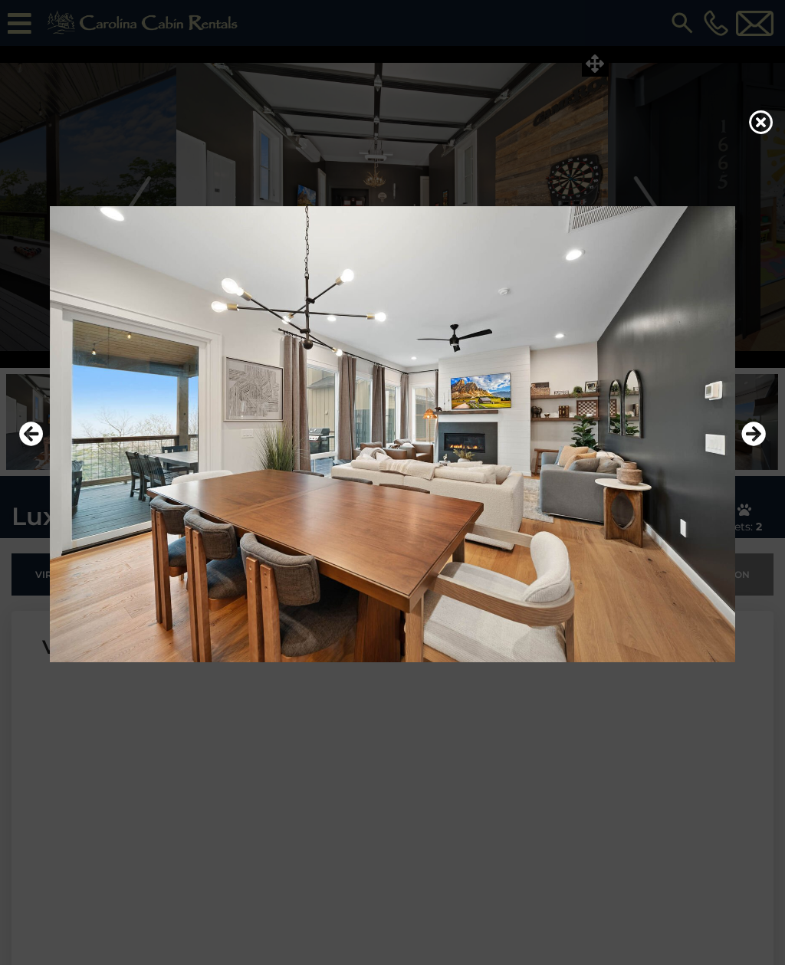
click at [754, 446] on icon "Next" at bounding box center [753, 433] width 25 height 25
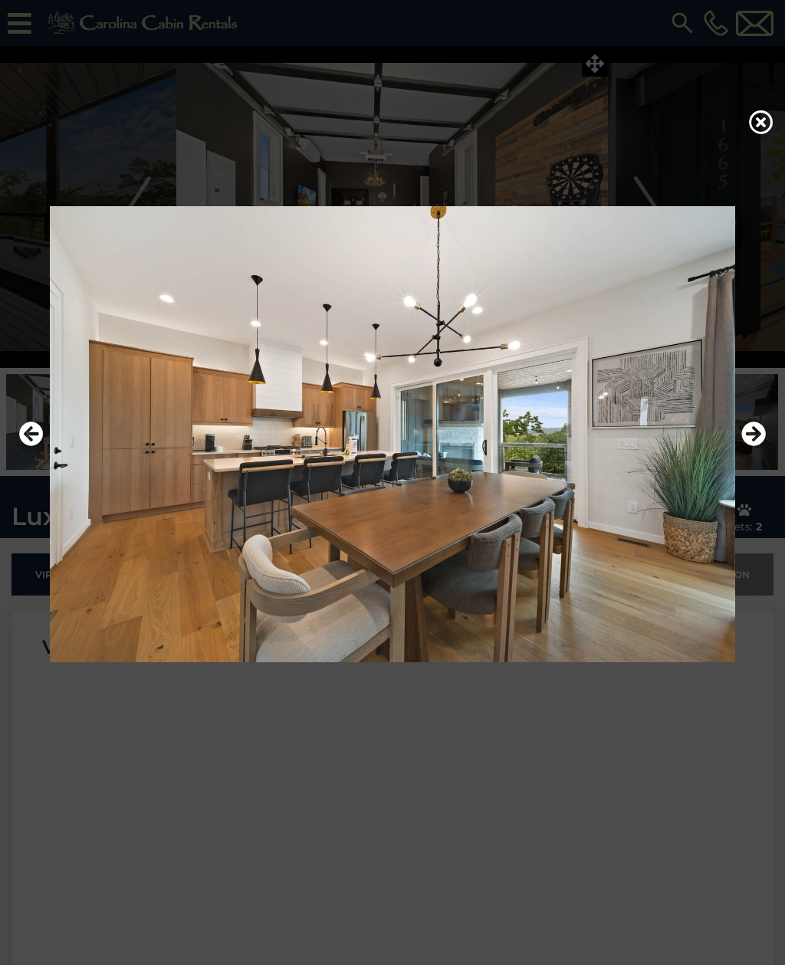
click at [746, 446] on icon "Next" at bounding box center [753, 433] width 25 height 25
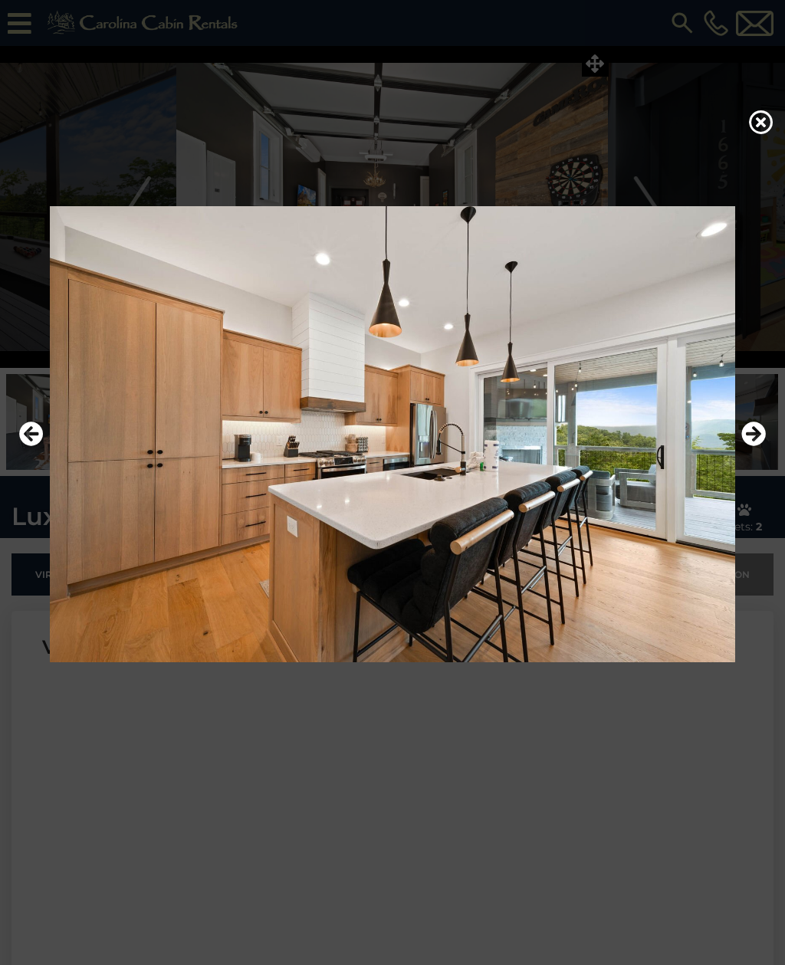
click at [749, 446] on icon "Next" at bounding box center [753, 433] width 25 height 25
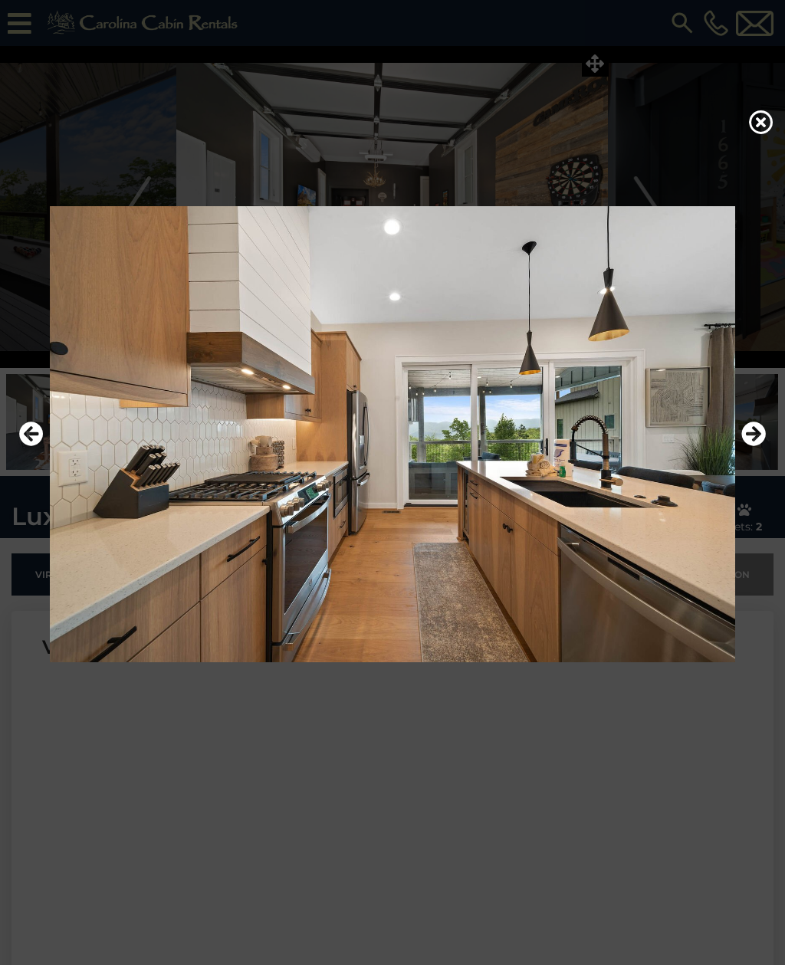
click at [746, 446] on icon "Next" at bounding box center [753, 433] width 25 height 25
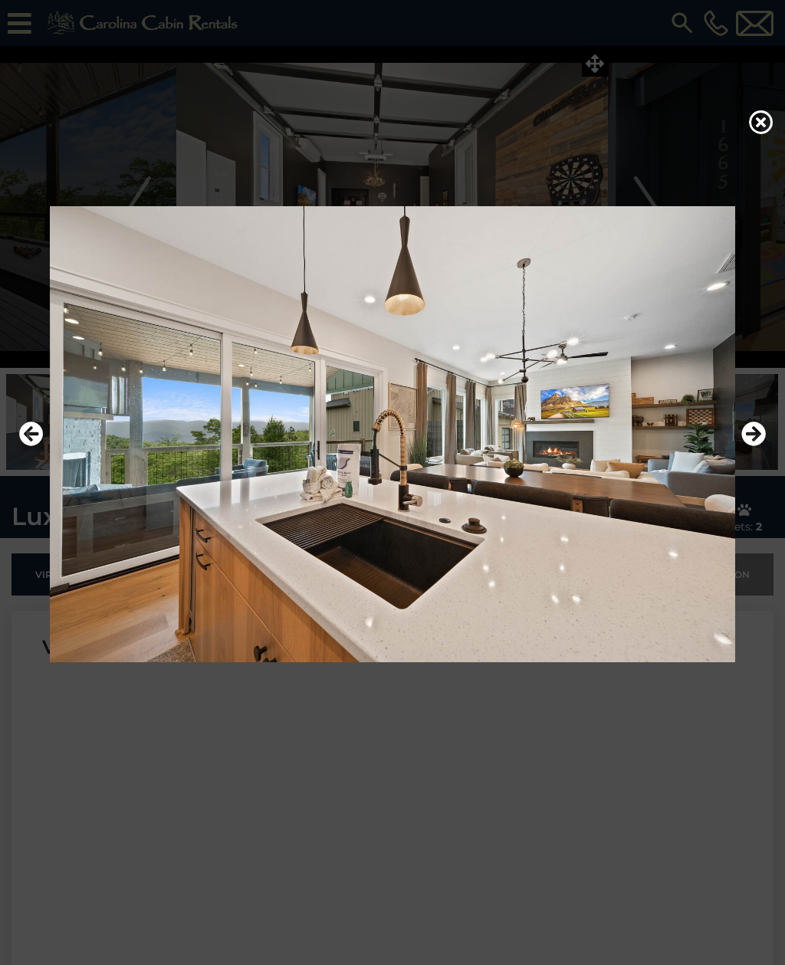
click at [745, 446] on icon "Next" at bounding box center [753, 433] width 25 height 25
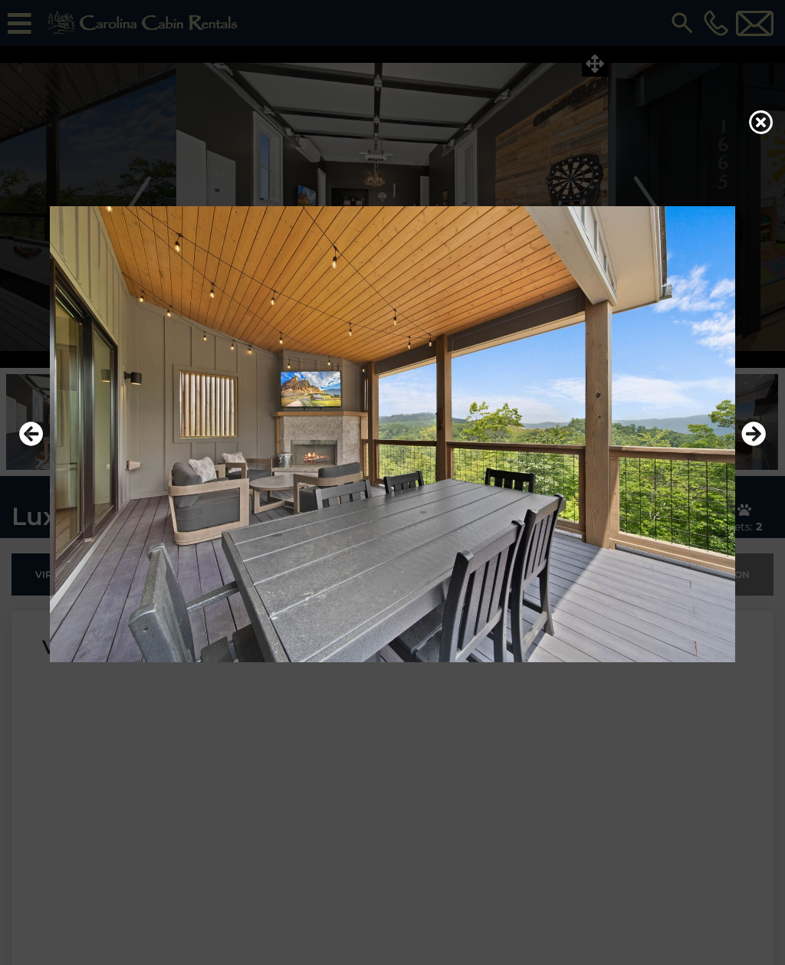
click at [744, 446] on icon "Next" at bounding box center [753, 433] width 25 height 25
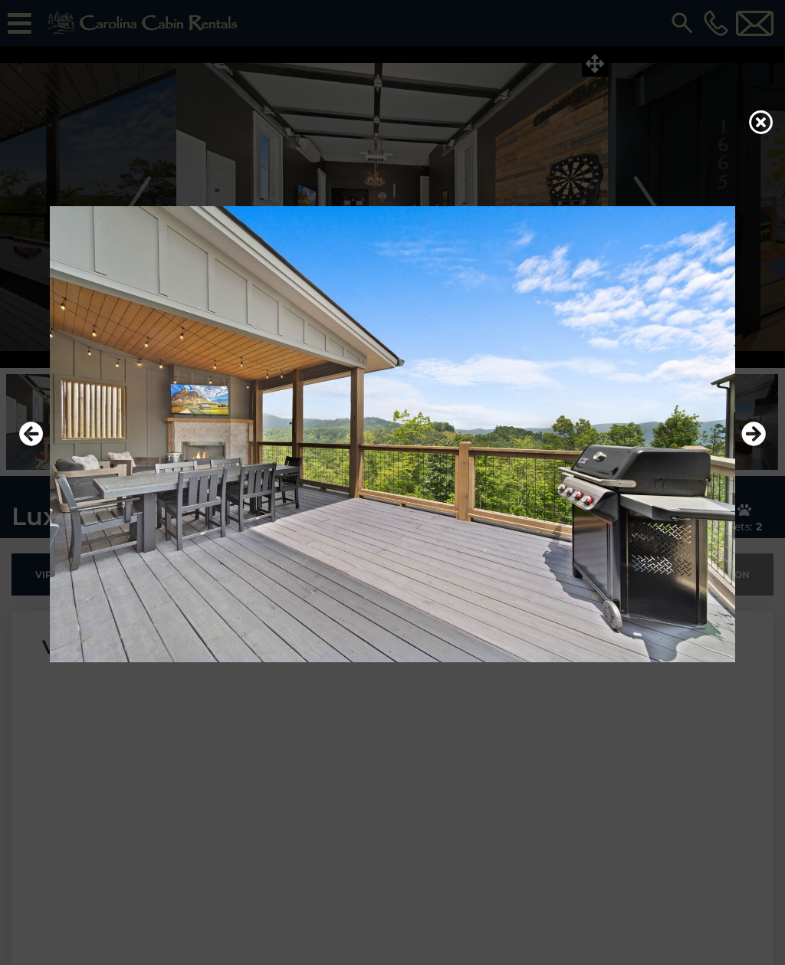
click at [742, 446] on icon "Next" at bounding box center [753, 433] width 25 height 25
click at [743, 446] on icon "Next" at bounding box center [753, 433] width 25 height 25
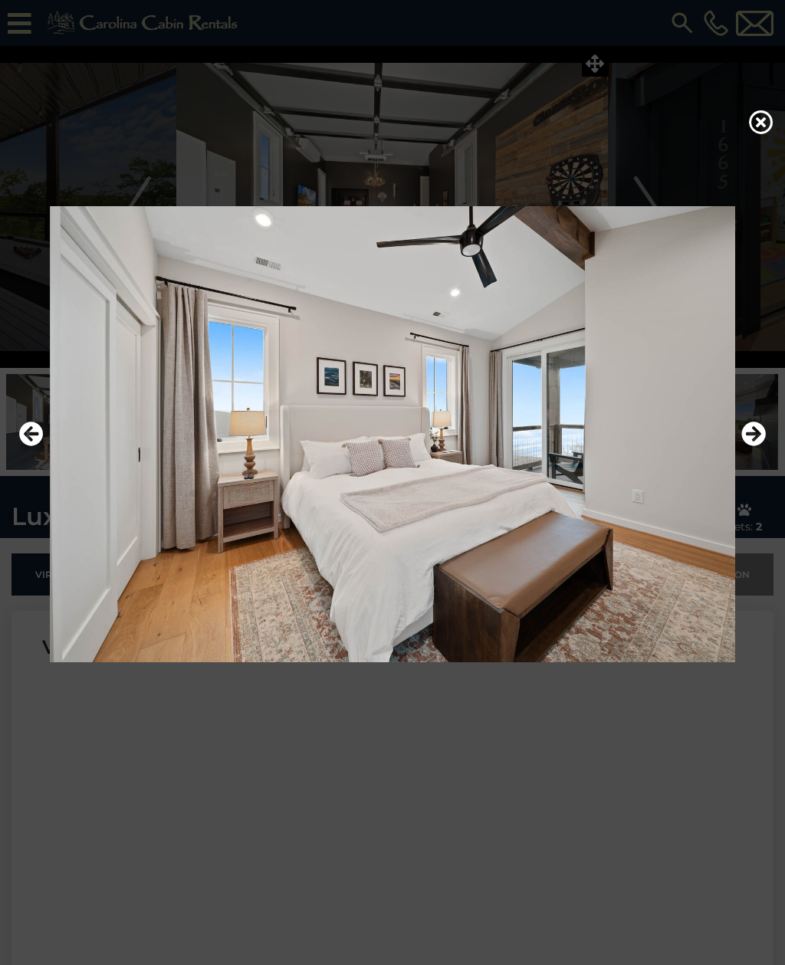
click at [21, 452] on button "Previous" at bounding box center [31, 434] width 25 height 35
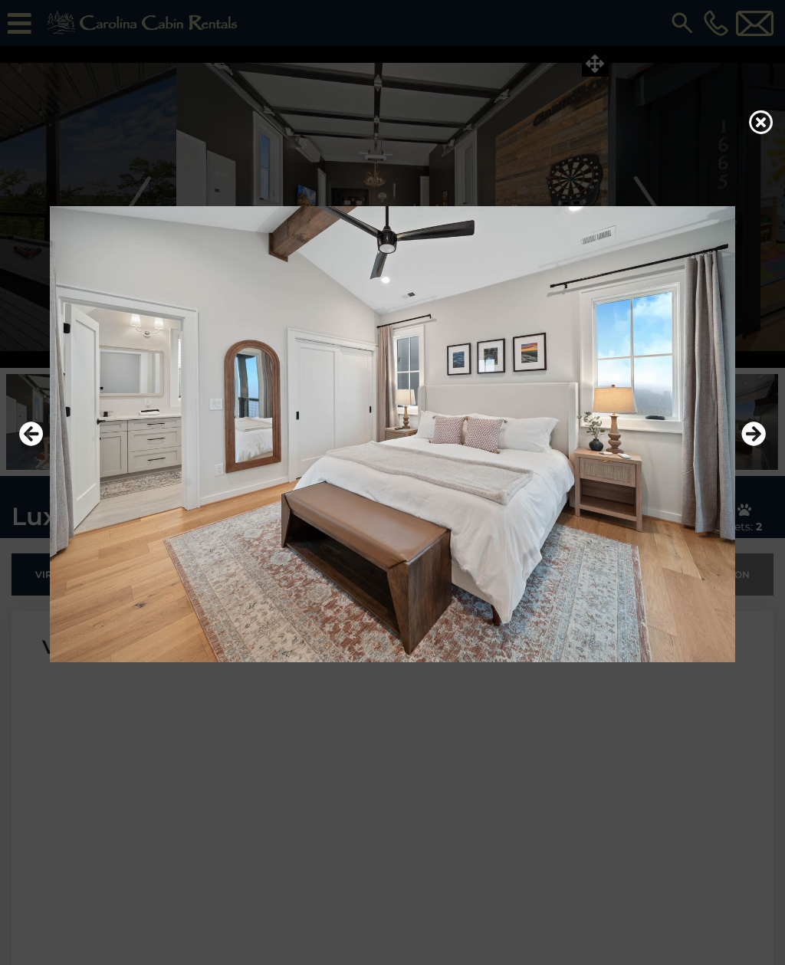
click at [28, 476] on img at bounding box center [392, 434] width 754 height 456
click at [24, 446] on icon "Previous" at bounding box center [31, 433] width 25 height 25
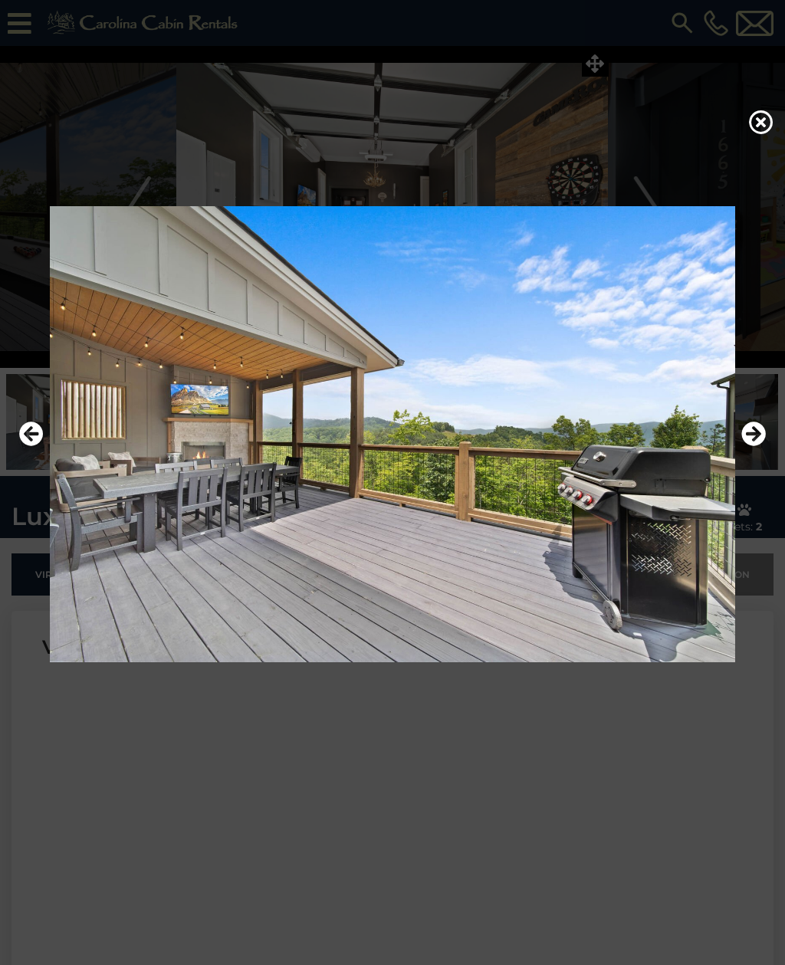
click at [742, 446] on icon "Next" at bounding box center [753, 433] width 25 height 25
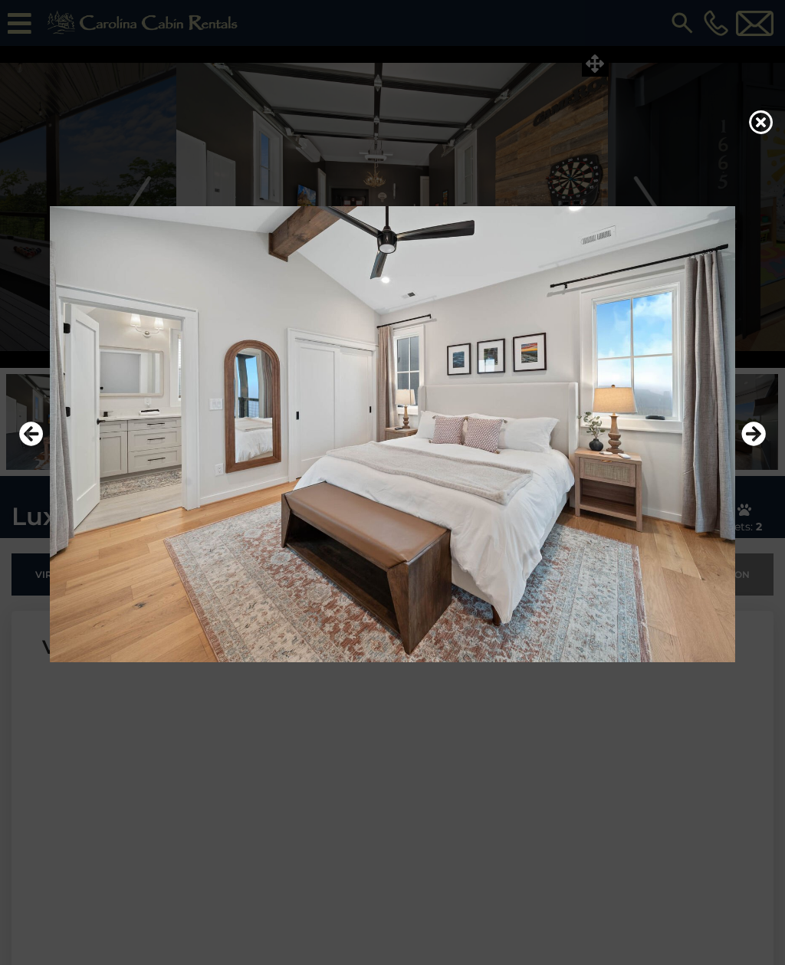
click at [742, 446] on icon "Next" at bounding box center [753, 433] width 25 height 25
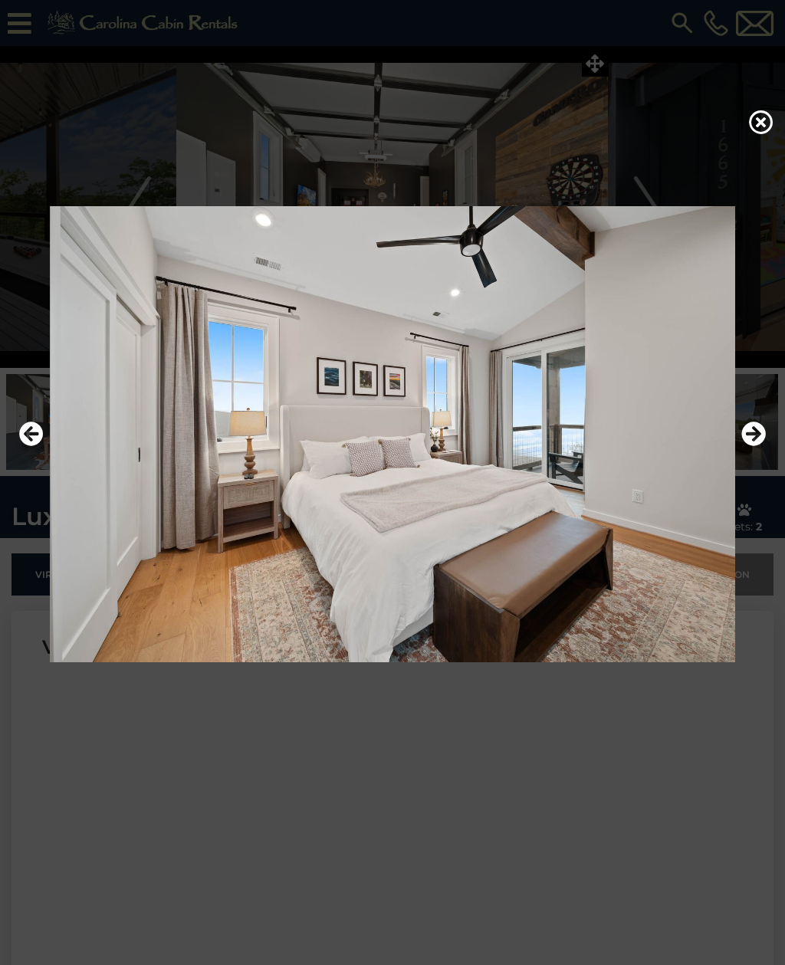
click at [743, 446] on icon "Next" at bounding box center [753, 433] width 25 height 25
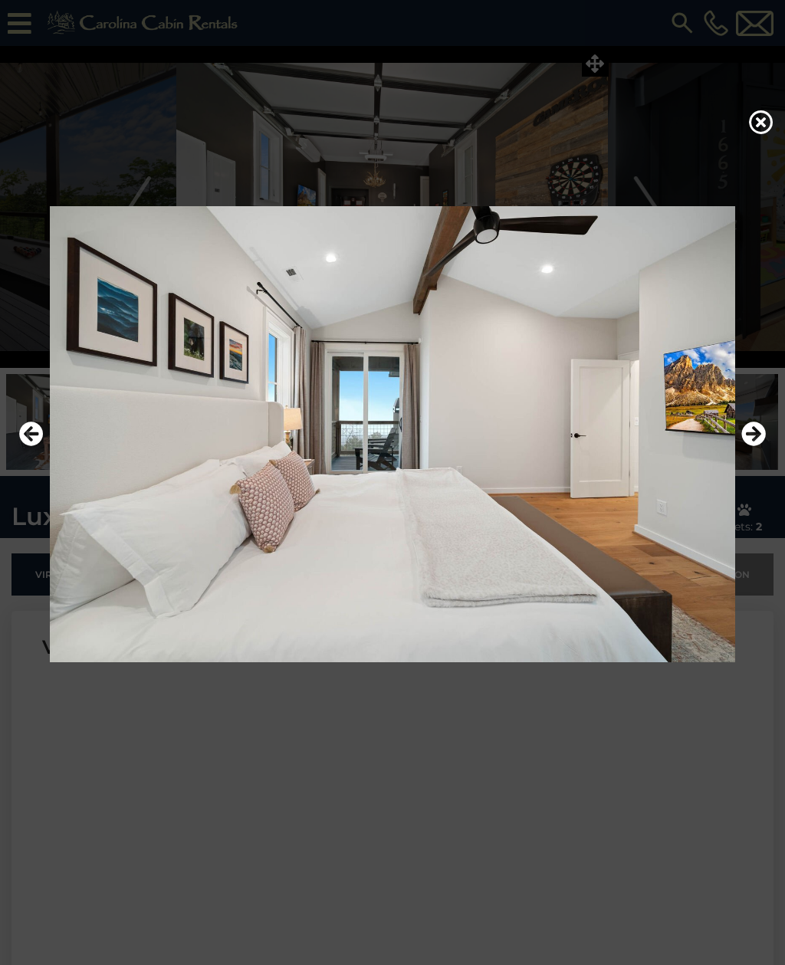
click at [741, 446] on icon "Next" at bounding box center [753, 433] width 25 height 25
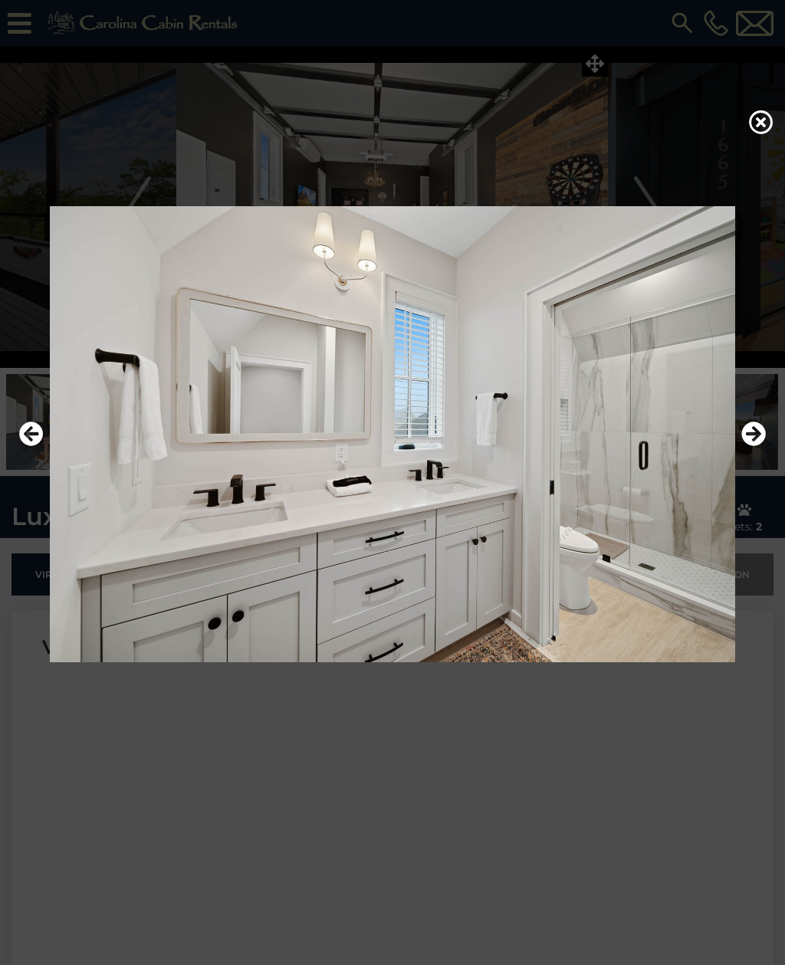
click at [742, 446] on icon "Next" at bounding box center [753, 433] width 25 height 25
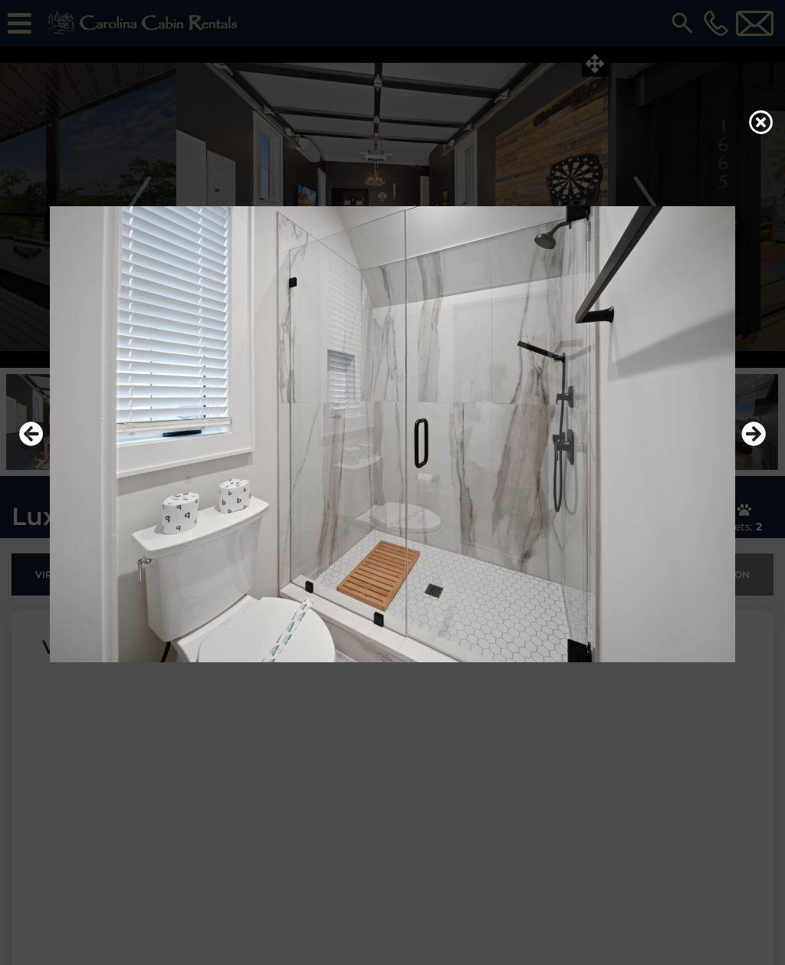
click at [741, 446] on icon "Next" at bounding box center [753, 433] width 25 height 25
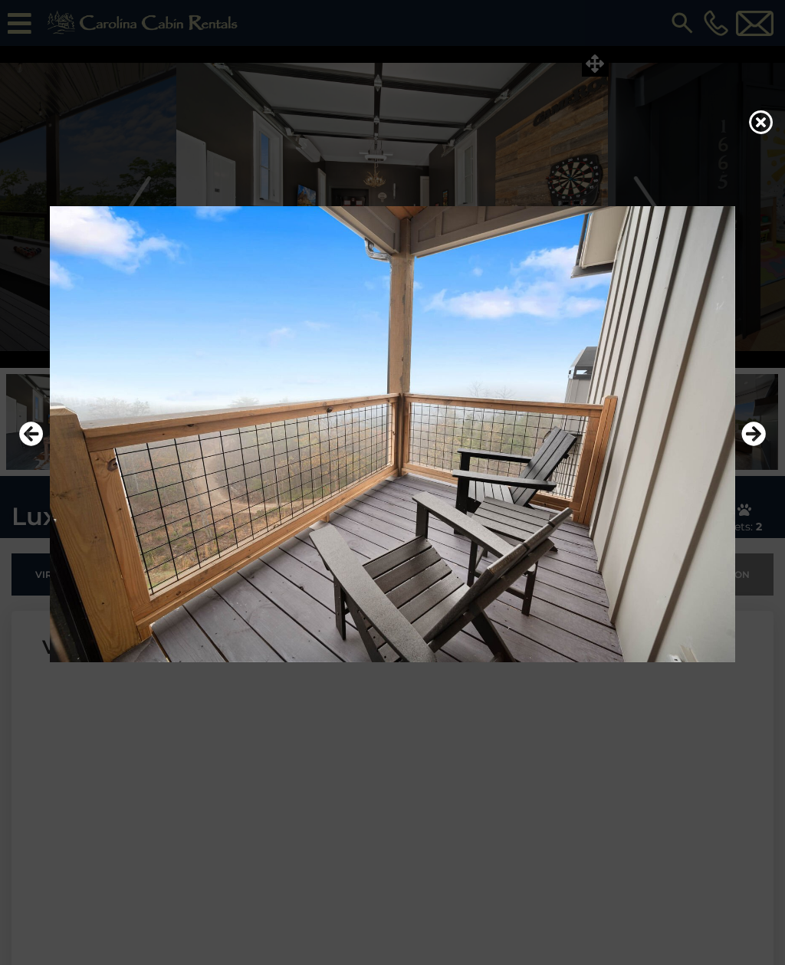
click at [736, 450] on img at bounding box center [392, 434] width 754 height 456
click at [744, 446] on icon "Next" at bounding box center [753, 433] width 25 height 25
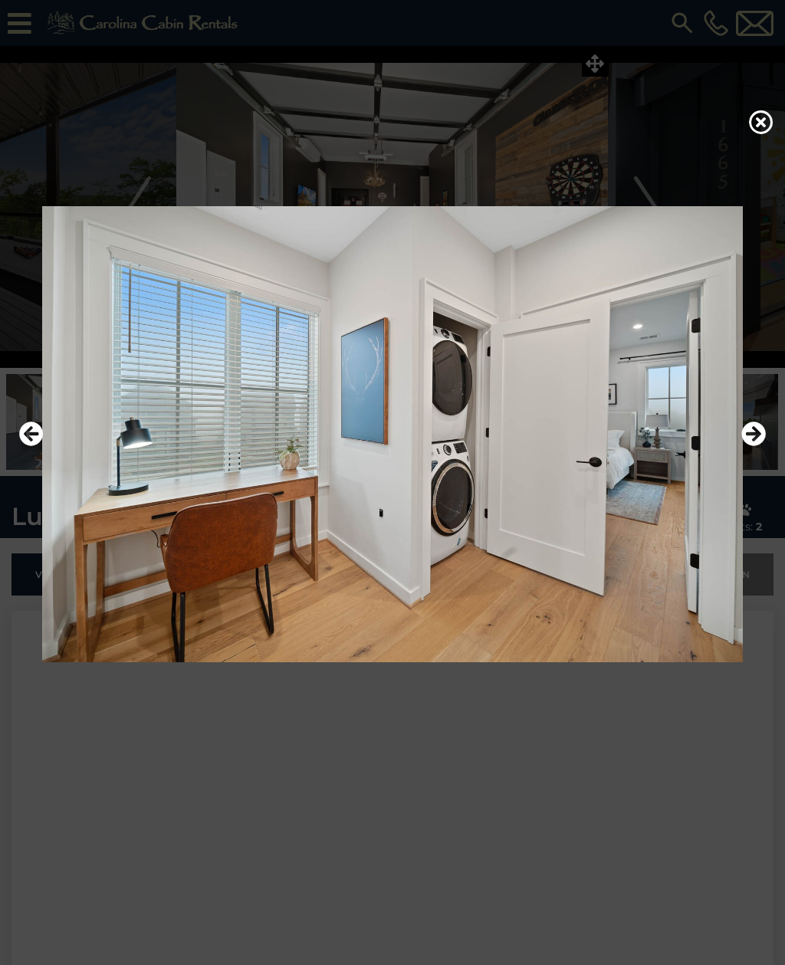
click at [747, 446] on icon "Next" at bounding box center [753, 433] width 25 height 25
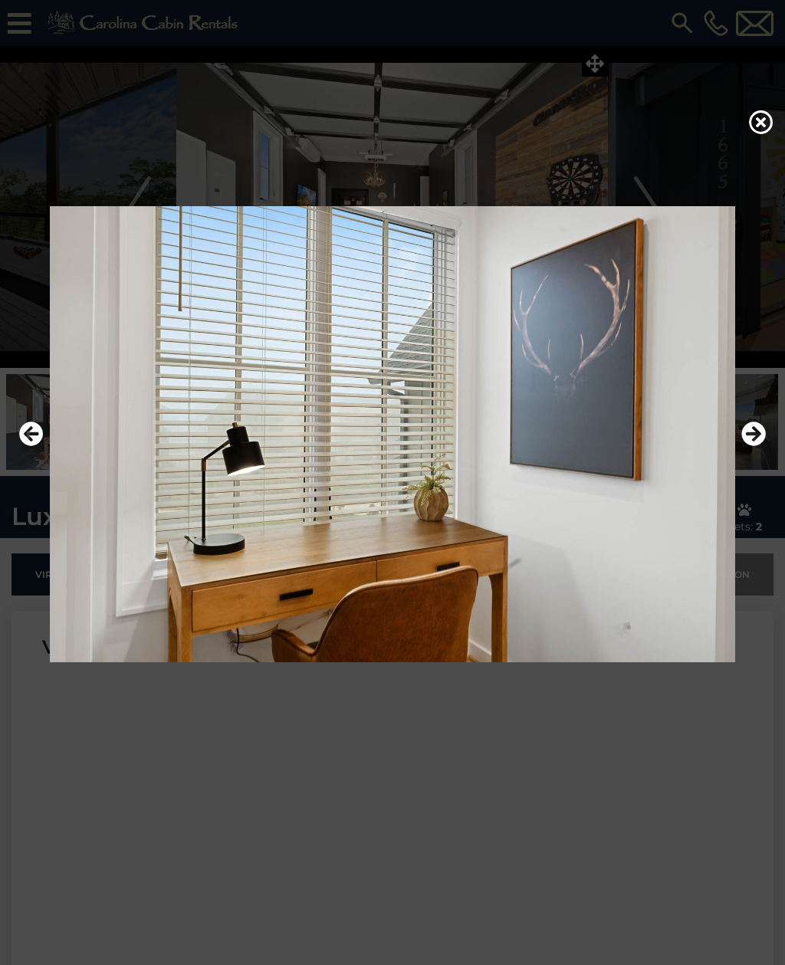
click at [749, 446] on icon "Next" at bounding box center [753, 433] width 25 height 25
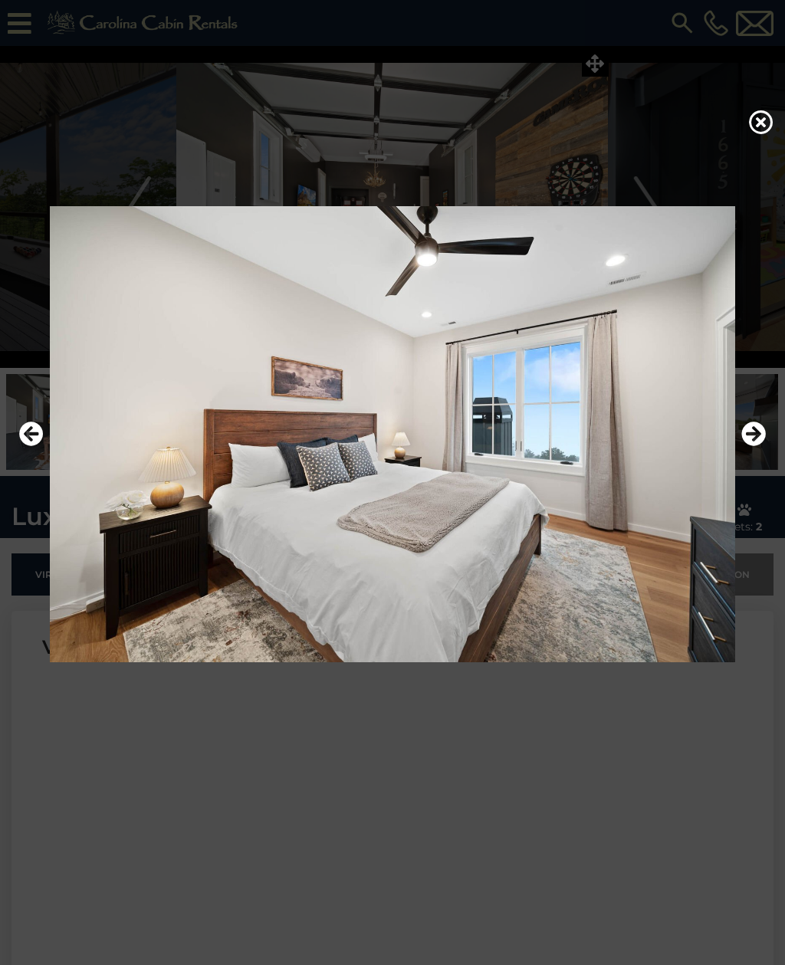
click at [746, 446] on icon "Next" at bounding box center [753, 433] width 25 height 25
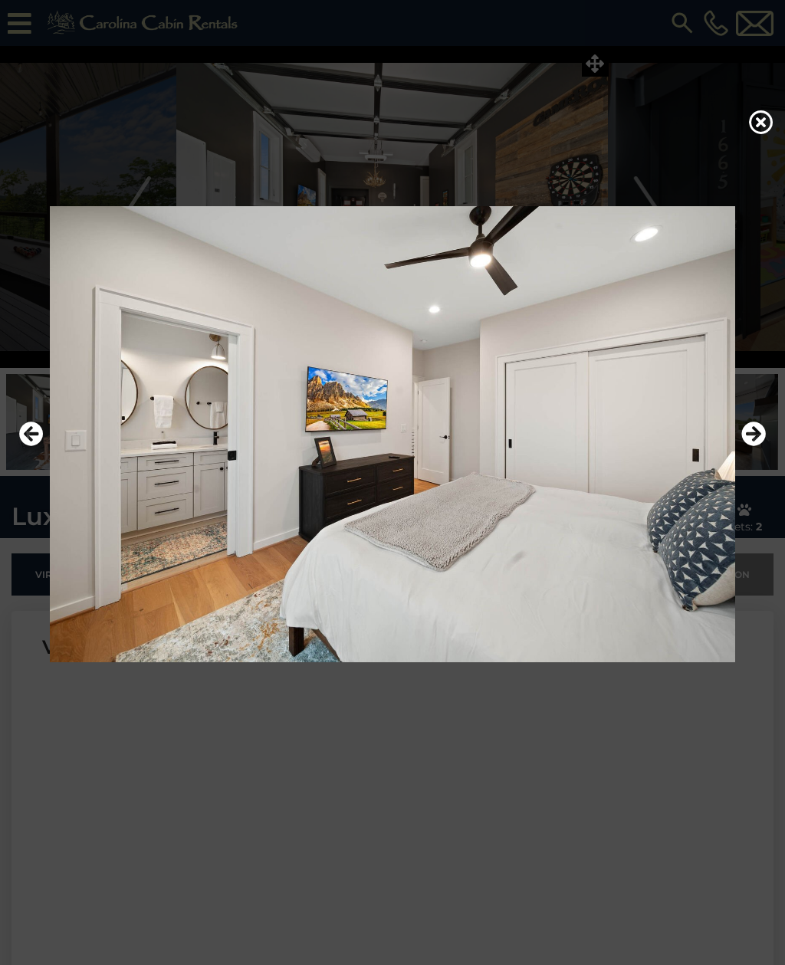
click at [744, 446] on icon "Next" at bounding box center [753, 433] width 25 height 25
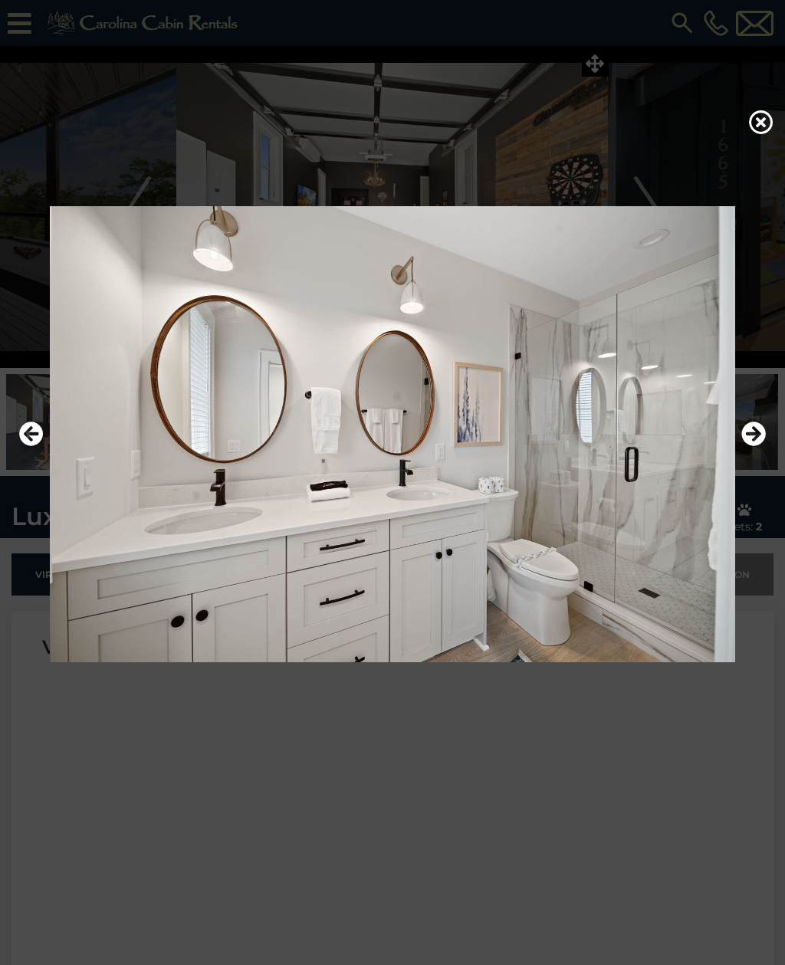
click at [744, 446] on icon "Next" at bounding box center [753, 433] width 25 height 25
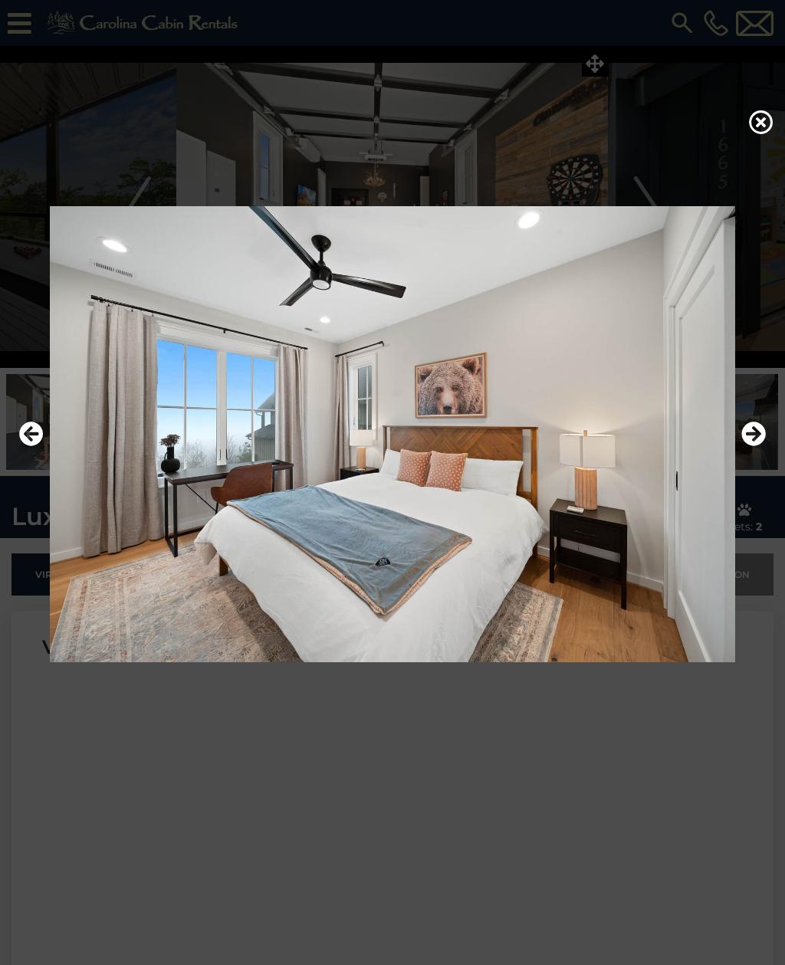
click at [744, 446] on icon "Next" at bounding box center [753, 433] width 25 height 25
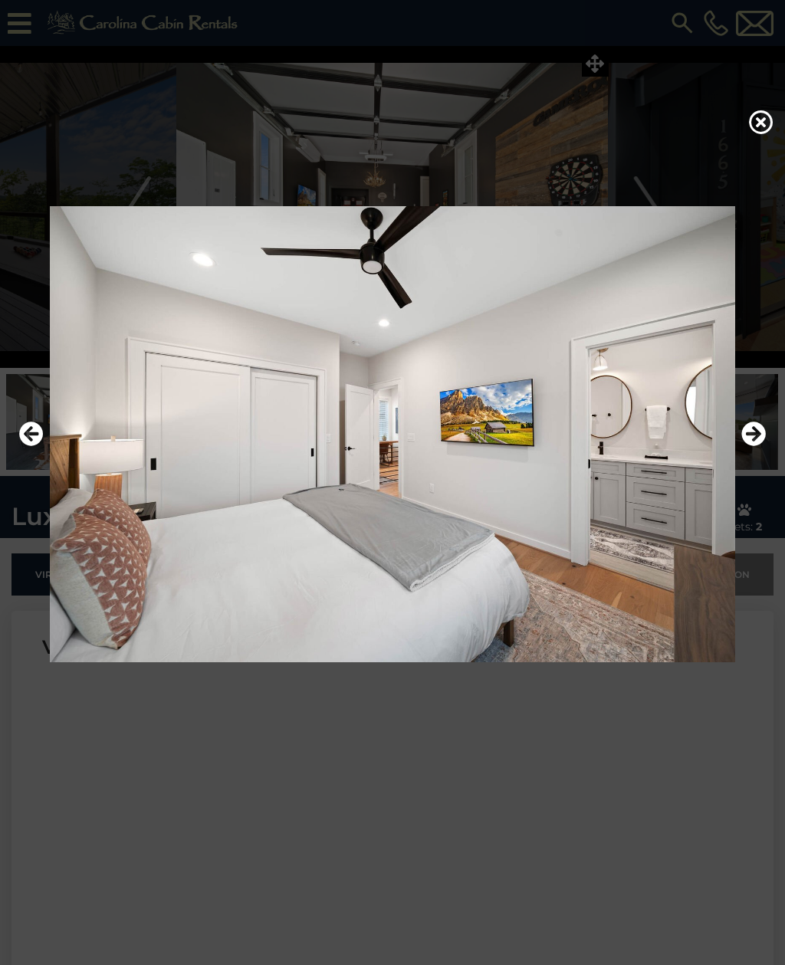
click at [742, 446] on icon "Next" at bounding box center [753, 433] width 25 height 25
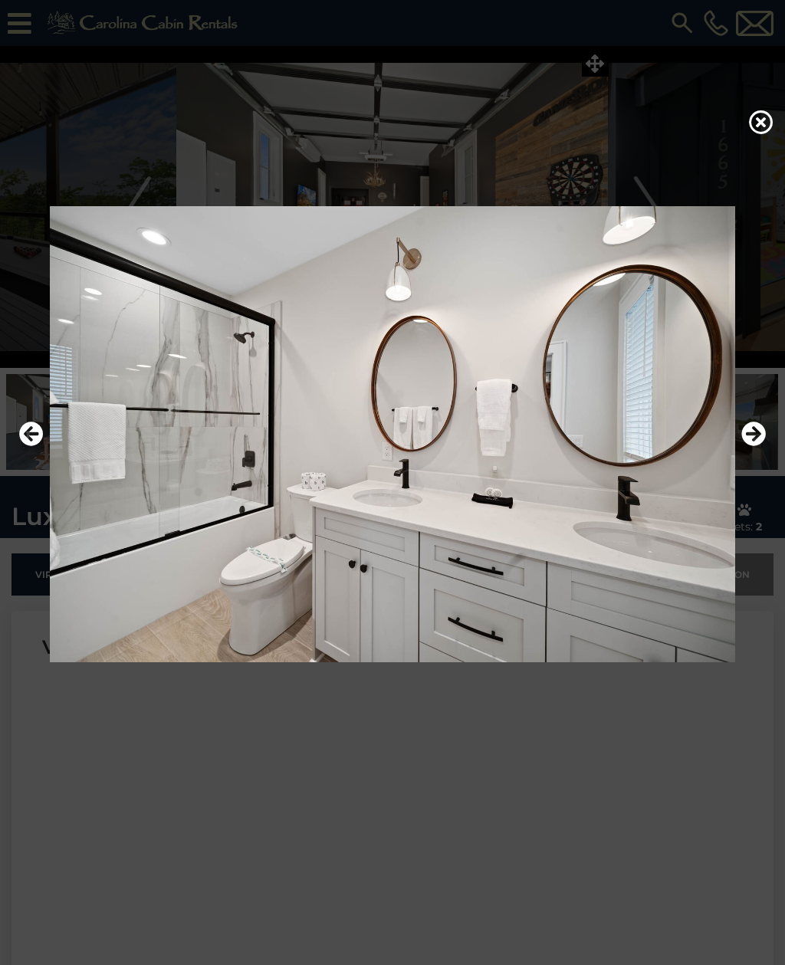
click at [740, 449] on img at bounding box center [392, 434] width 754 height 456
click at [749, 446] on icon "Next" at bounding box center [753, 433] width 25 height 25
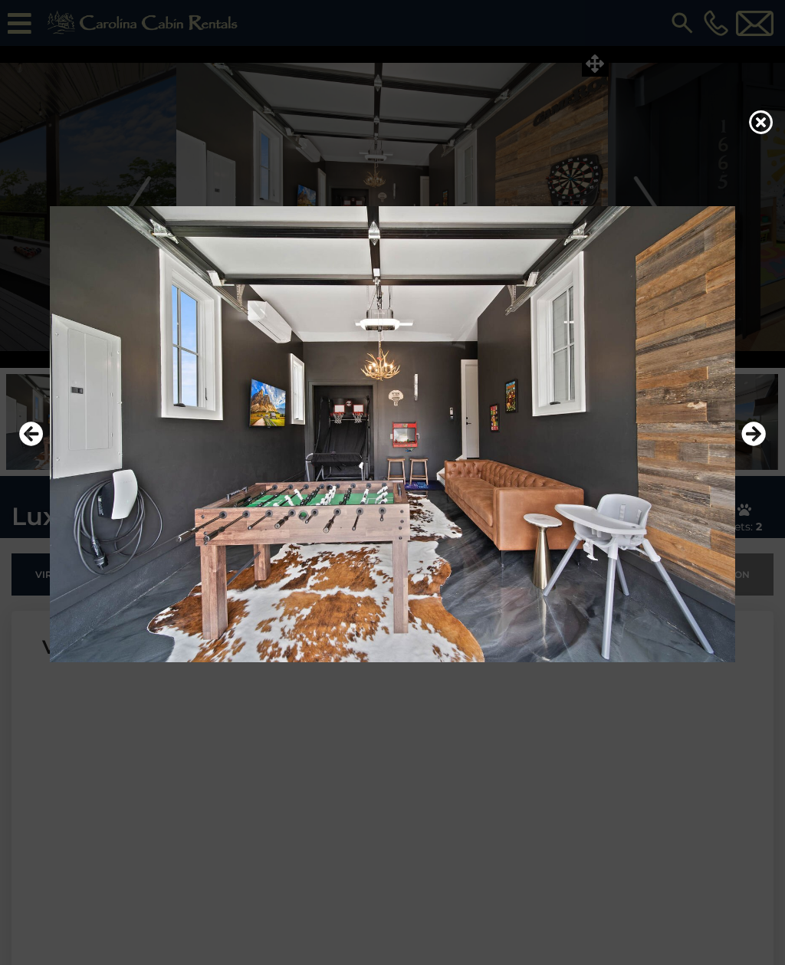
click at [752, 446] on icon "Next" at bounding box center [753, 433] width 25 height 25
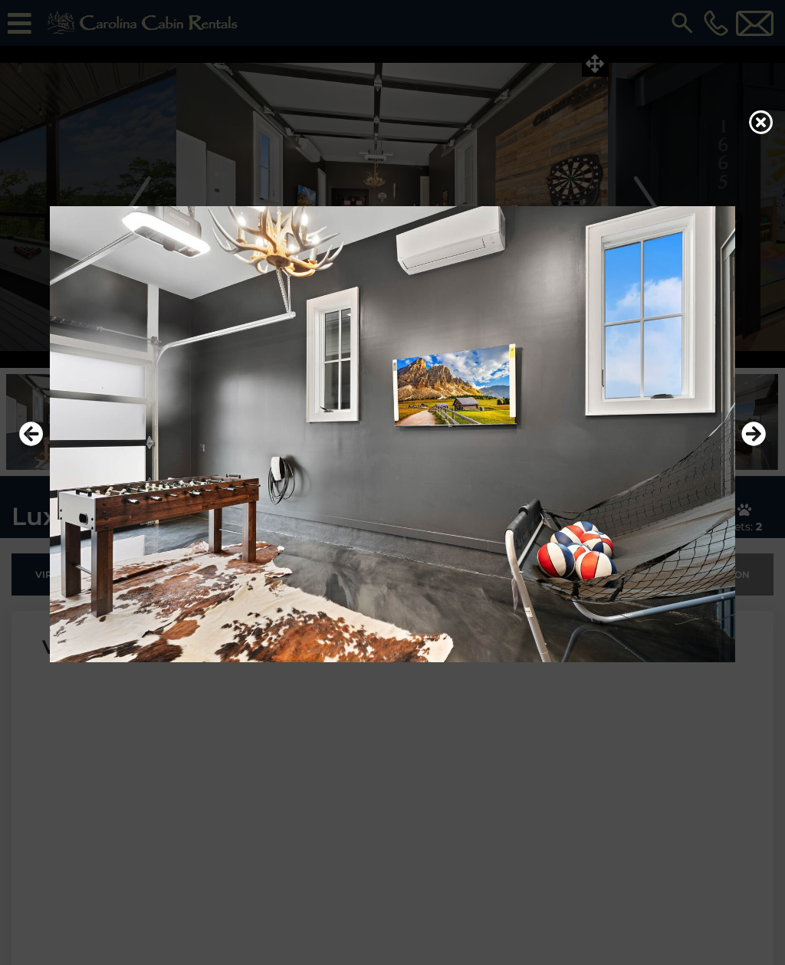
click at [751, 446] on icon "Next" at bounding box center [753, 433] width 25 height 25
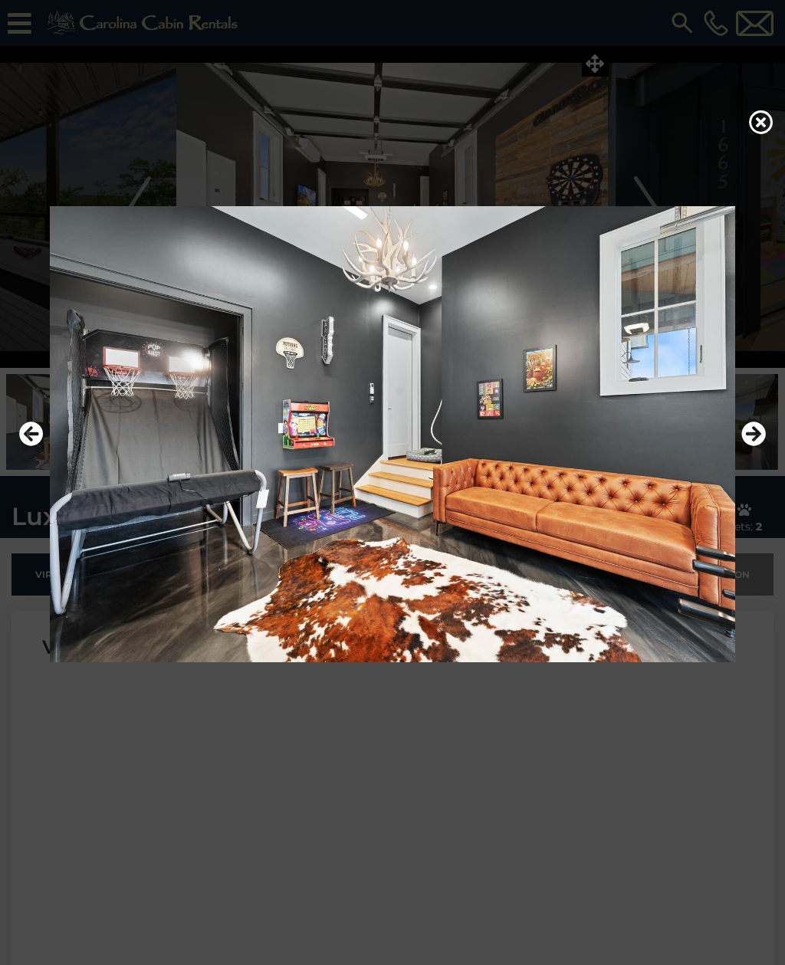
click at [751, 446] on icon "Next" at bounding box center [753, 433] width 25 height 25
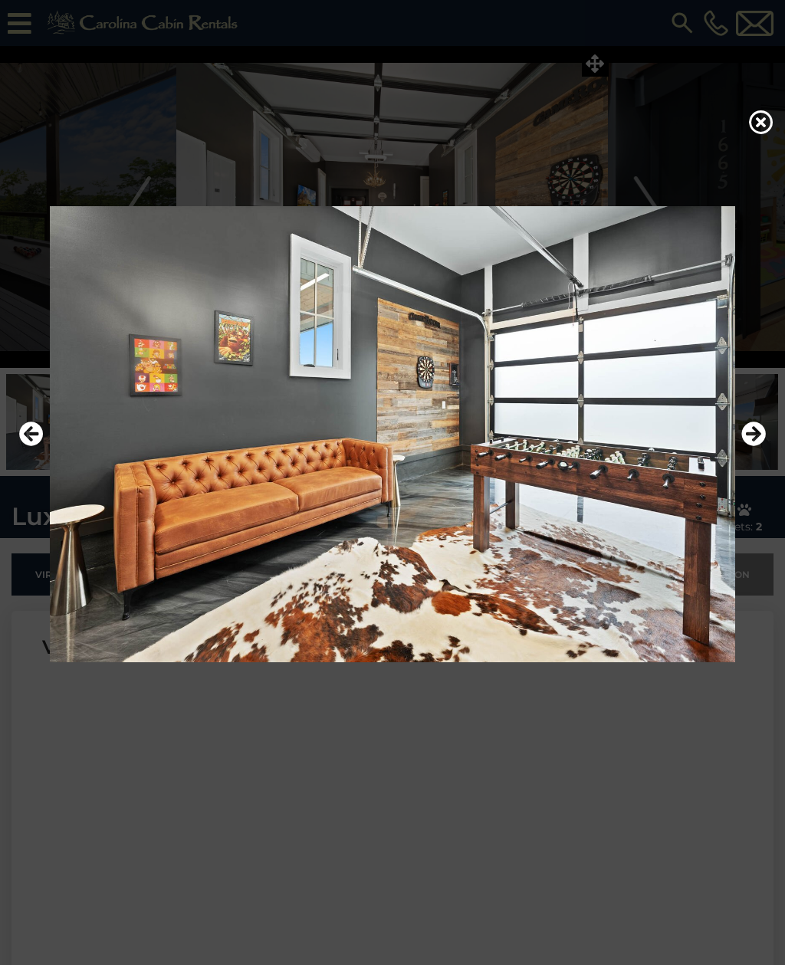
click at [749, 446] on icon "Next" at bounding box center [753, 433] width 25 height 25
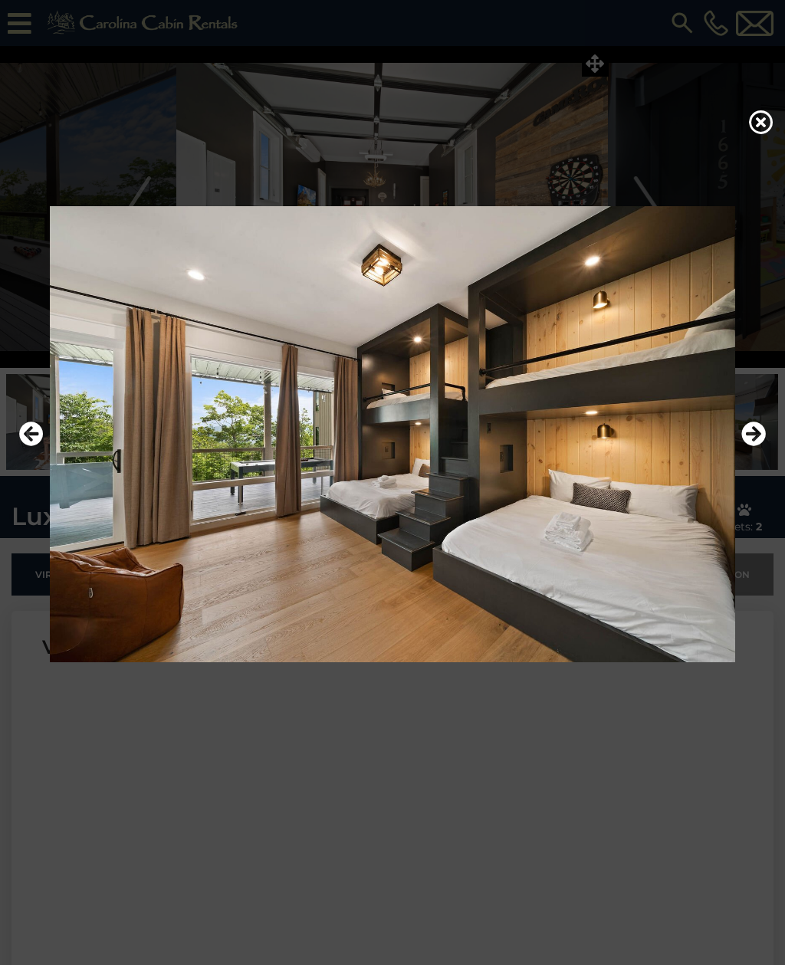
click at [749, 446] on icon "Next" at bounding box center [753, 433] width 25 height 25
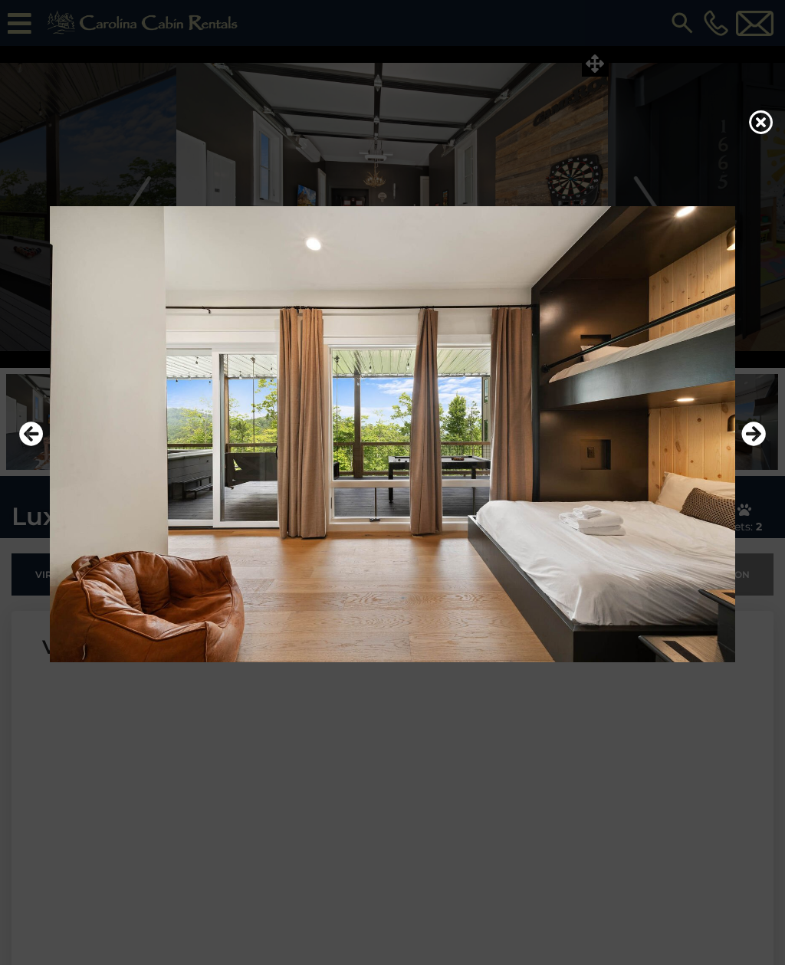
click at [28, 452] on button "Previous" at bounding box center [31, 434] width 25 height 35
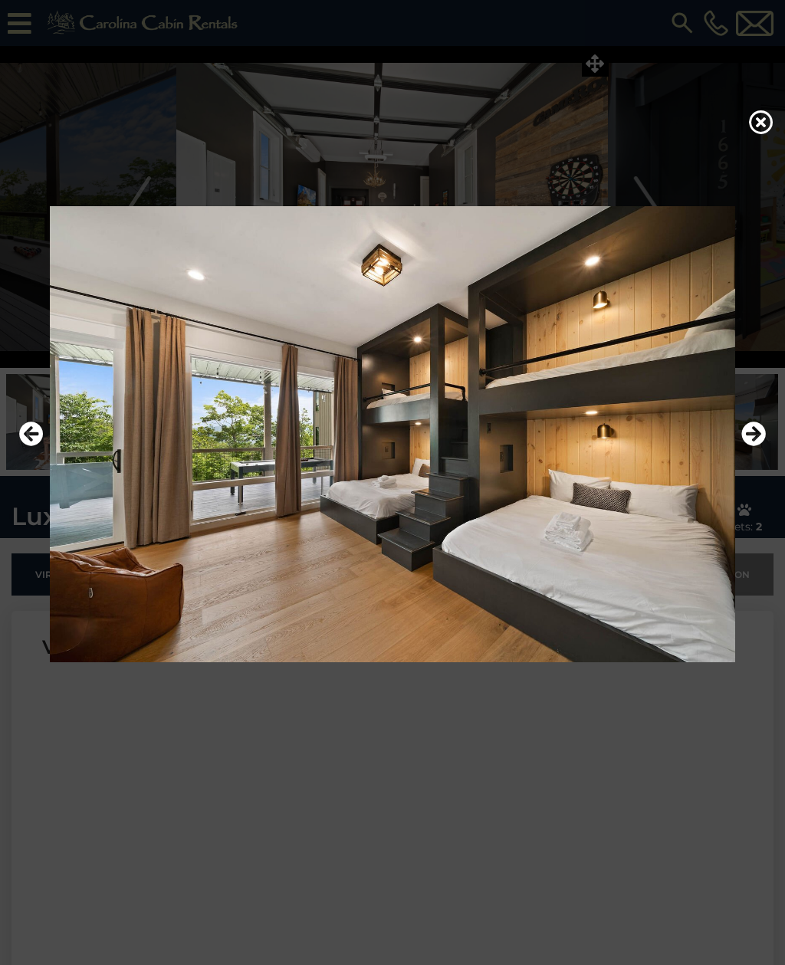
click at [759, 126] on icon at bounding box center [761, 122] width 25 height 25
